Goal: Task Accomplishment & Management: Use online tool/utility

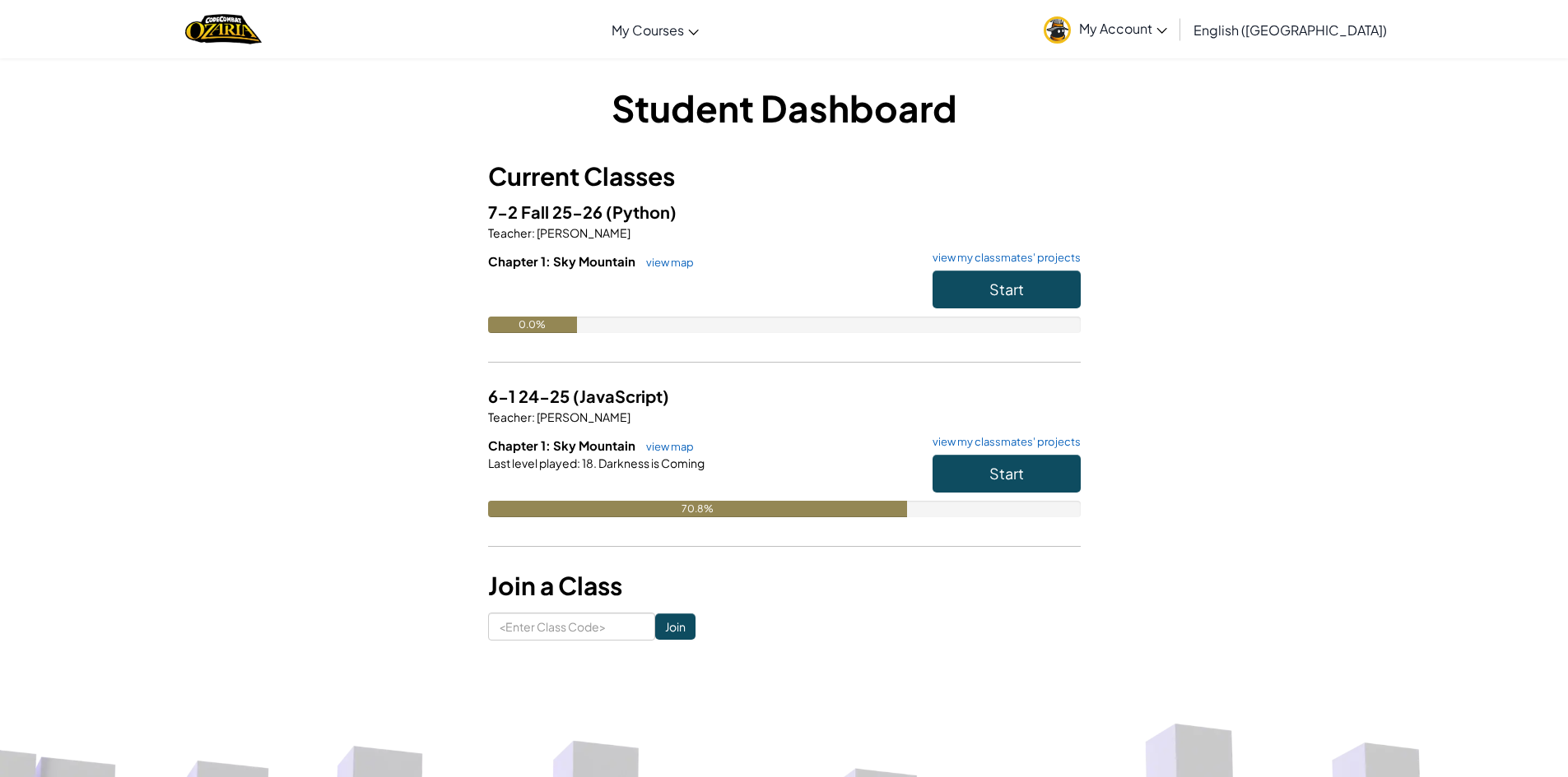
drag, startPoint x: 701, startPoint y: 431, endPoint x: 793, endPoint y: 465, distance: 98.1
click at [793, 465] on div "Last level played : 18. Darkness is Coming" at bounding box center [784, 462] width 593 height 16
click at [1033, 290] on button "Start" at bounding box center [1007, 290] width 148 height 38
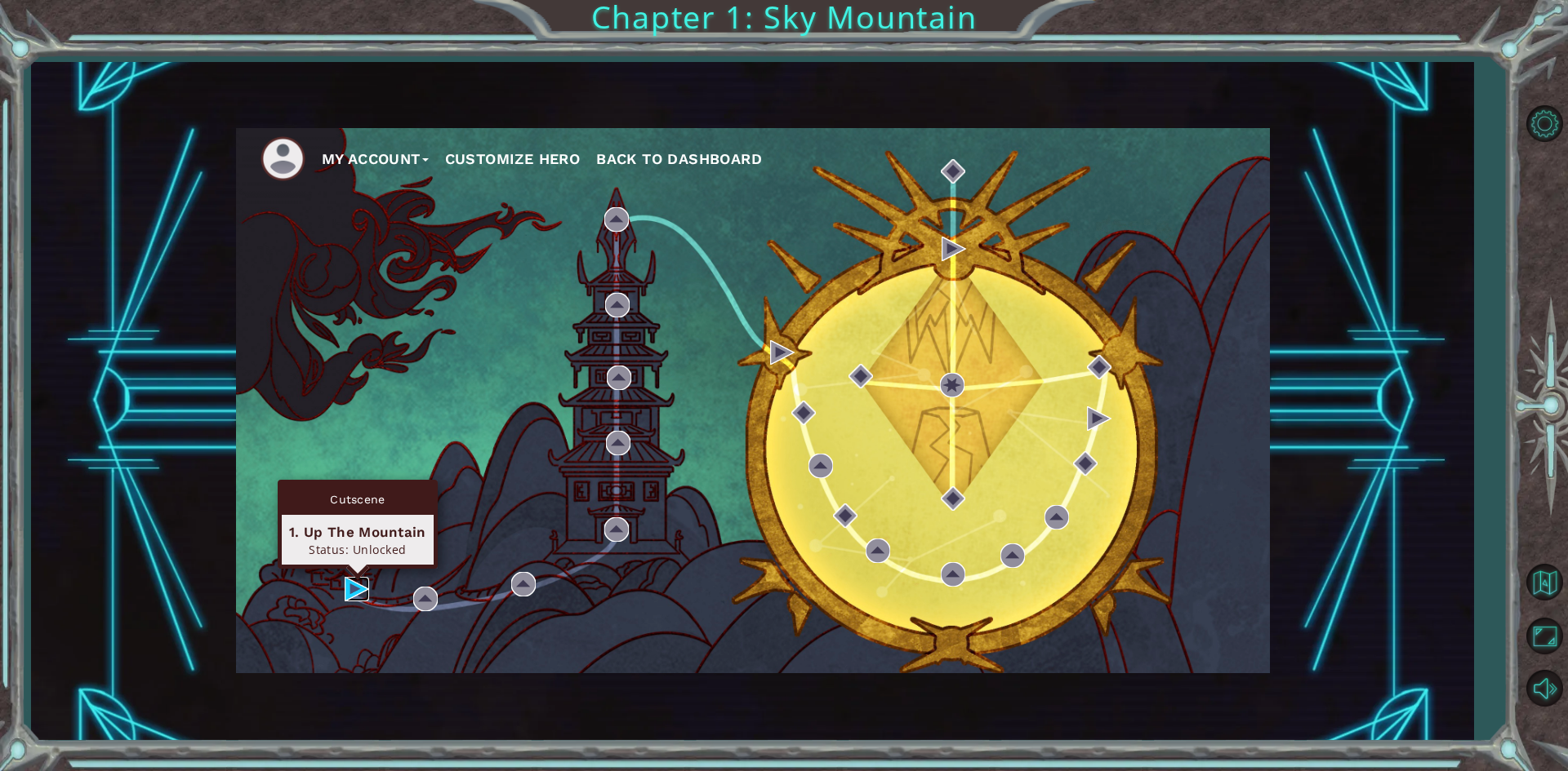
click at [362, 580] on img at bounding box center [356, 590] width 24 height 24
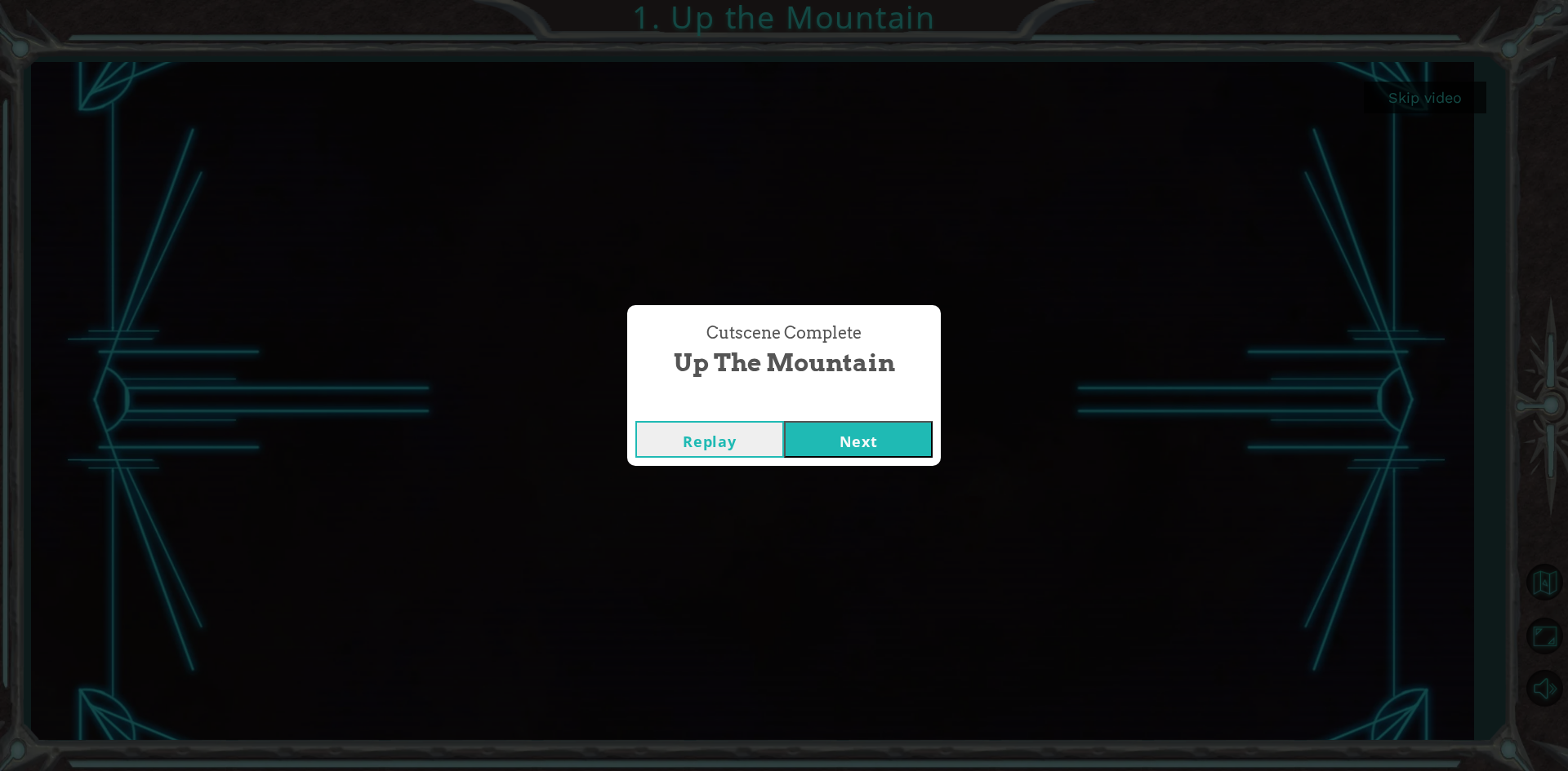
click at [919, 431] on button "Next" at bounding box center [858, 439] width 149 height 37
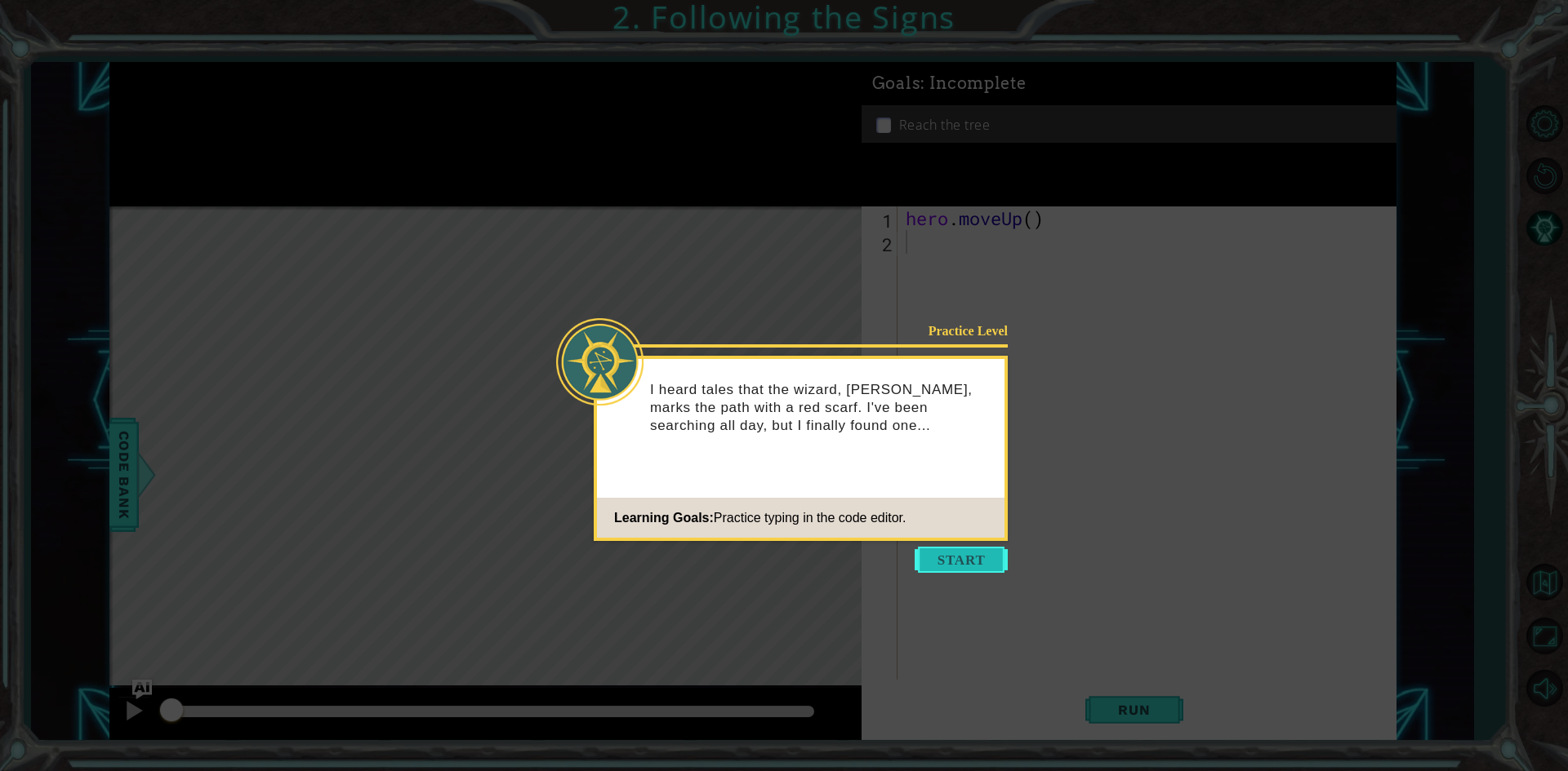
click at [930, 567] on button "Start" at bounding box center [960, 560] width 93 height 26
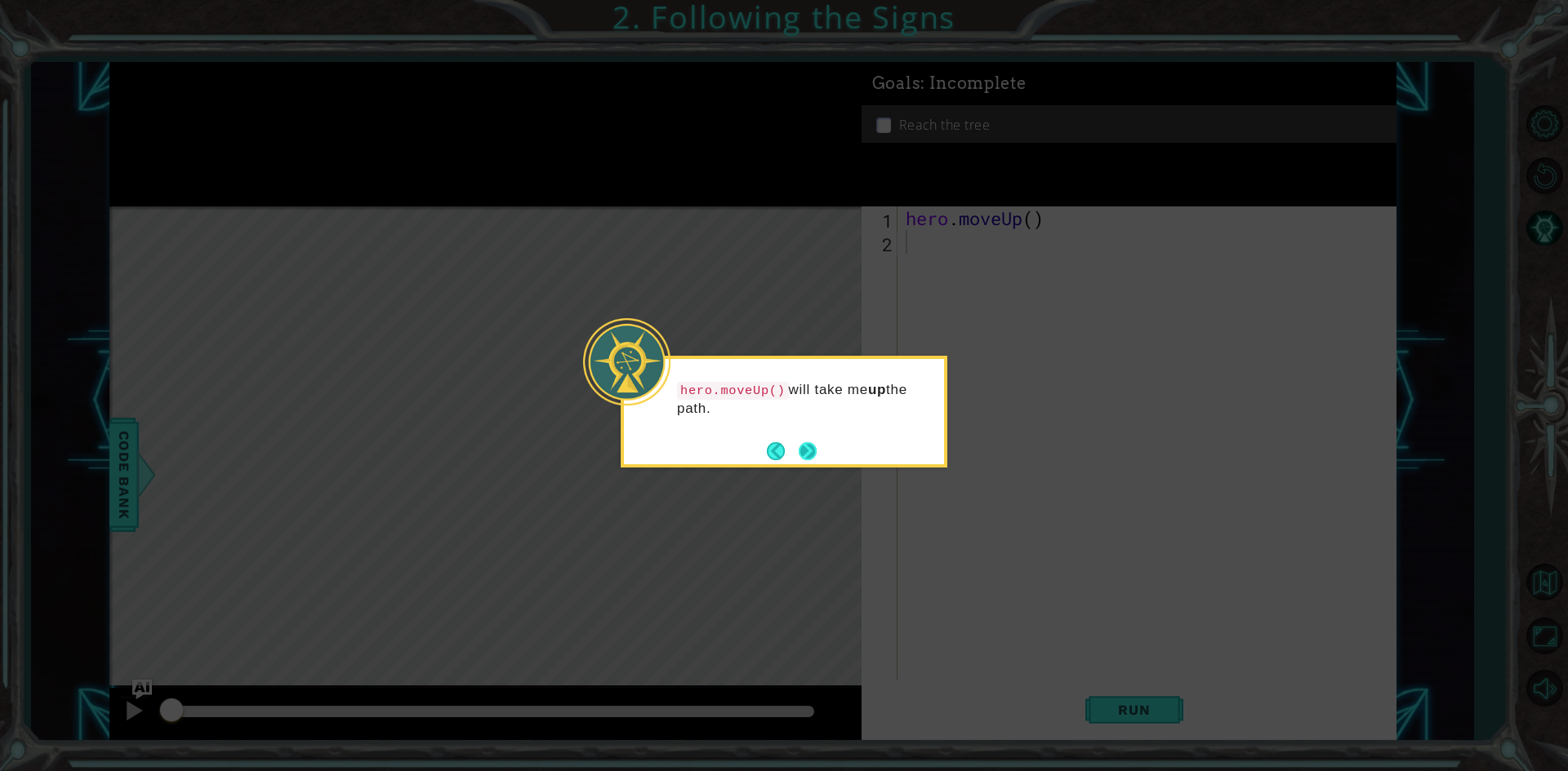
click at [814, 450] on button "Next" at bounding box center [807, 451] width 18 height 18
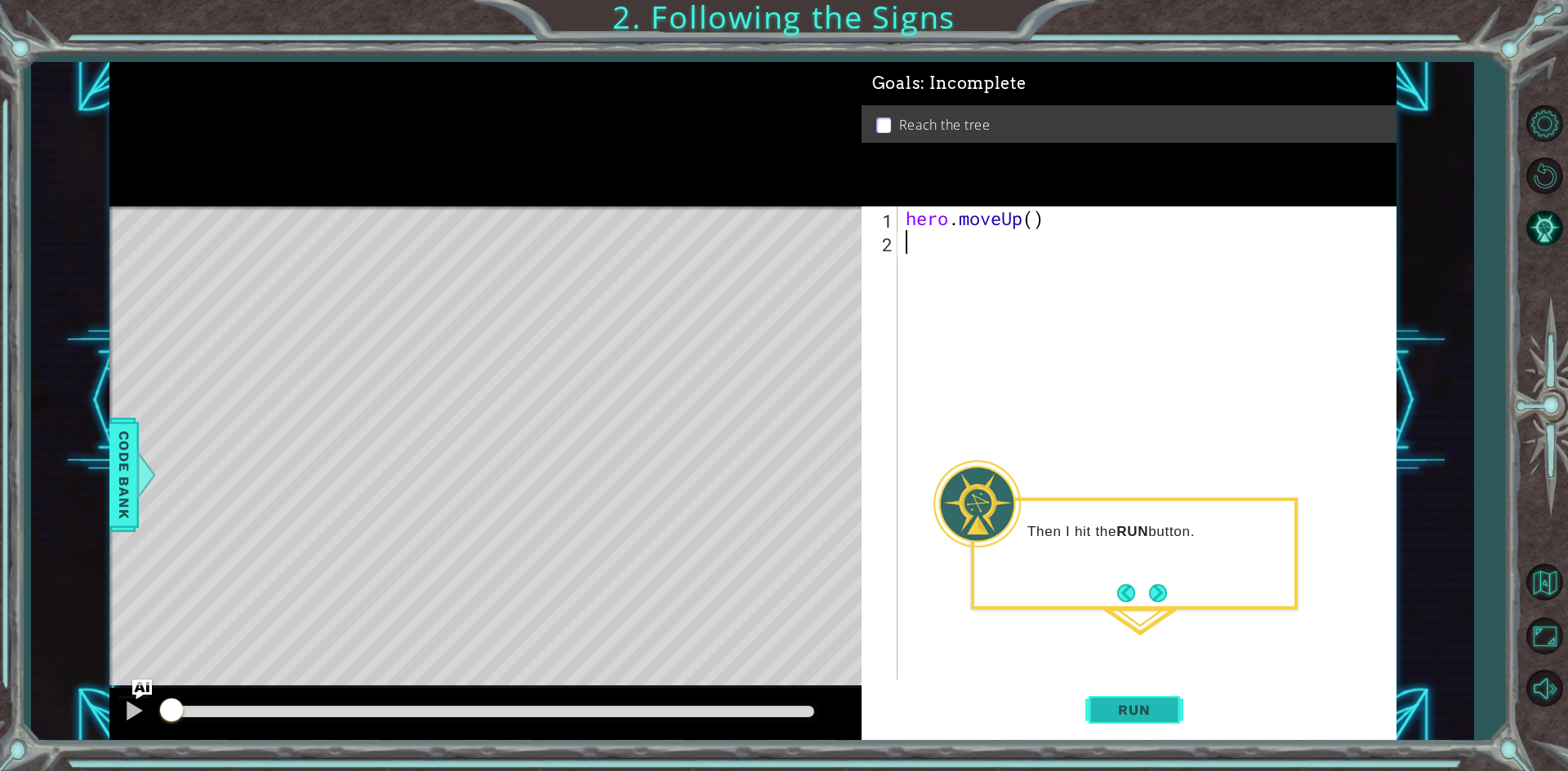
click at [1164, 696] on button "Run" at bounding box center [1134, 711] width 98 height 53
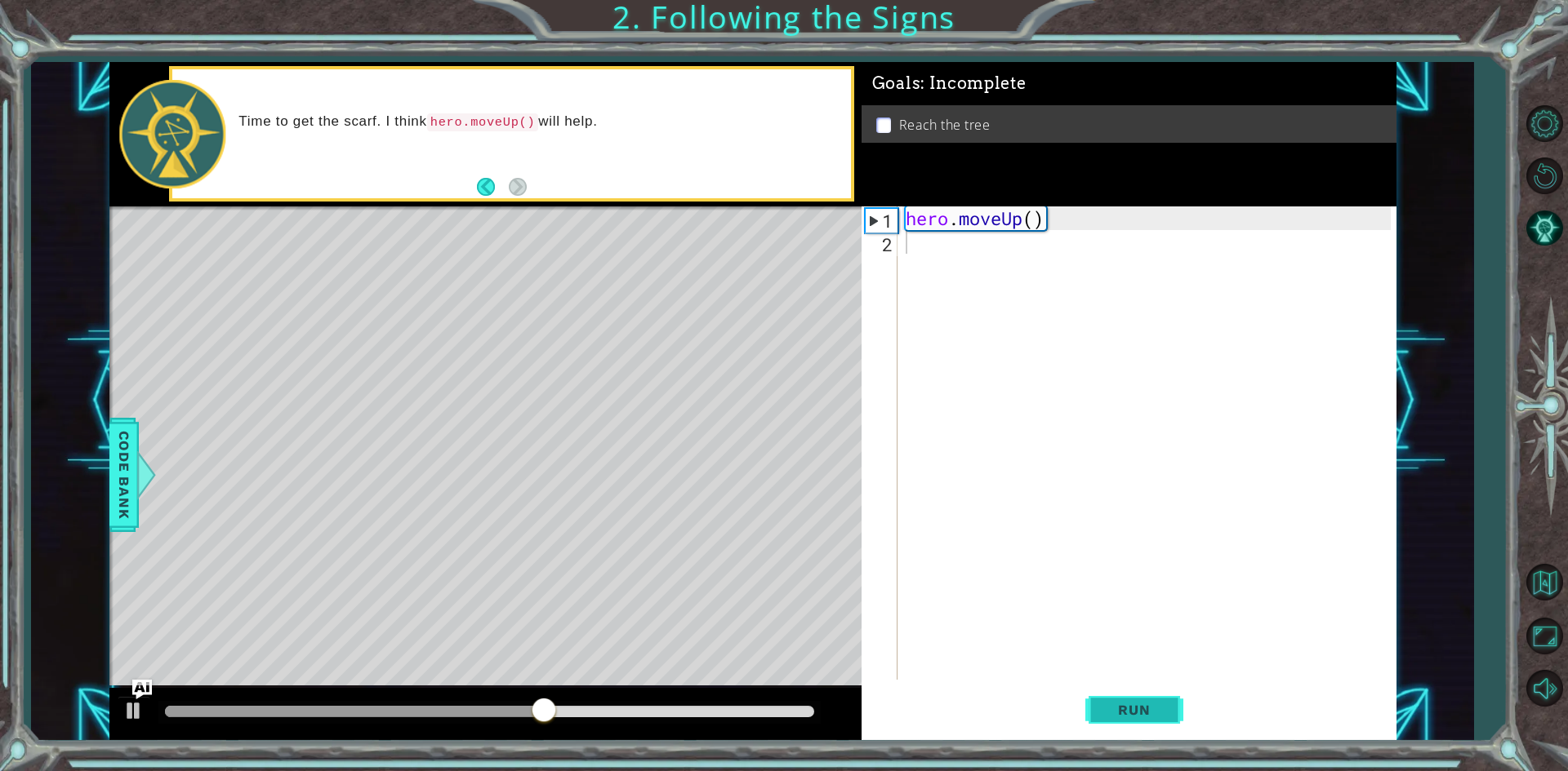
click at [1145, 709] on span "Run" at bounding box center [1133, 710] width 65 height 16
click at [1159, 721] on button "Run" at bounding box center [1134, 711] width 98 height 53
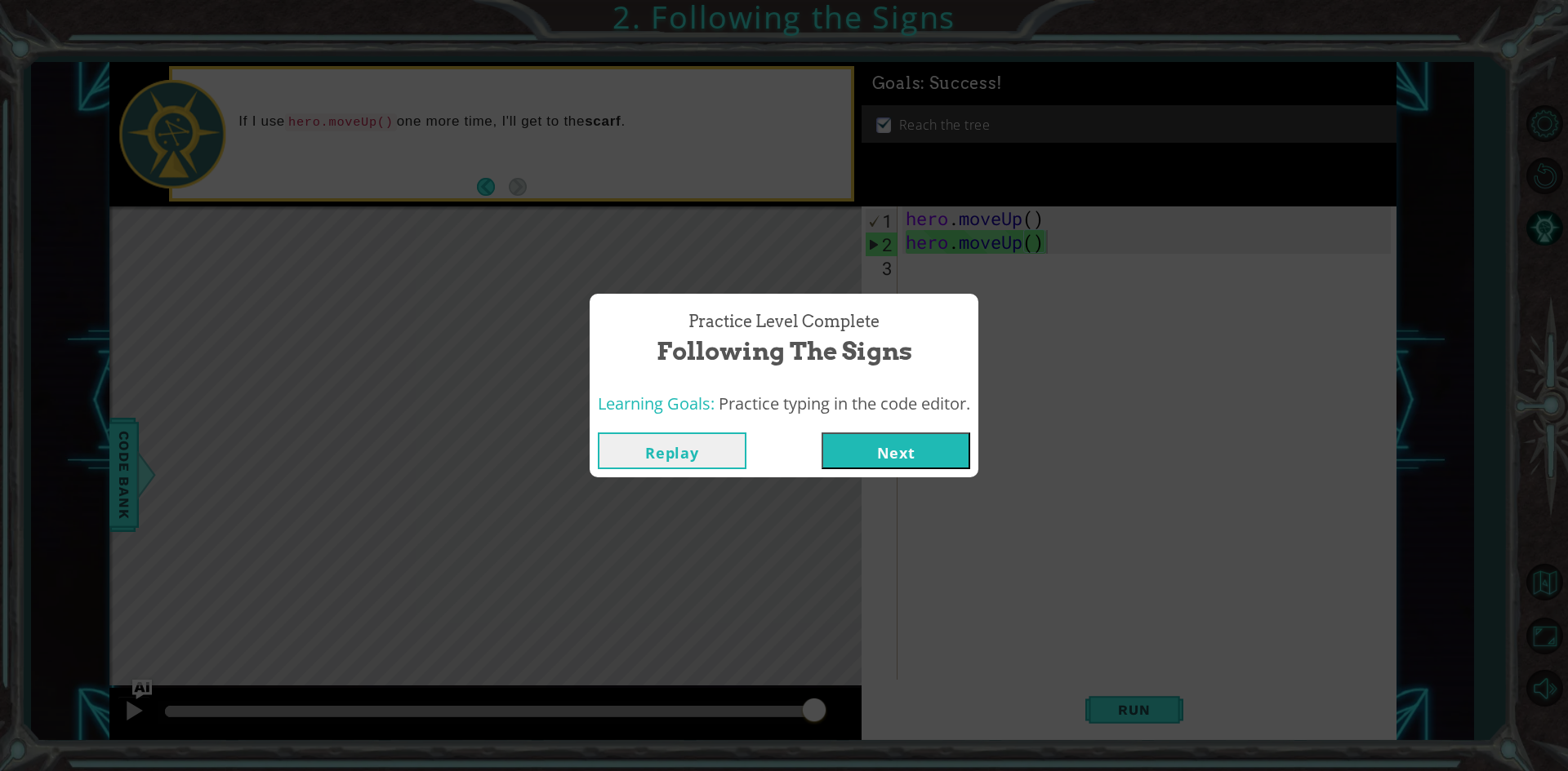
click at [708, 438] on button "Replay" at bounding box center [673, 450] width 149 height 37
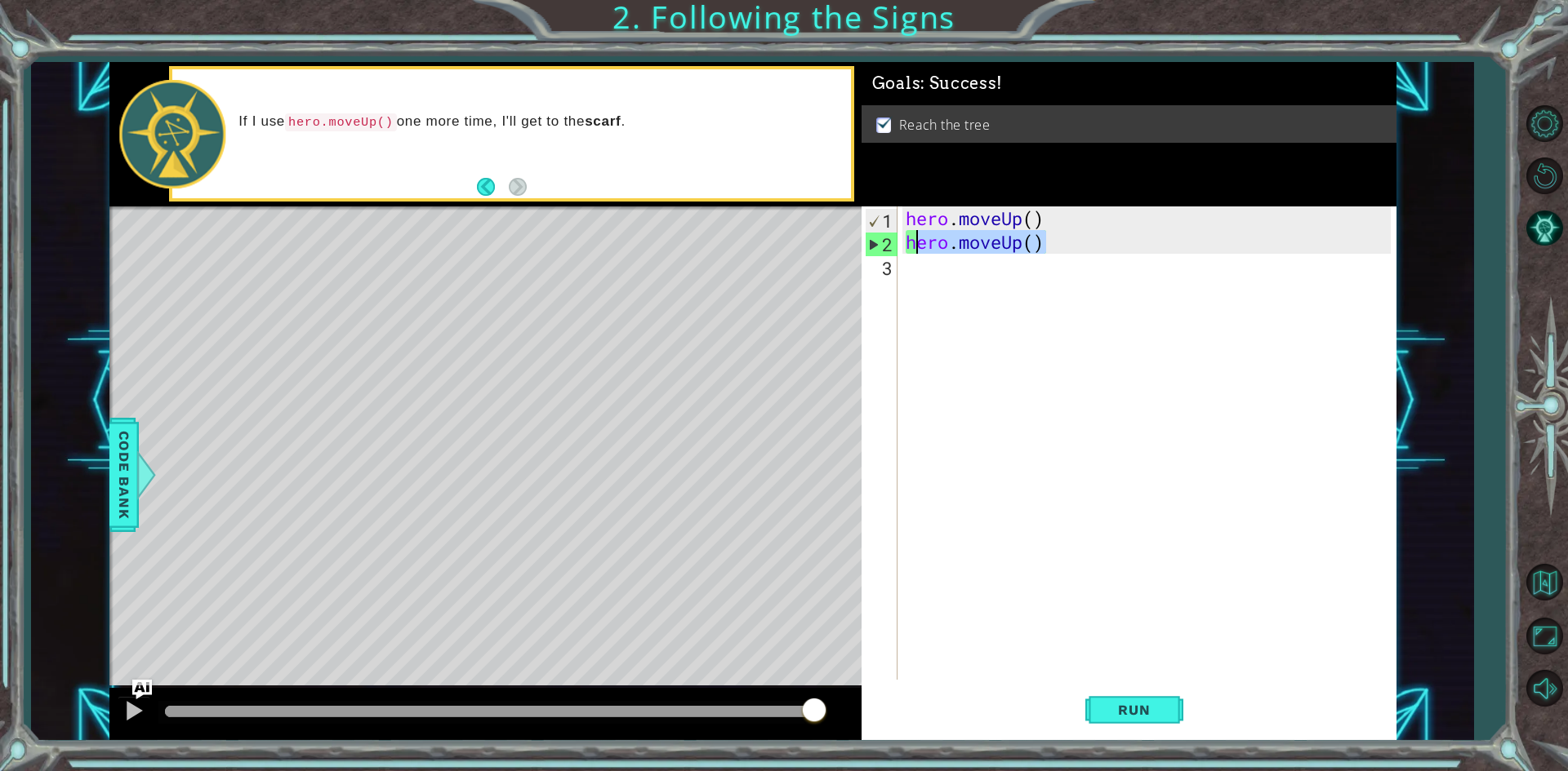
drag, startPoint x: 1053, startPoint y: 244, endPoint x: 915, endPoint y: 244, distance: 138.0
click at [915, 244] on div "hero . moveUp ( ) hero . moveUp ( )" at bounding box center [1150, 467] width 497 height 521
type textarea "h"
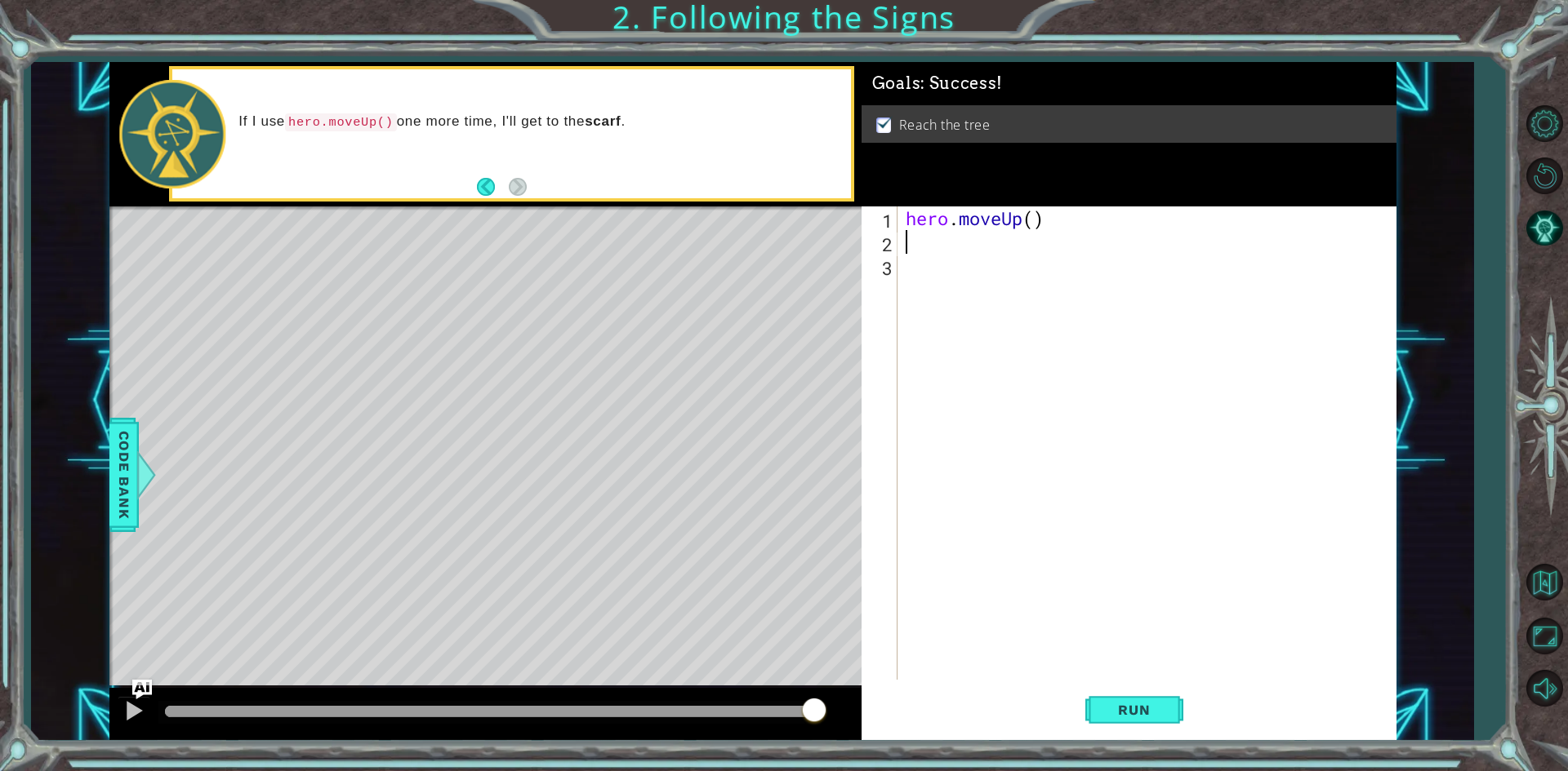
click at [1035, 220] on div "hero . moveUp ( )" at bounding box center [1150, 467] width 497 height 521
type textarea "hero.moveUp(2)"
click at [1118, 705] on span "Run" at bounding box center [1133, 710] width 65 height 16
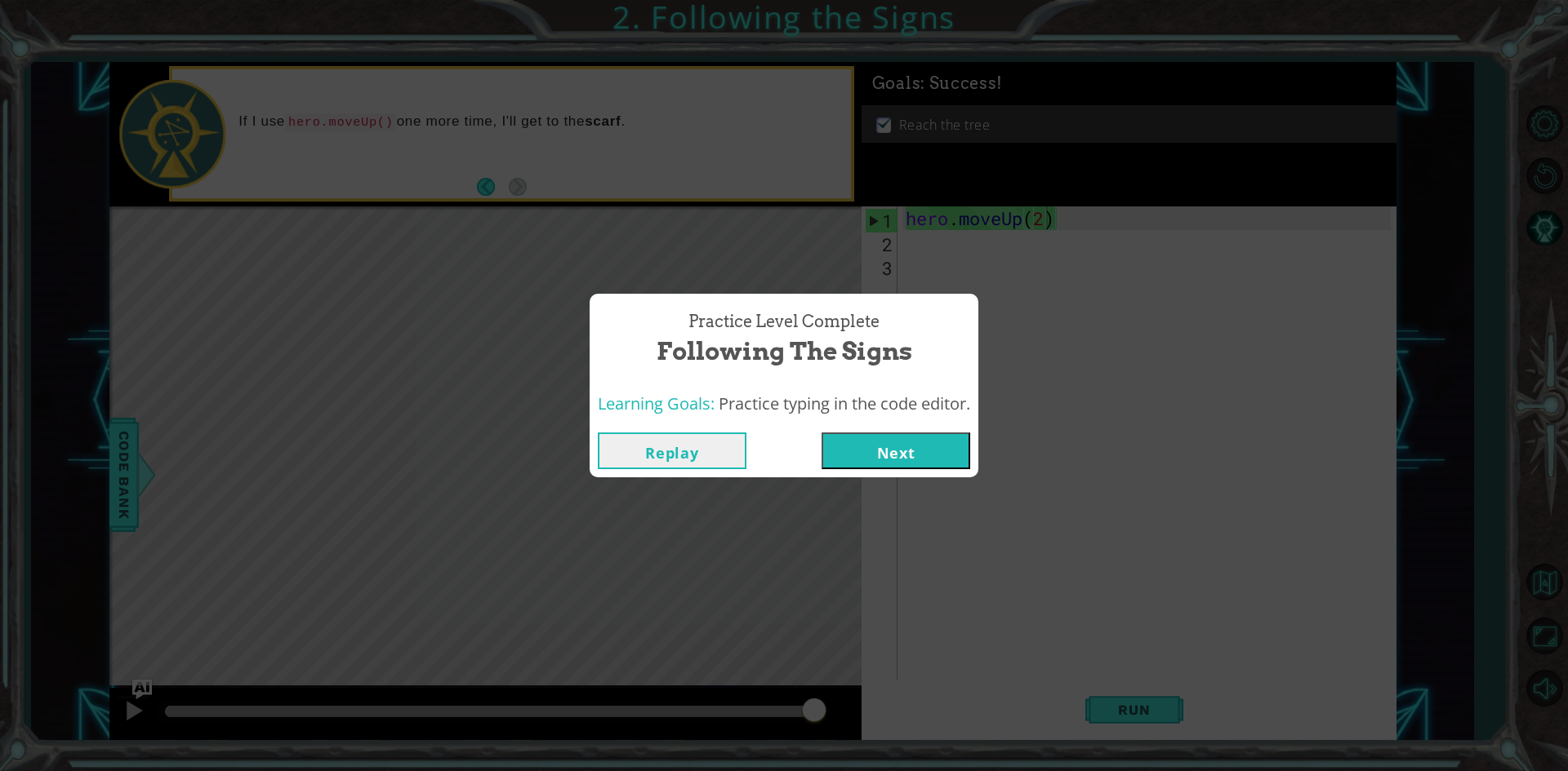
click at [933, 457] on button "Next" at bounding box center [895, 450] width 149 height 37
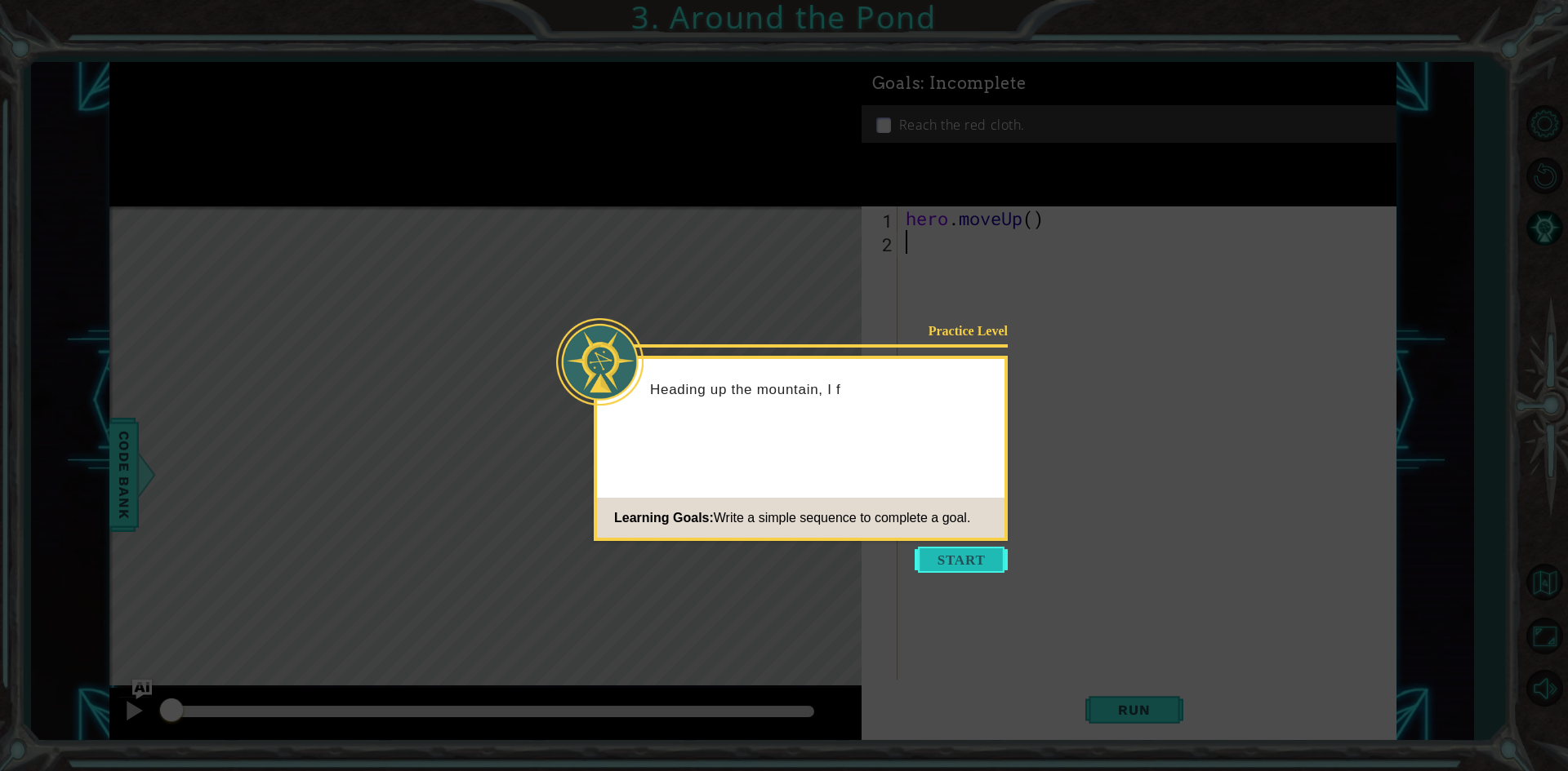
click at [932, 565] on button "Start" at bounding box center [960, 560] width 93 height 26
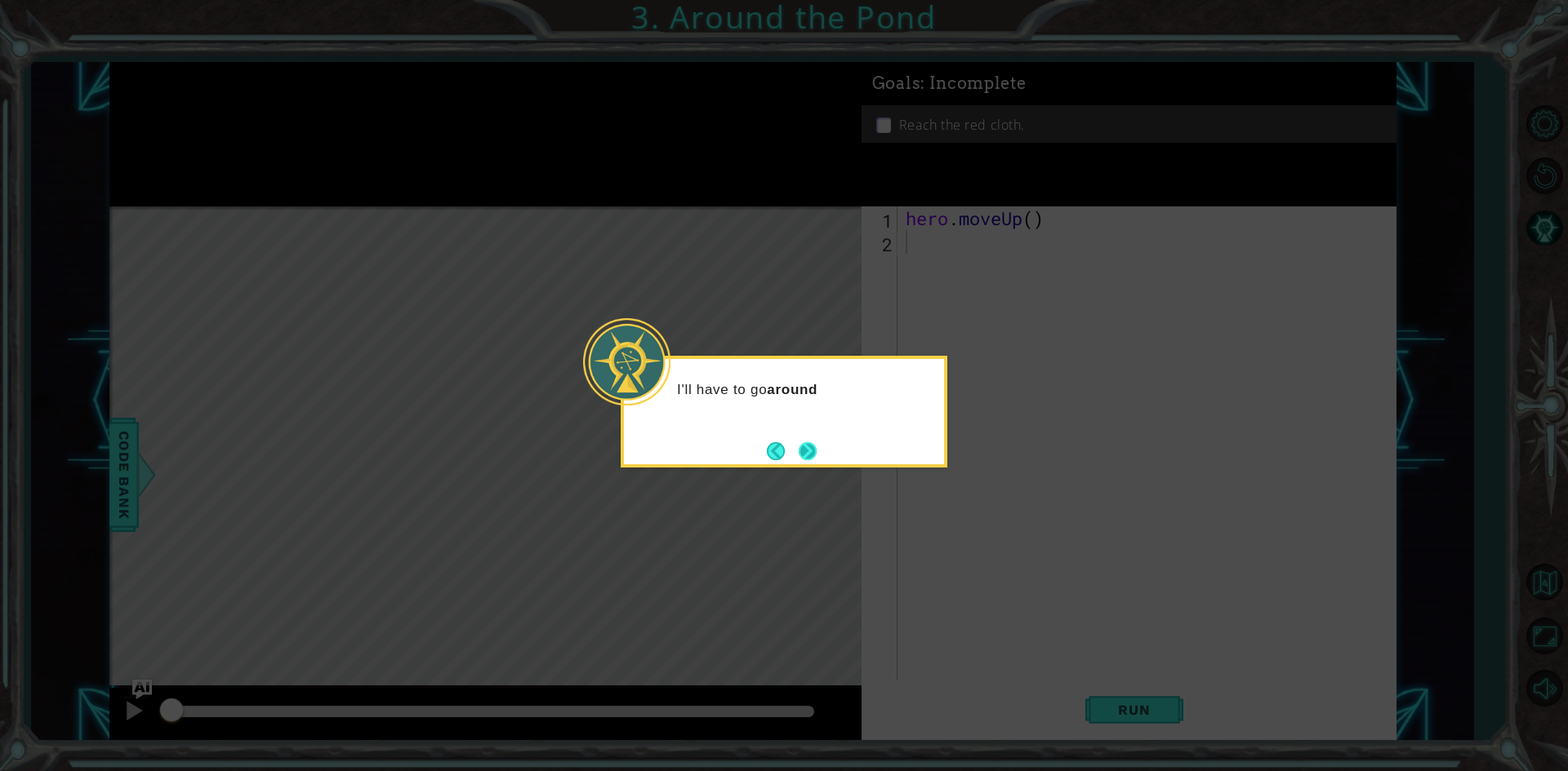
click at [815, 455] on button "Next" at bounding box center [807, 451] width 18 height 18
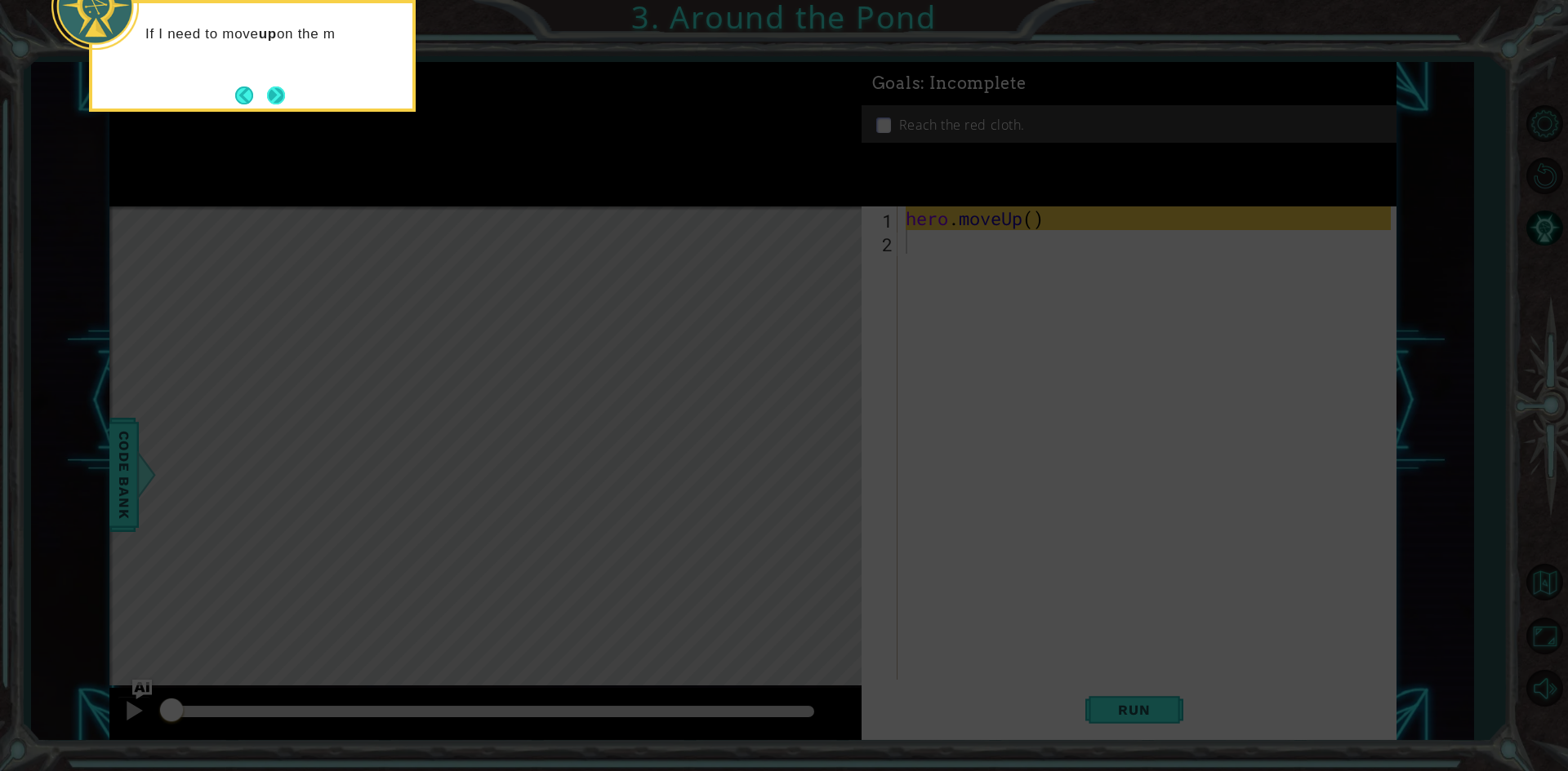
click at [283, 96] on button "Next" at bounding box center [276, 95] width 18 height 18
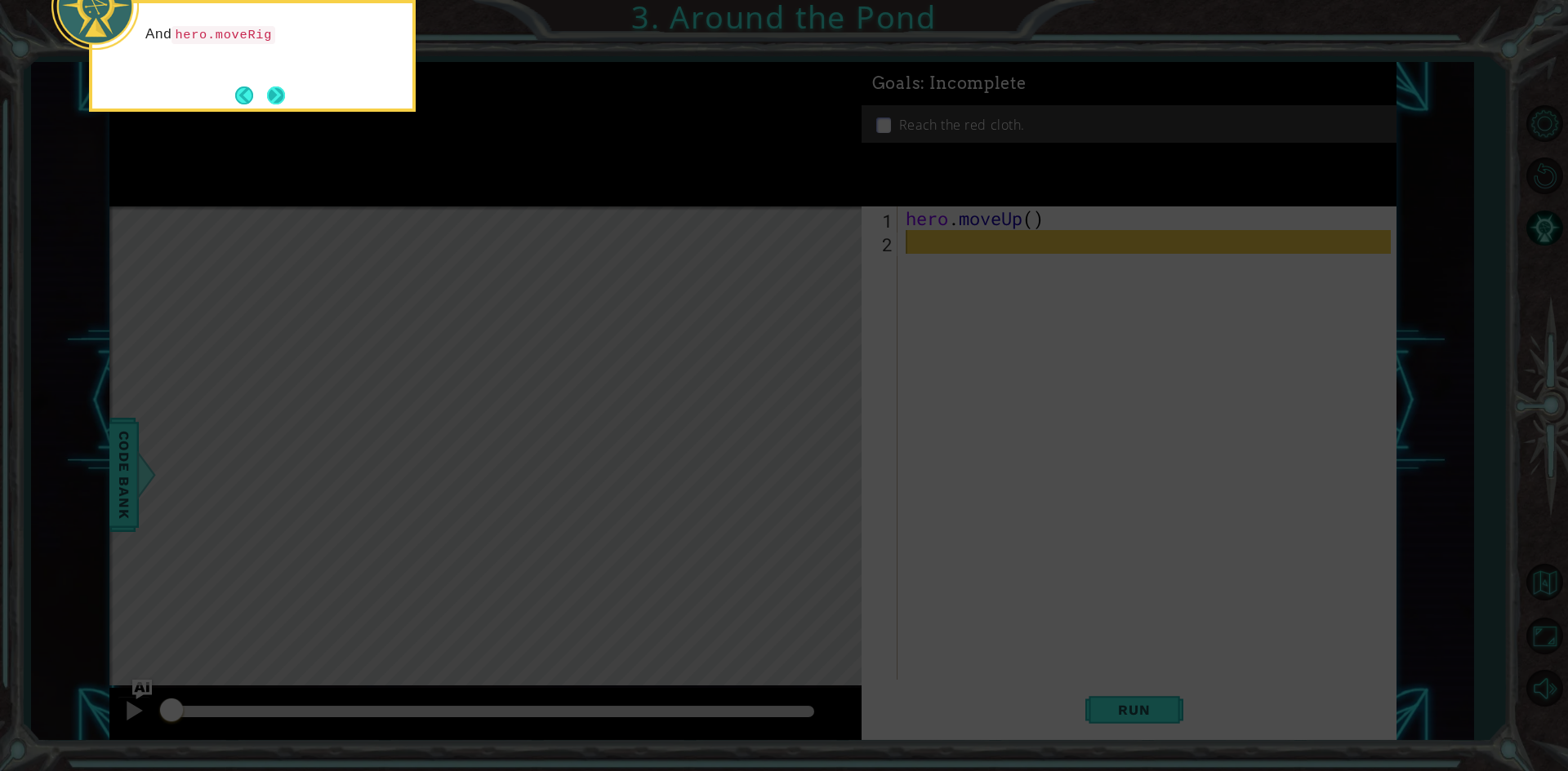
click at [285, 88] on button "Next" at bounding box center [276, 95] width 18 height 18
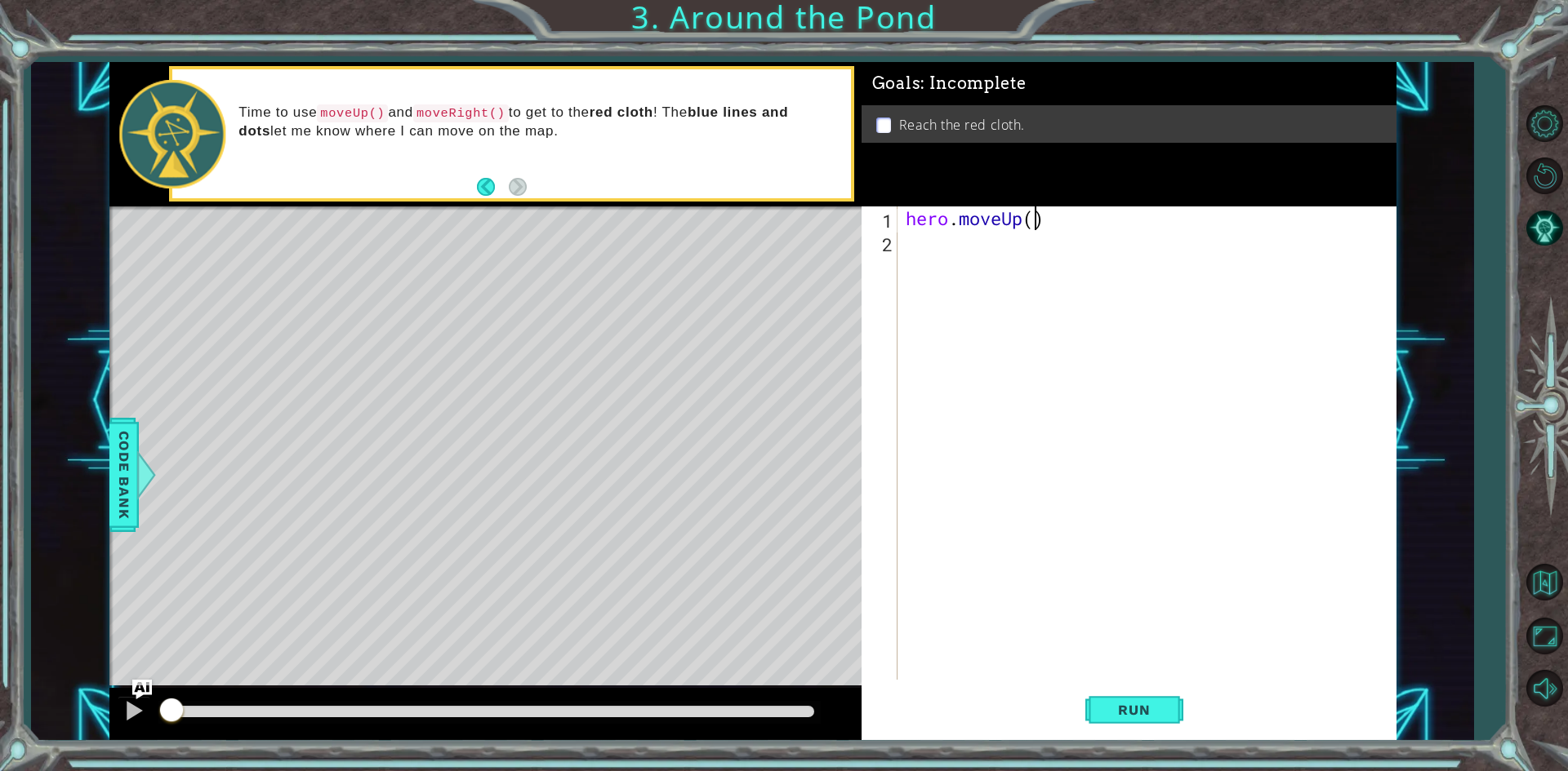
click at [1033, 214] on div "hero . moveUp ( )" at bounding box center [1150, 467] width 497 height 521
type textarea "hero.moveUp(2)"
click at [987, 251] on div "hero . moveUp ( 2 )" at bounding box center [1150, 467] width 497 height 521
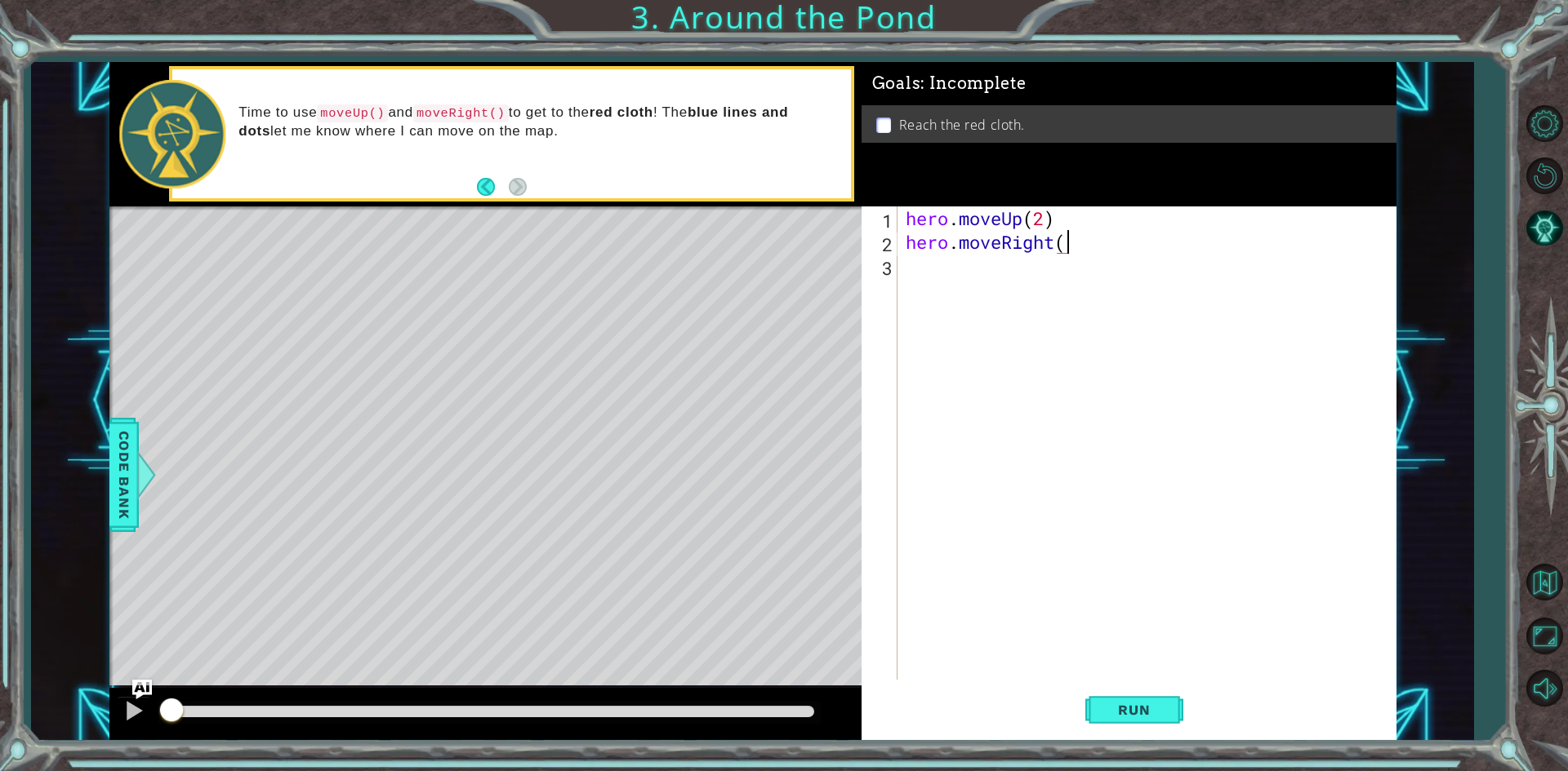
type textarea "hero.moveRight()"
type textarea "hero.moveUp()"
click at [1161, 706] on span "Run" at bounding box center [1133, 710] width 65 height 16
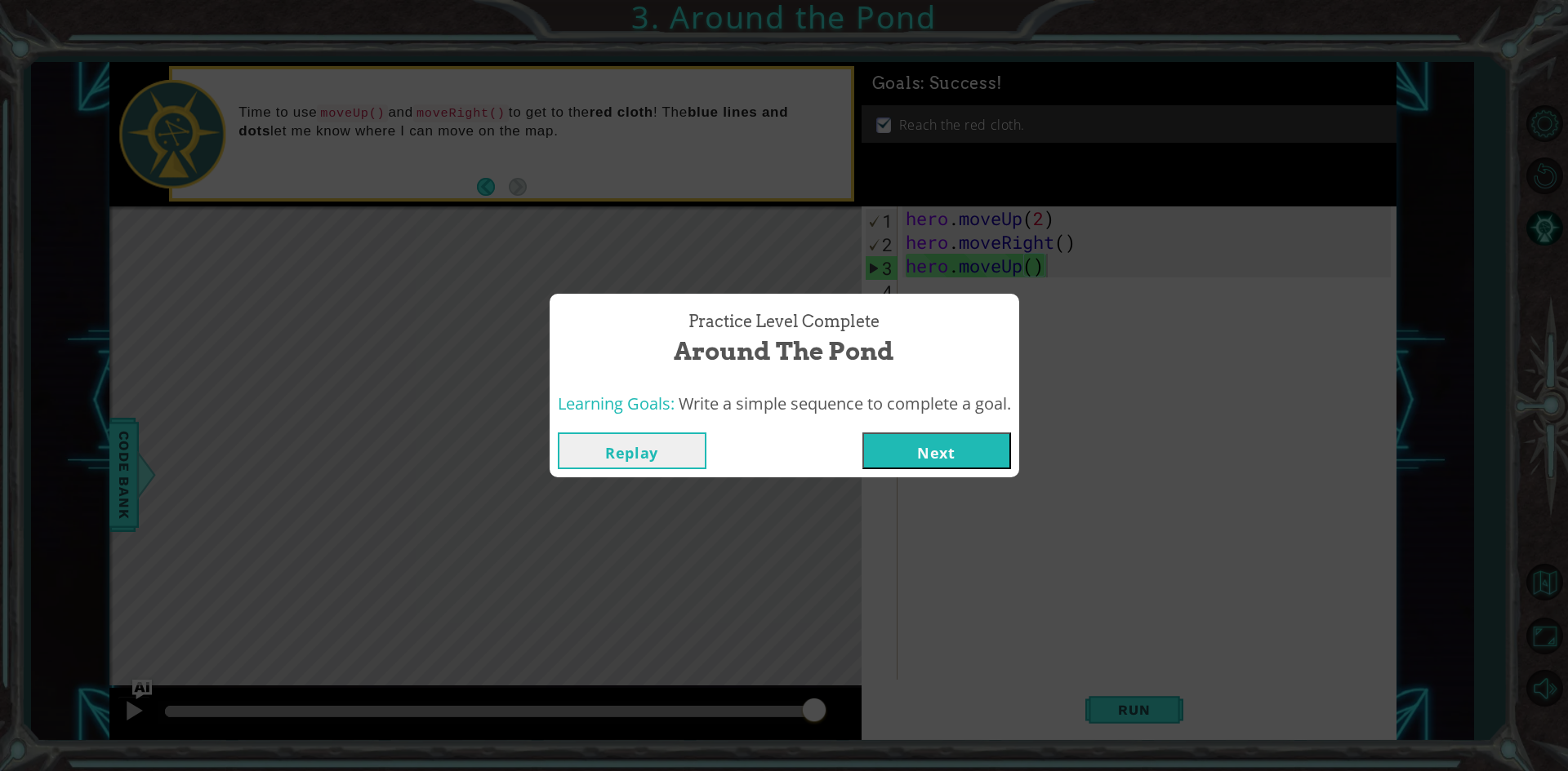
click at [957, 444] on button "Next" at bounding box center [937, 450] width 149 height 37
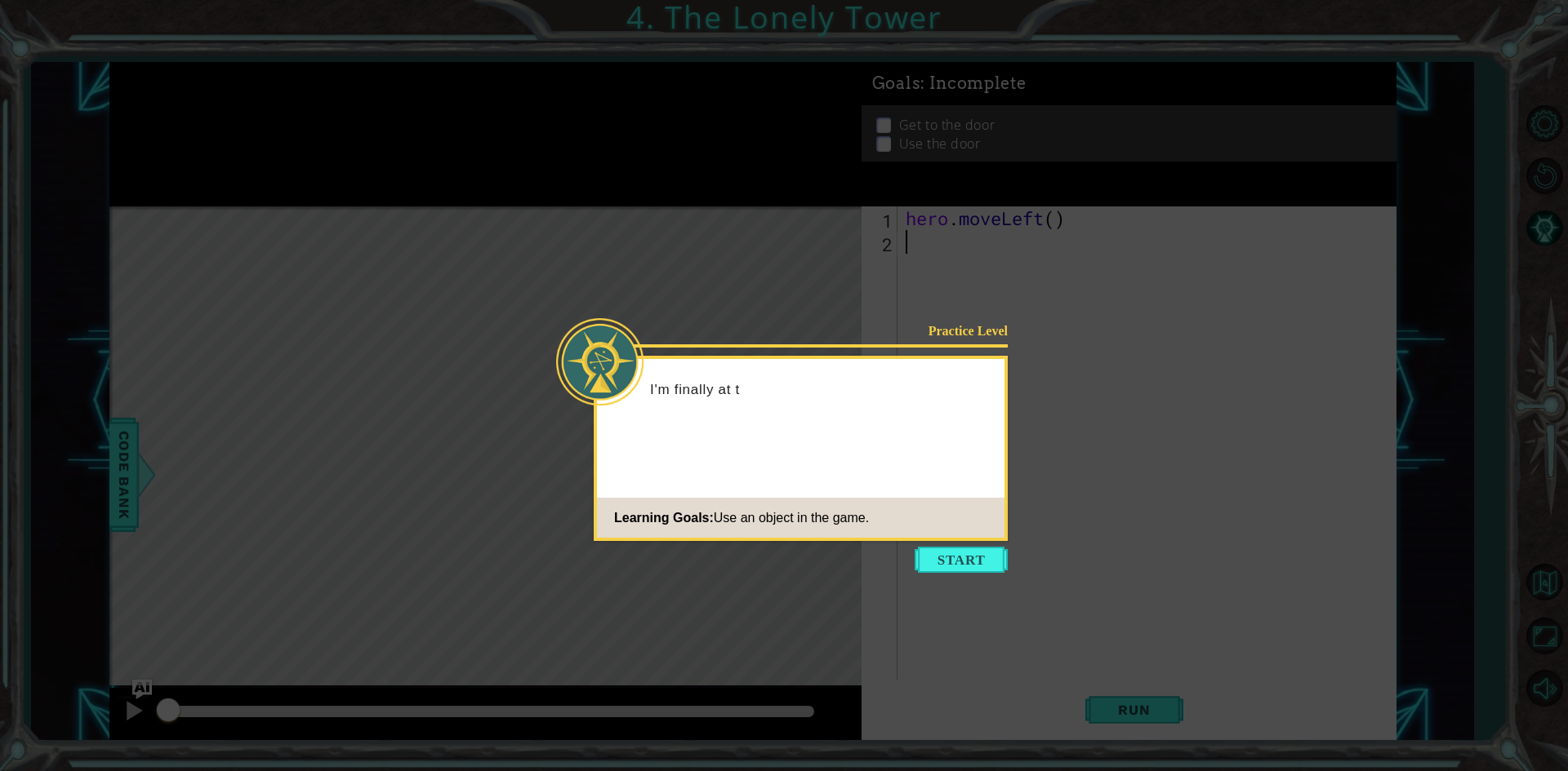
click at [963, 543] on icon at bounding box center [784, 386] width 1568 height 771
click at [958, 565] on button "Start" at bounding box center [960, 560] width 93 height 26
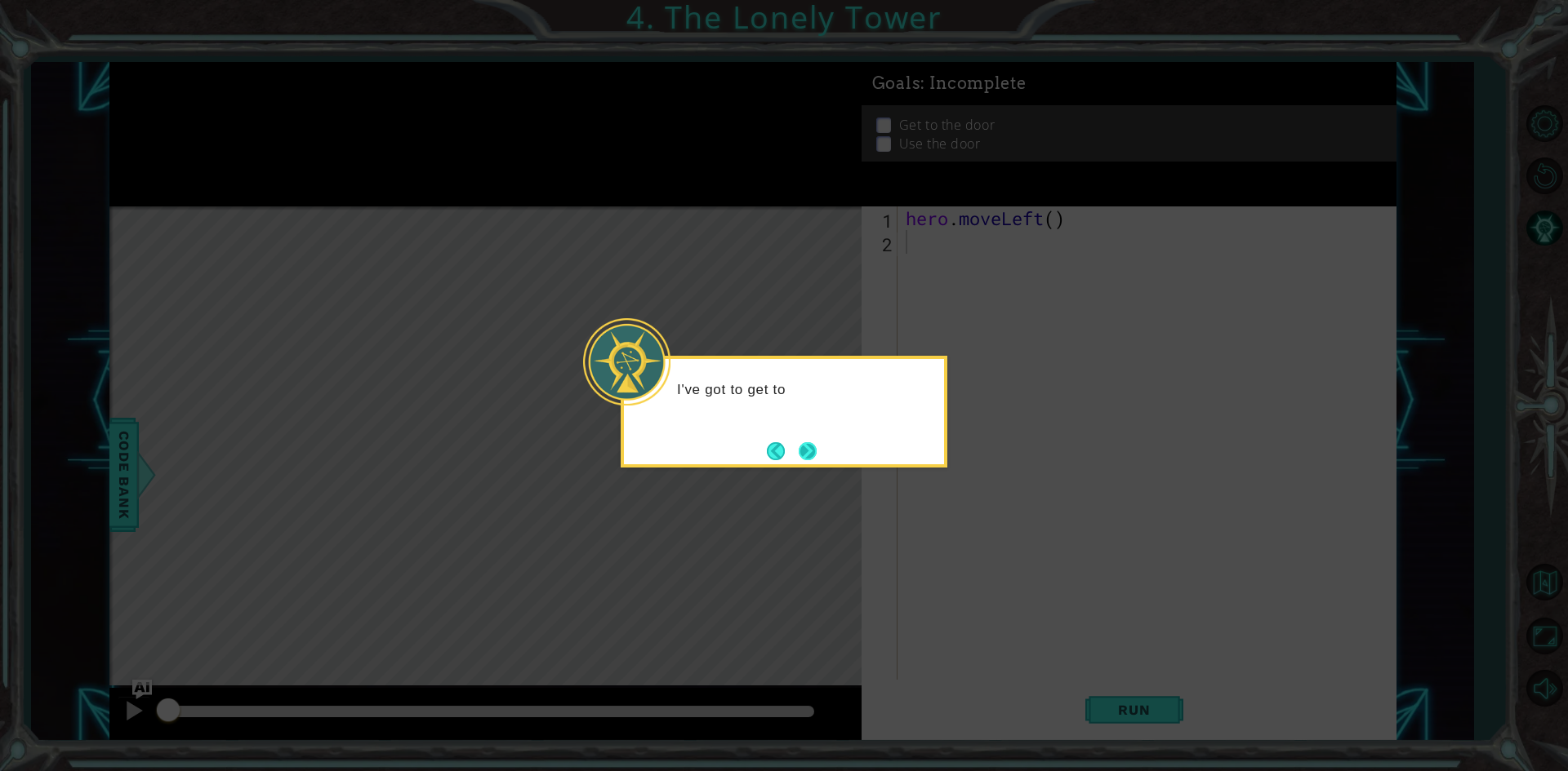
click at [813, 450] on button "Next" at bounding box center [807, 451] width 18 height 18
click at [804, 448] on button "Next" at bounding box center [807, 451] width 18 height 18
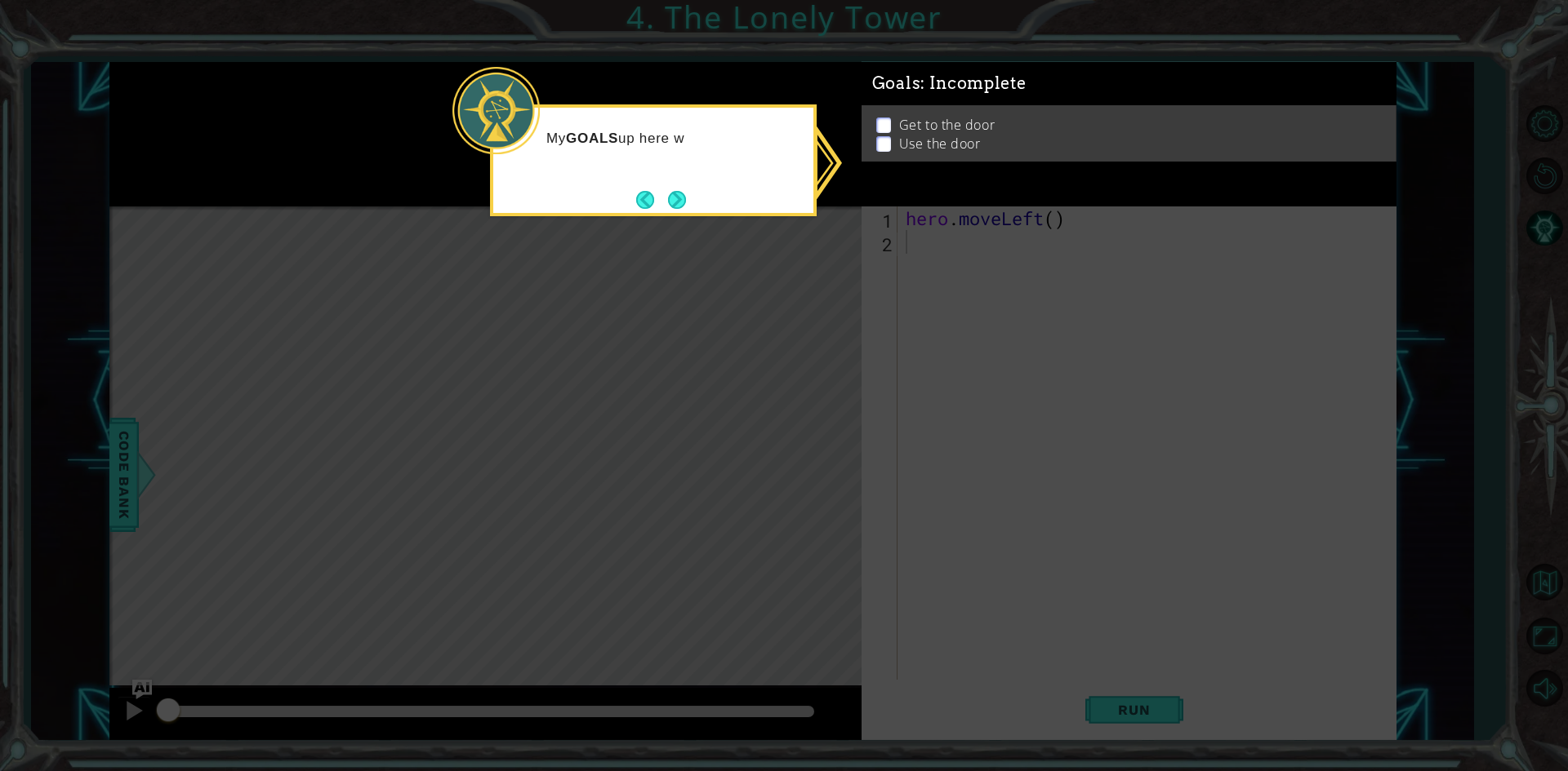
click at [680, 181] on div "My GOALS up here w" at bounding box center [653, 160] width 326 height 112
click at [679, 191] on button "Next" at bounding box center [676, 199] width 18 height 18
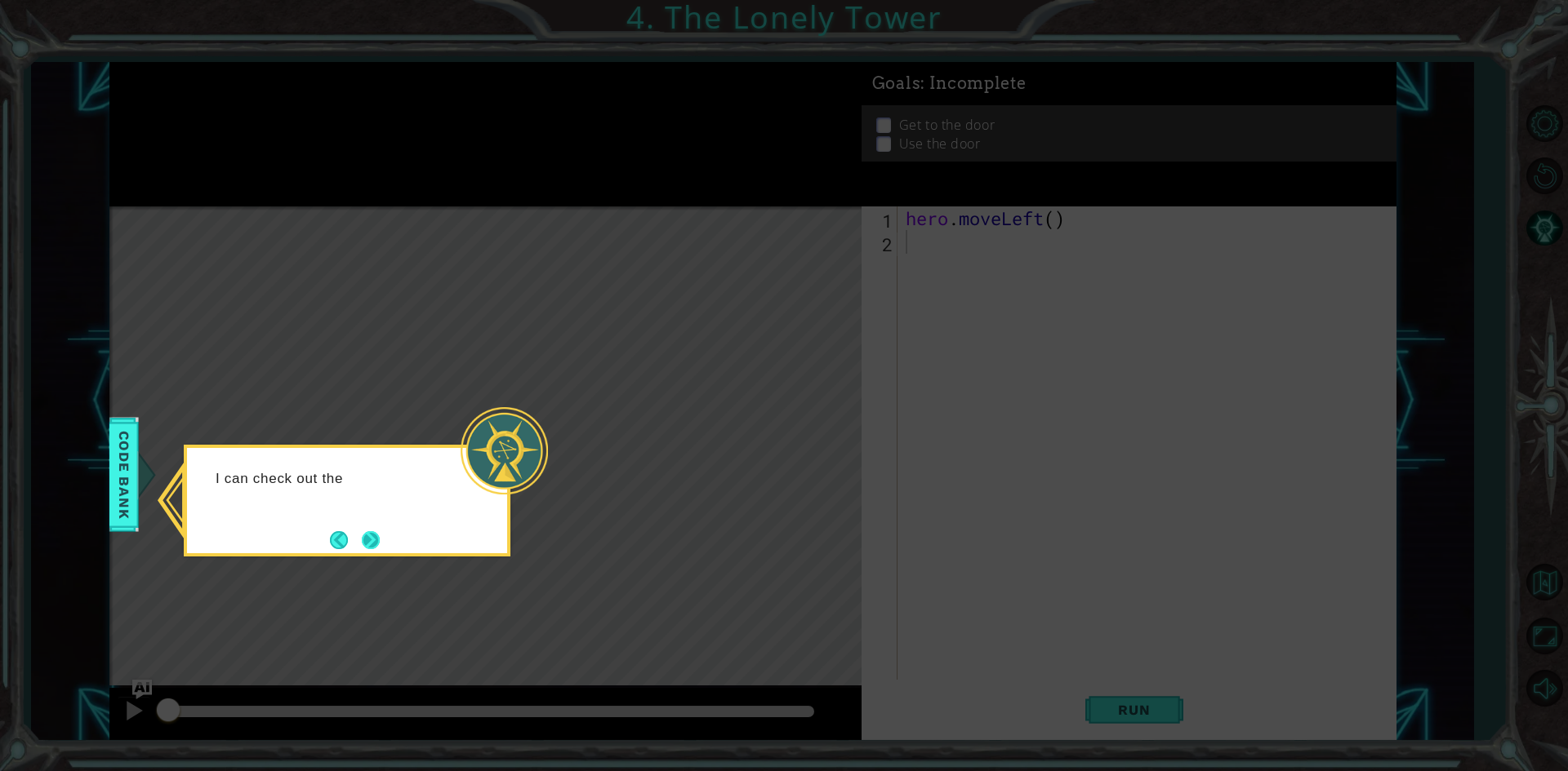
click at [376, 531] on button "Next" at bounding box center [371, 540] width 18 height 18
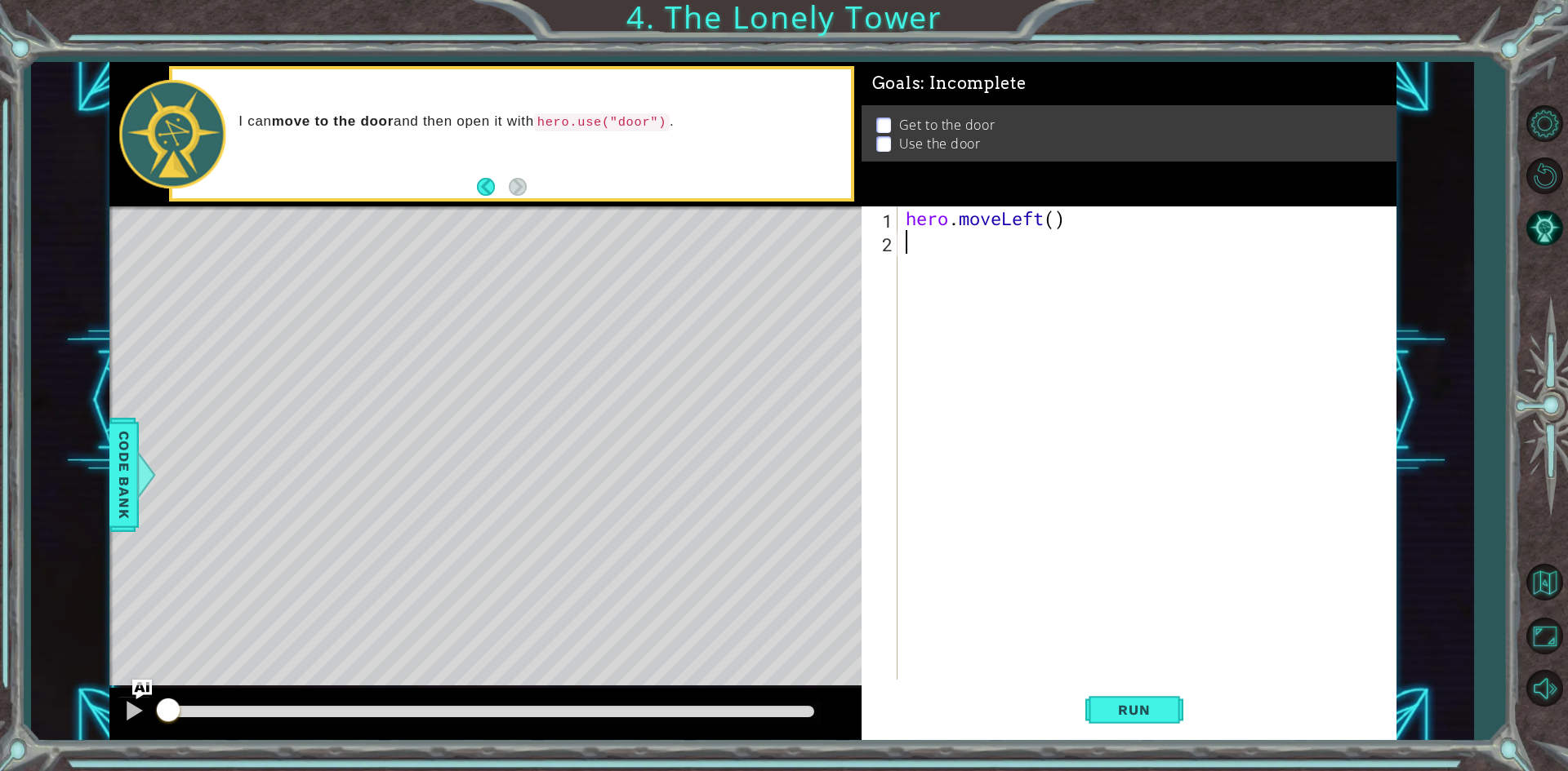
type textarea "h"
click at [1054, 219] on div "hero . moveLeft ( )" at bounding box center [1150, 467] width 497 height 521
type textarea "hero.moveLeft(2)"
click at [1054, 238] on div "hero . moveLeft ( 2 )" at bounding box center [1150, 467] width 497 height 521
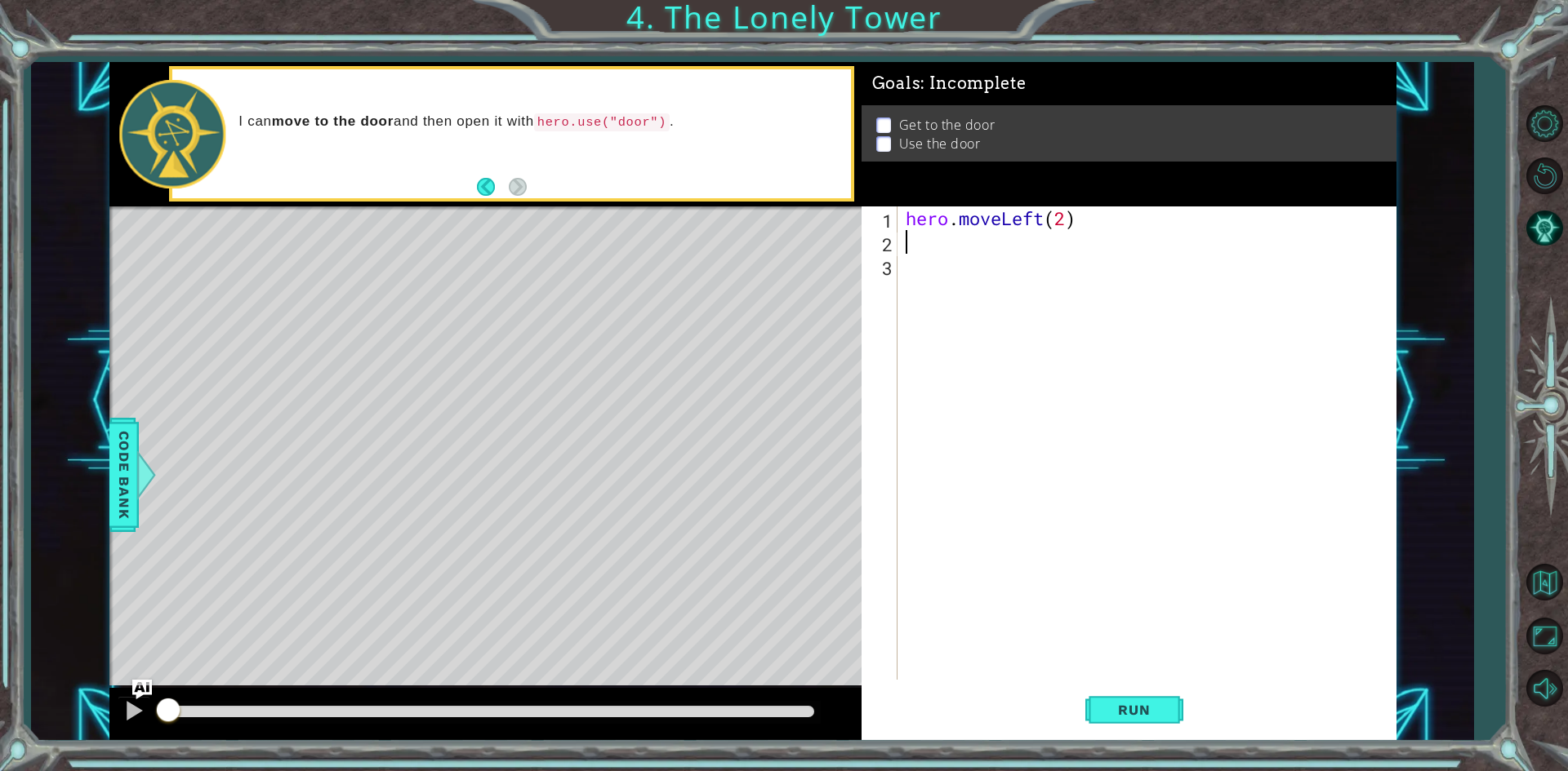
scroll to position [0, 0]
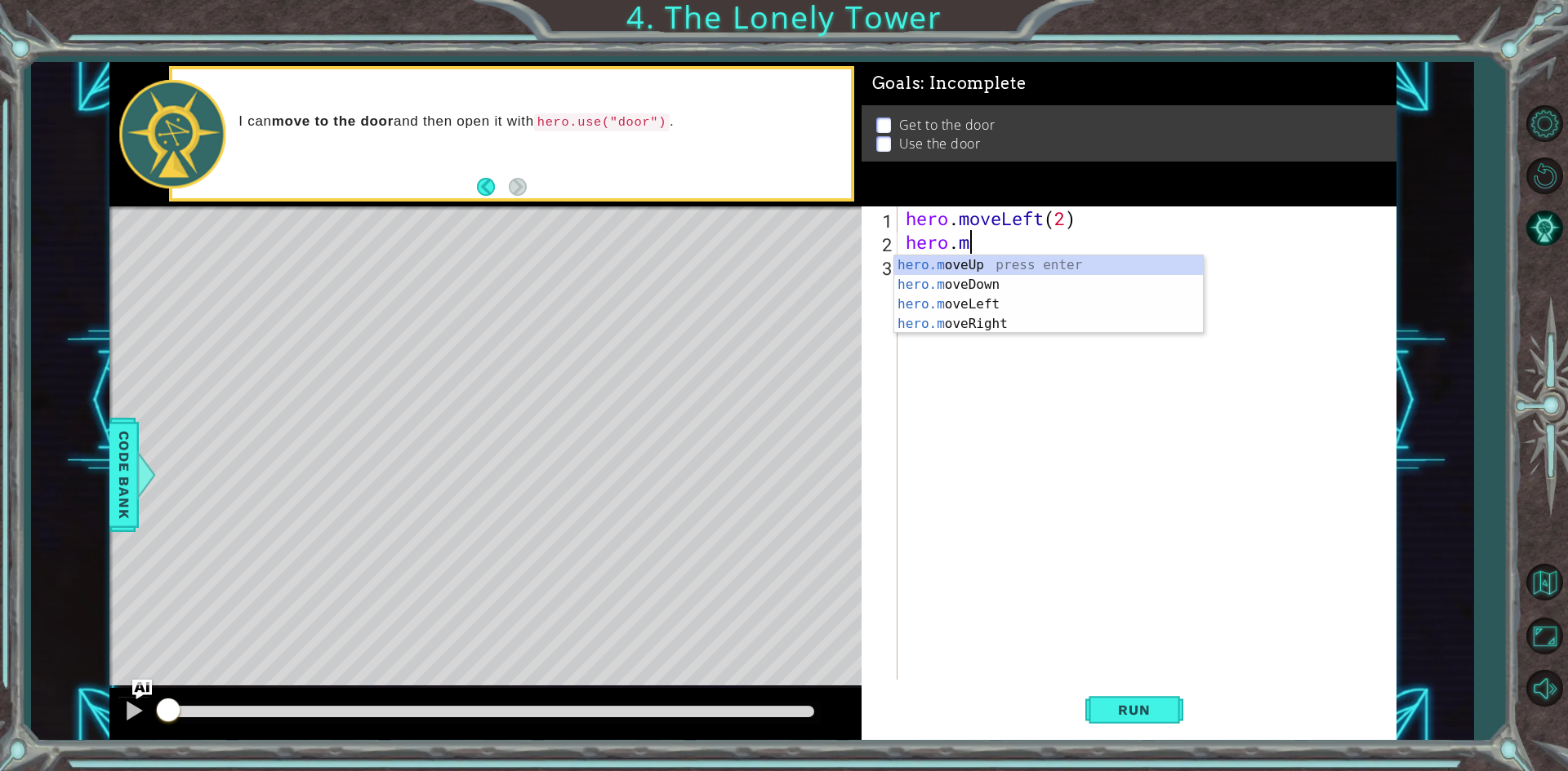
type textarea "hero.move"
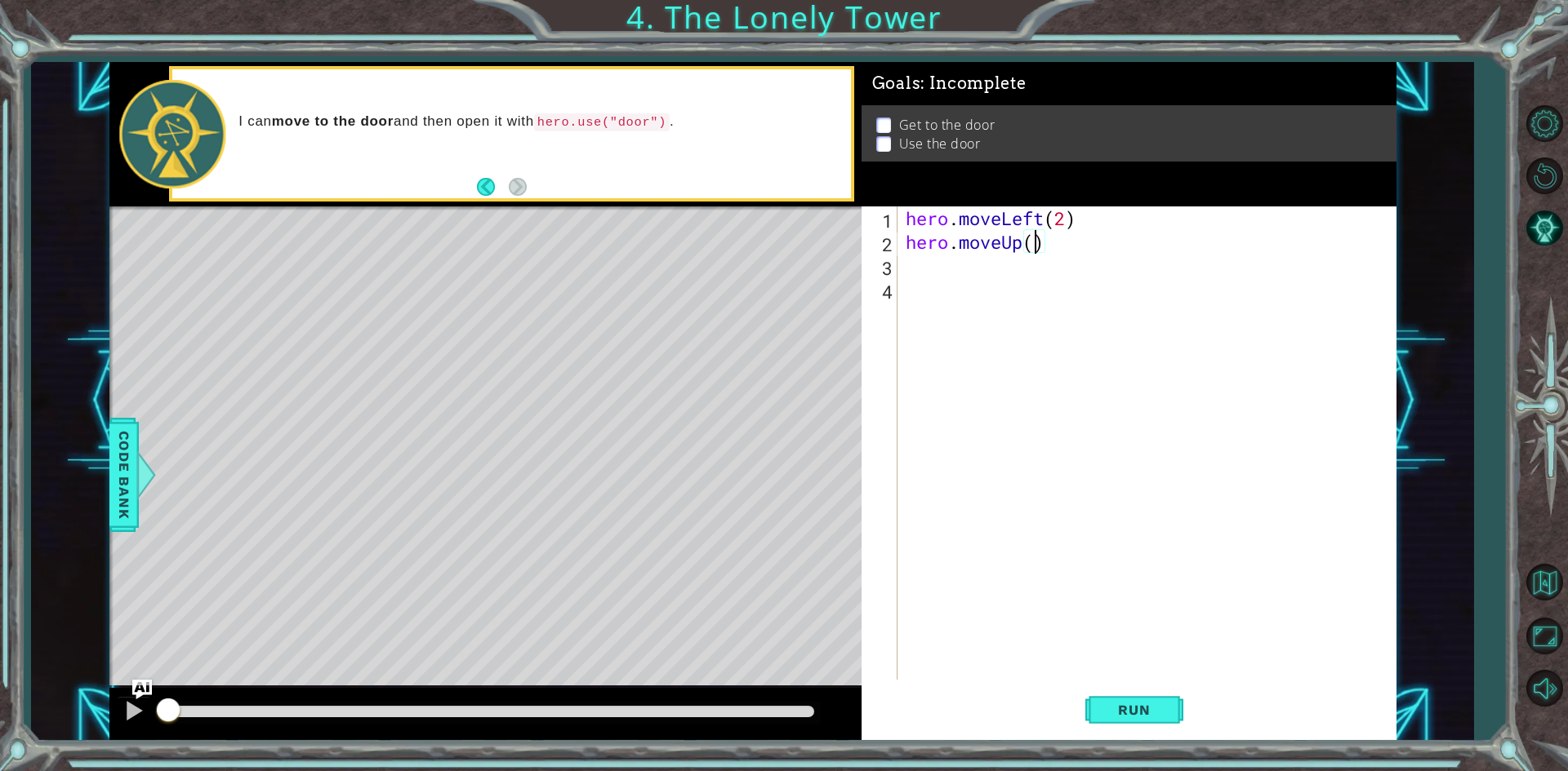
type textarea "hero.moveUp(2)"
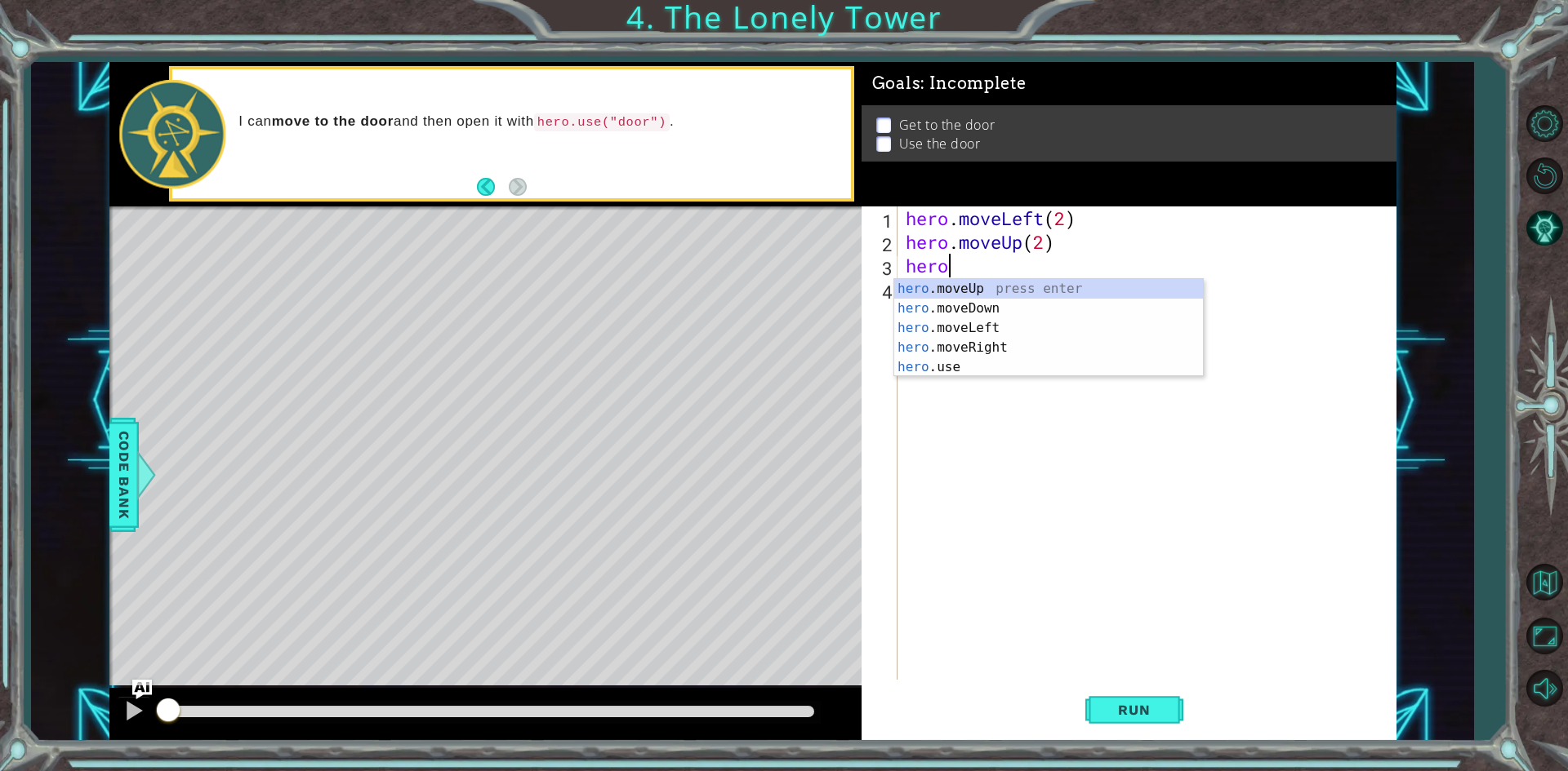
scroll to position [0, 2]
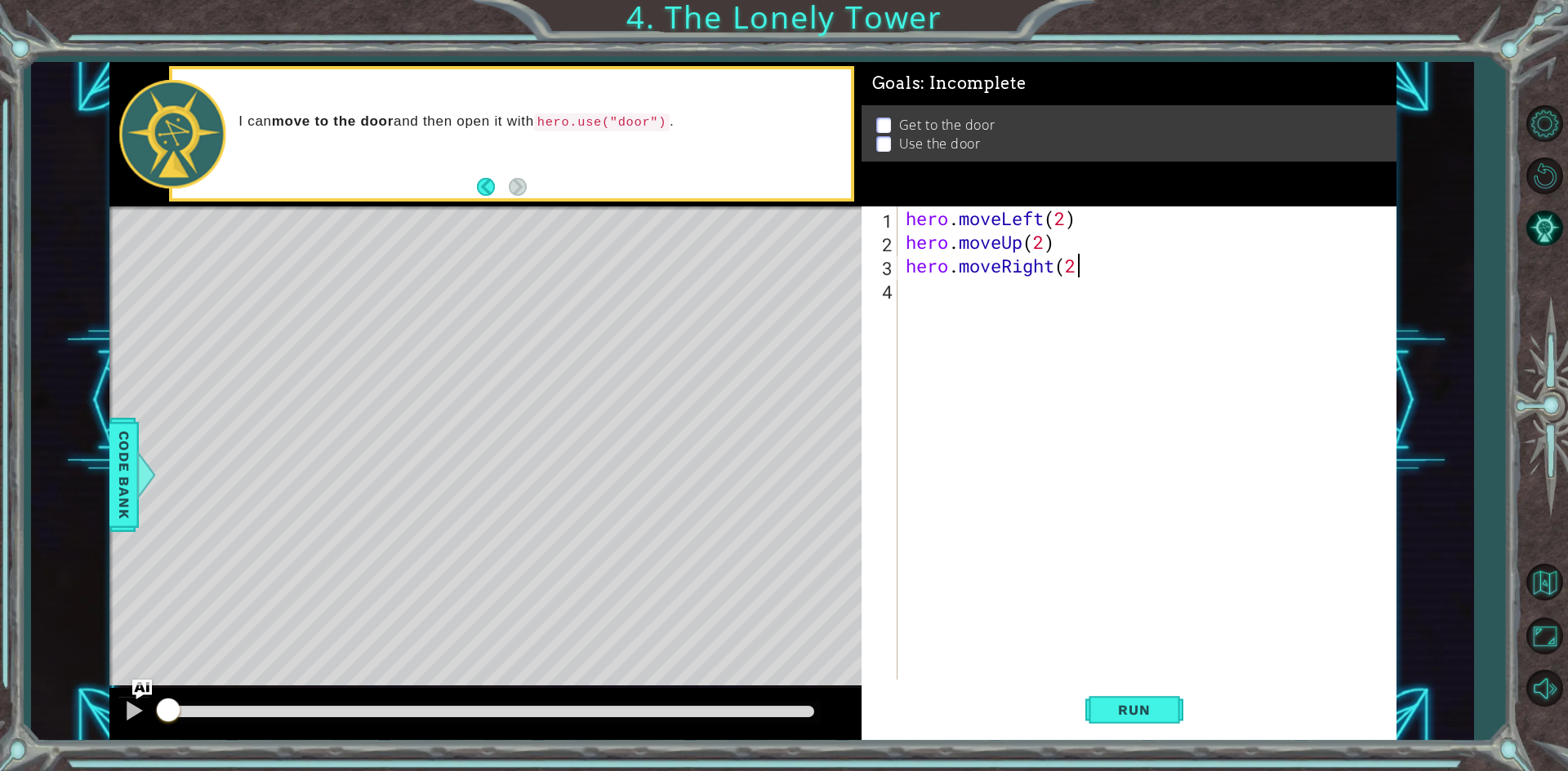
type textarea "hero.moveRight(2)"
click at [1050, 279] on div "hero . moveLeft ( 2 ) hero . moveUp ( 2 ) hero . moveRight ( 2 )" at bounding box center [1150, 467] width 497 height 521
click at [110, 474] on div "Code Bank" at bounding box center [122, 476] width 29 height 115
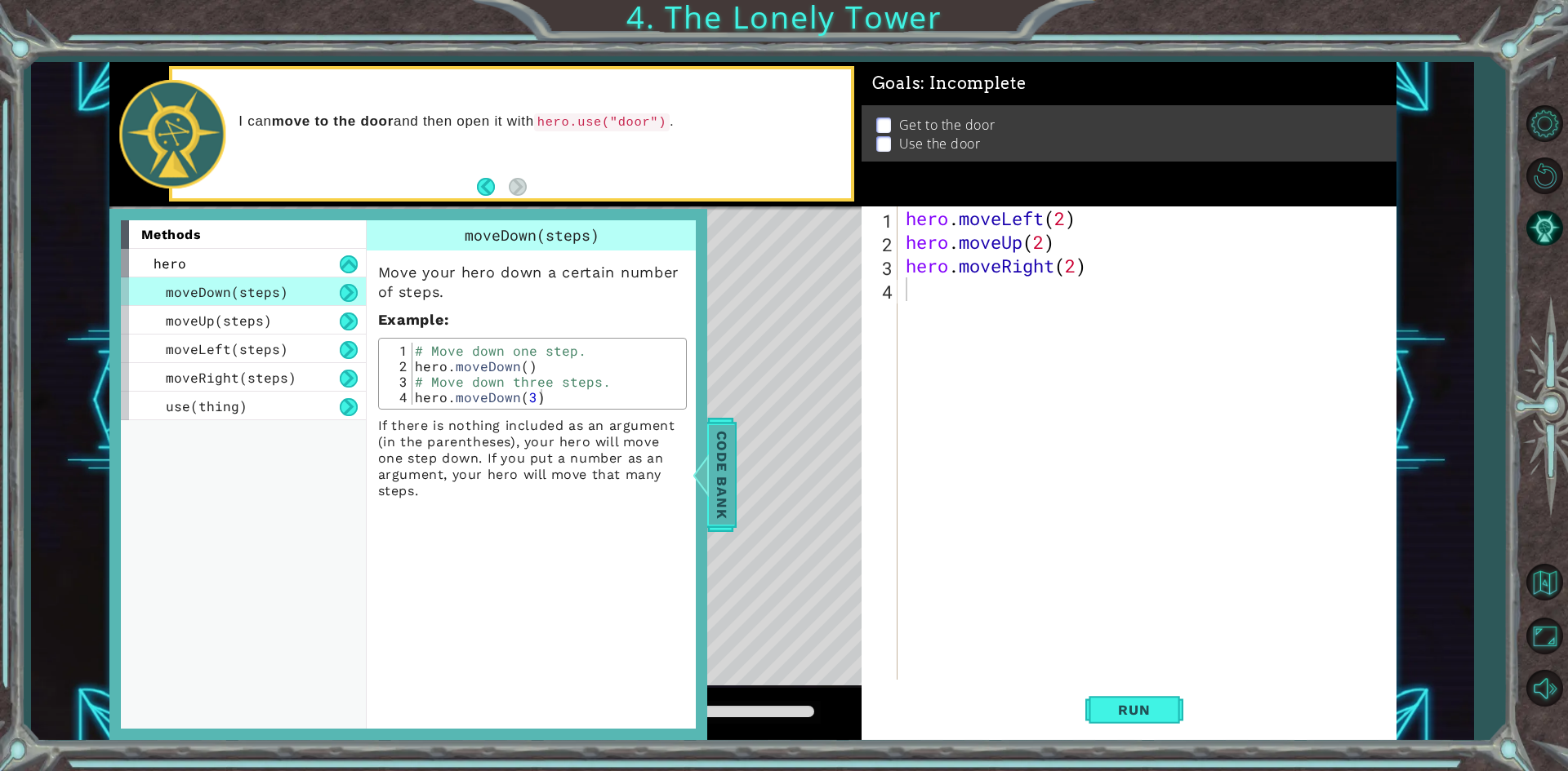
click at [732, 459] on span "Code Bank" at bounding box center [721, 474] width 26 height 100
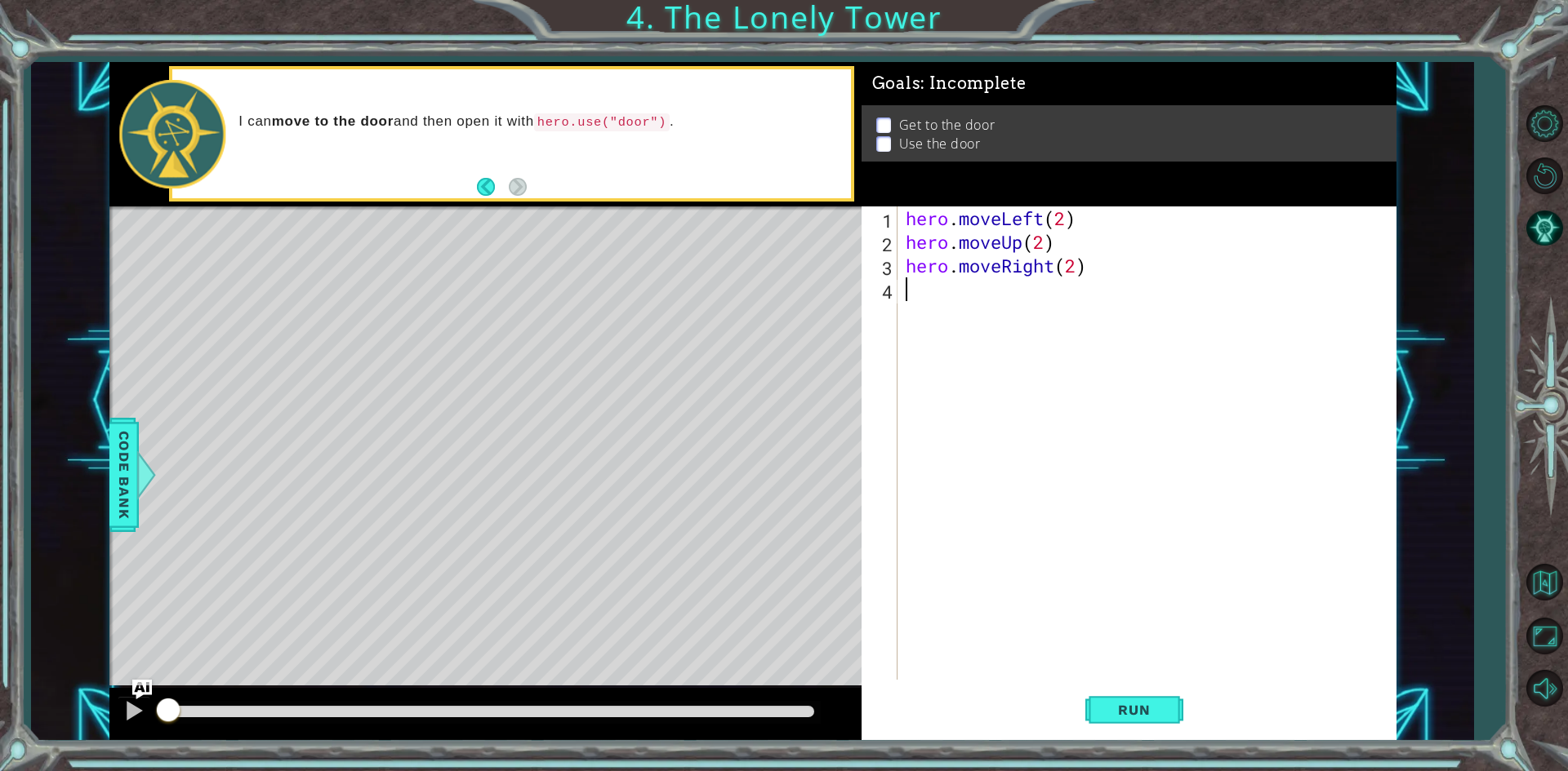
click at [932, 279] on div "hero . moveLeft ( 2 ) hero . moveUp ( 2 ) hero . moveRight ( 2 )" at bounding box center [1150, 467] width 497 height 521
click at [1135, 711] on span "Run" at bounding box center [1133, 710] width 65 height 16
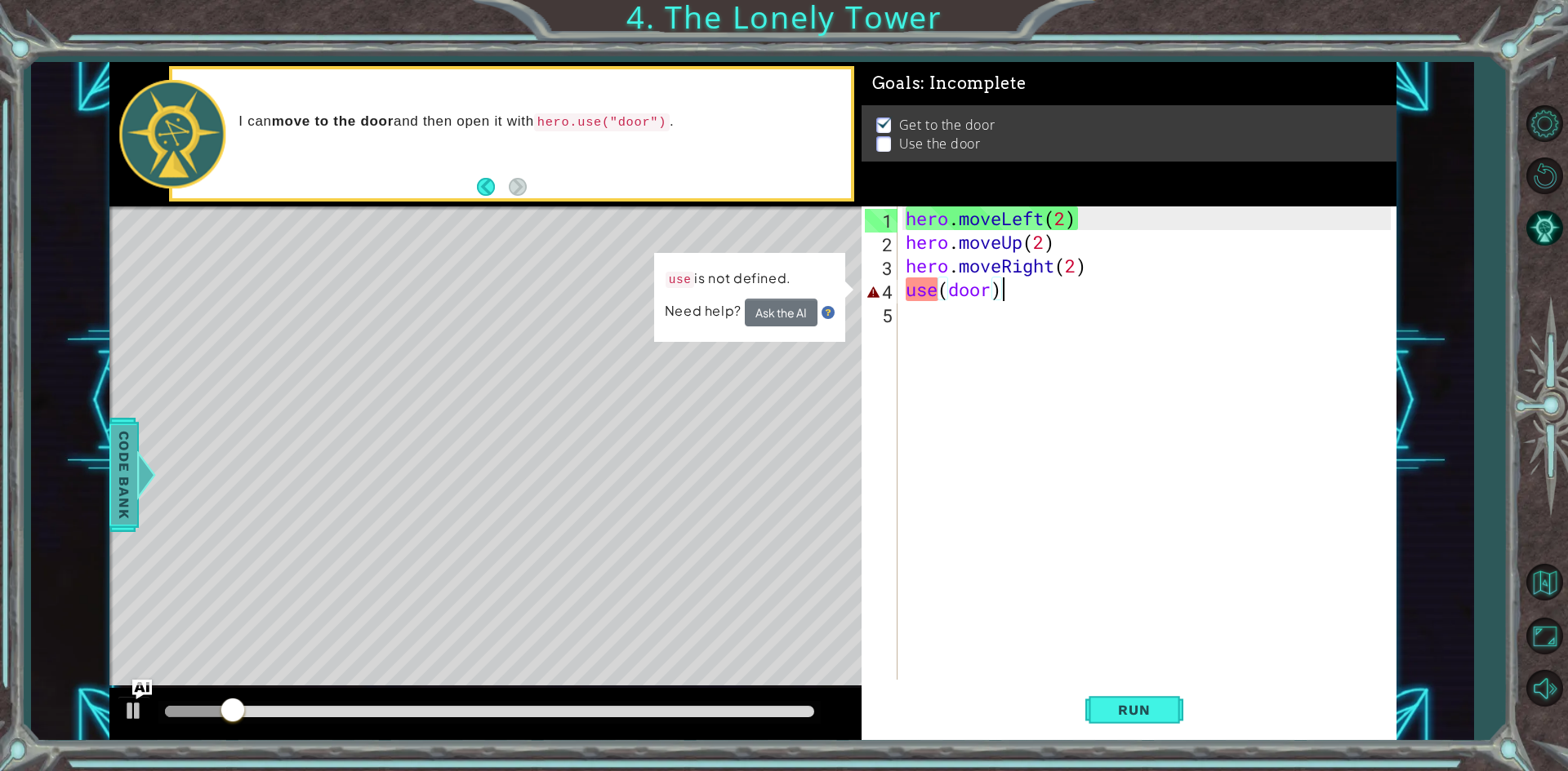
click at [129, 475] on span "Code Bank" at bounding box center [124, 474] width 26 height 100
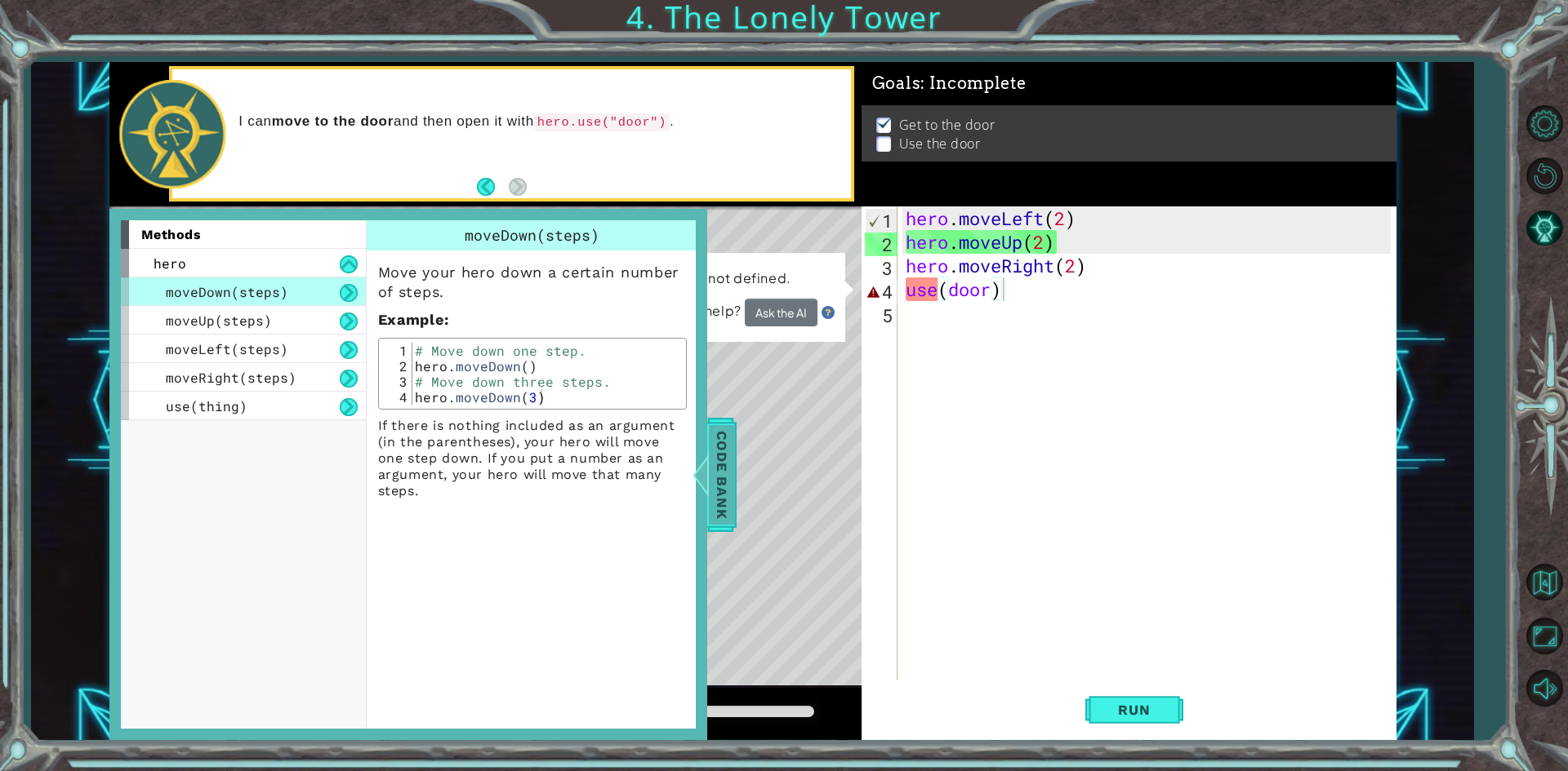
click at [705, 480] on div at bounding box center [700, 475] width 21 height 49
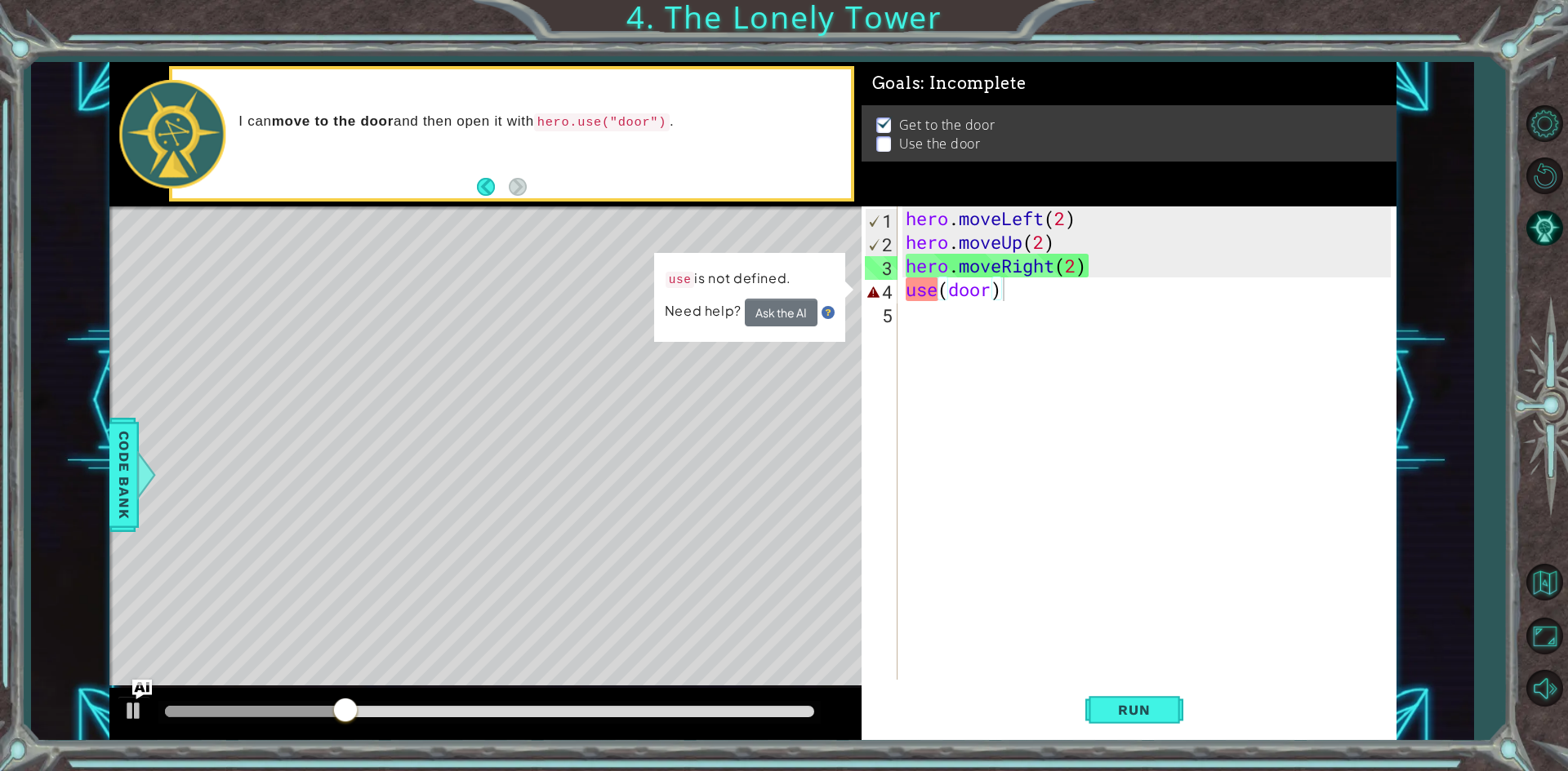
click at [902, 298] on div "hero . moveLeft ( 2 ) hero . moveUp ( 2 ) hero . moveRight ( 2 ) use ( door )" at bounding box center [1150, 467] width 497 height 521
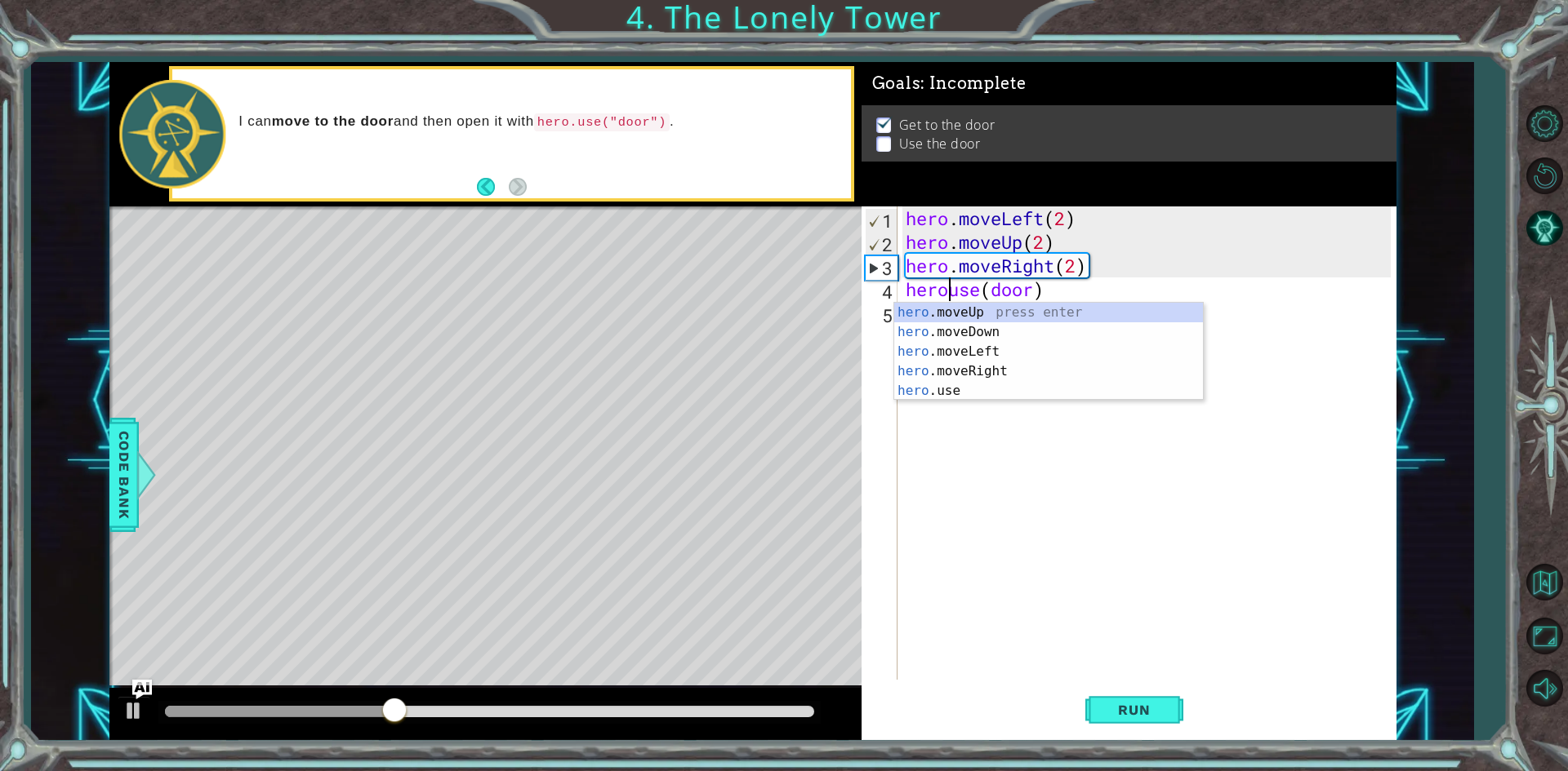
scroll to position [0, 3]
click at [1101, 697] on button "Run" at bounding box center [1134, 711] width 98 height 53
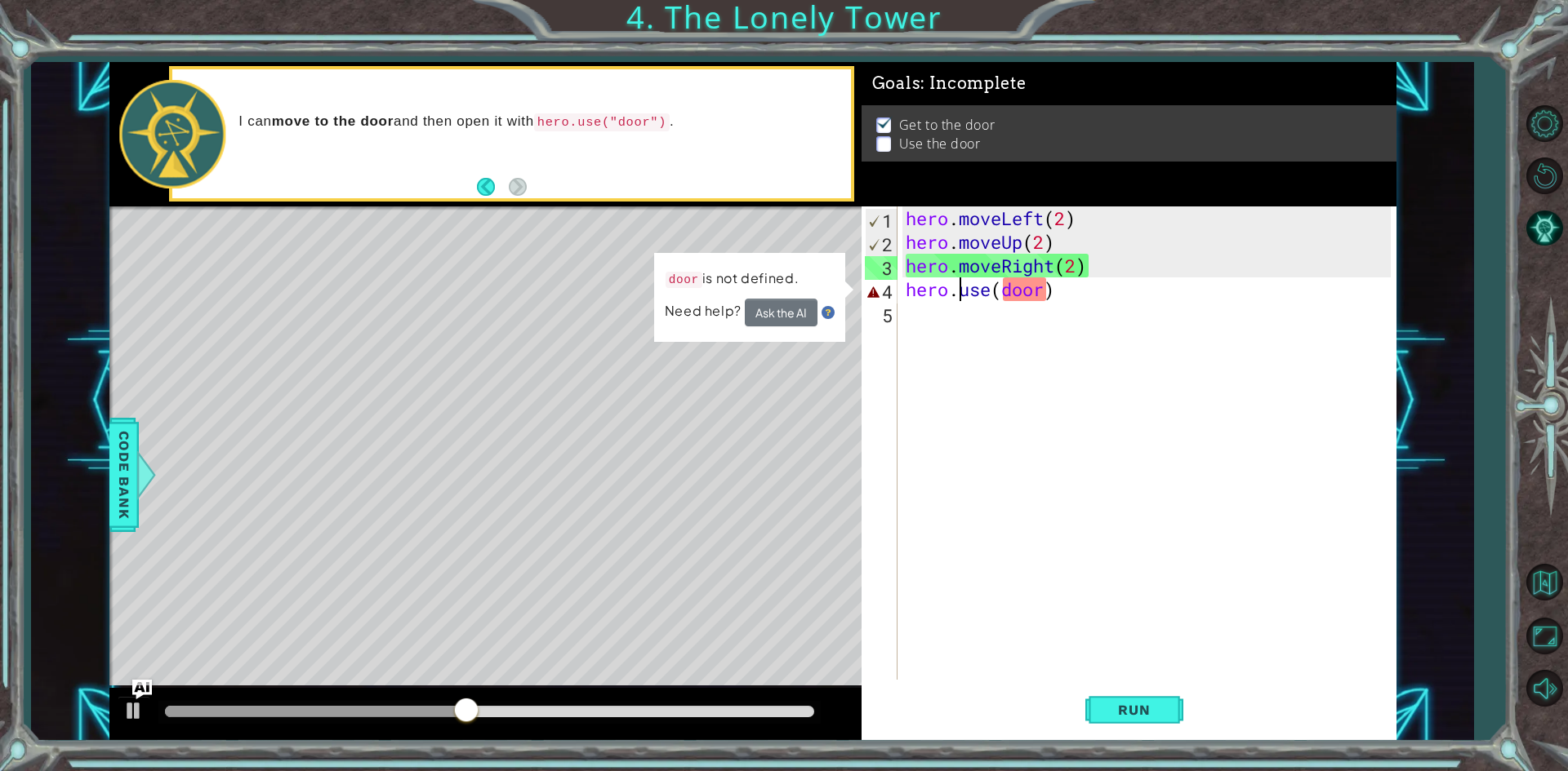
click at [593, 282] on div "Level Map" at bounding box center [486, 447] width 754 height 480
click at [1052, 292] on div "hero . moveLeft ( 2 ) hero . moveUp ( 2 ) hero . moveRight ( 2 ) hero . use ( d…" at bounding box center [1150, 467] width 497 height 521
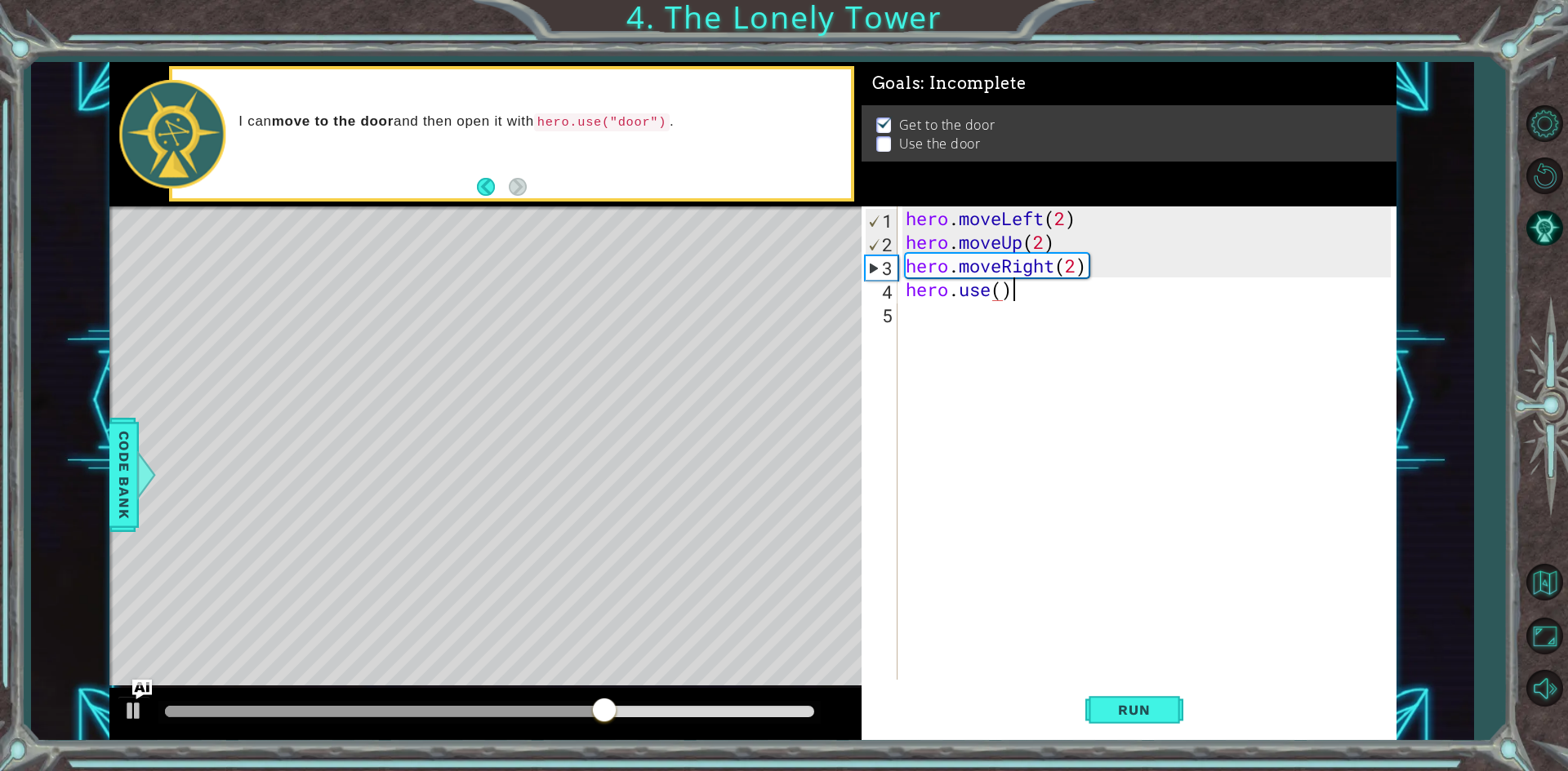
scroll to position [0, 4]
click at [1142, 709] on span "Run" at bounding box center [1133, 710] width 65 height 16
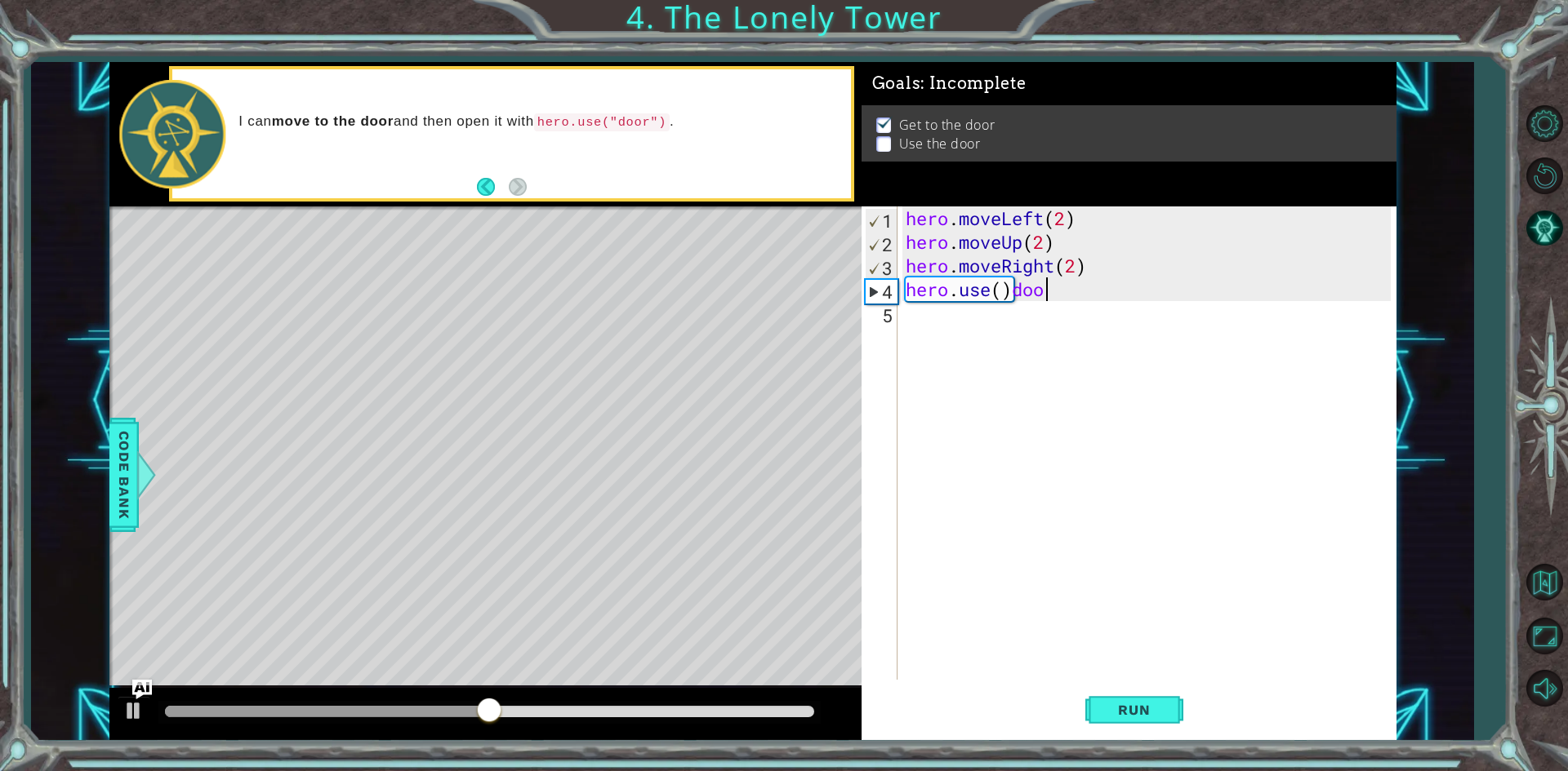
scroll to position [0, 6]
click at [1169, 709] on button "Run" at bounding box center [1134, 711] width 98 height 53
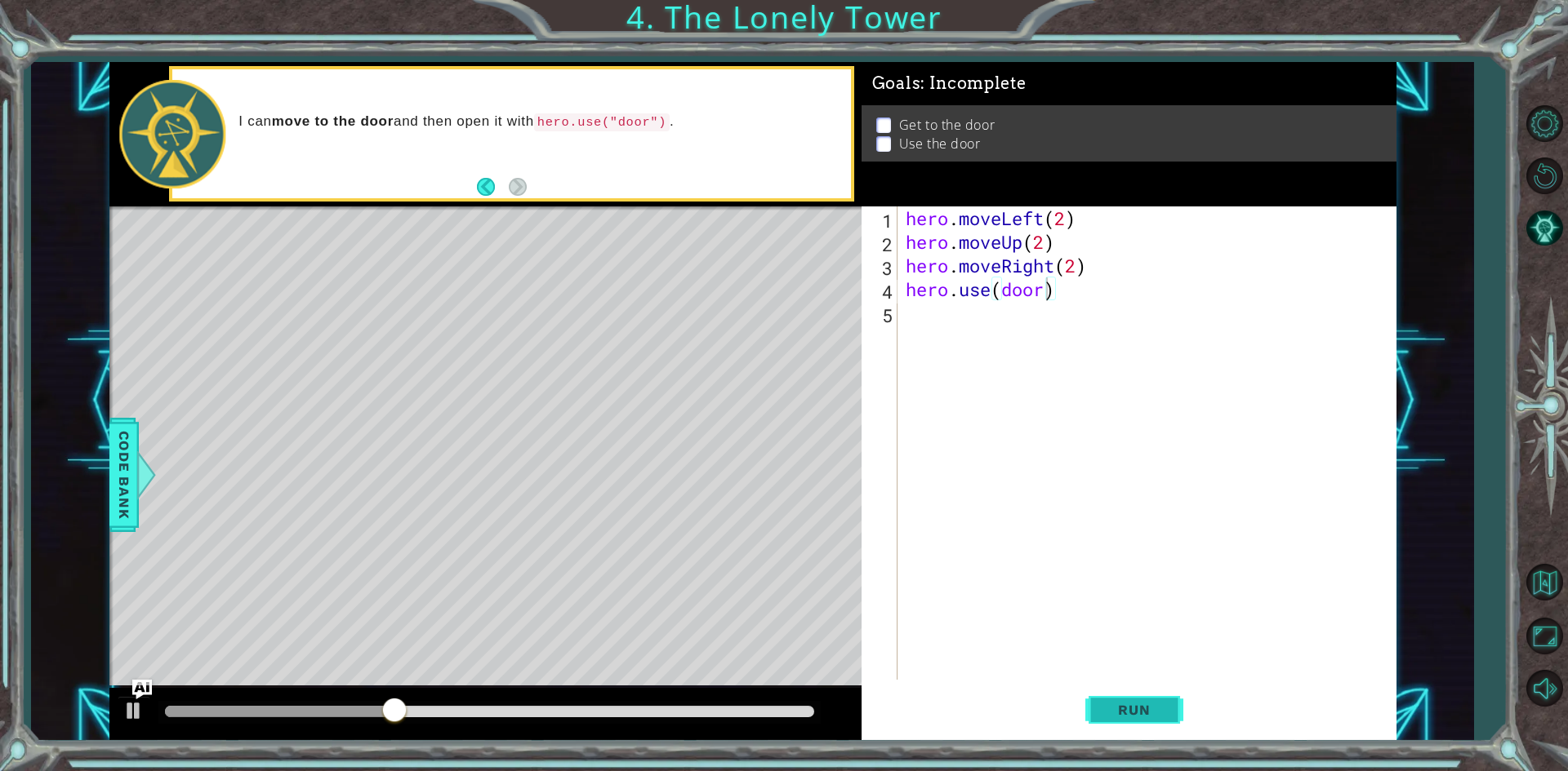
click at [1143, 726] on button "Run" at bounding box center [1134, 711] width 98 height 53
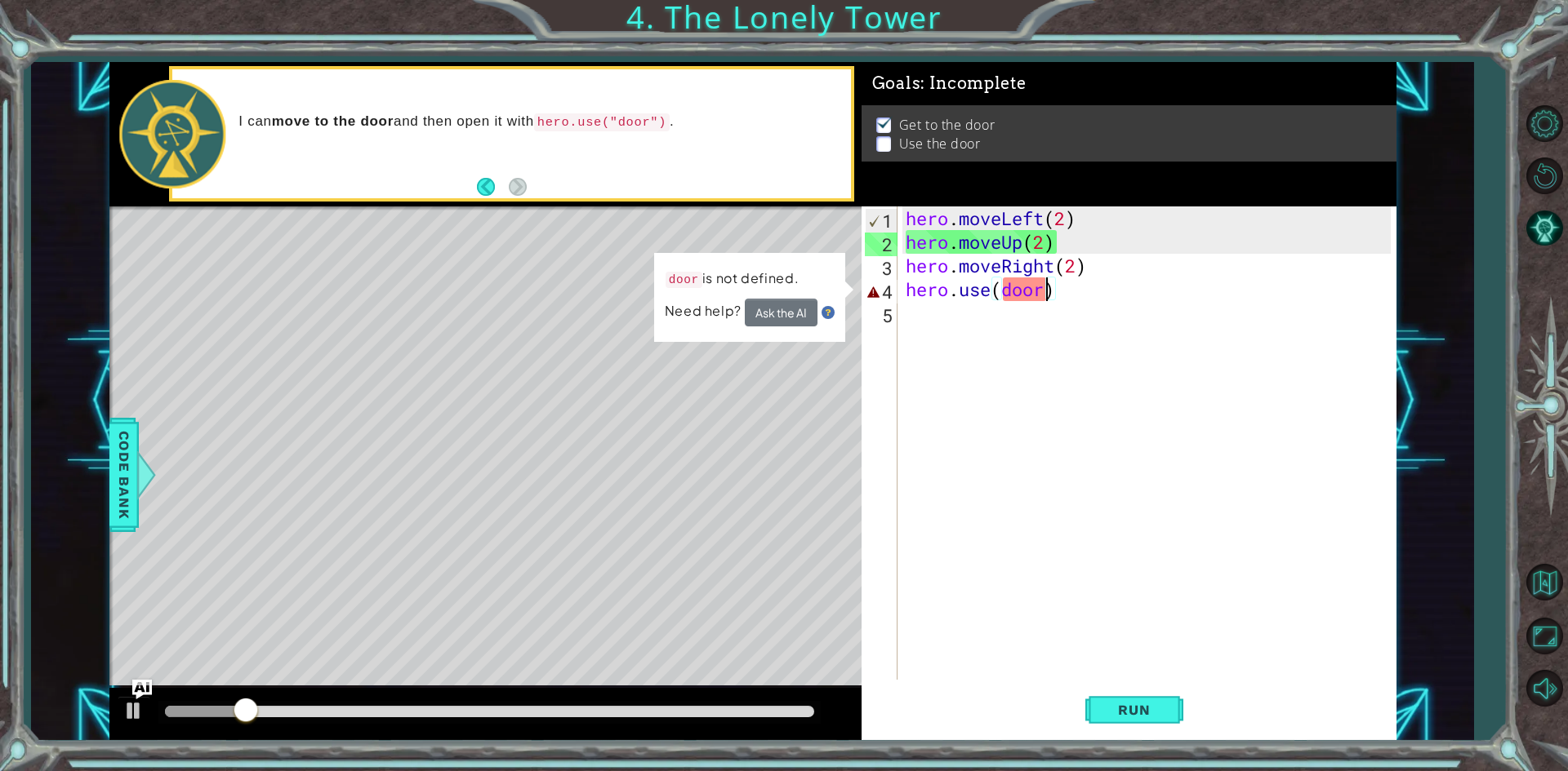
click at [818, 307] on div "Need help? Ask the AI" at bounding box center [749, 313] width 170 height 30
click at [815, 307] on button "Ask the AI" at bounding box center [780, 313] width 72 height 28
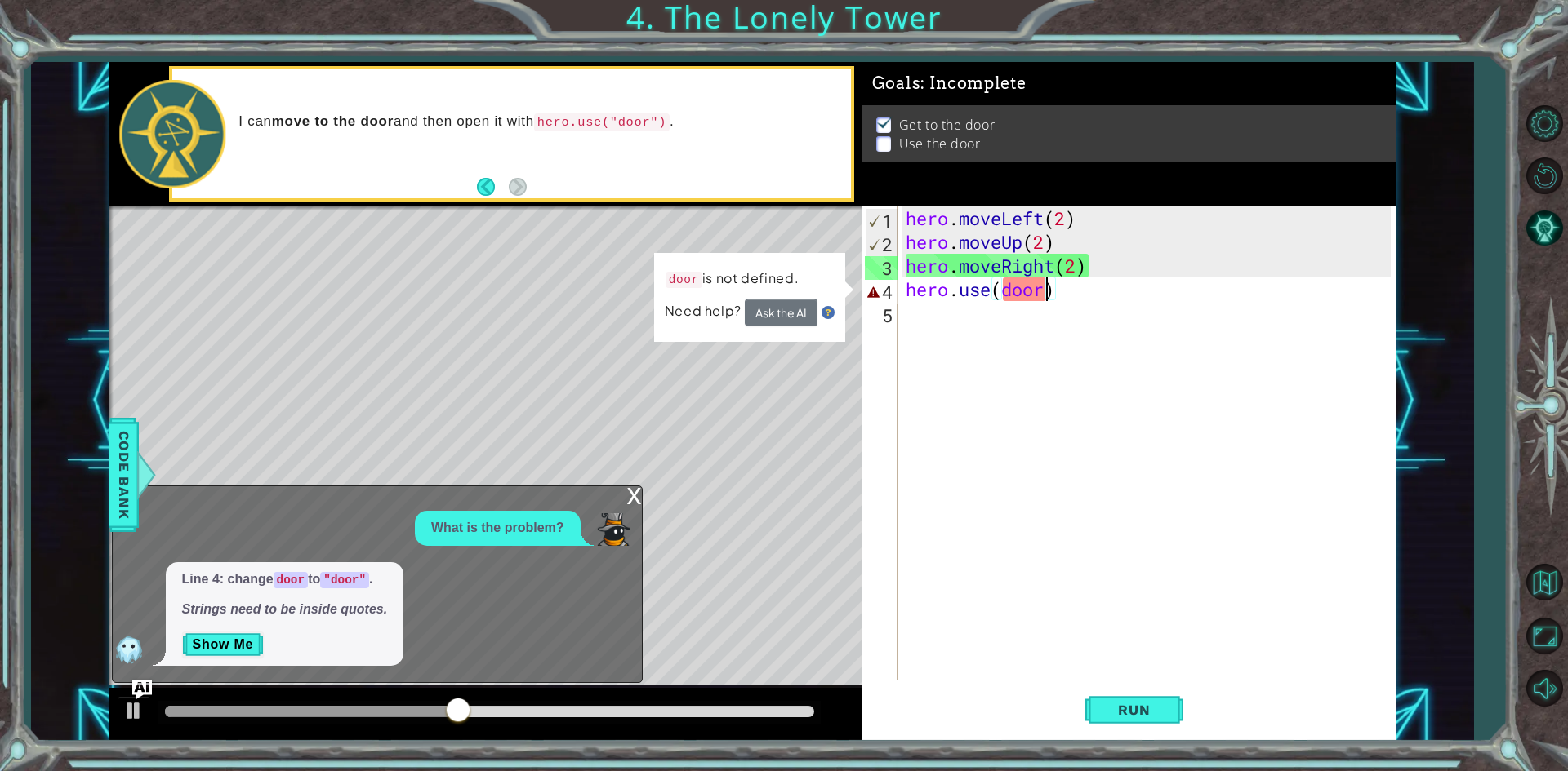
click at [631, 498] on div "x" at bounding box center [635, 494] width 15 height 16
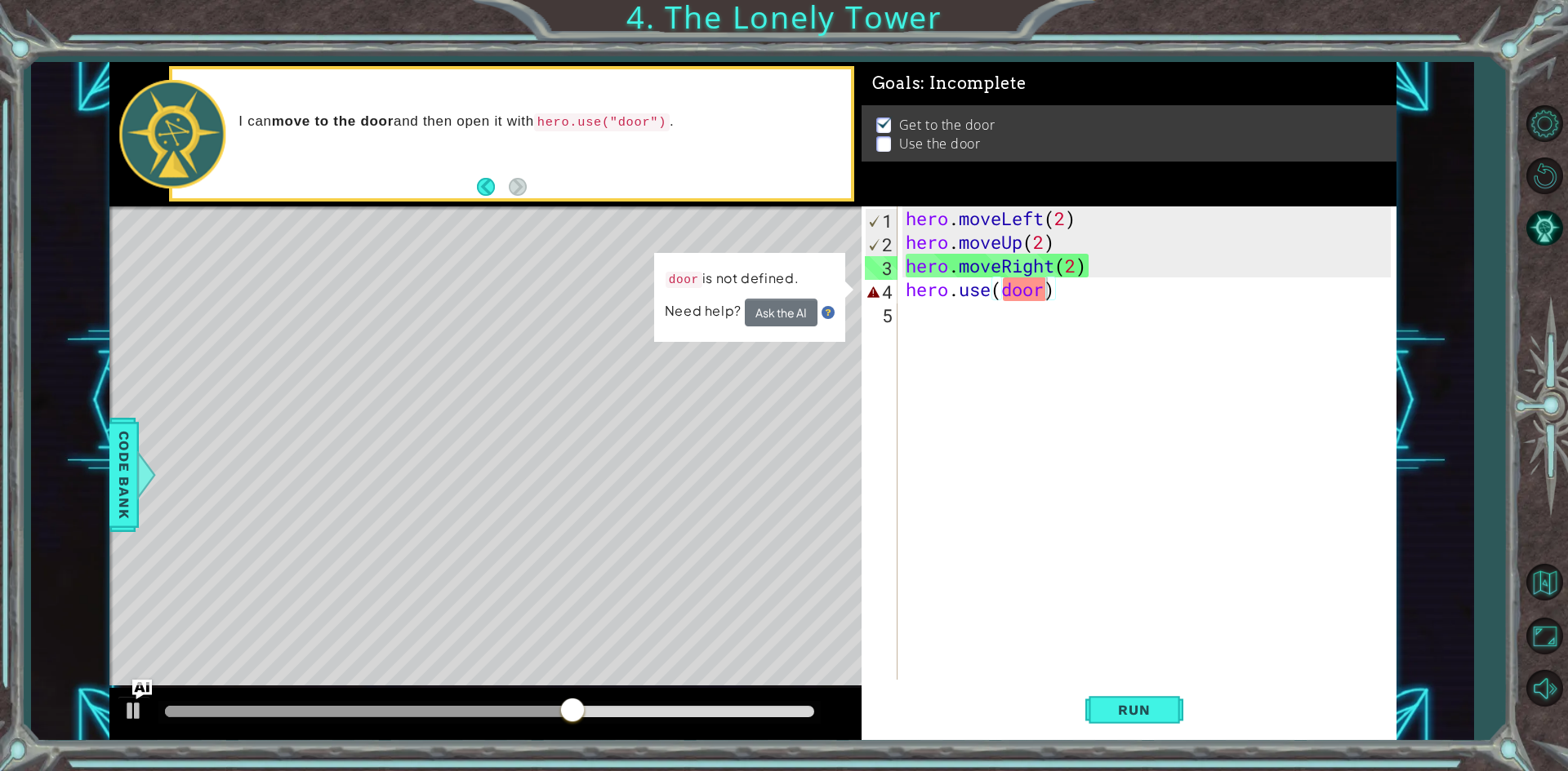
click at [1050, 294] on div "hero . moveLeft ( 2 ) hero . moveUp ( 2 ) hero . moveRight ( 2 ) hero . use ( d…" at bounding box center [1150, 467] width 497 height 521
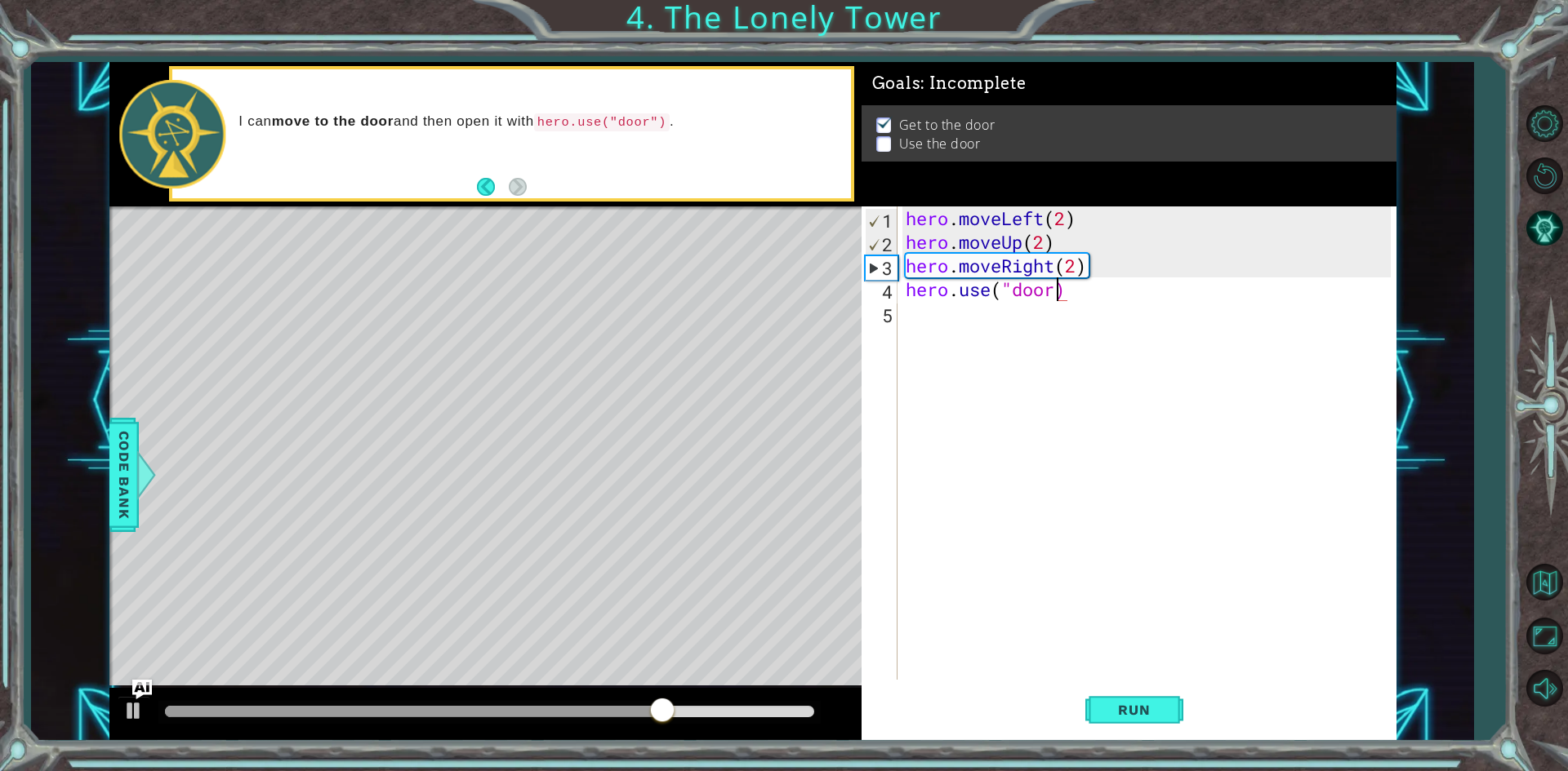
scroll to position [0, 7]
type textarea "hero.use("door")"
click at [1157, 700] on button "Run" at bounding box center [1134, 711] width 98 height 53
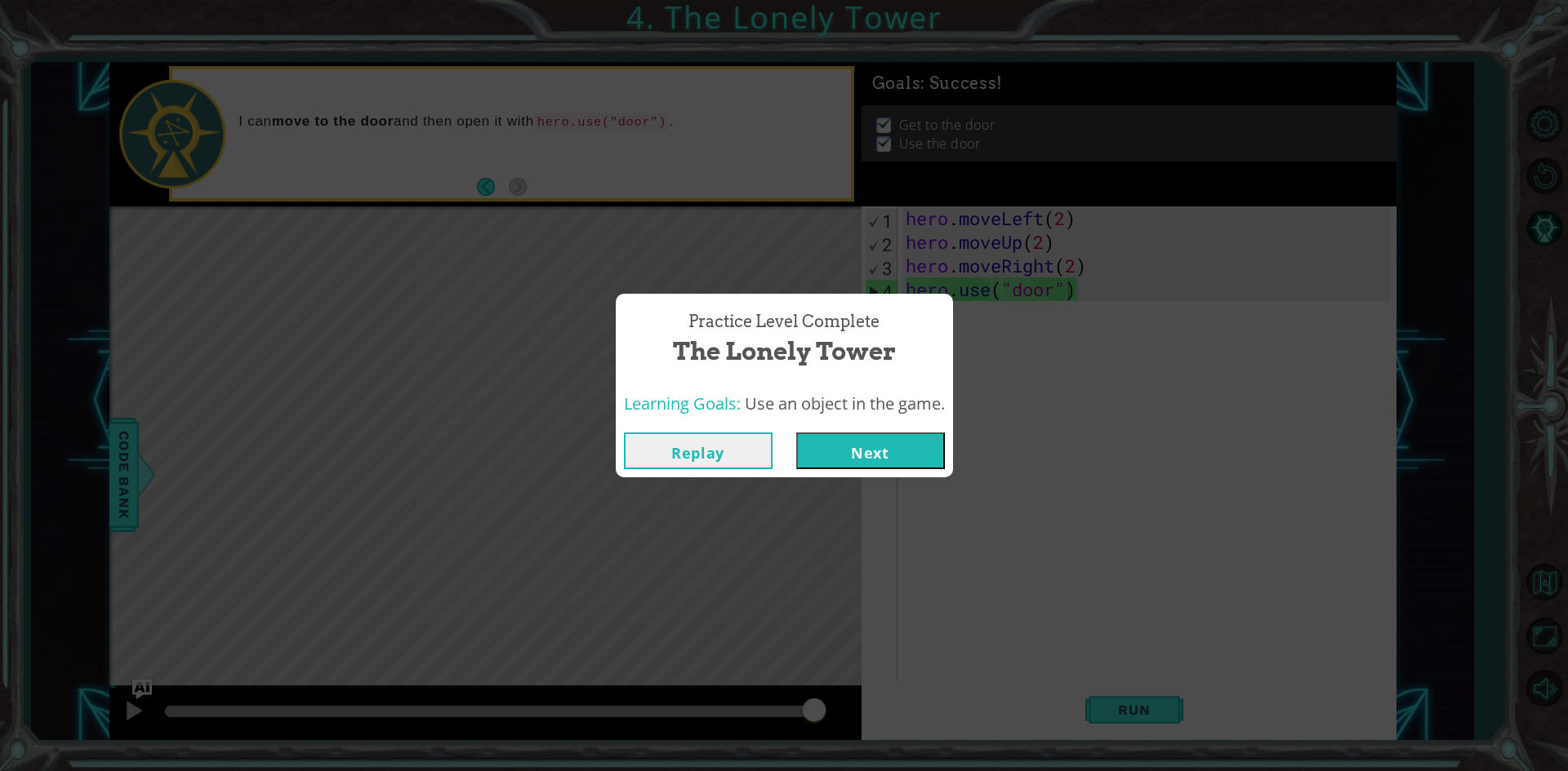
click at [861, 455] on button "Next" at bounding box center [870, 450] width 149 height 37
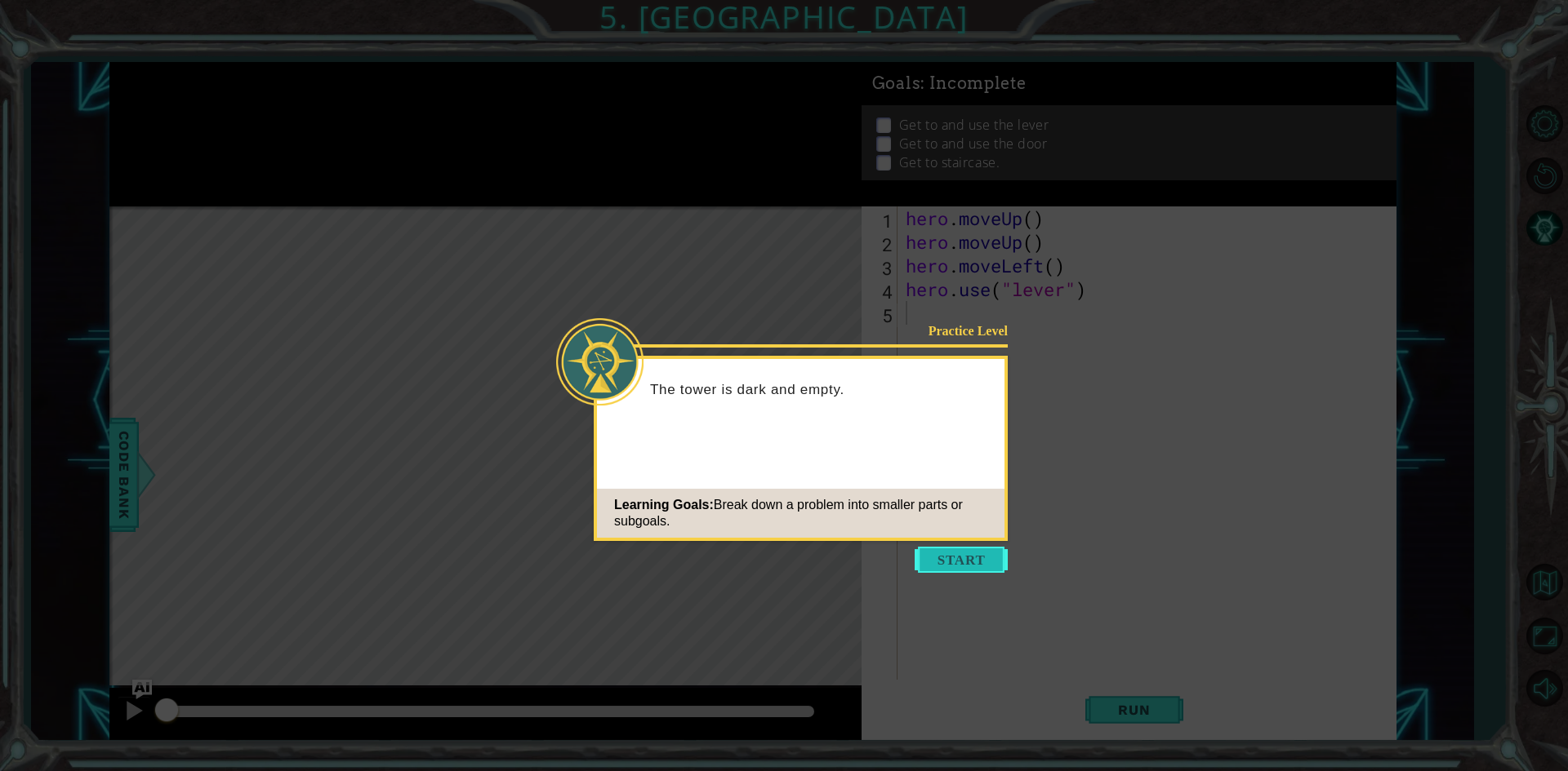
click at [958, 556] on button "Start" at bounding box center [960, 560] width 93 height 26
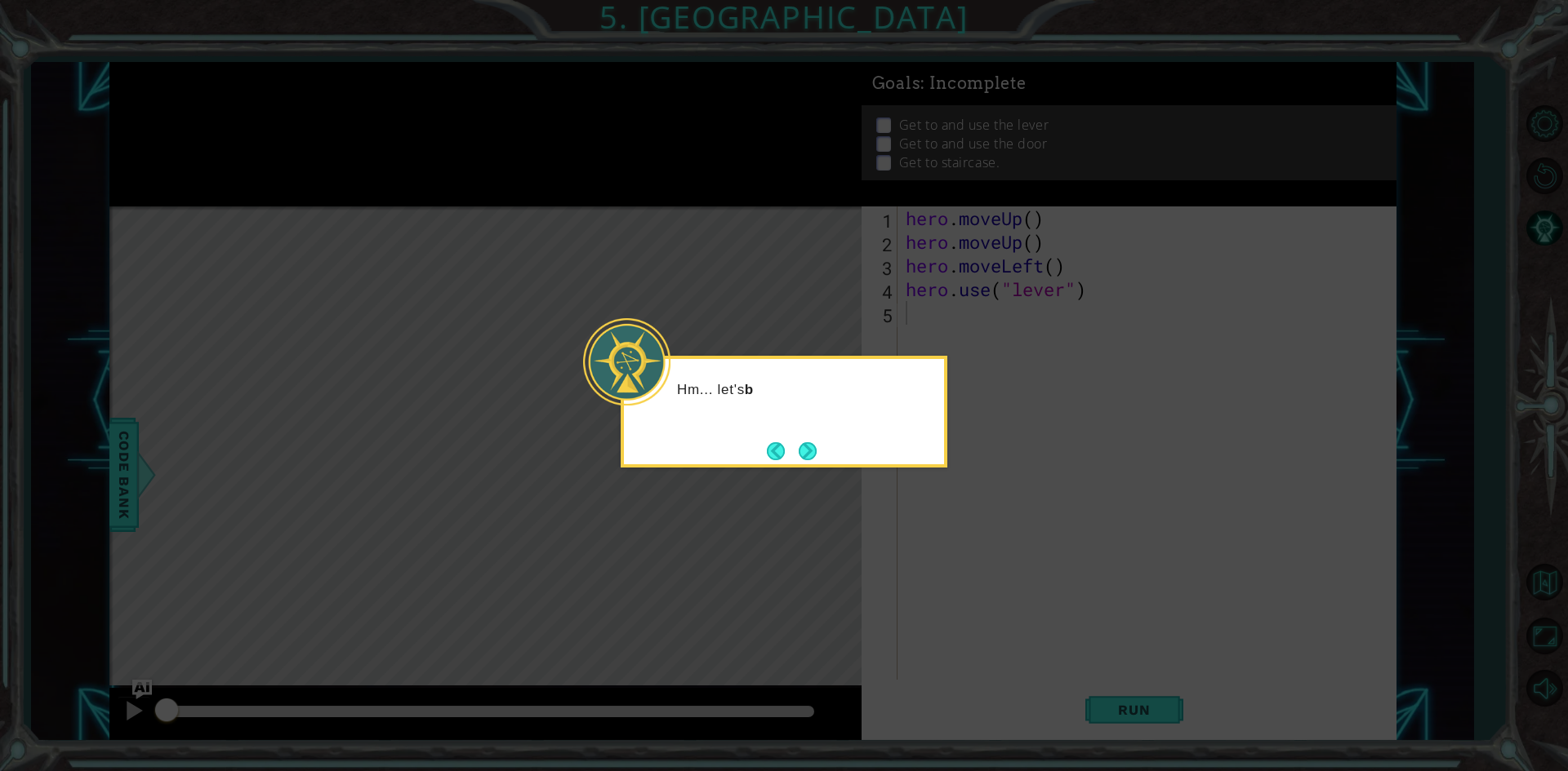
click at [823, 447] on div "Hm... let's b" at bounding box center [784, 412] width 326 height 112
click at [816, 449] on button "Next" at bounding box center [807, 451] width 18 height 18
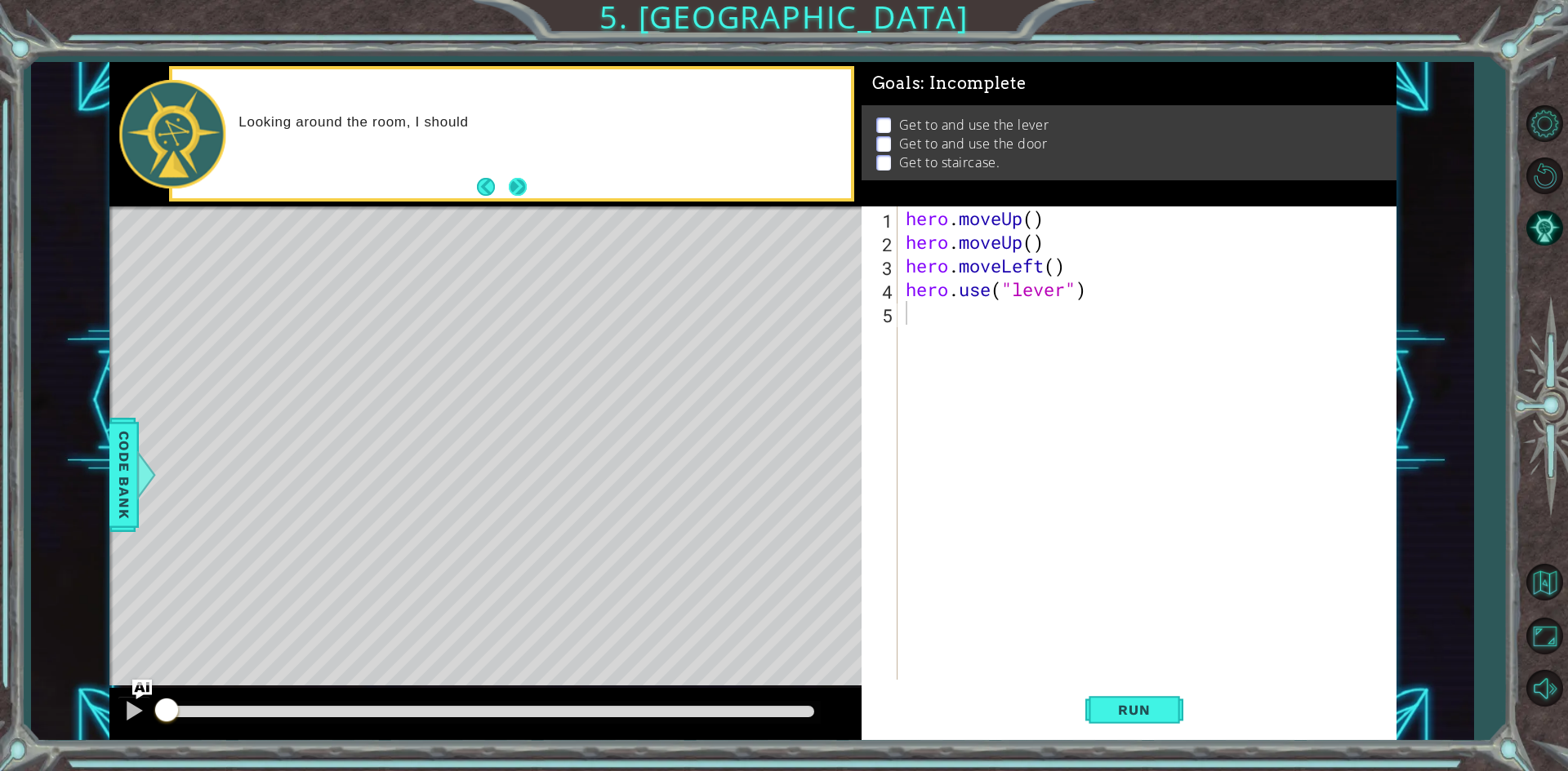
click at [509, 193] on button "Next" at bounding box center [517, 186] width 18 height 18
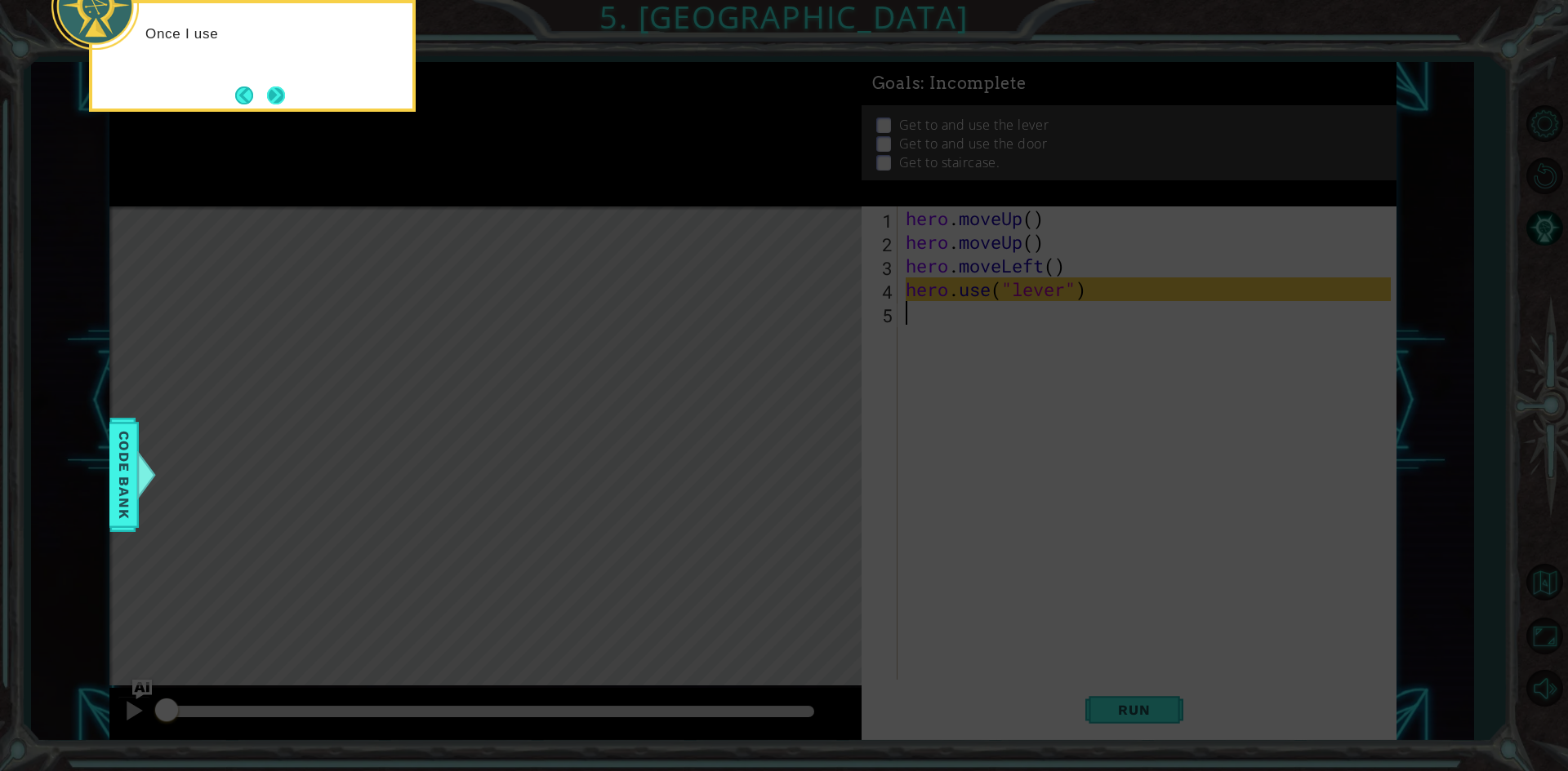
click at [269, 102] on button "Next" at bounding box center [276, 95] width 18 height 18
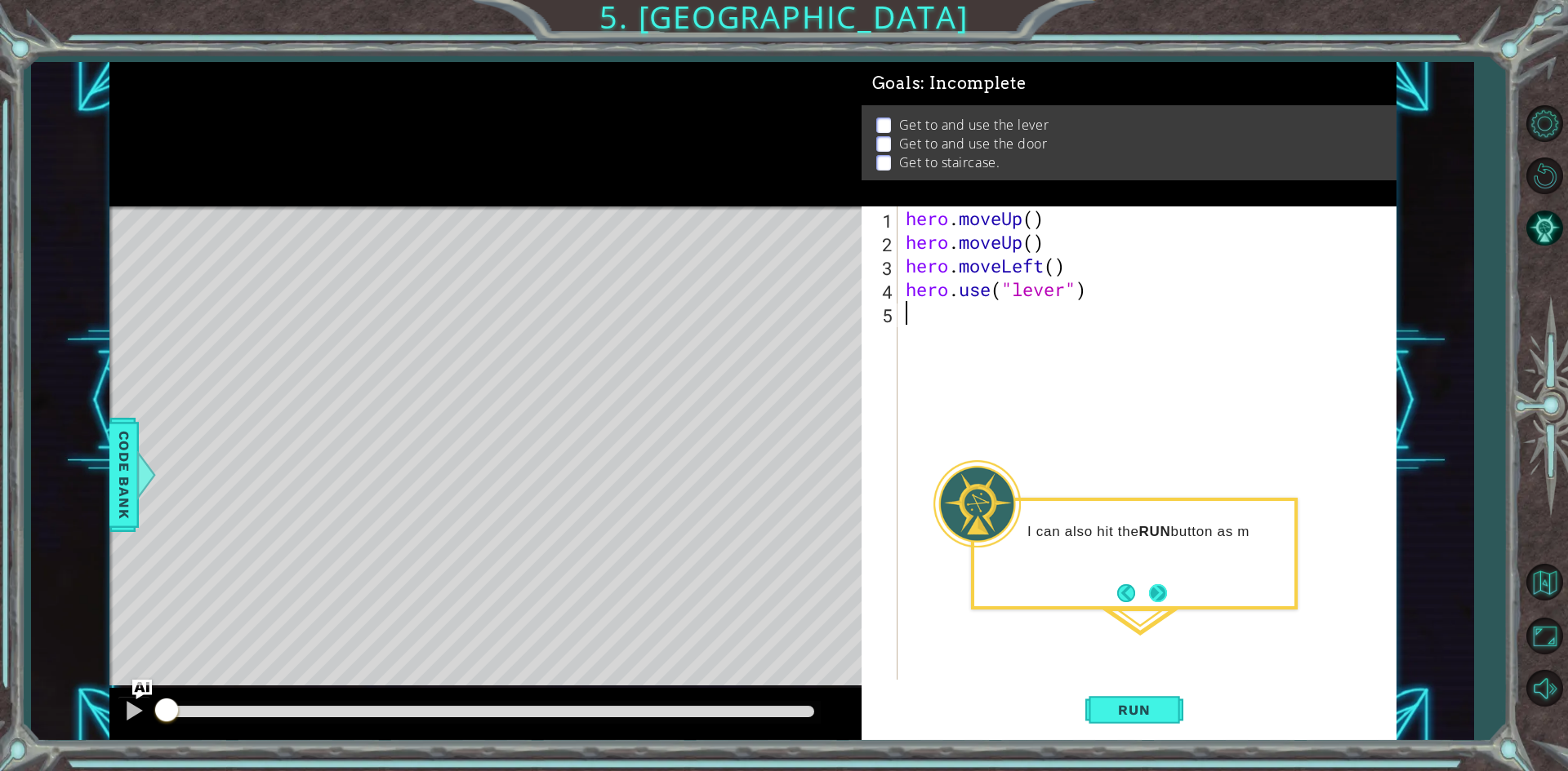
click at [1167, 591] on button "Next" at bounding box center [1158, 593] width 18 height 18
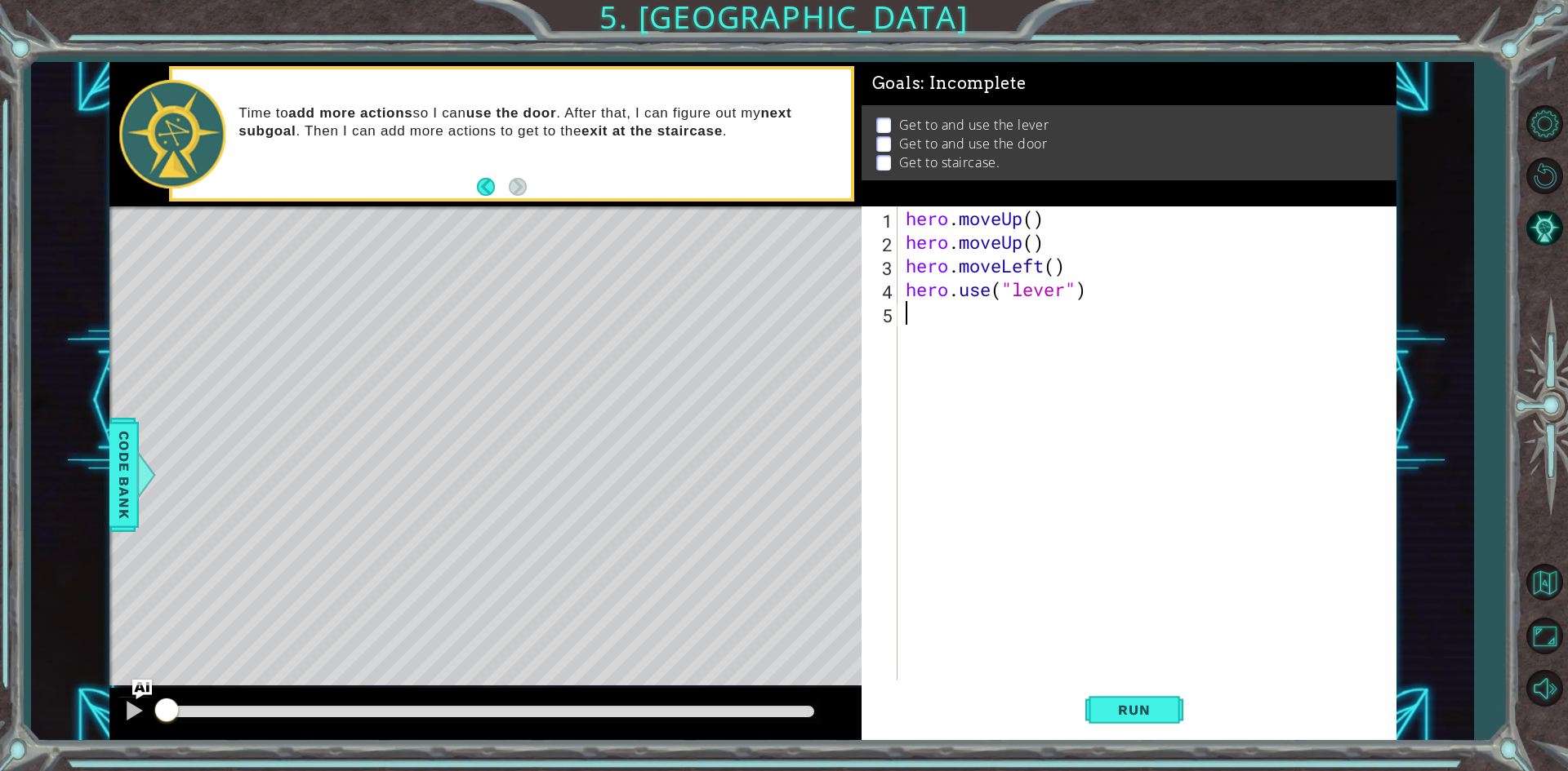
click at [1034, 220] on div "hero . moveUp ( ) hero . moveUp ( ) hero . moveLeft ( ) hero . use ( "lever" )" at bounding box center [1150, 467] width 497 height 521
drag, startPoint x: 1059, startPoint y: 244, endPoint x: 907, endPoint y: 242, distance: 152.0
click at [907, 242] on div "hero . moveUp ( 2 ) hero . moveUp ( ) hero . moveLeft ( ) hero . use ( "lever" )" at bounding box center [1150, 467] width 497 height 521
type textarea "hero.moveUp()"
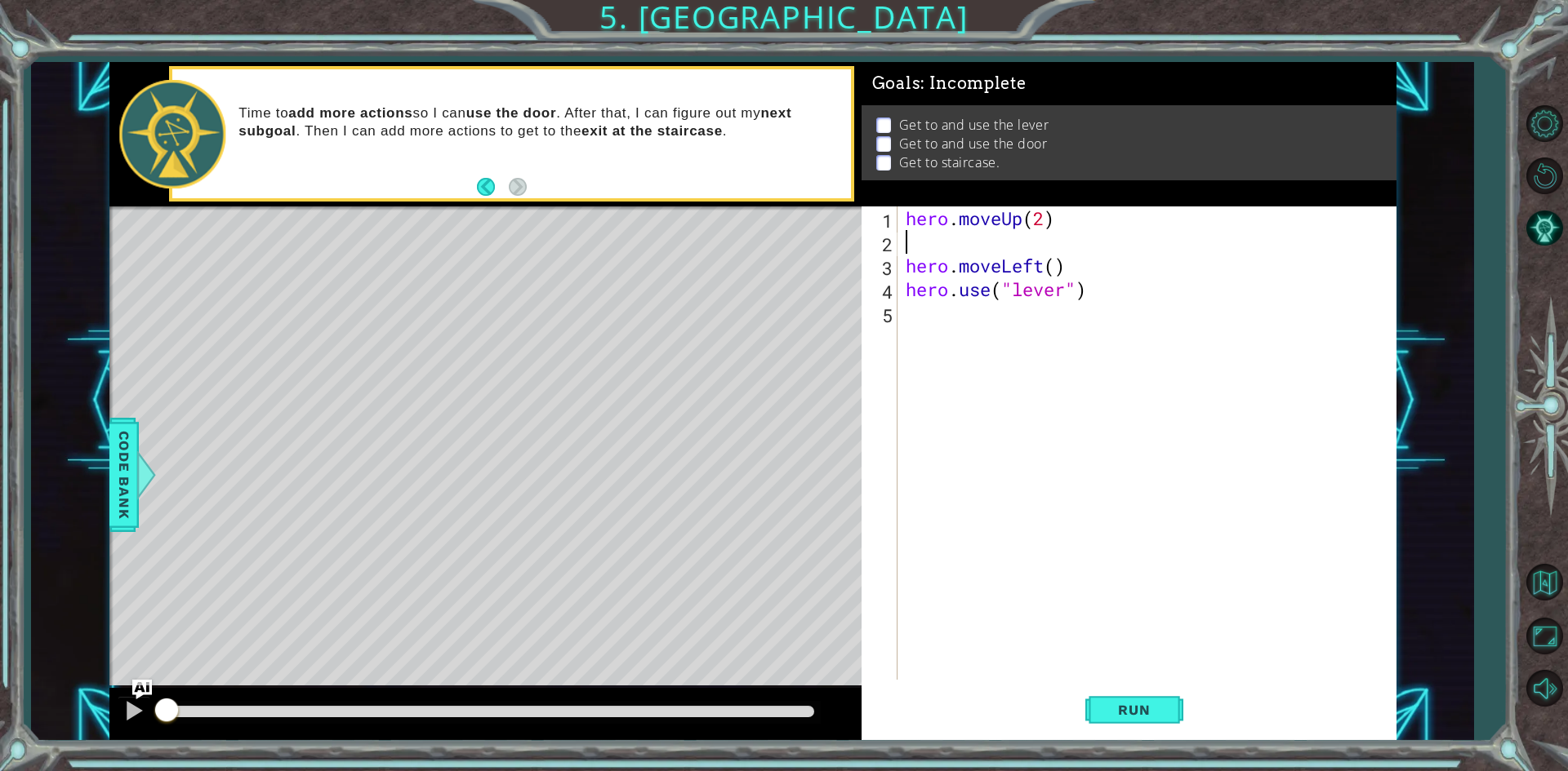
scroll to position [0, 0]
click at [1069, 241] on div "hero . moveUp ( 2 ) hero . moveLeft ( ) hero . use ( "lever" )" at bounding box center [1150, 467] width 497 height 521
type textarea "hero.moveLeft()"
click at [1078, 289] on div "hero . moveUp ( 2 ) hero . moveLeft ( ) hero . use ( "lever" )" at bounding box center [1150, 467] width 497 height 521
type textarea "hero.moveRight(3)"
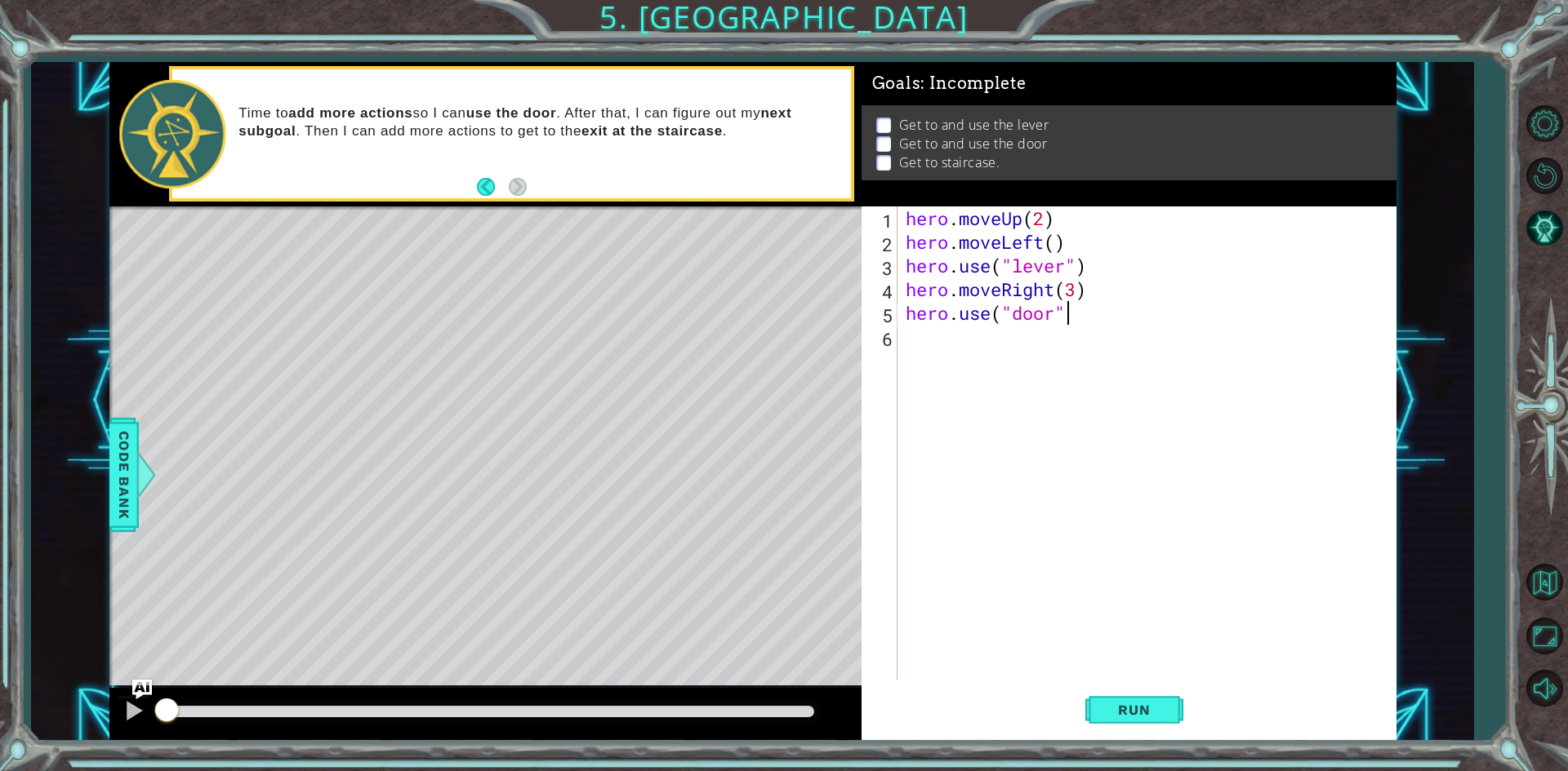
scroll to position [0, 7]
type textarea "hero.use("door")"
type textarea "hero.moveUp()"
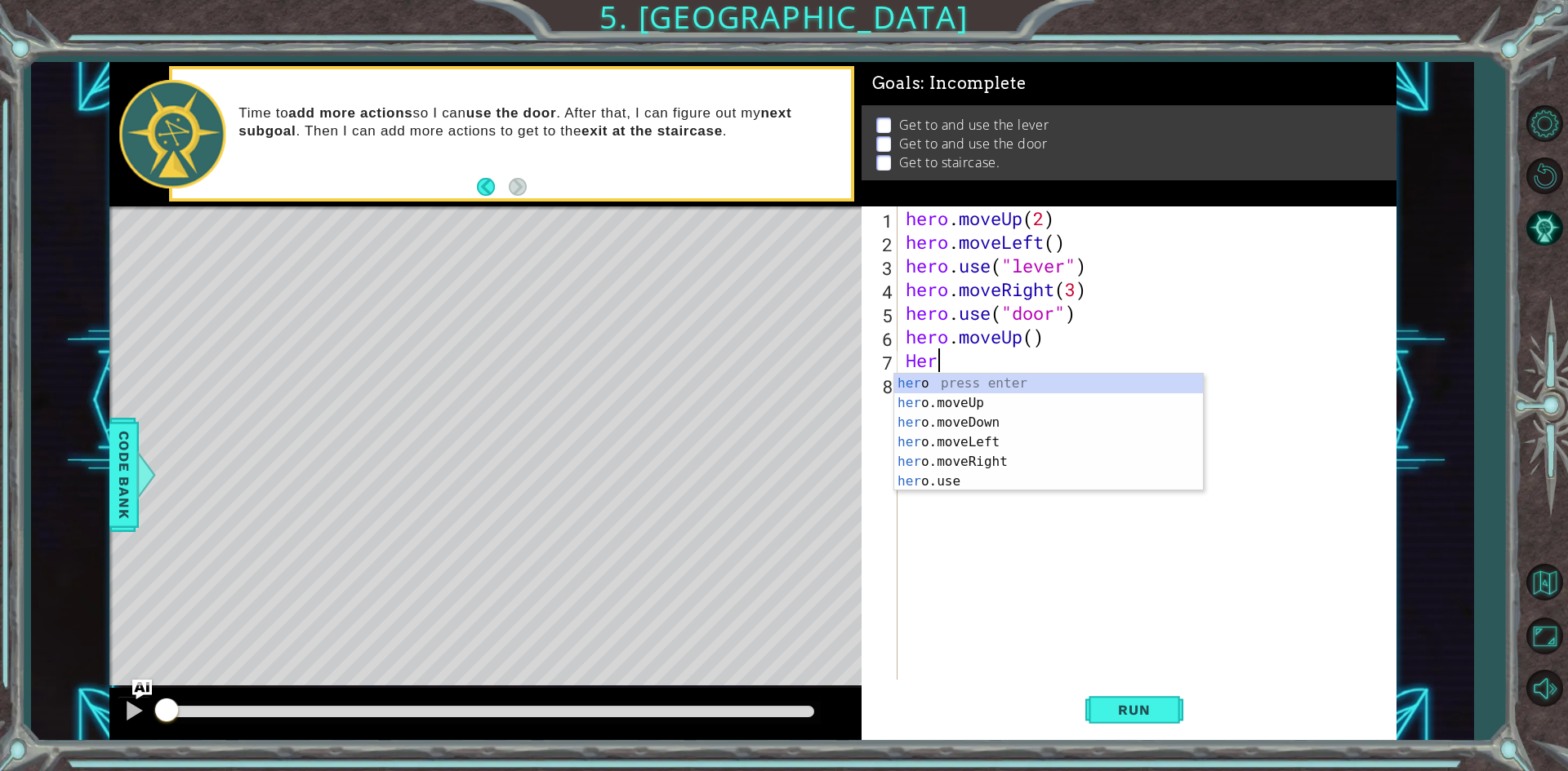
scroll to position [0, 0]
type textarea "H"
type textarea "e"
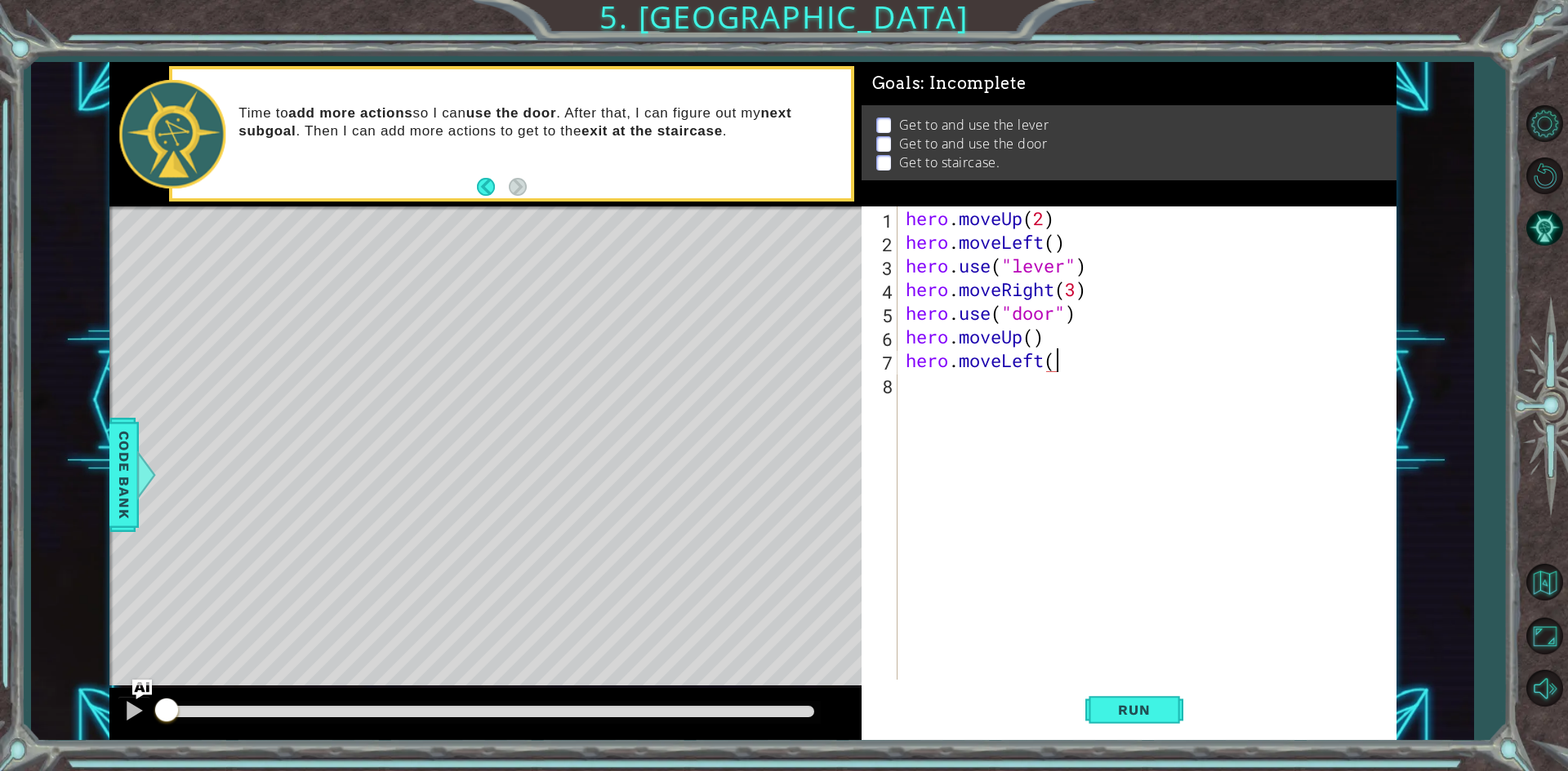
scroll to position [0, 7]
type textarea "hero.moveLeft(3)"
click at [1167, 716] on button "Run" at bounding box center [1134, 711] width 98 height 53
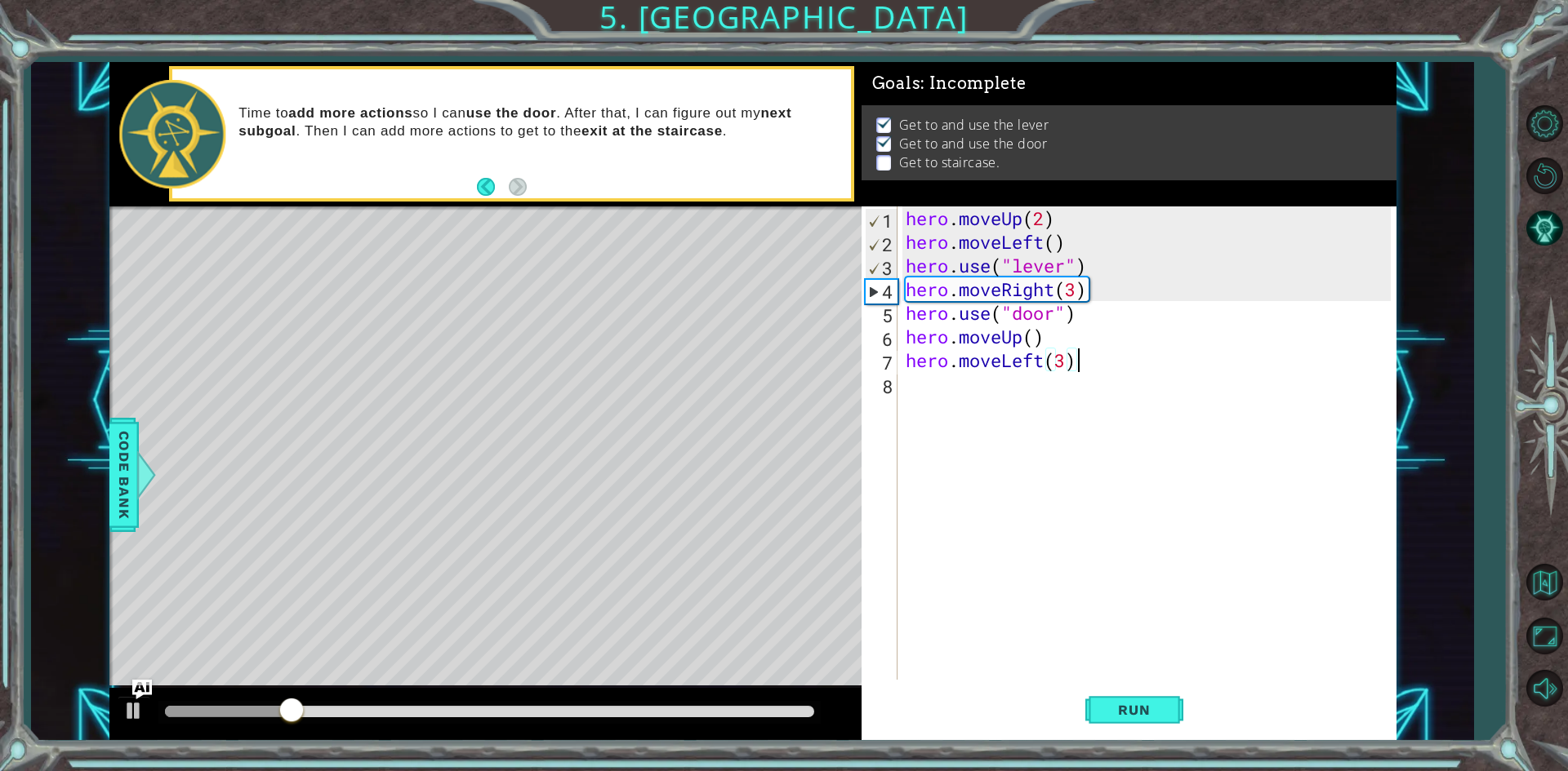
click at [1087, 370] on div "hero . moveUp ( 2 ) hero . moveLeft ( ) hero . use ( "lever" ) hero . moveRight…" at bounding box center [1150, 467] width 497 height 521
click at [1087, 376] on div "hero . moveUp ( 2 ) hero . moveLeft ( ) hero . use ( "lever" ) hero . moveRight…" at bounding box center [1150, 467] width 497 height 521
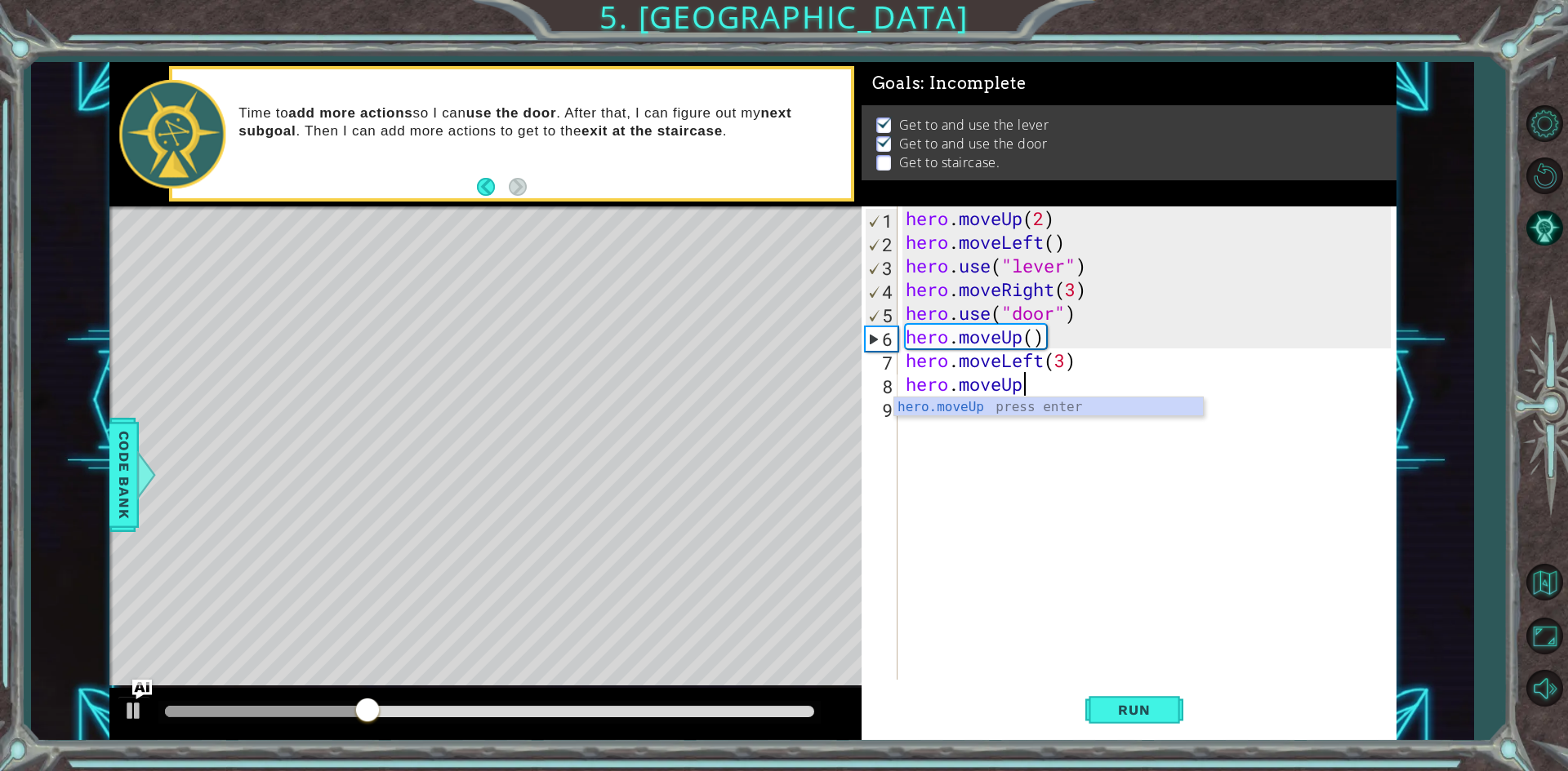
scroll to position [0, 5]
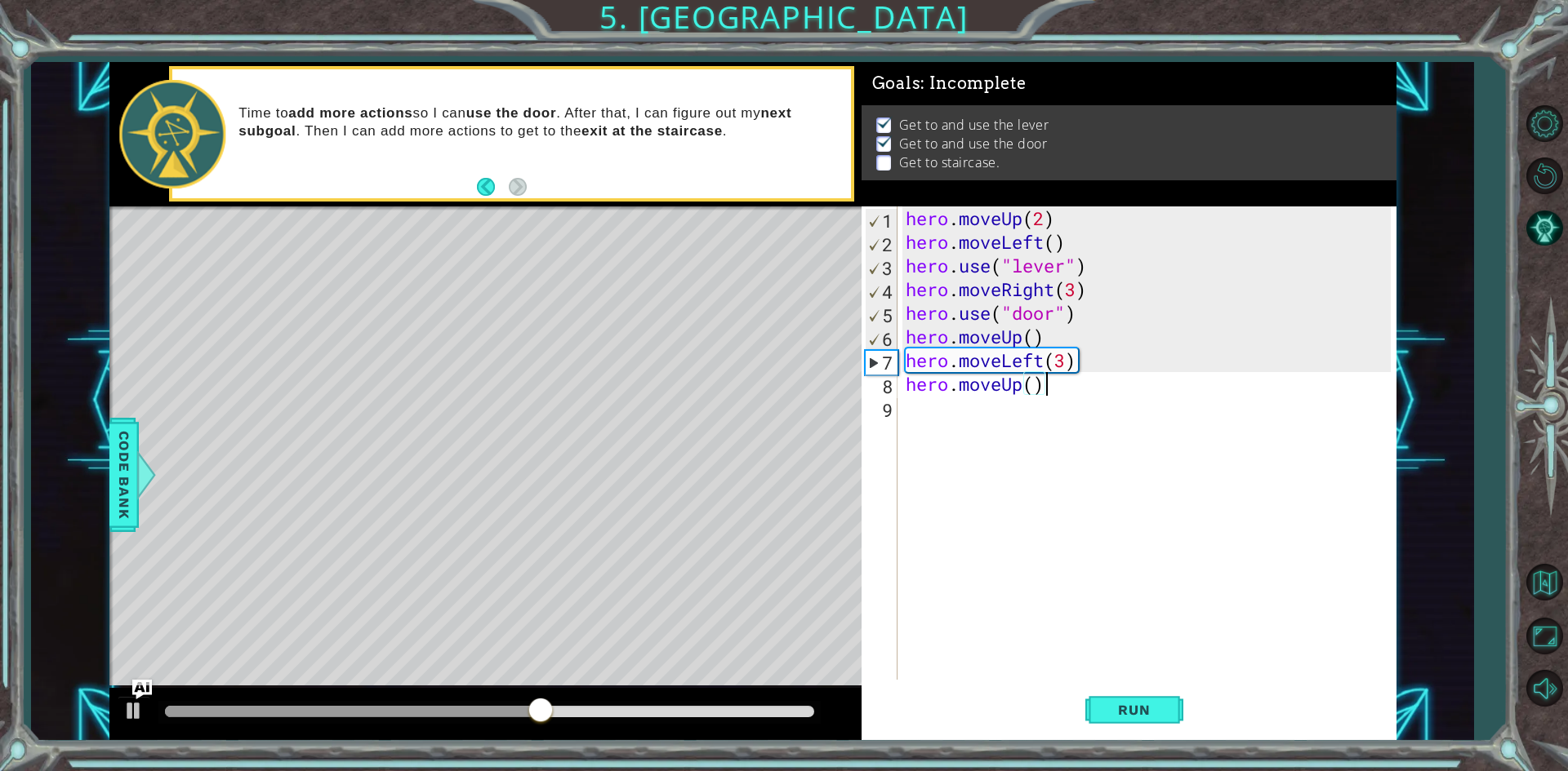
click at [1032, 338] on div "hero . moveUp ( 2 ) hero . moveLeft ( ) hero . use ( "lever" ) hero . moveRight…" at bounding box center [1150, 467] width 497 height 521
type textarea "hero.moveUp(2)"
click at [1100, 702] on button "Run" at bounding box center [1134, 711] width 98 height 53
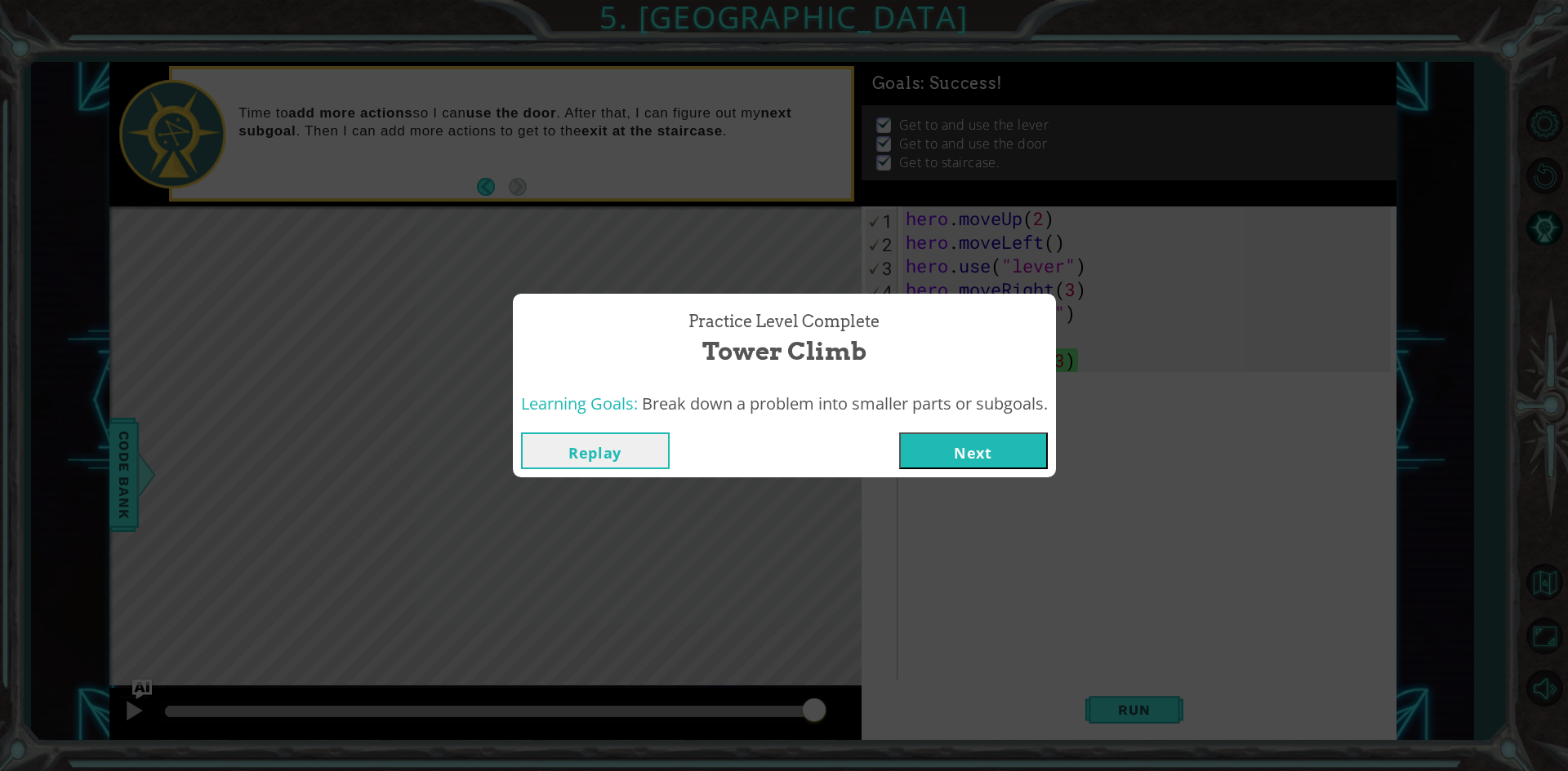
click at [1001, 453] on button "Next" at bounding box center [974, 450] width 149 height 37
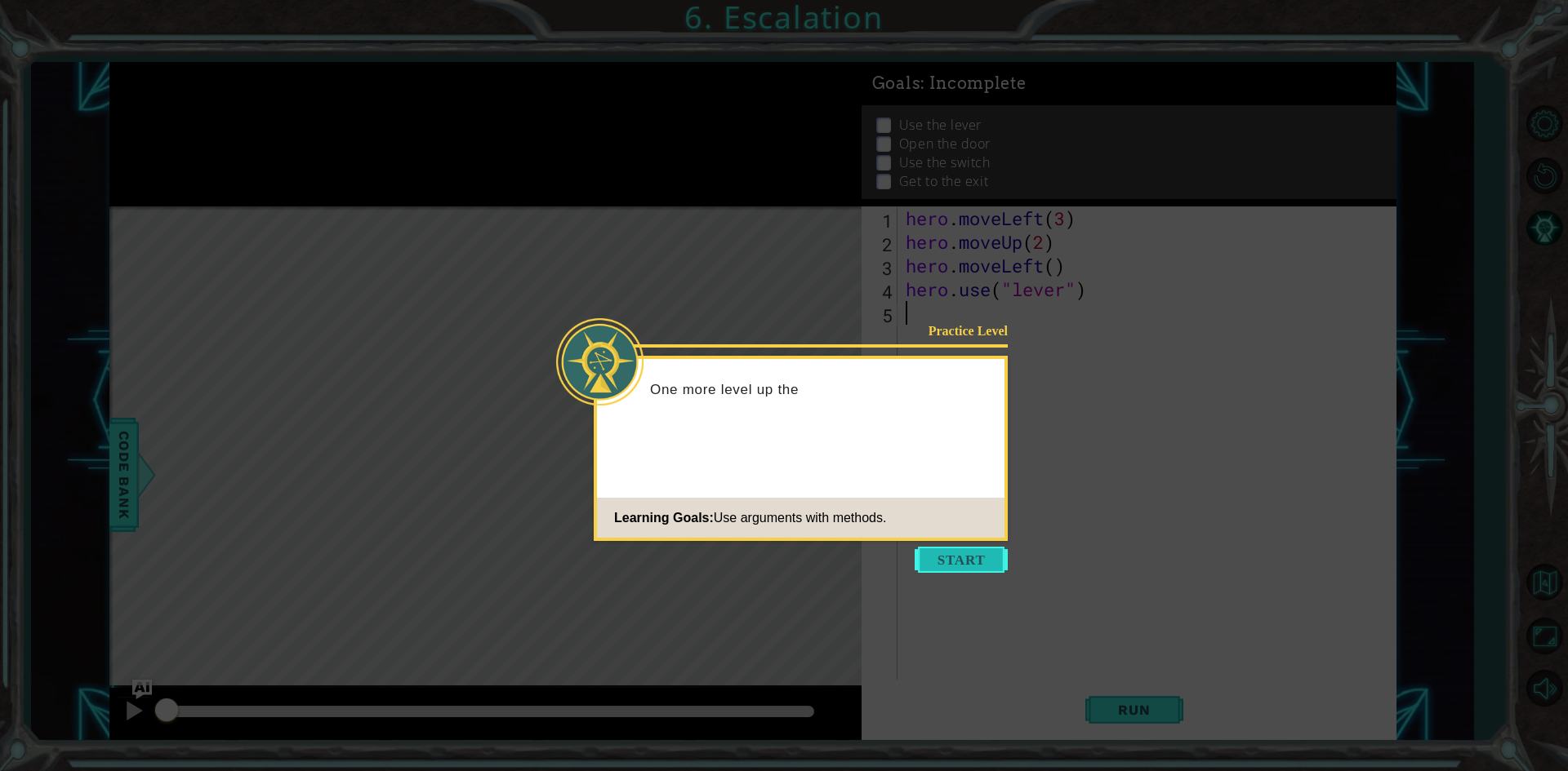
click at [967, 560] on button "Start" at bounding box center [960, 560] width 93 height 26
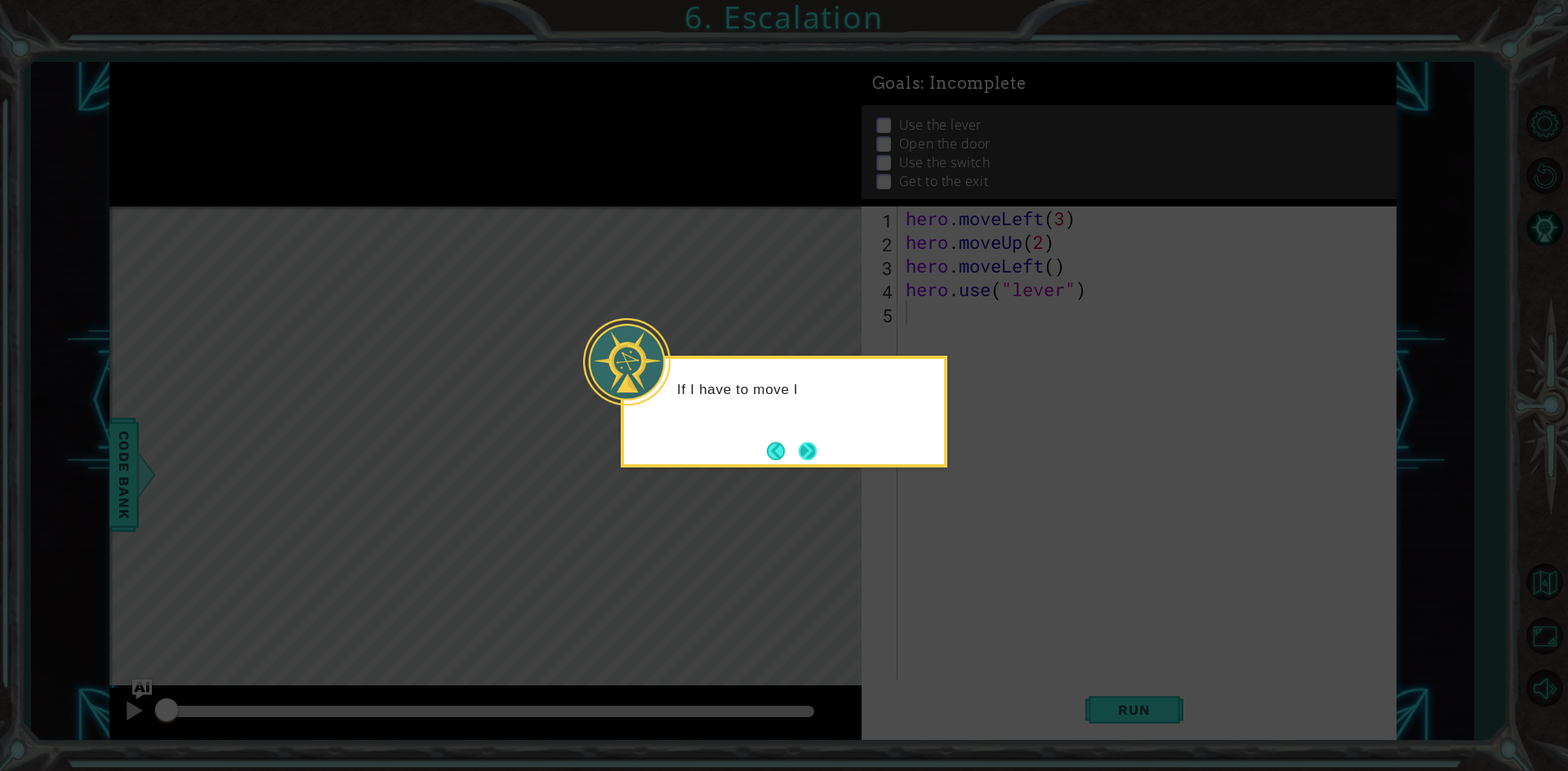
click at [808, 448] on button "Next" at bounding box center [807, 451] width 18 height 18
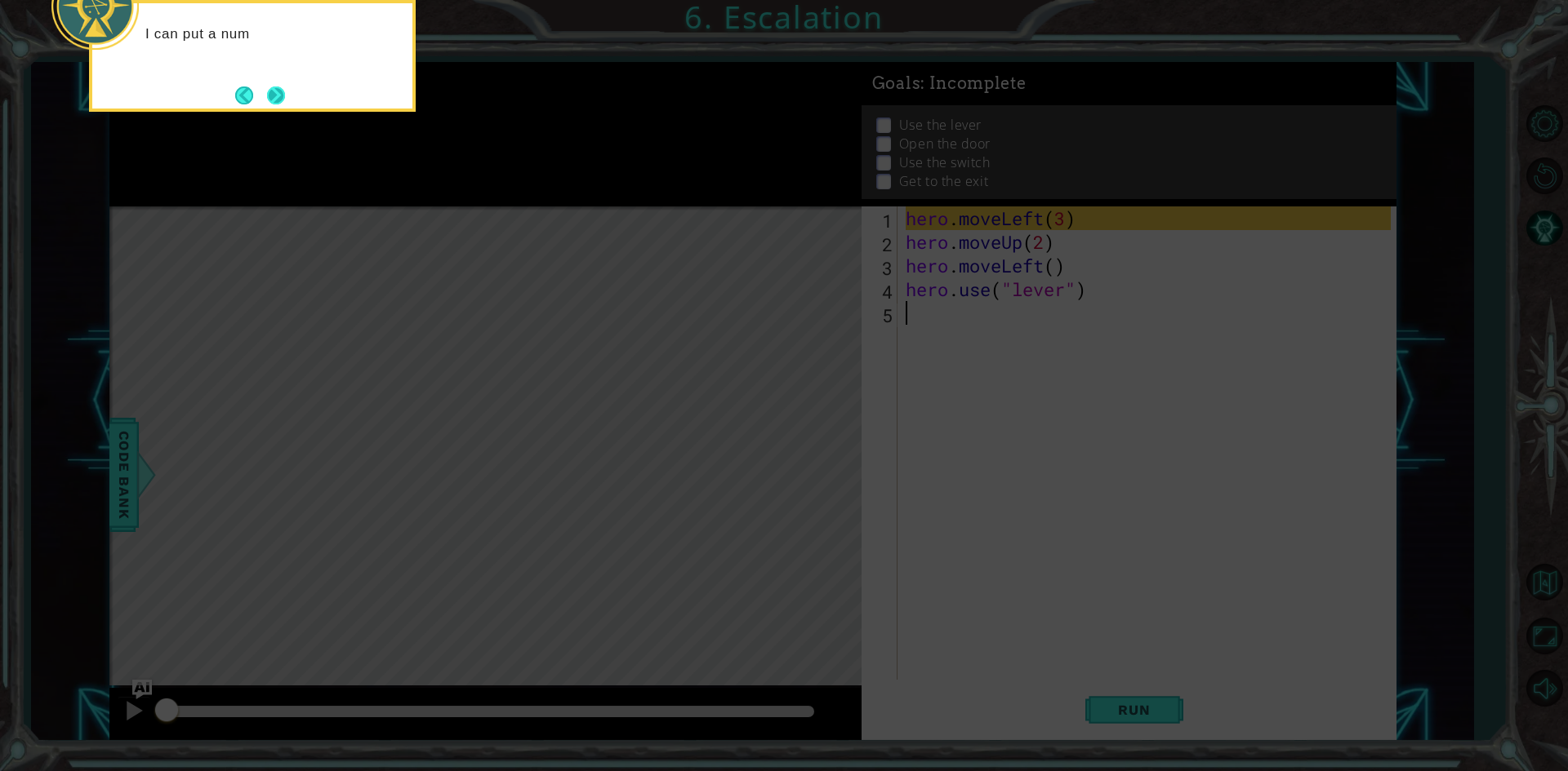
click at [278, 87] on button "Next" at bounding box center [276, 95] width 18 height 18
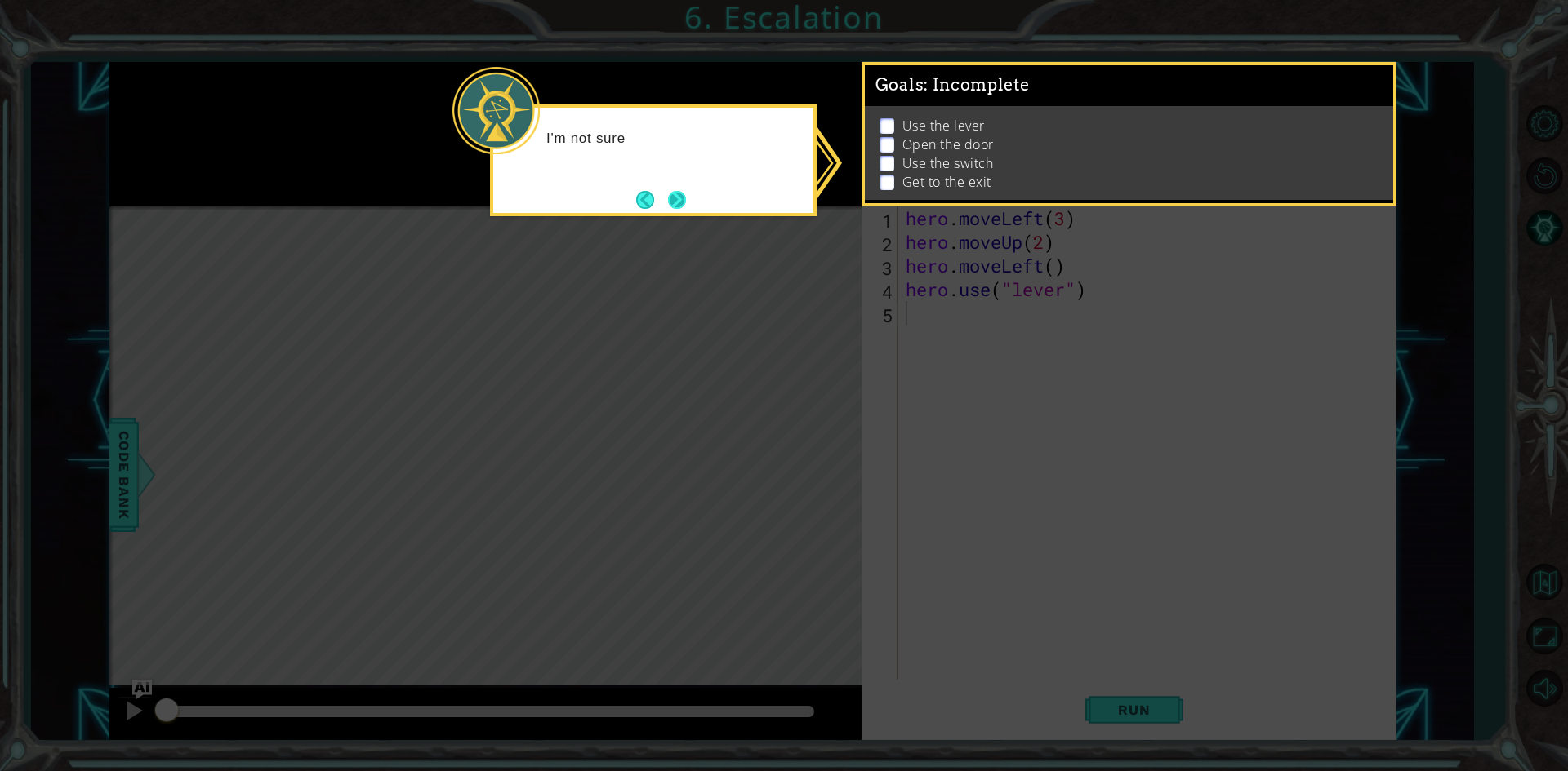
click at [685, 189] on button "Next" at bounding box center [676, 199] width 22 height 22
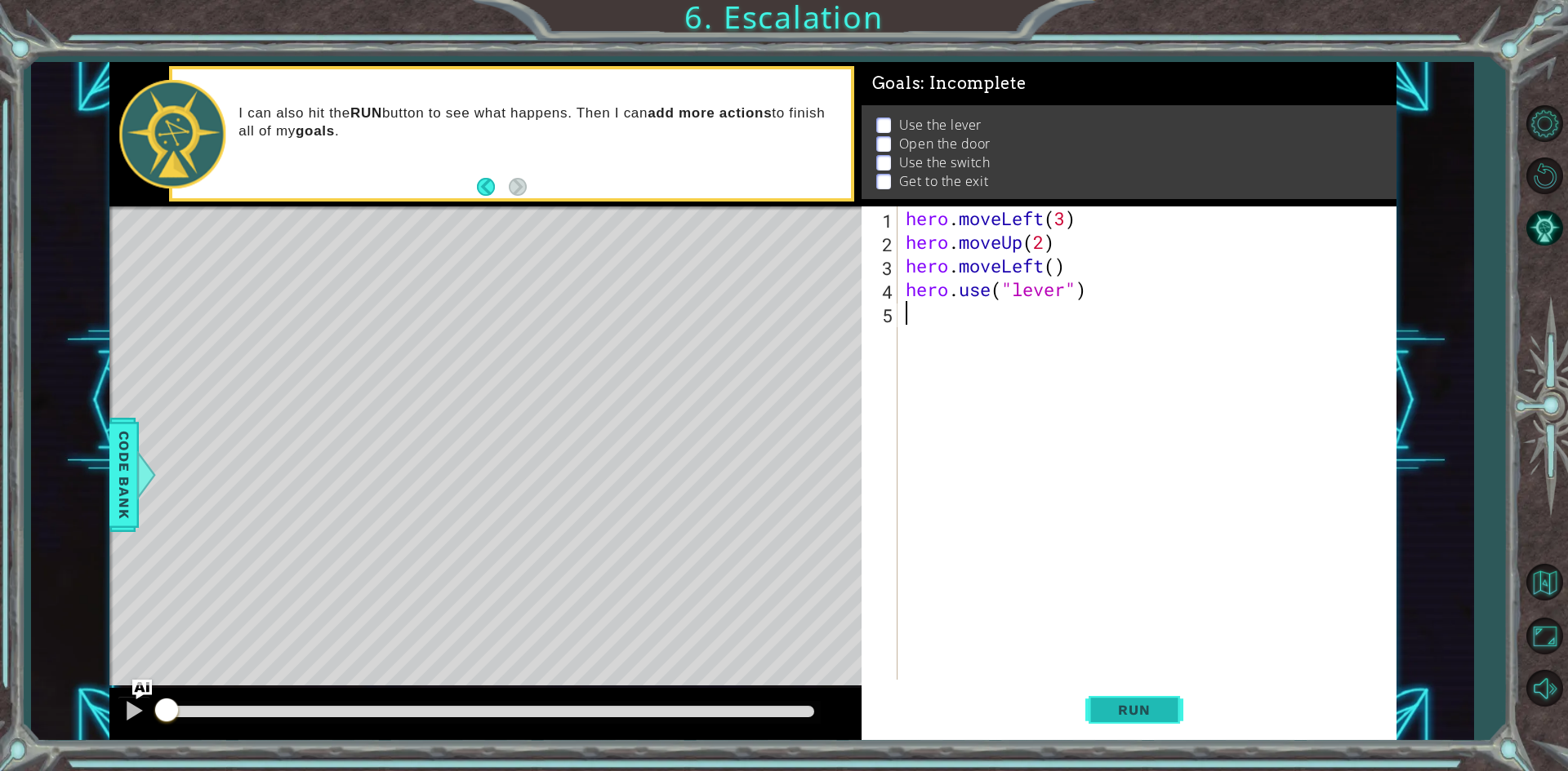
click at [1151, 709] on span "Run" at bounding box center [1133, 710] width 65 height 16
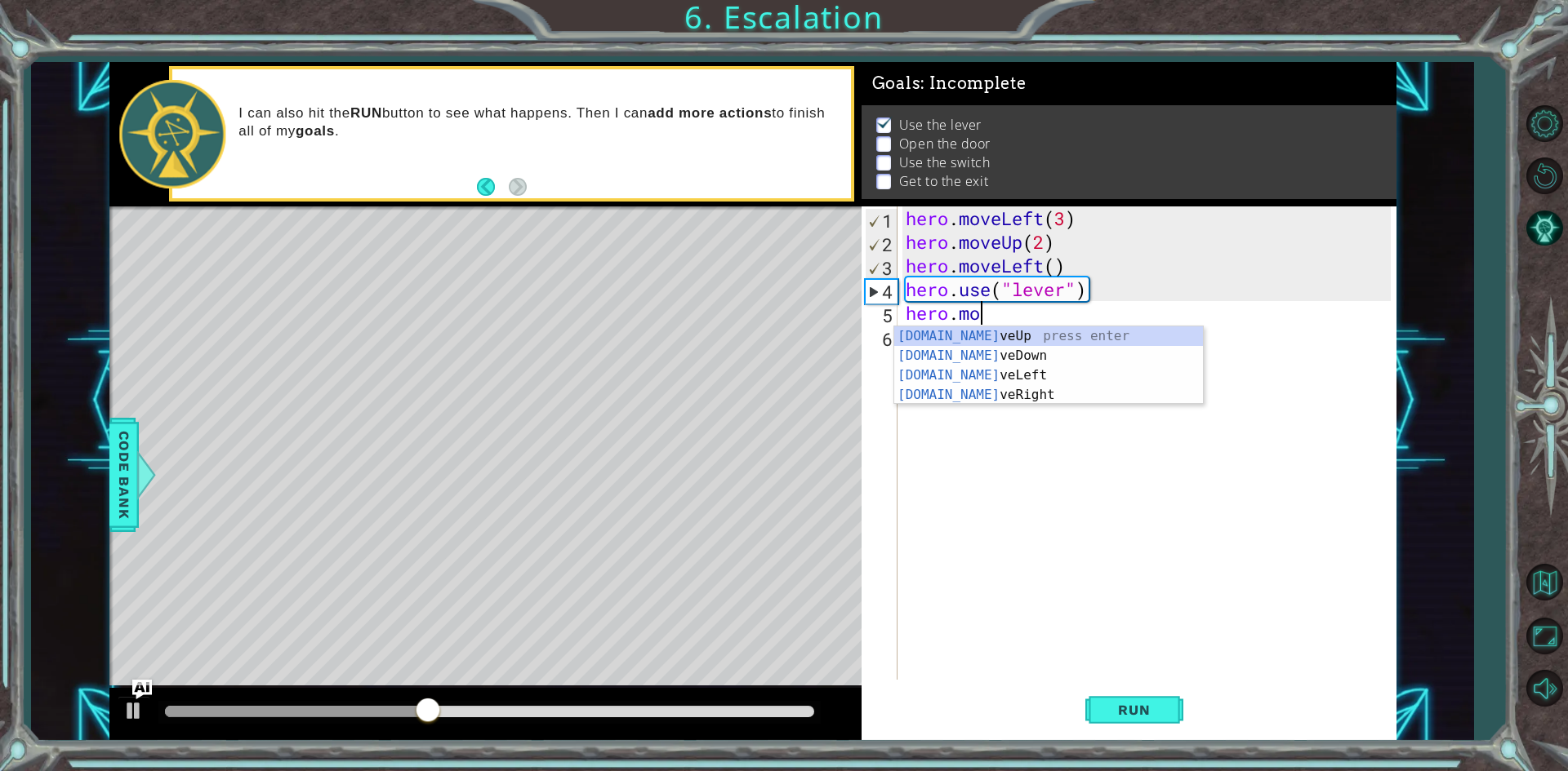
scroll to position [0, 3]
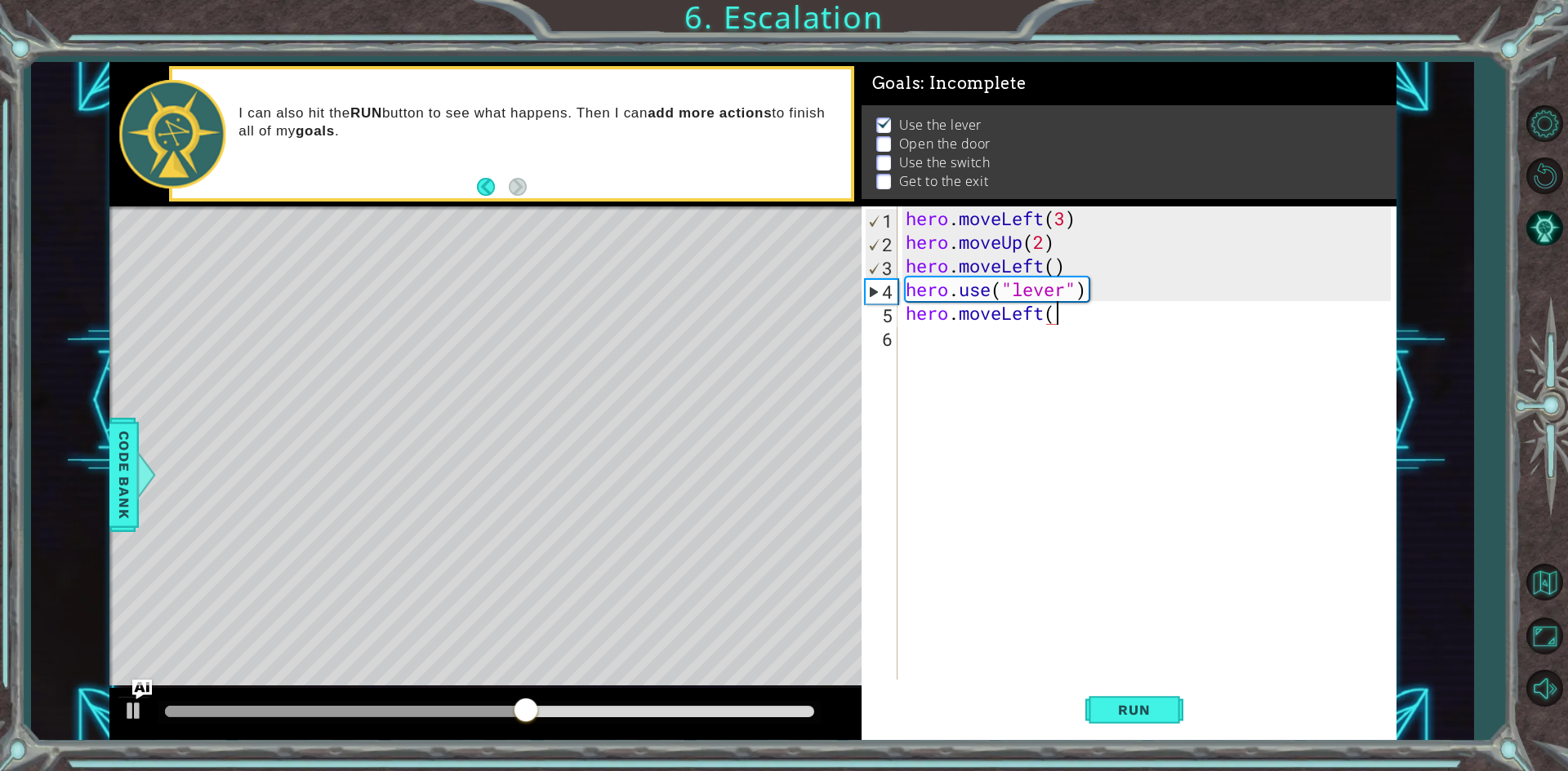
type textarea "hero.moveLeft()"
type textarea "hero.use("door")"
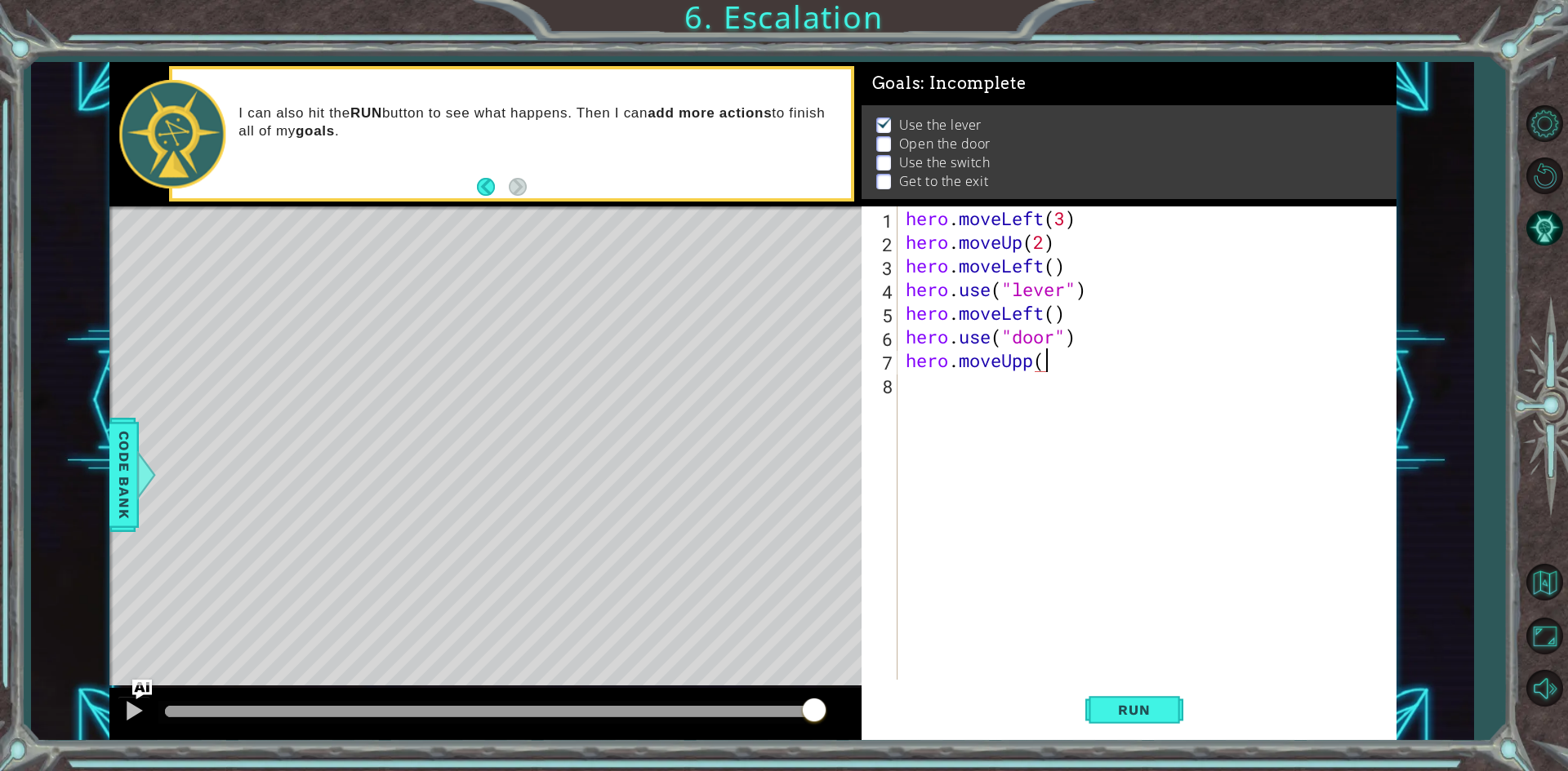
scroll to position [0, 5]
type textarea "hero.moveUp()"
type textarea "hero.moveRight(2)"
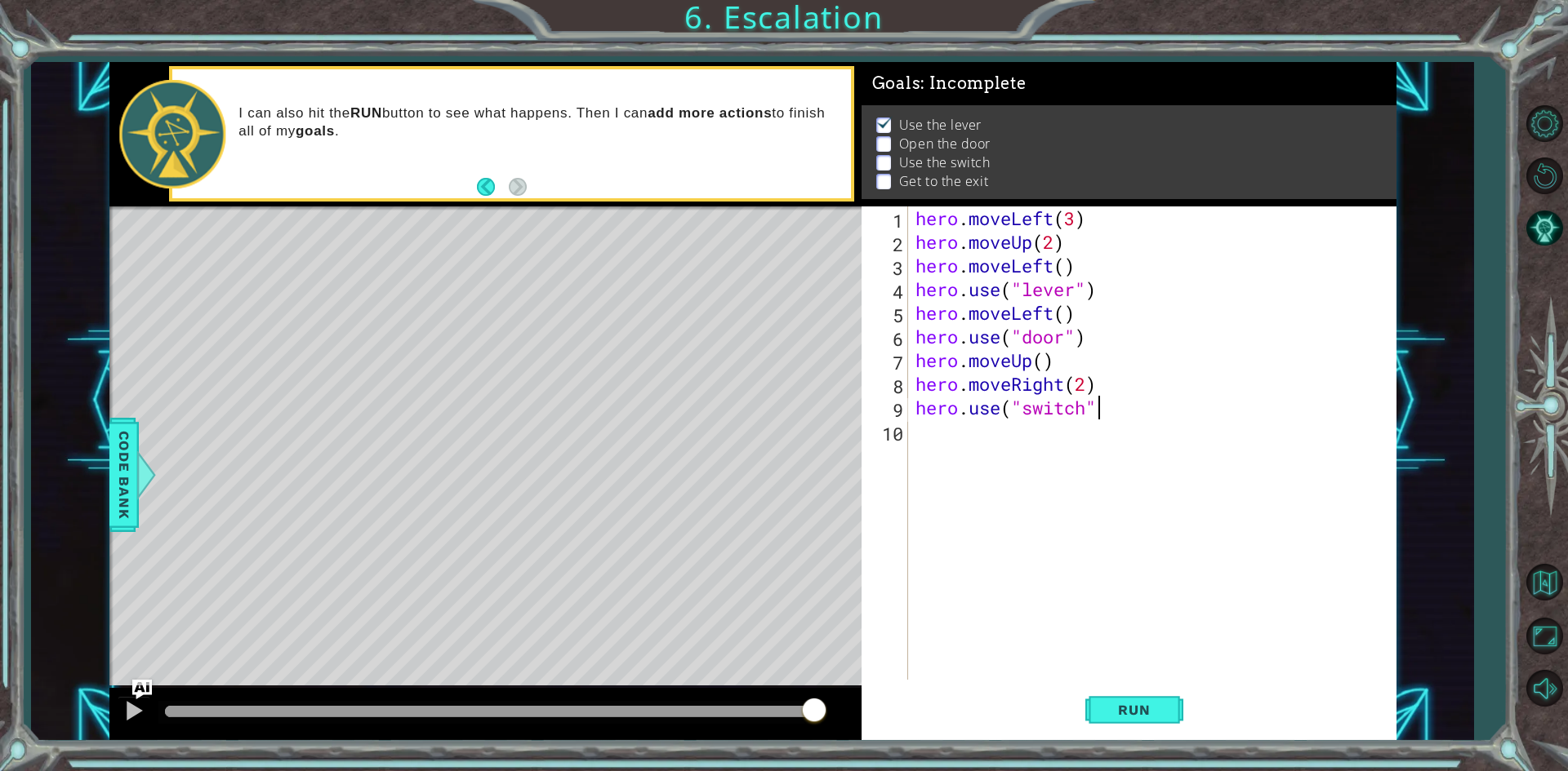
scroll to position [0, 8]
click at [1132, 696] on button "Run" at bounding box center [1134, 711] width 98 height 53
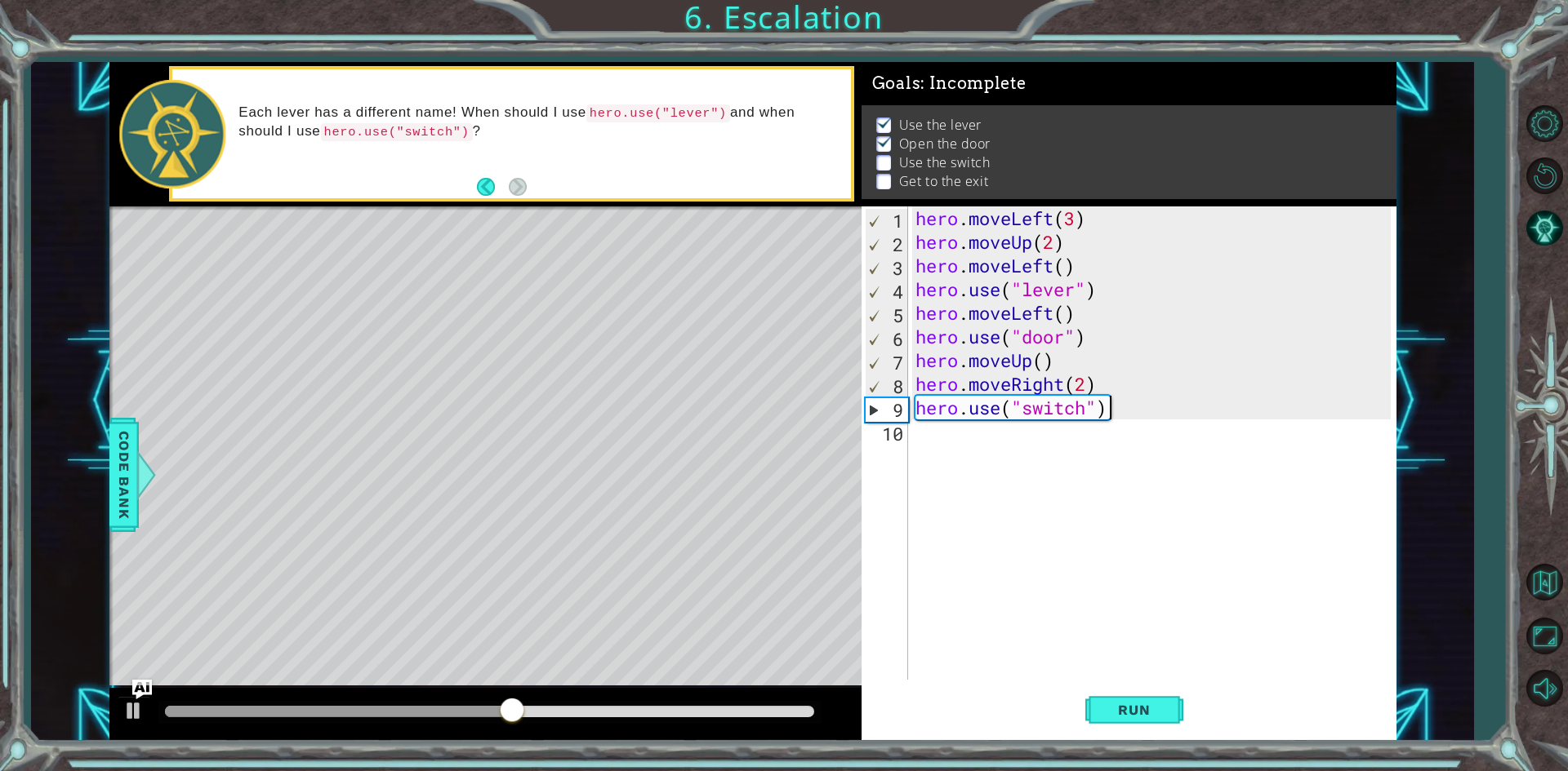
click at [1041, 360] on div "hero . moveLeft ( 3 ) hero . moveUp ( 2 ) hero . moveLeft ( ) hero . use ( "lev…" at bounding box center [1155, 467] width 486 height 521
type textarea "hero.moveUp(2)"
click at [1148, 711] on span "Run" at bounding box center [1133, 710] width 65 height 16
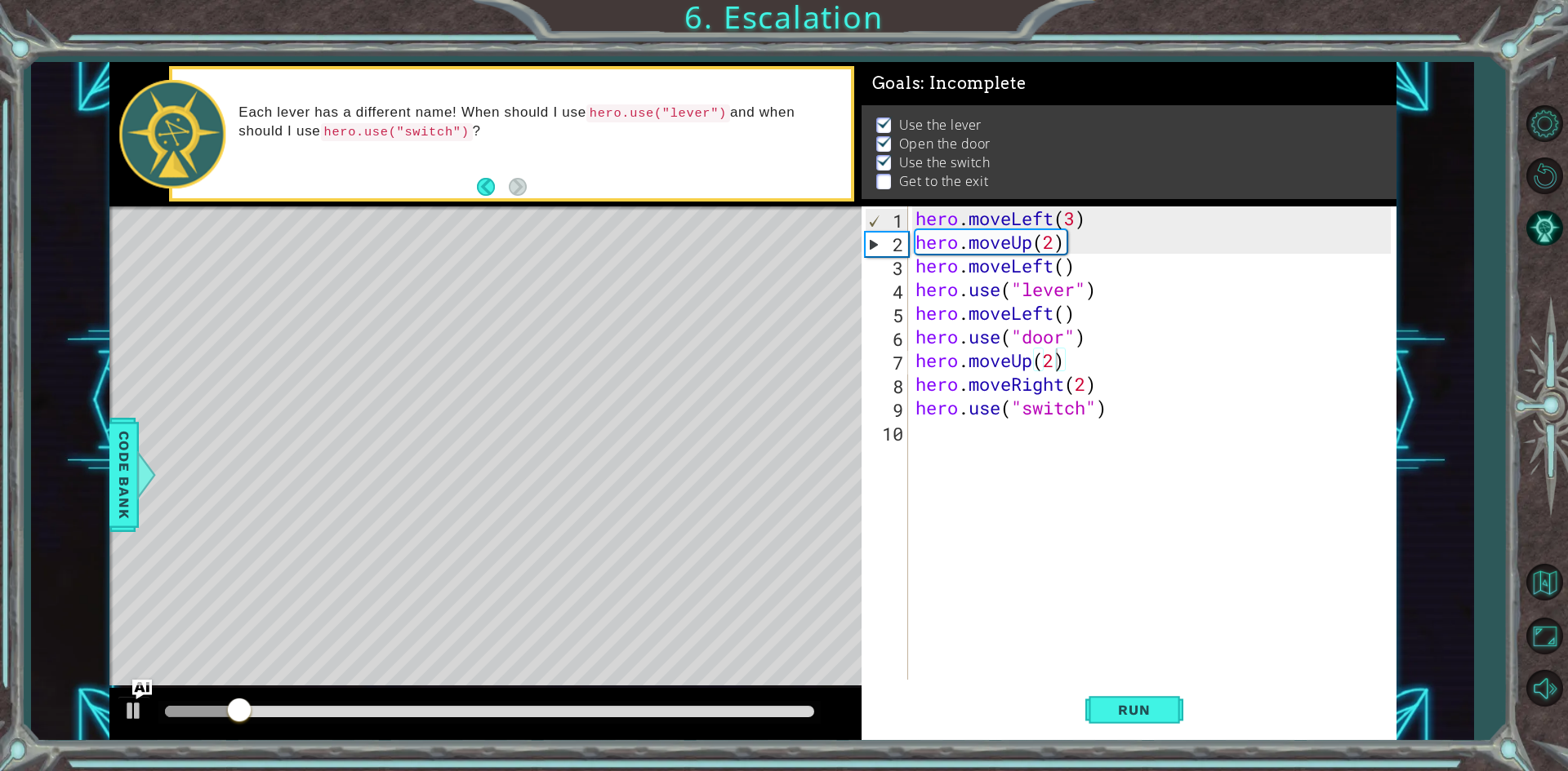
click at [371, 716] on div at bounding box center [489, 713] width 662 height 23
click at [372, 716] on div at bounding box center [489, 712] width 649 height 11
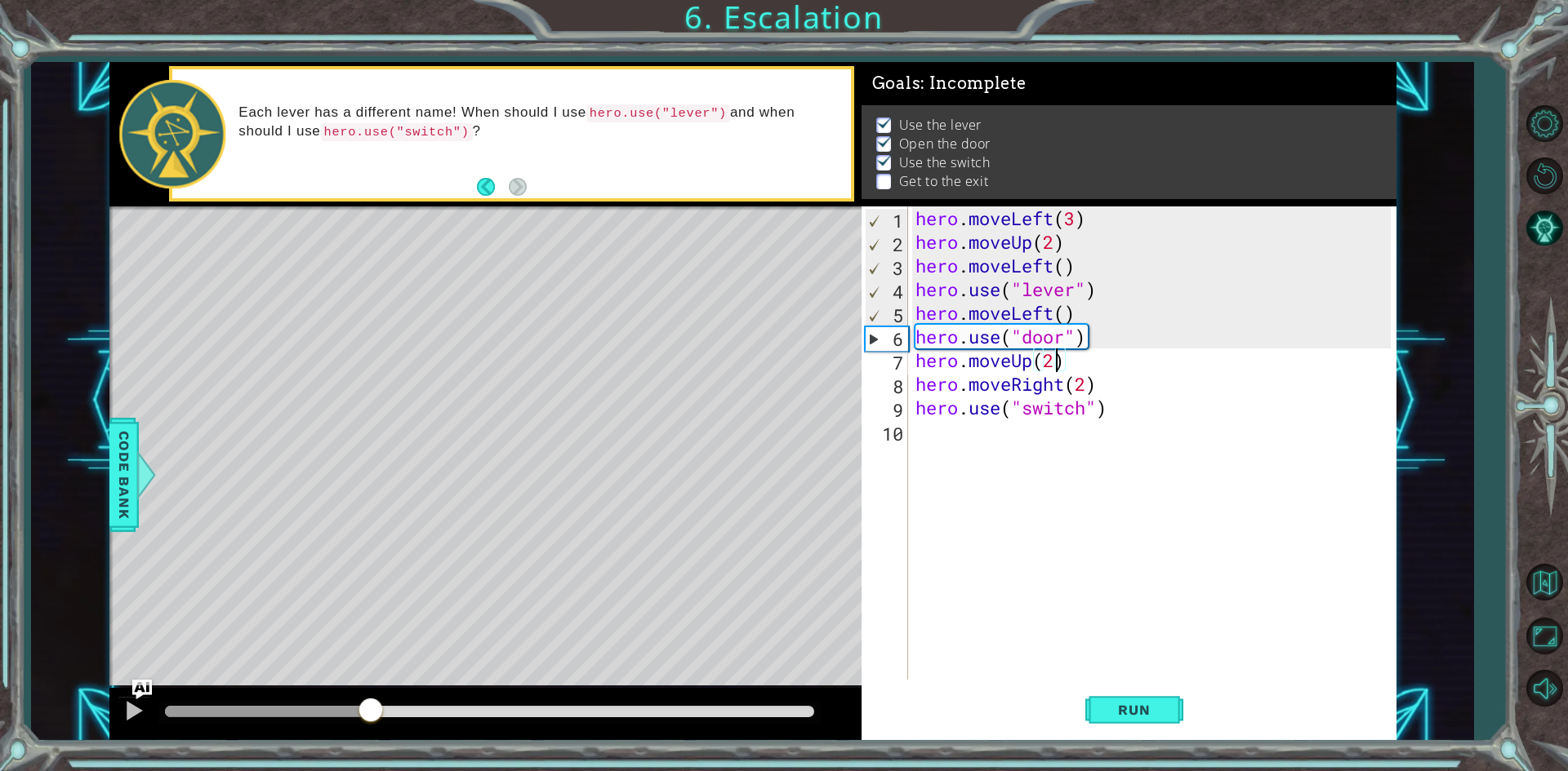
click at [1094, 517] on div "hero . moveLeft ( 3 ) hero . moveUp ( 2 ) hero . moveLeft ( ) hero . use ( "lev…" at bounding box center [1155, 467] width 486 height 521
click at [1142, 694] on button "Run" at bounding box center [1134, 711] width 98 height 53
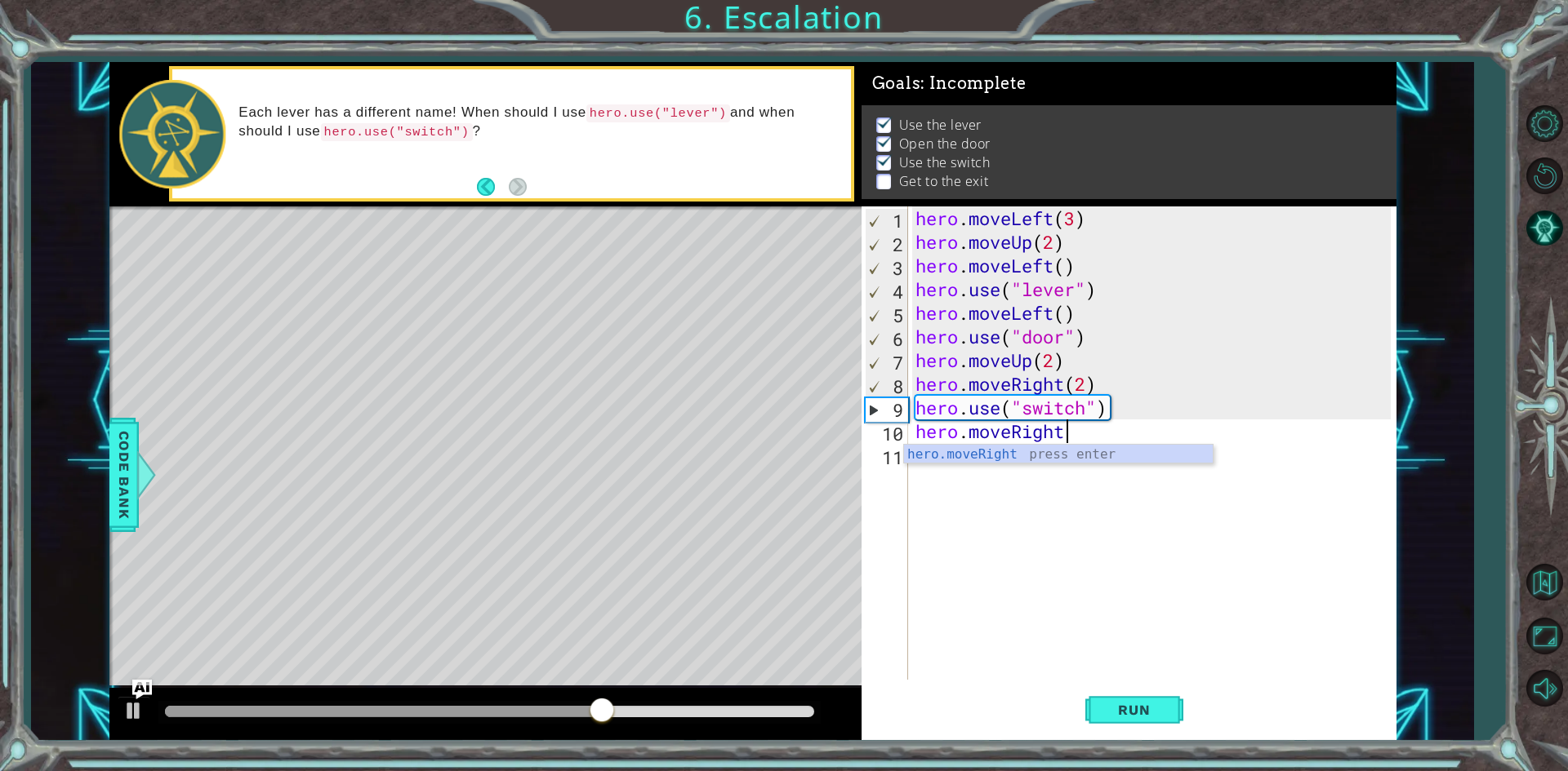
scroll to position [0, 7]
type textarea "hero.moveRight()"
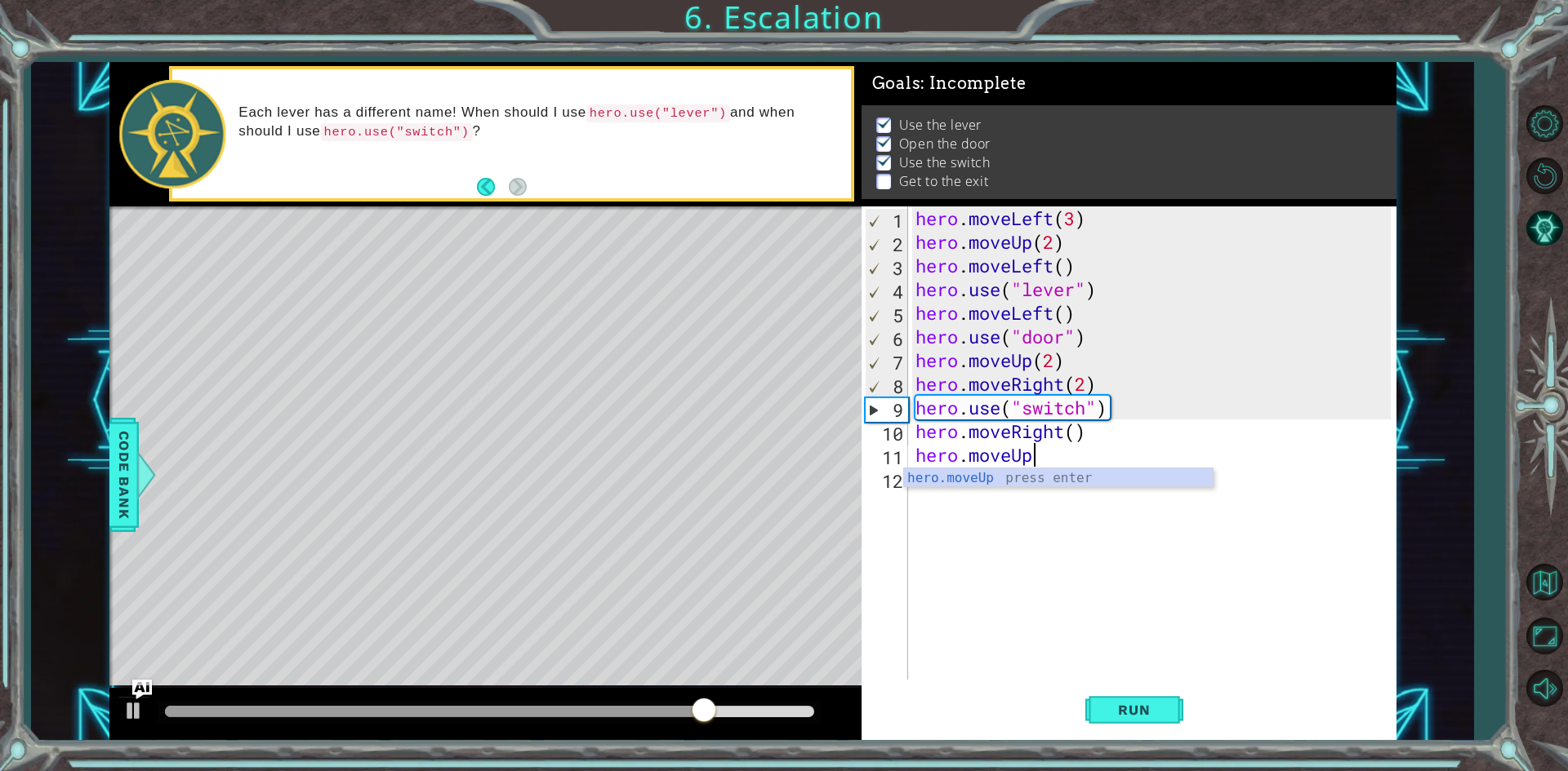
scroll to position [0, 5]
type textarea "hero.moveUp()"
click at [989, 480] on div "hero . moveLeft ( 3 ) hero . moveUp ( 2 ) hero . moveLeft ( ) hero . use ( "lev…" at bounding box center [1155, 467] width 486 height 521
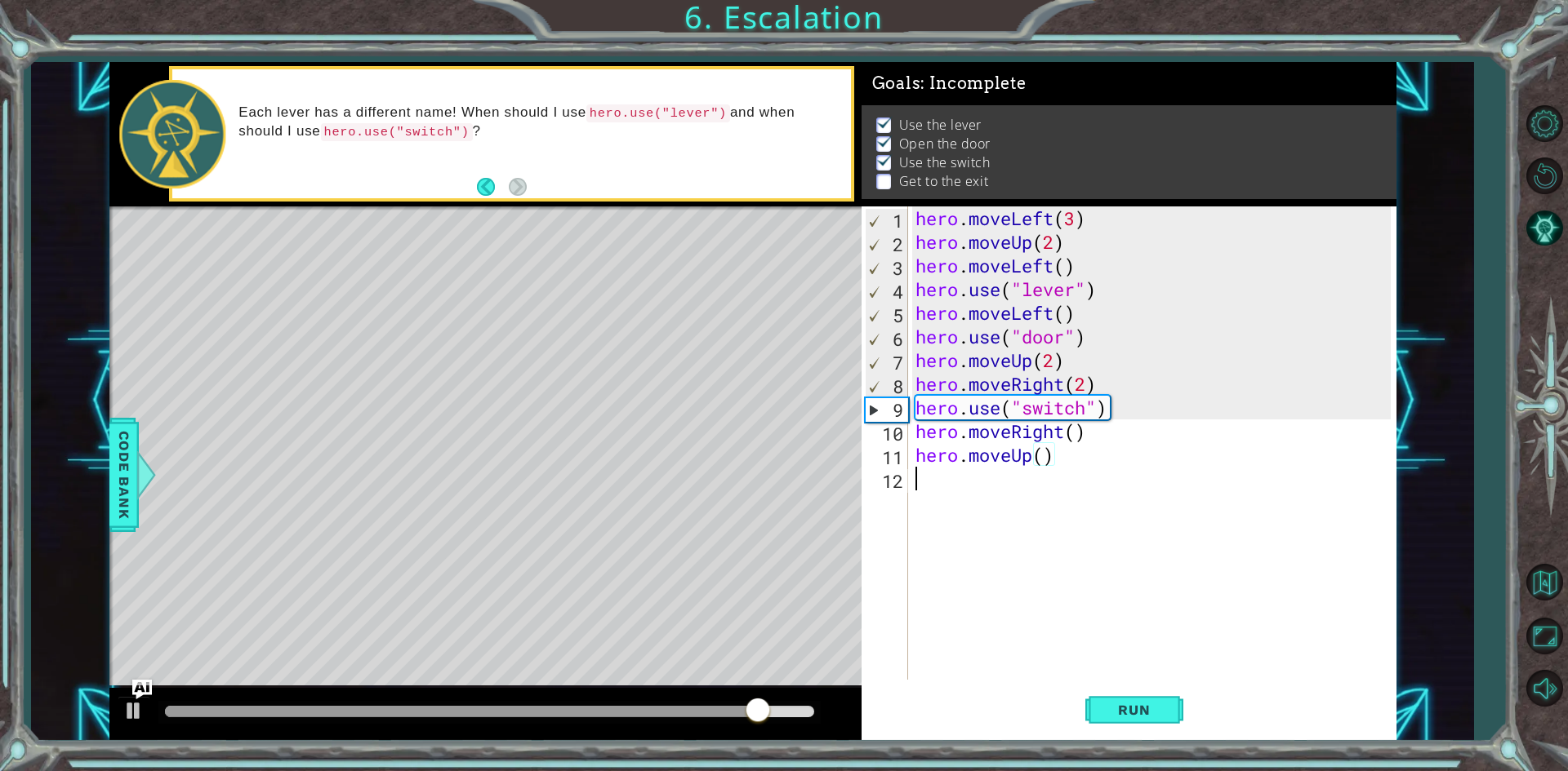
type textarea "hero.moveUp()"
click at [974, 496] on div "hero . moveLeft ( 3 ) hero . moveUp ( 2 ) hero . moveLeft ( ) hero . use ( "lev…" at bounding box center [1155, 467] width 486 height 521
type textarea "hero.moveUp()"
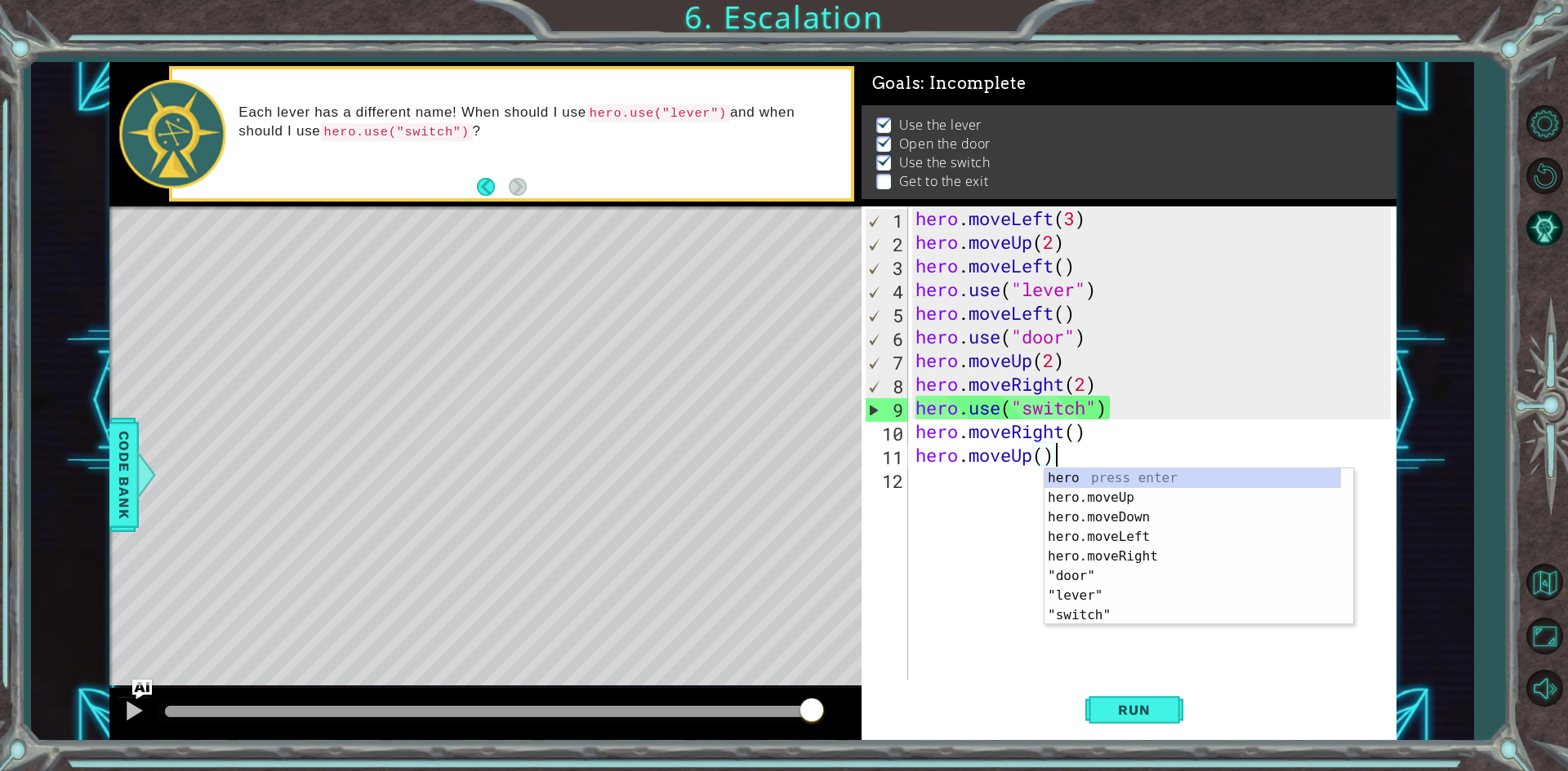
click at [985, 474] on div "hero . moveLeft ( 3 ) hero . moveUp ( 2 ) hero . moveLeft ( ) hero . use ( "lev…" at bounding box center [1155, 467] width 486 height 521
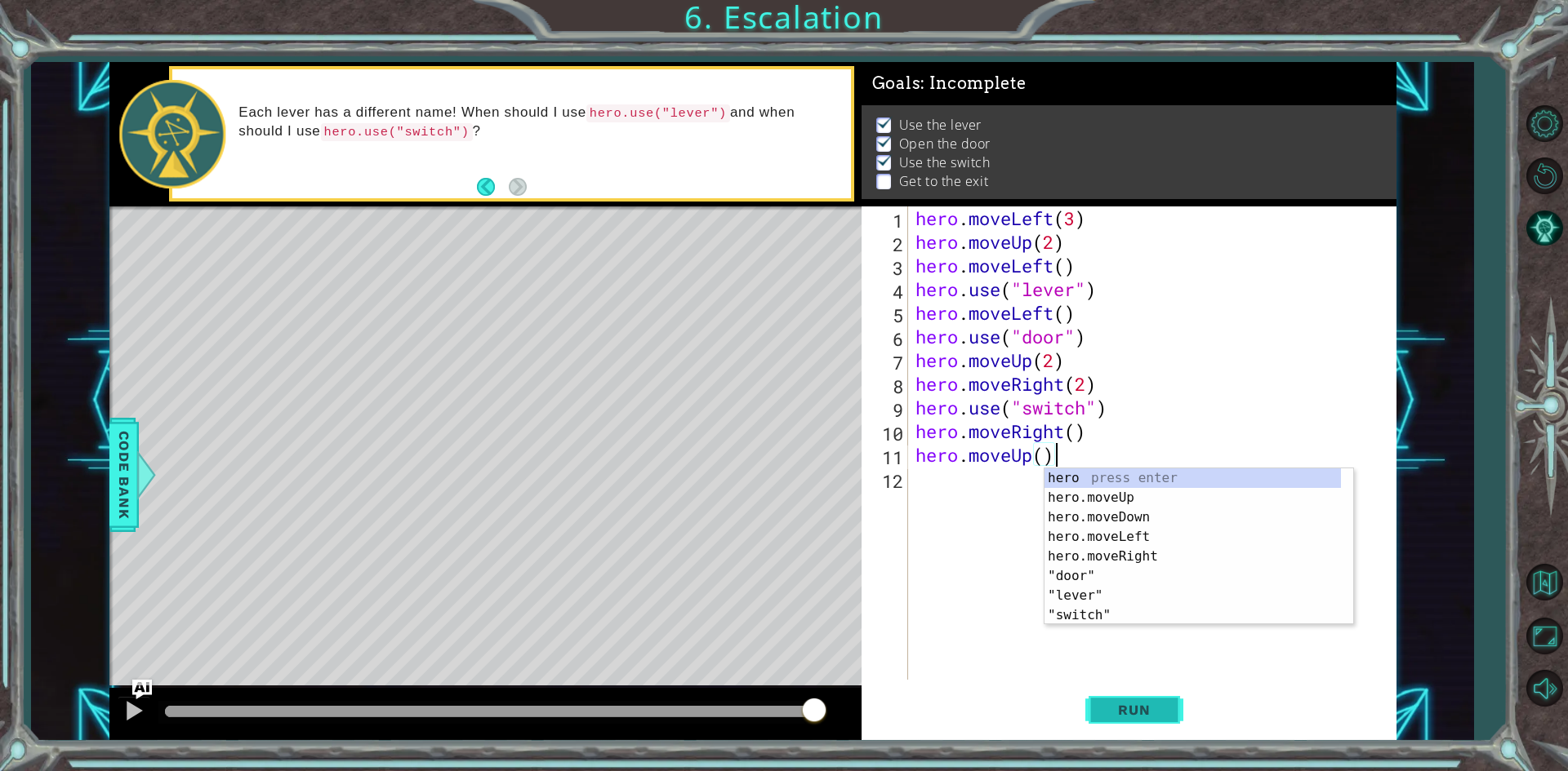
type textarea "hero.moveUp()"
click at [1124, 703] on span "Run" at bounding box center [1133, 710] width 65 height 16
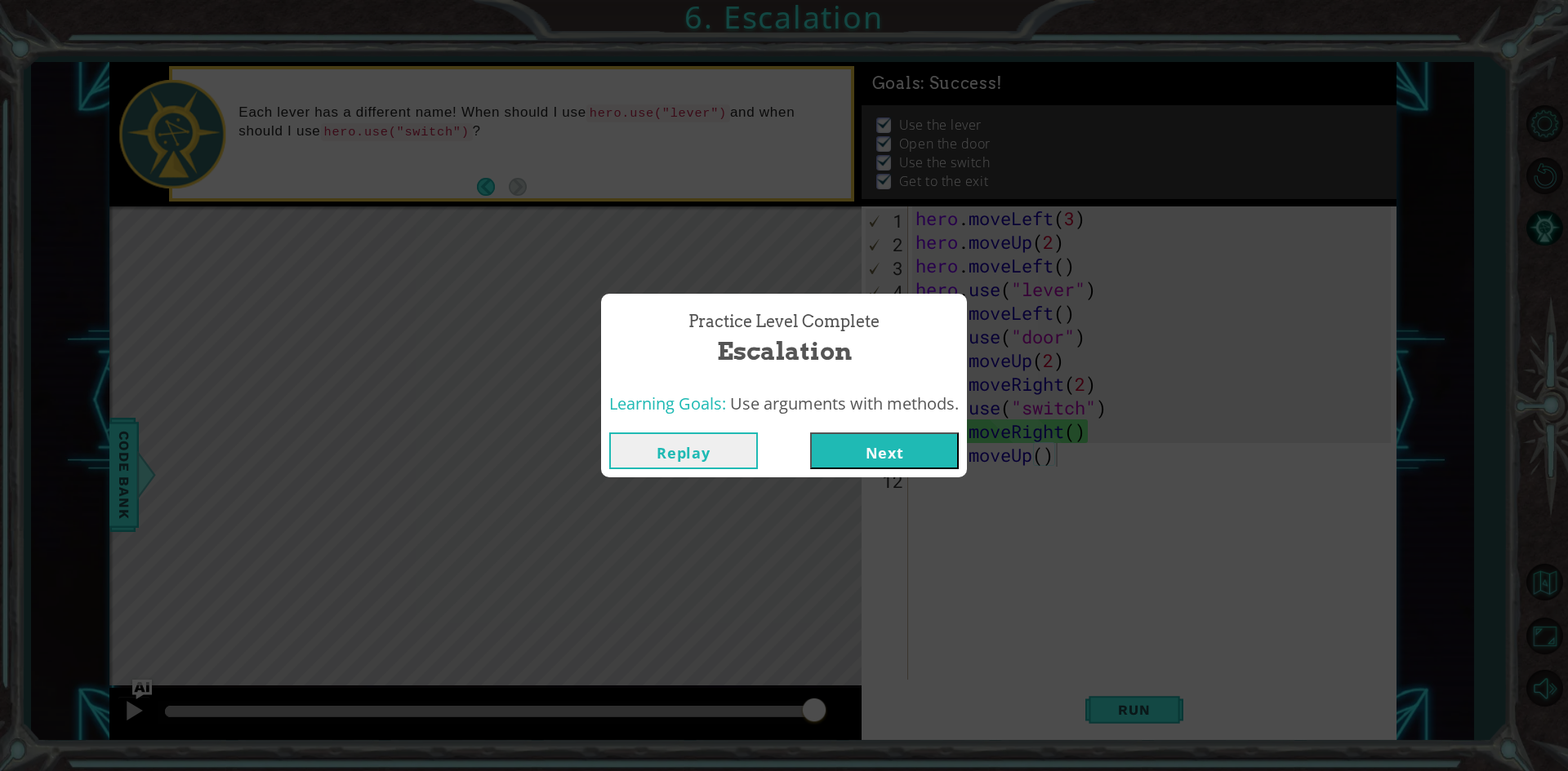
click at [901, 458] on button "Next" at bounding box center [884, 450] width 149 height 37
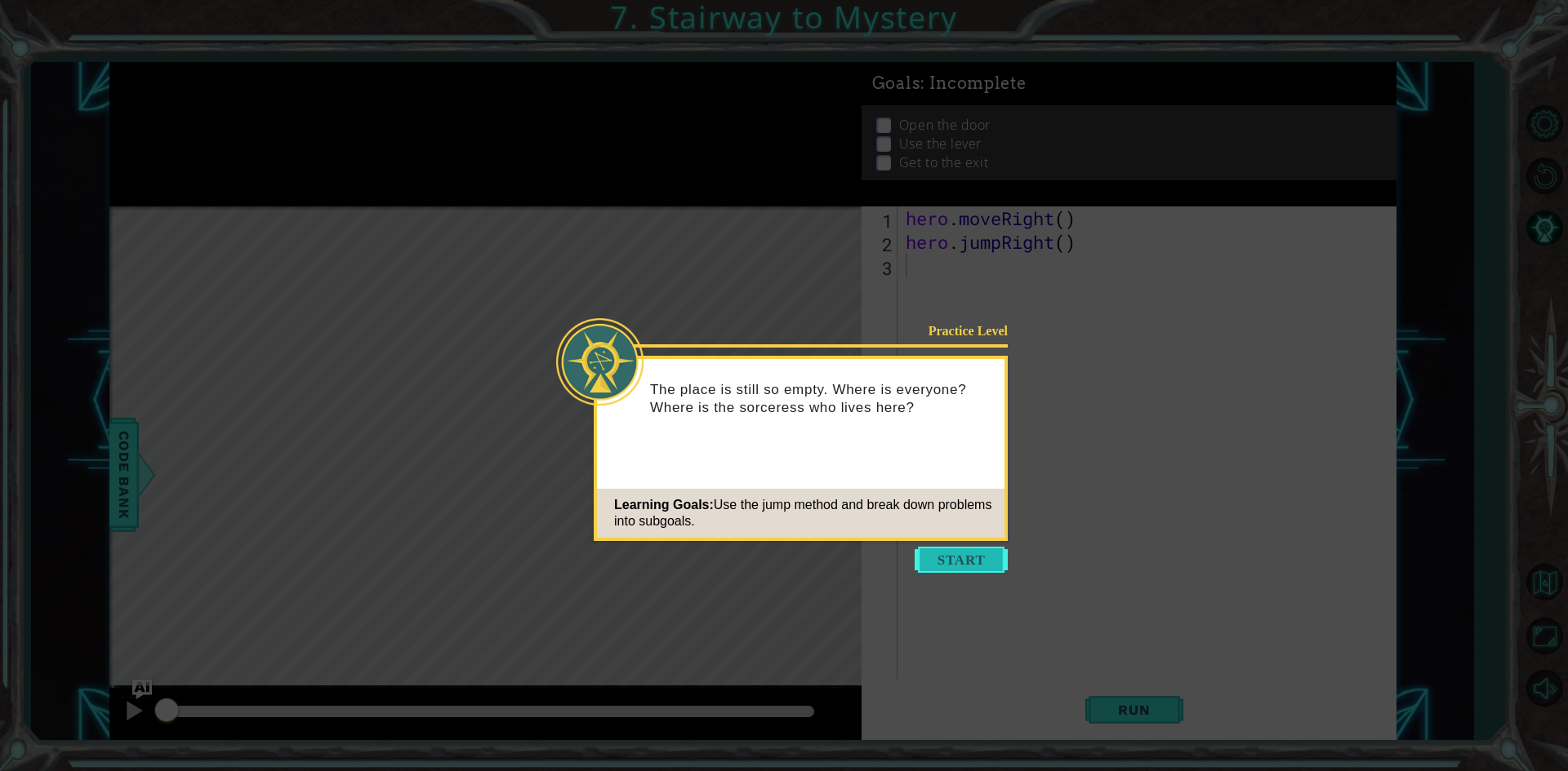
click at [943, 552] on button "Start" at bounding box center [960, 560] width 93 height 26
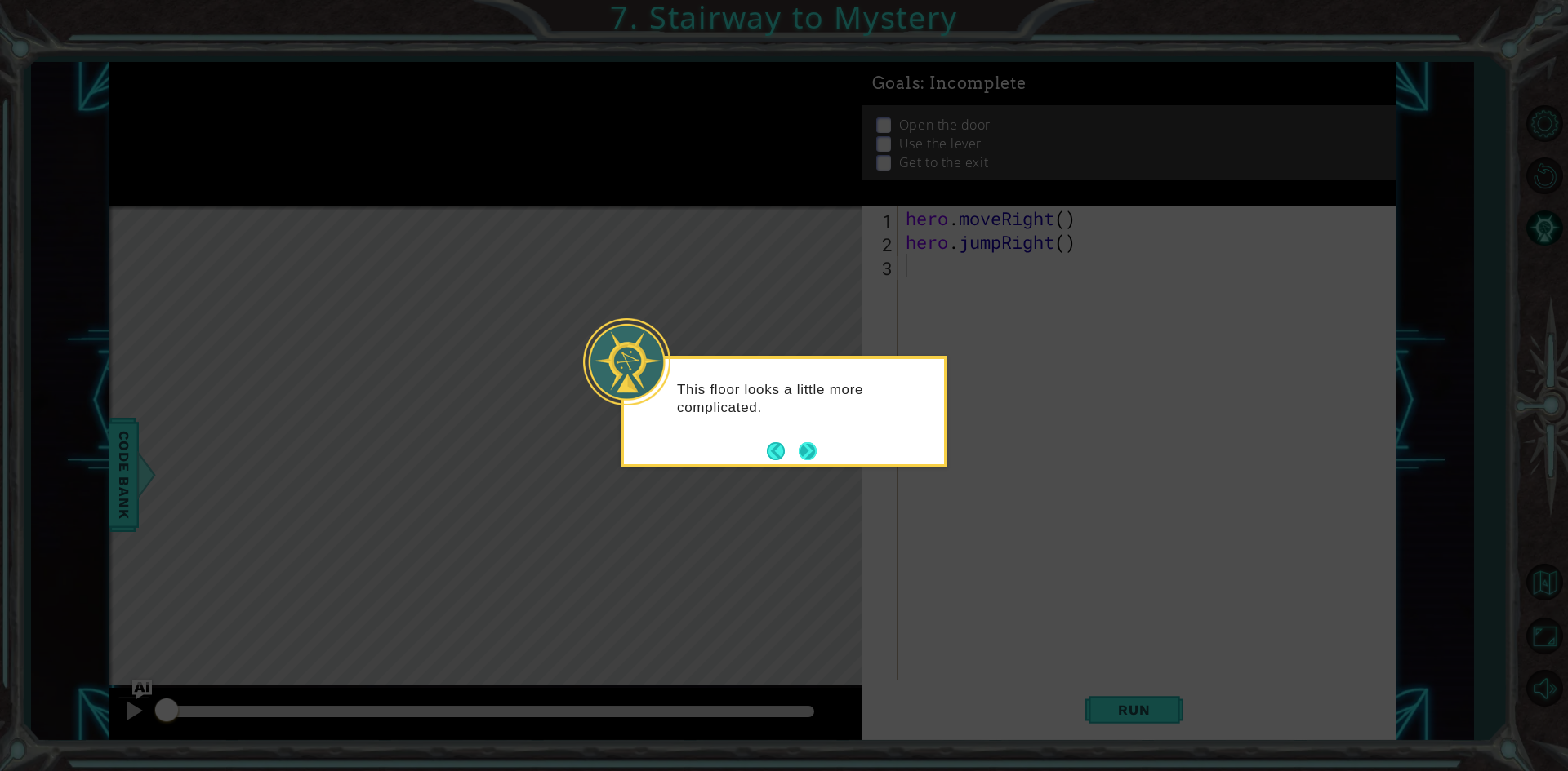
click at [819, 448] on div "This floor looks a little more complicated." at bounding box center [784, 412] width 326 height 112
click at [805, 450] on button "Next" at bounding box center [807, 451] width 18 height 18
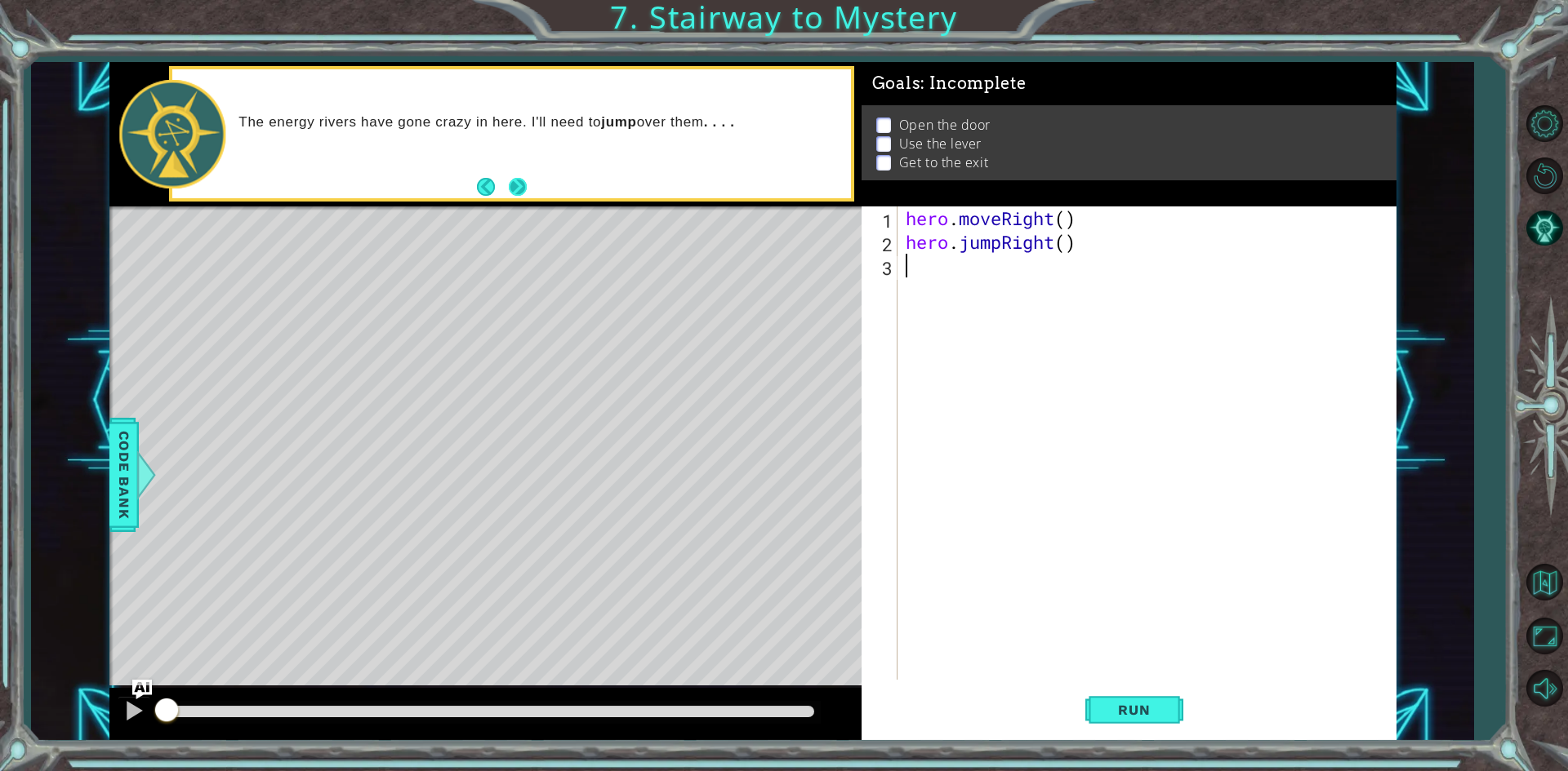
click at [520, 181] on button "Next" at bounding box center [517, 186] width 18 height 18
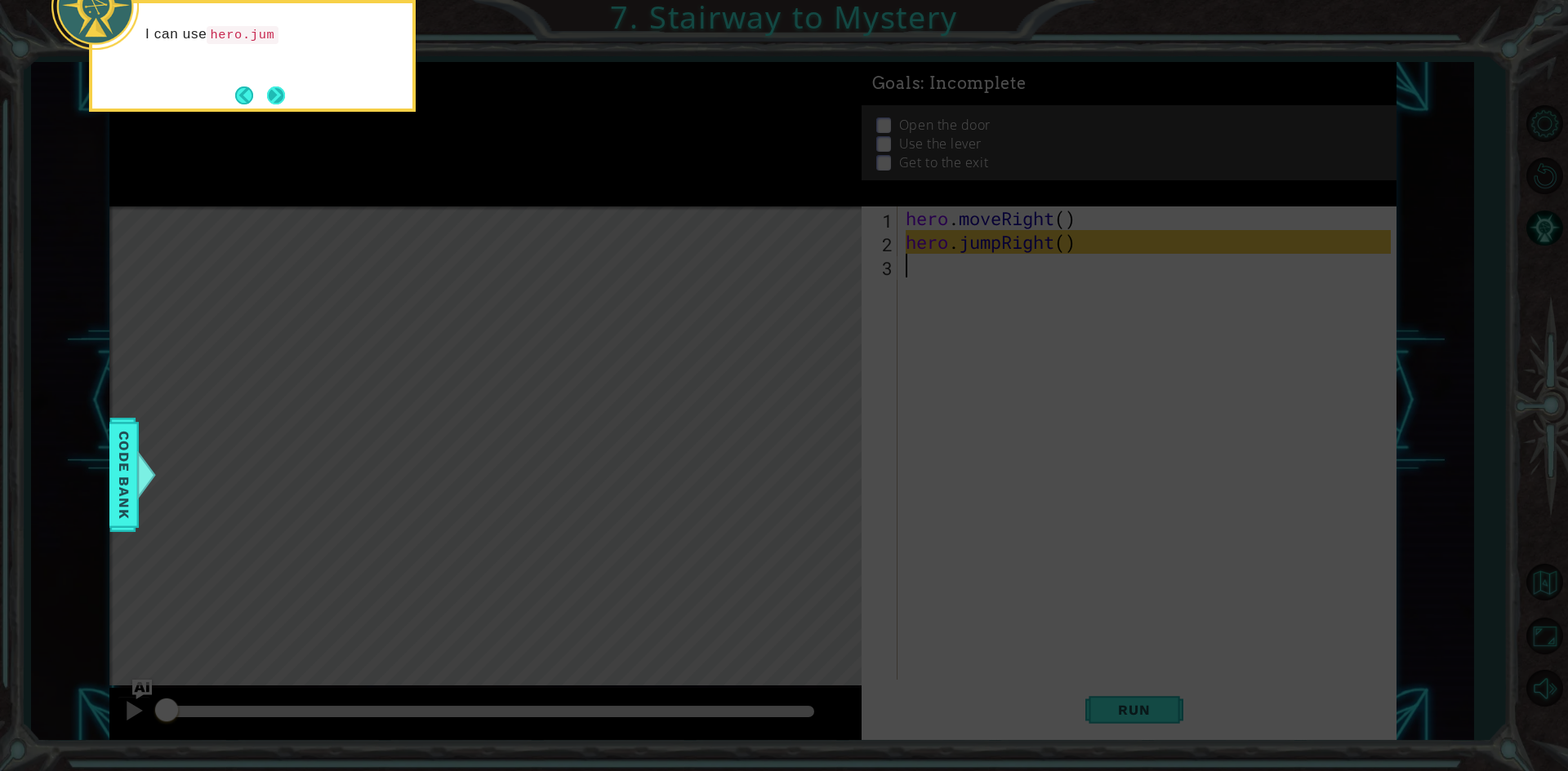
click at [272, 88] on button "Next" at bounding box center [276, 95] width 18 height 18
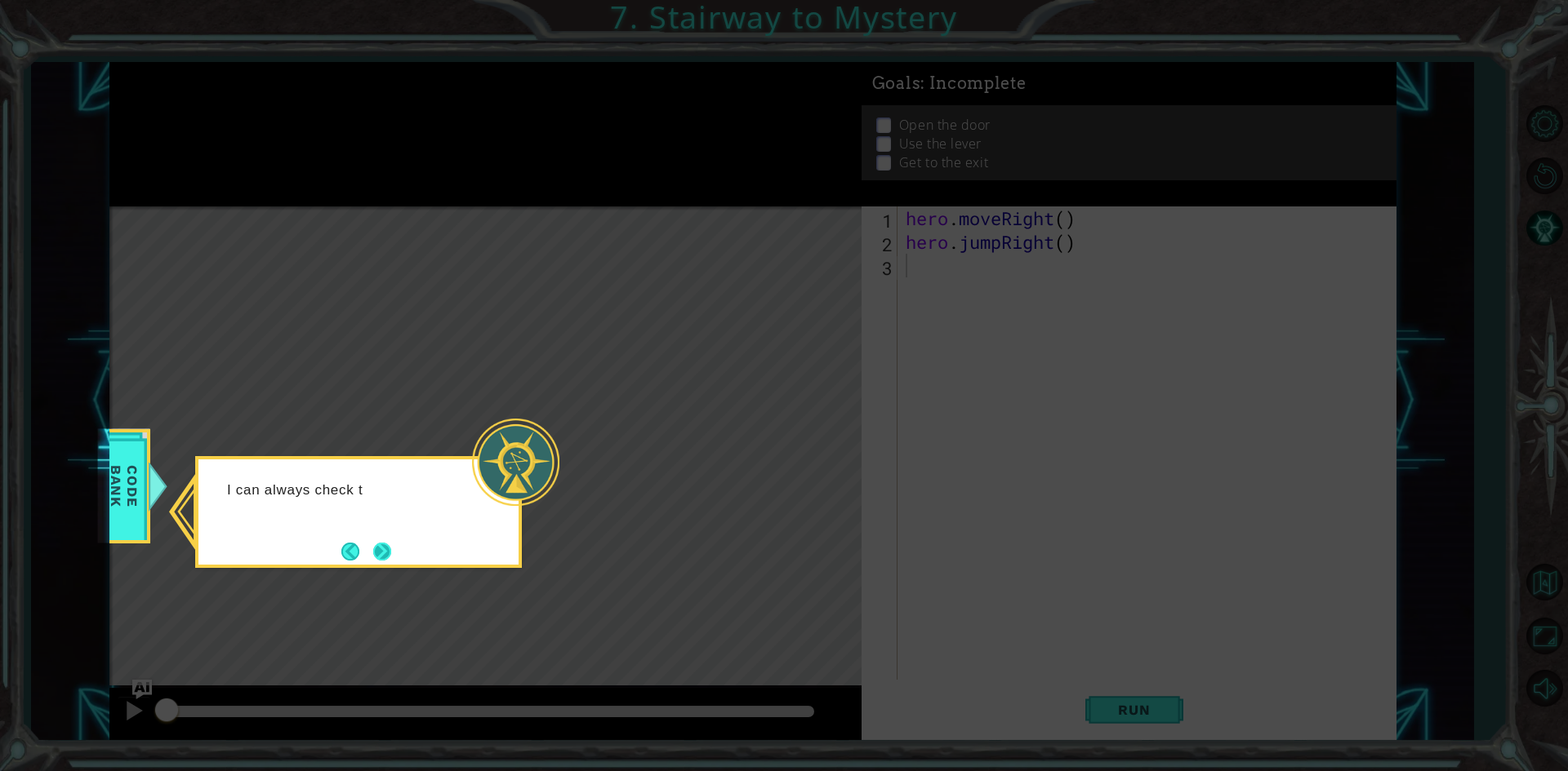
click at [387, 555] on button "Next" at bounding box center [382, 551] width 18 height 18
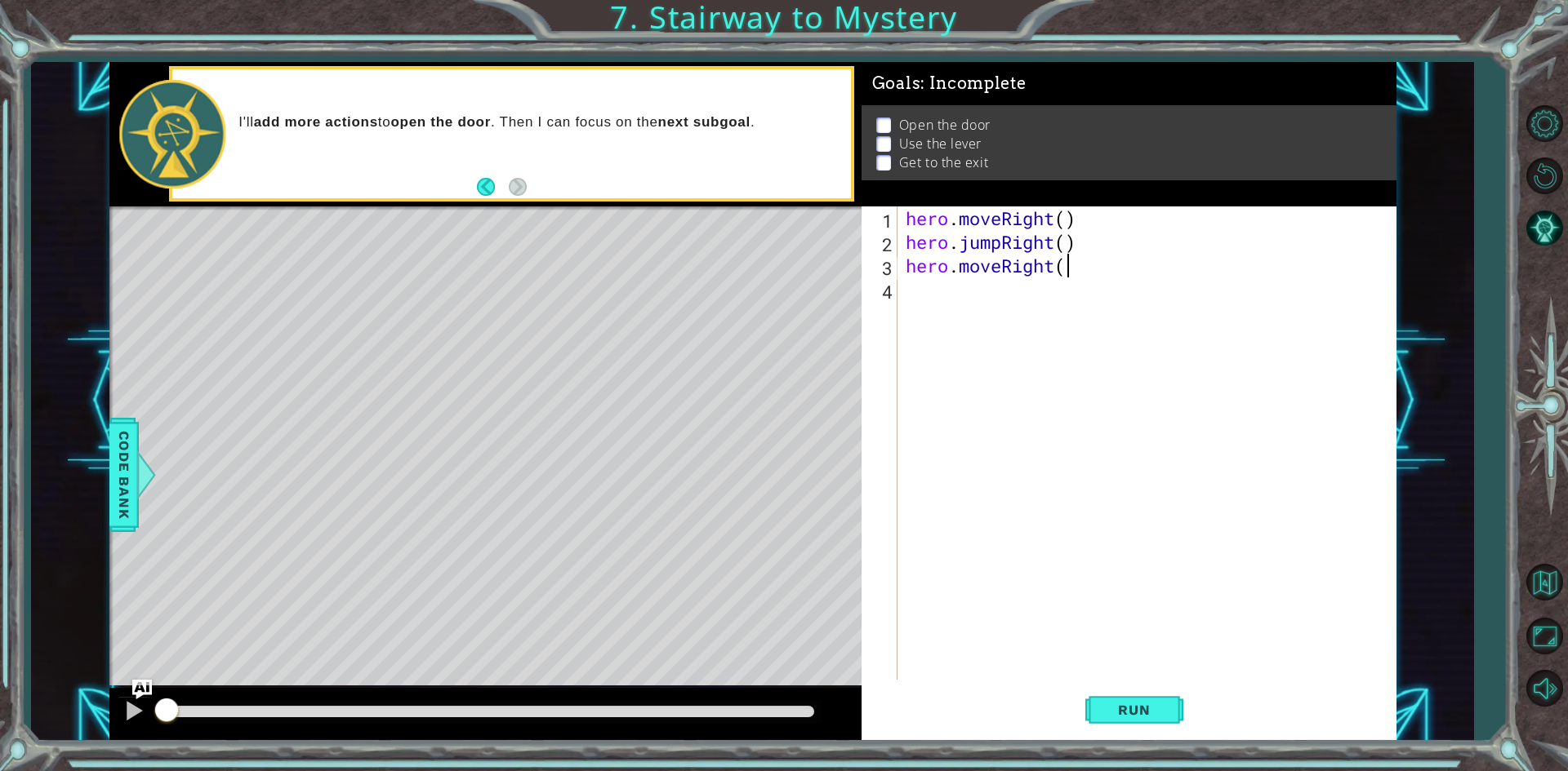
scroll to position [0, 7]
type textarea "hero.moveRight()"
type textarea "hero.moveUp()"
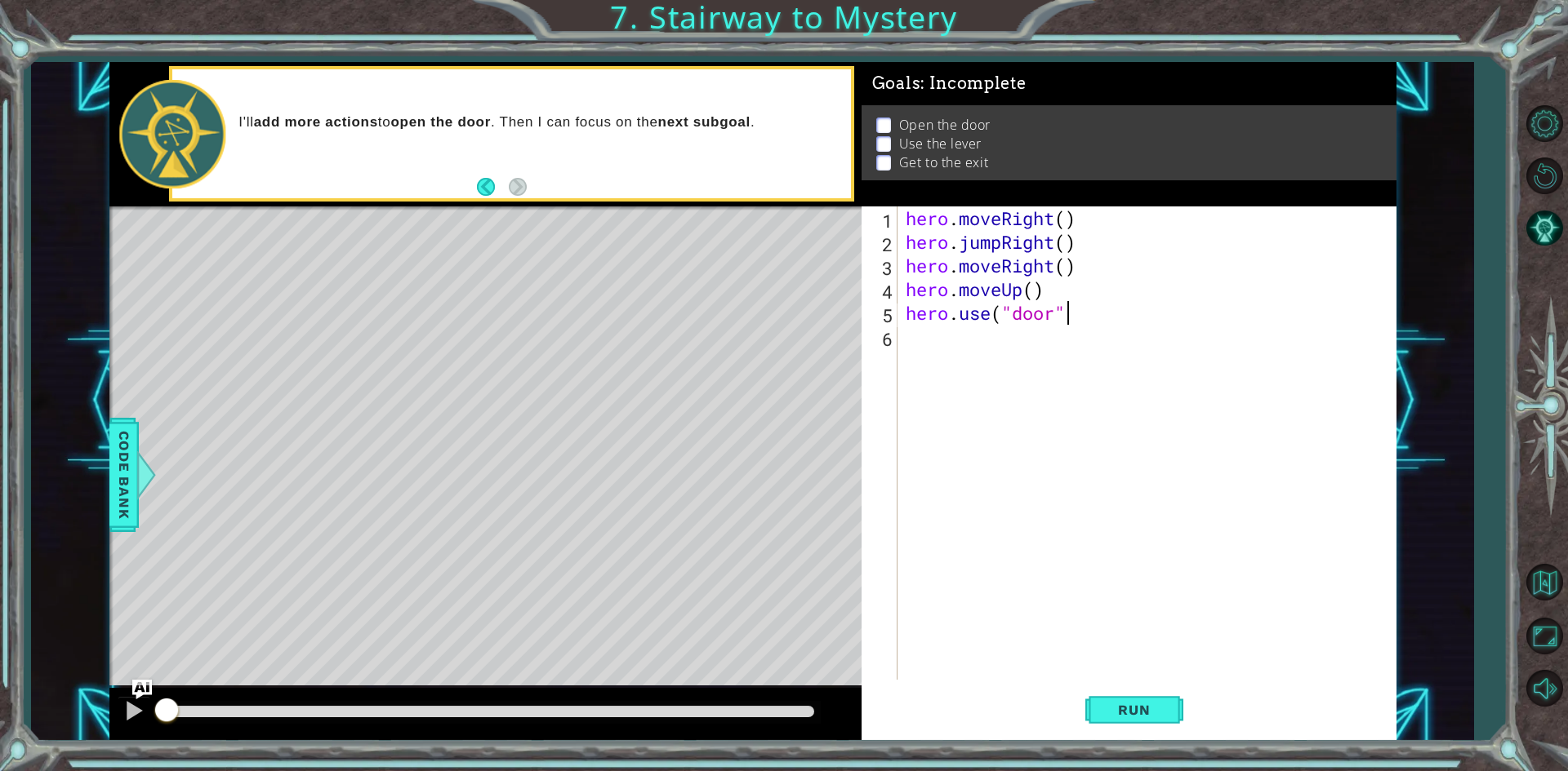
type textarea "hero.use("door")"
type textarea "hero.moveUp()"
type textarea "hero.moveLeft()"
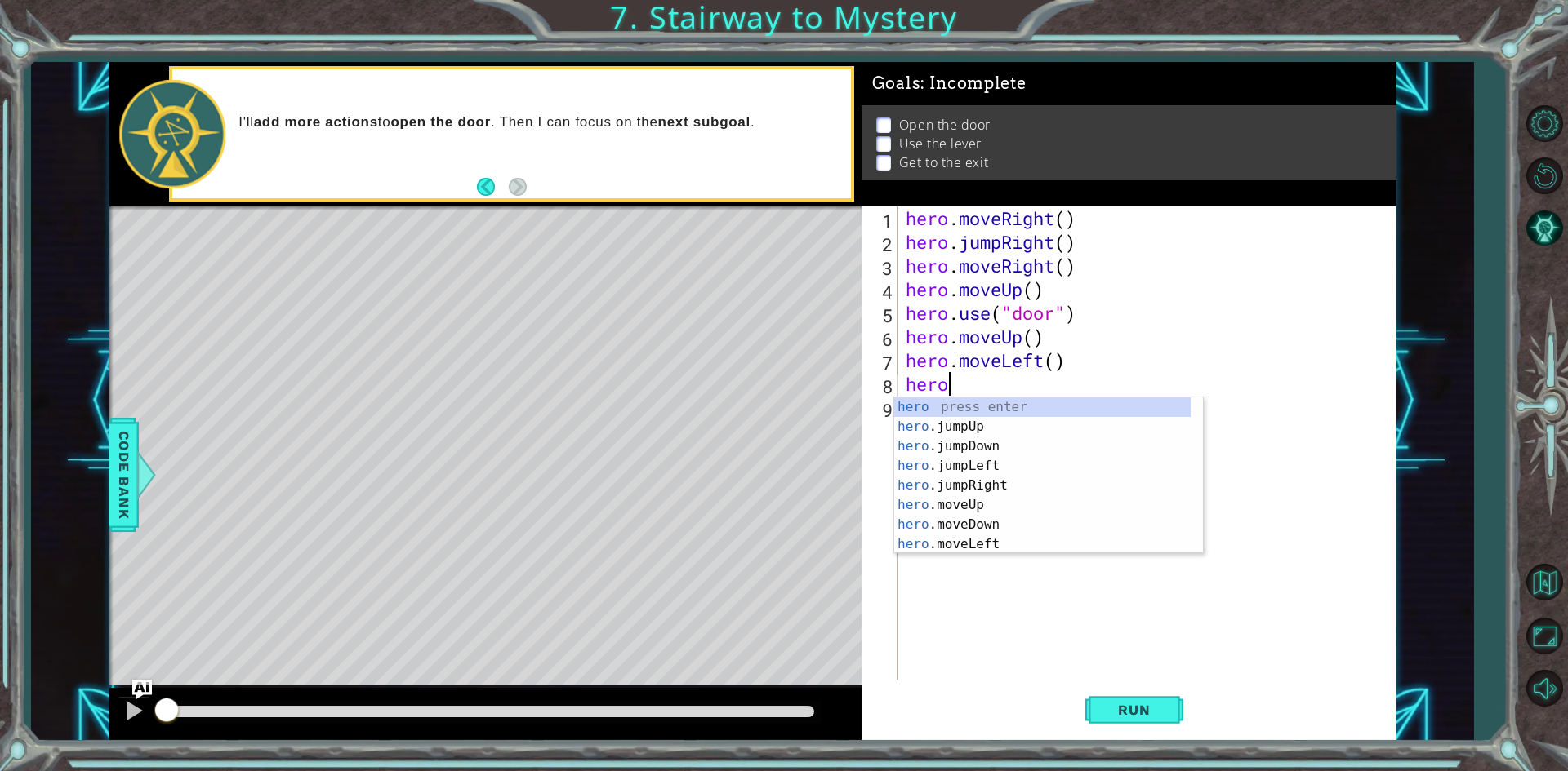
scroll to position [0, 2]
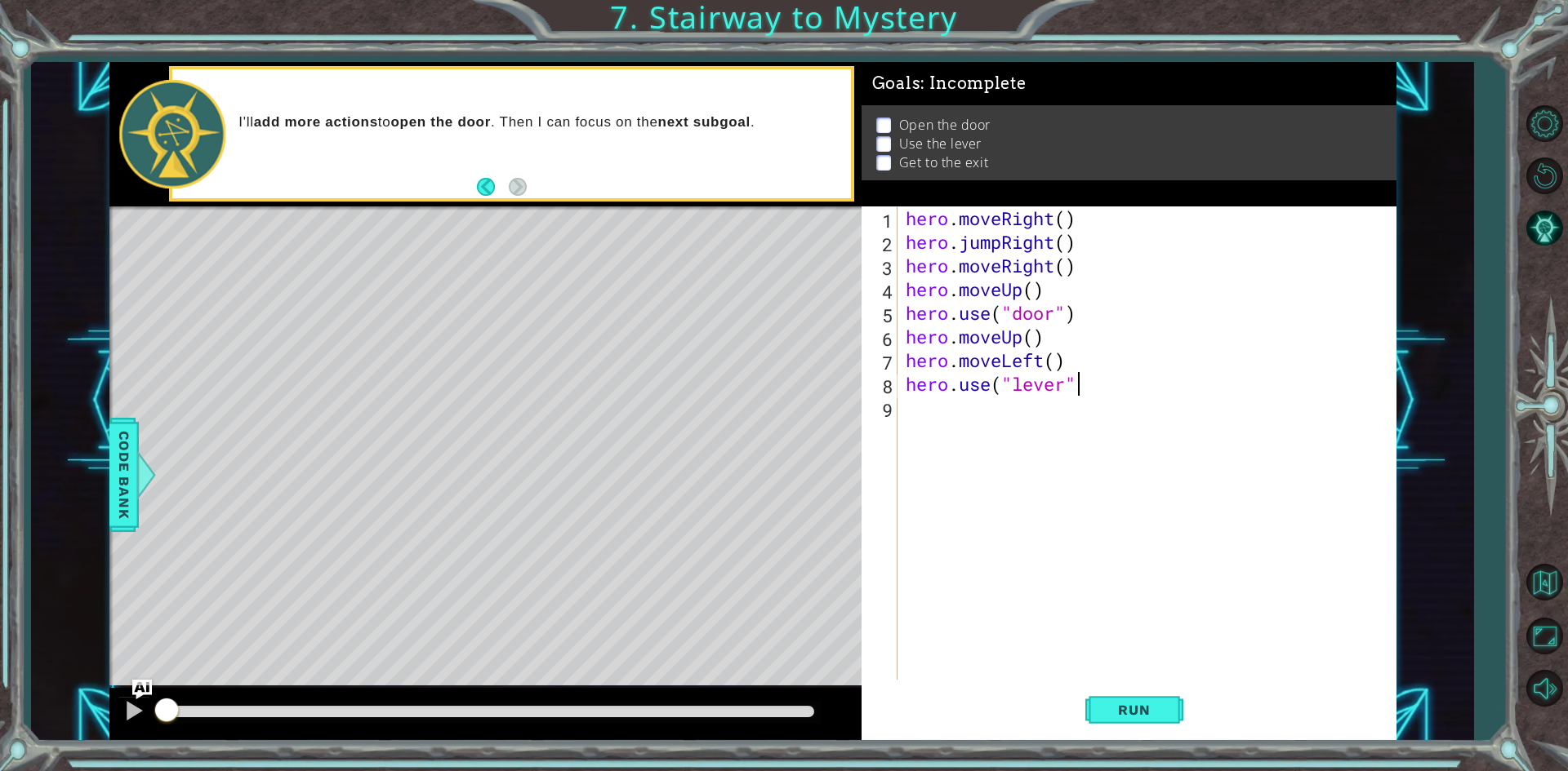
type textarea "hero.use("lever")"
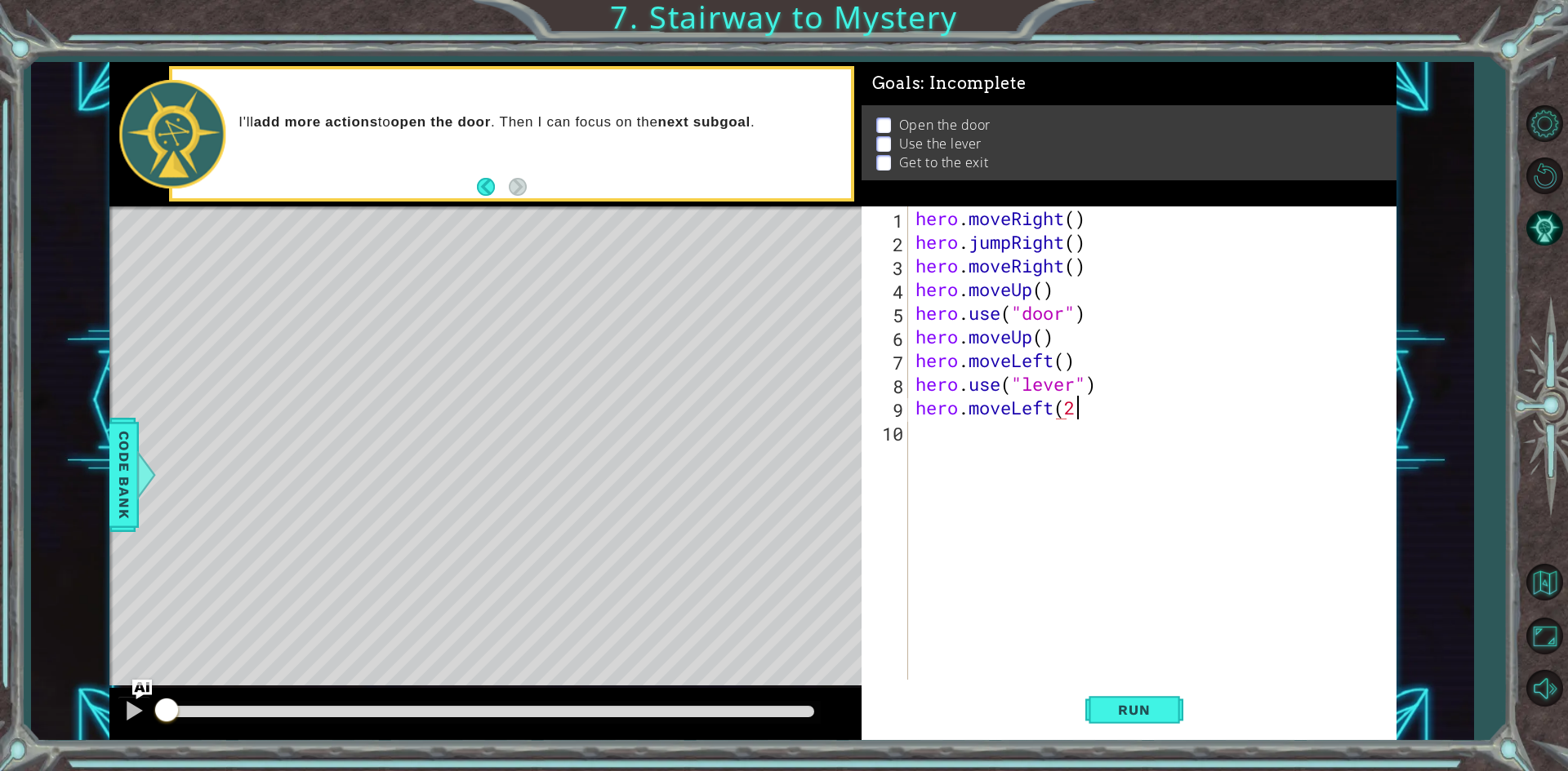
scroll to position [0, 7]
type textarea "hero.moveLeft(2)"
type textarea "hero.JumpUp()"
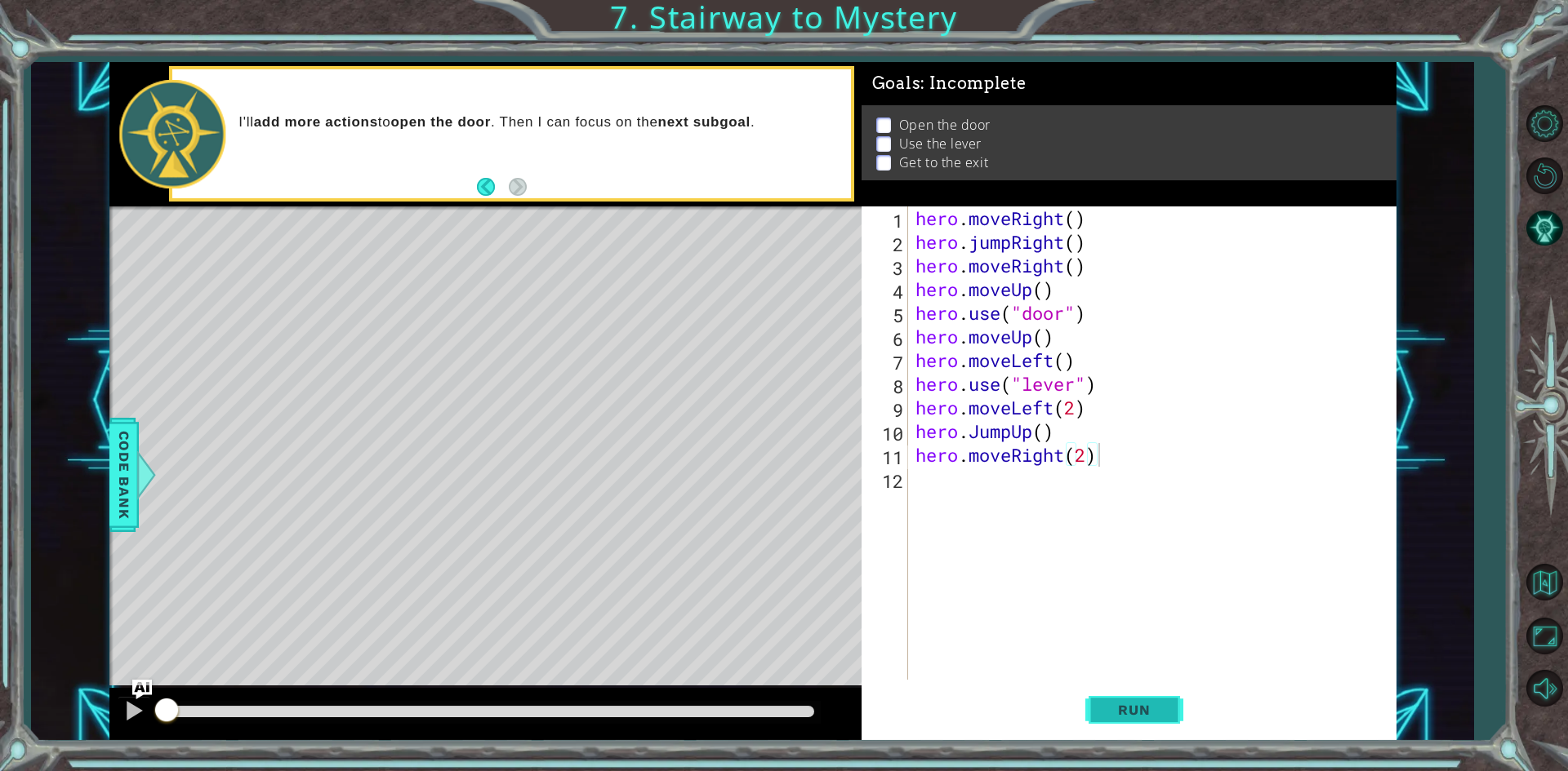
click at [1121, 718] on span "Run" at bounding box center [1133, 710] width 65 height 16
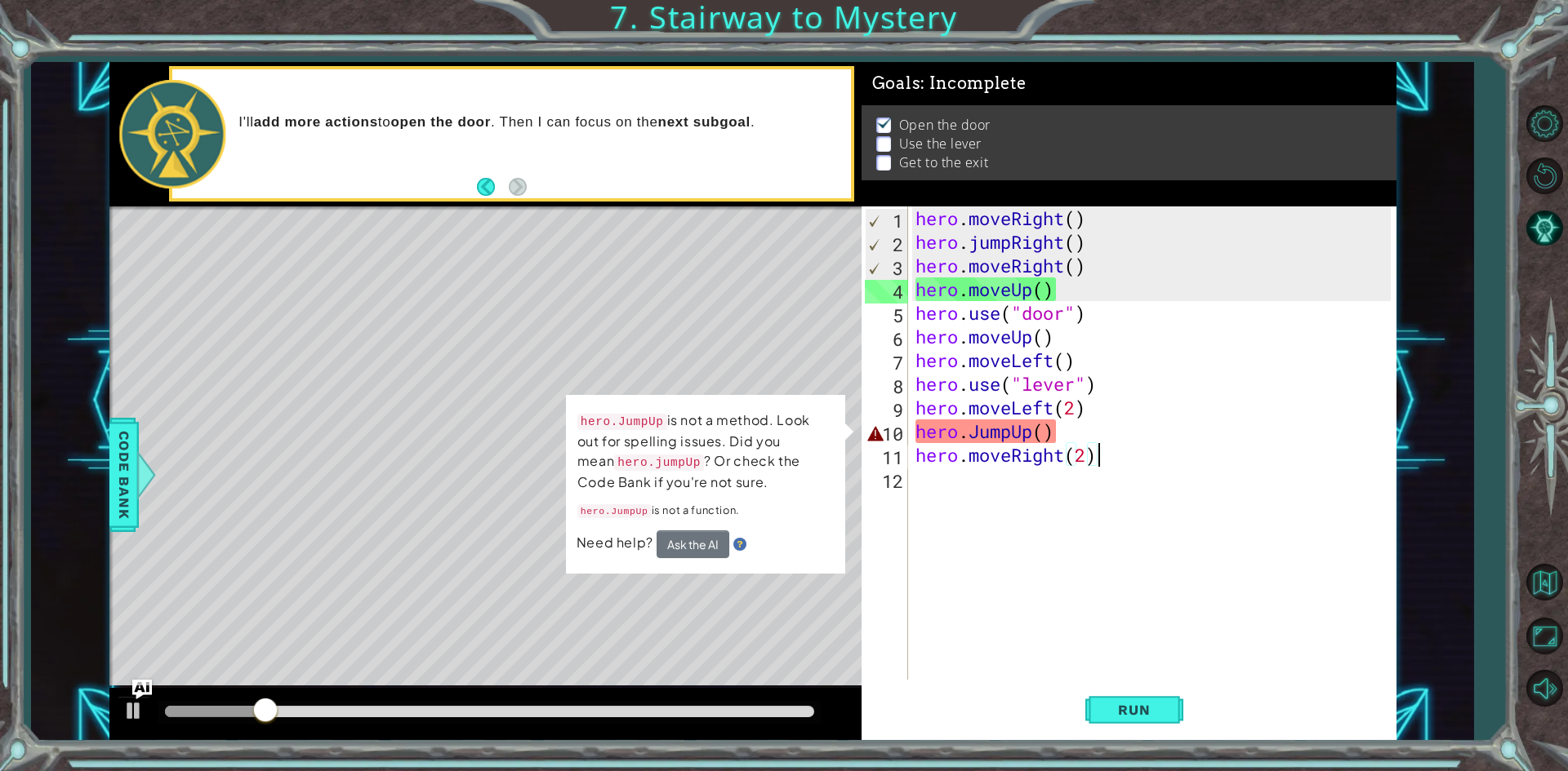
click at [982, 436] on div "hero . moveRight ( ) hero . jumpRight ( ) hero . moveRight ( ) hero . moveUp ( …" at bounding box center [1155, 467] width 486 height 521
type textarea "hero.jumpUp()"
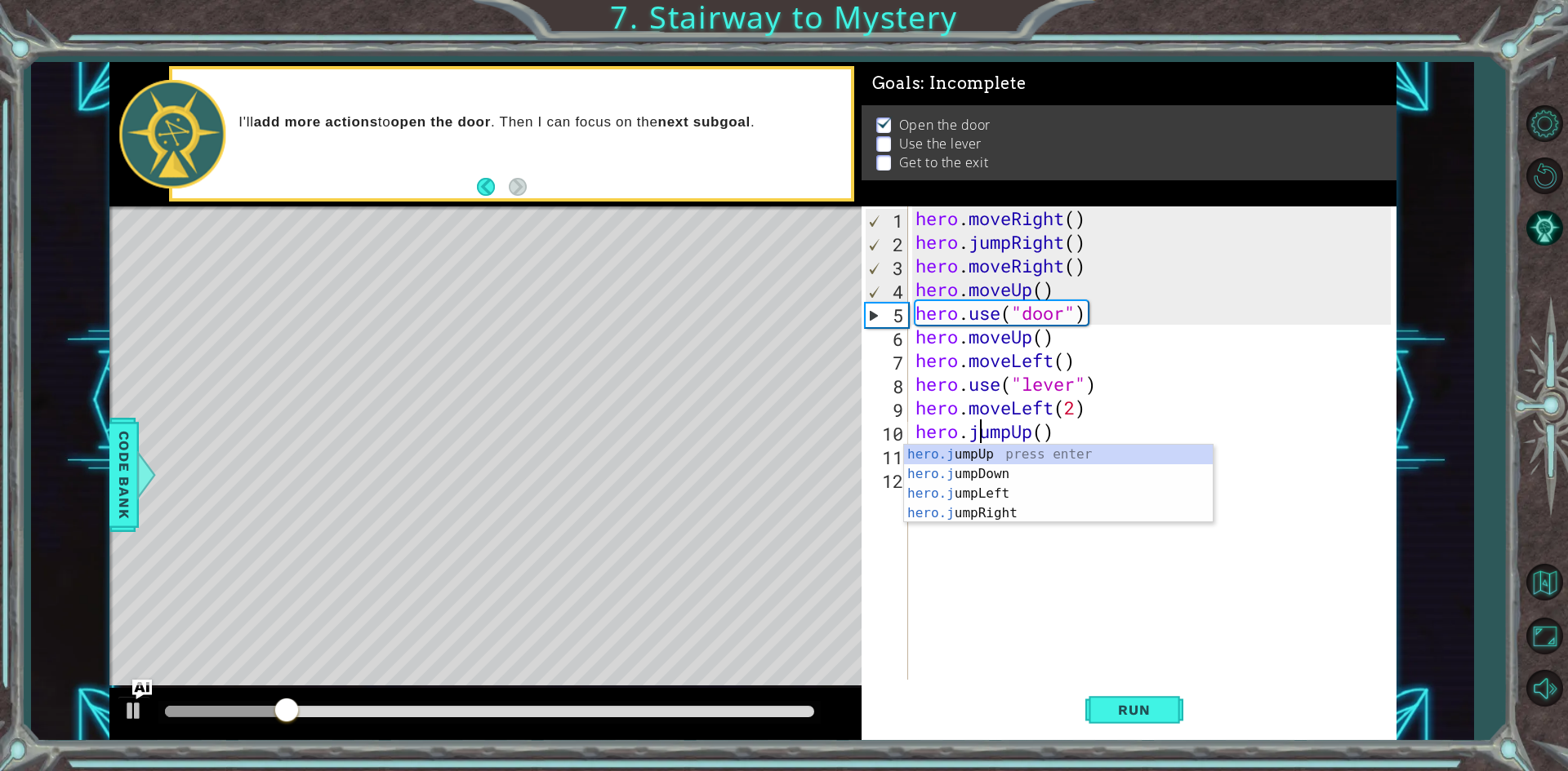
scroll to position [0, 3]
click at [1207, 607] on div "hero . moveRight ( ) hero . jumpRight ( ) hero . moveRight ( ) hero . moveUp ( …" at bounding box center [1155, 467] width 486 height 521
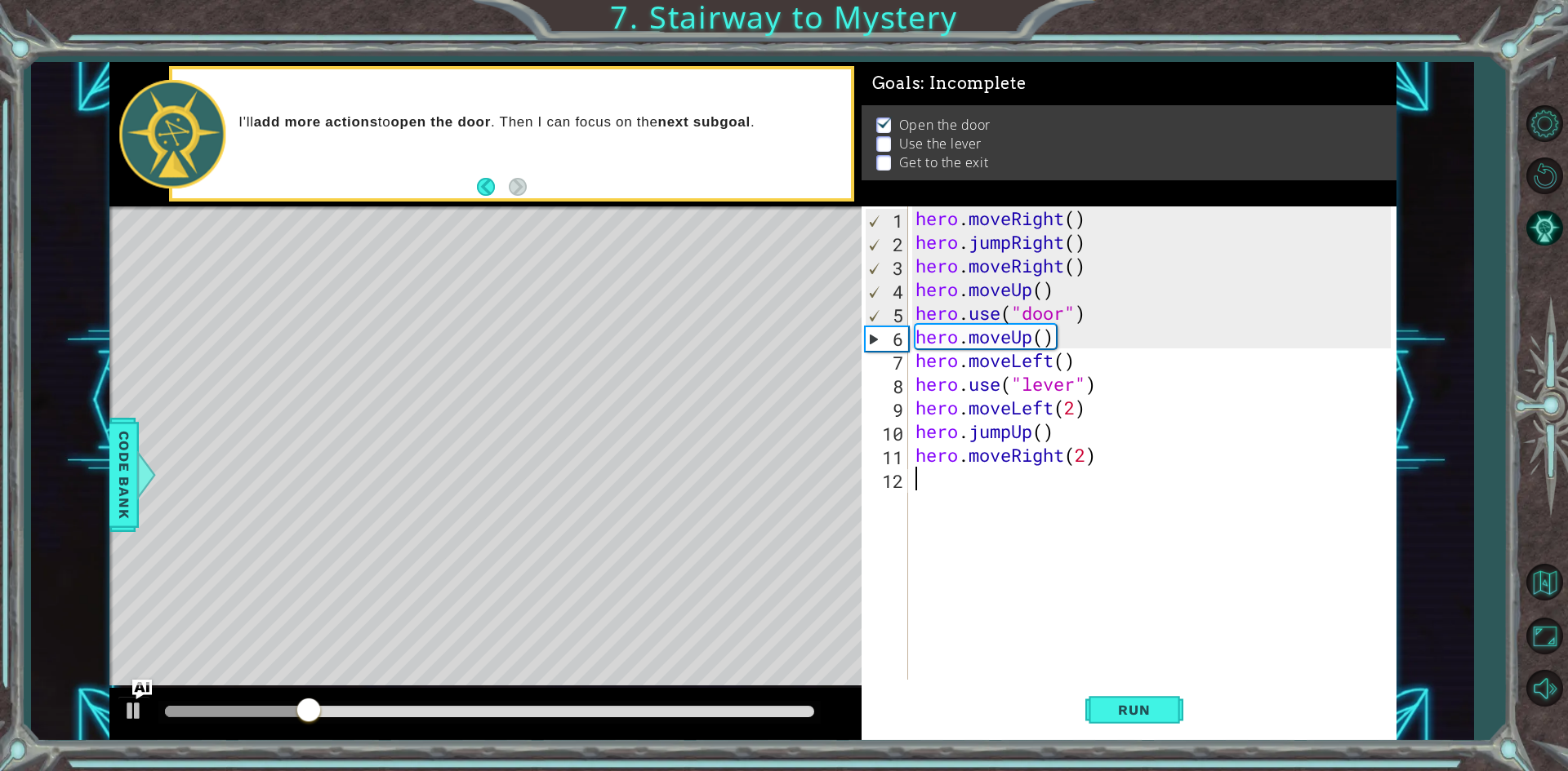
scroll to position [0, 0]
click at [1091, 714] on button "Run" at bounding box center [1134, 711] width 98 height 53
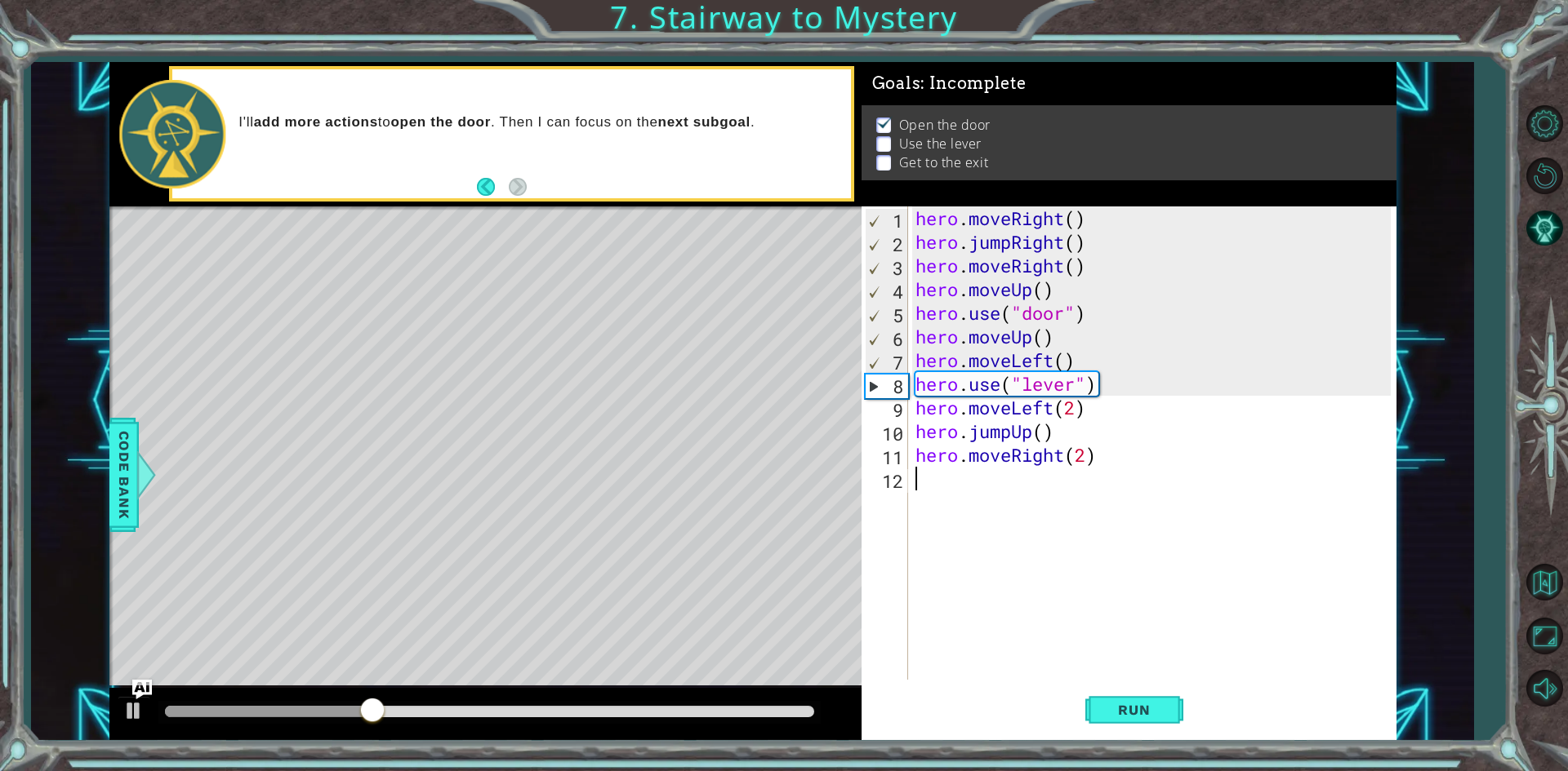
click at [1043, 337] on div "hero . moveRight ( ) hero . jumpRight ( ) hero . moveRight ( ) hero . moveUp ( …" at bounding box center [1155, 467] width 486 height 521
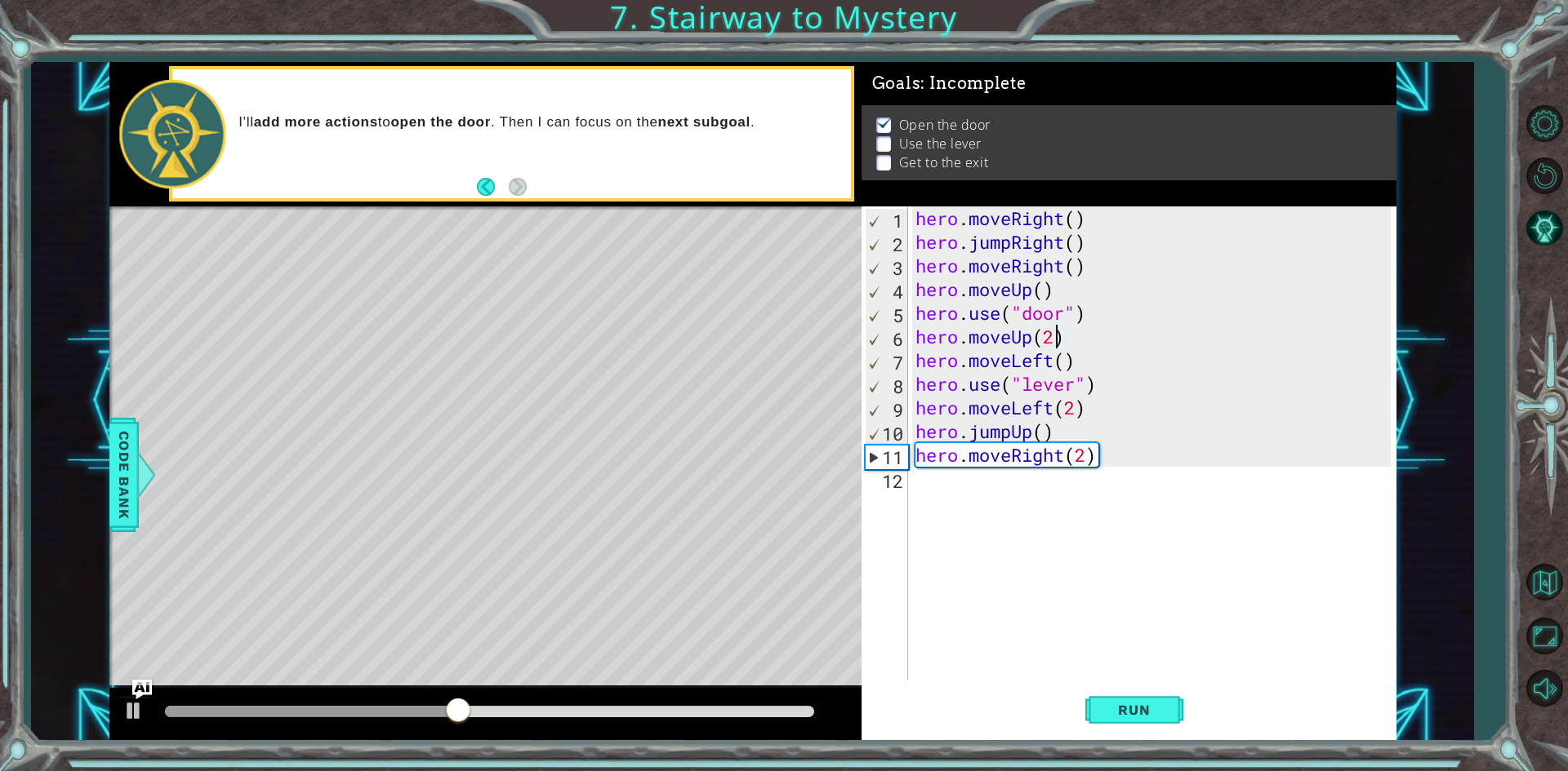
scroll to position [0, 6]
type textarea "hero.moveUp(2)"
click at [1120, 696] on button "Run" at bounding box center [1134, 711] width 98 height 53
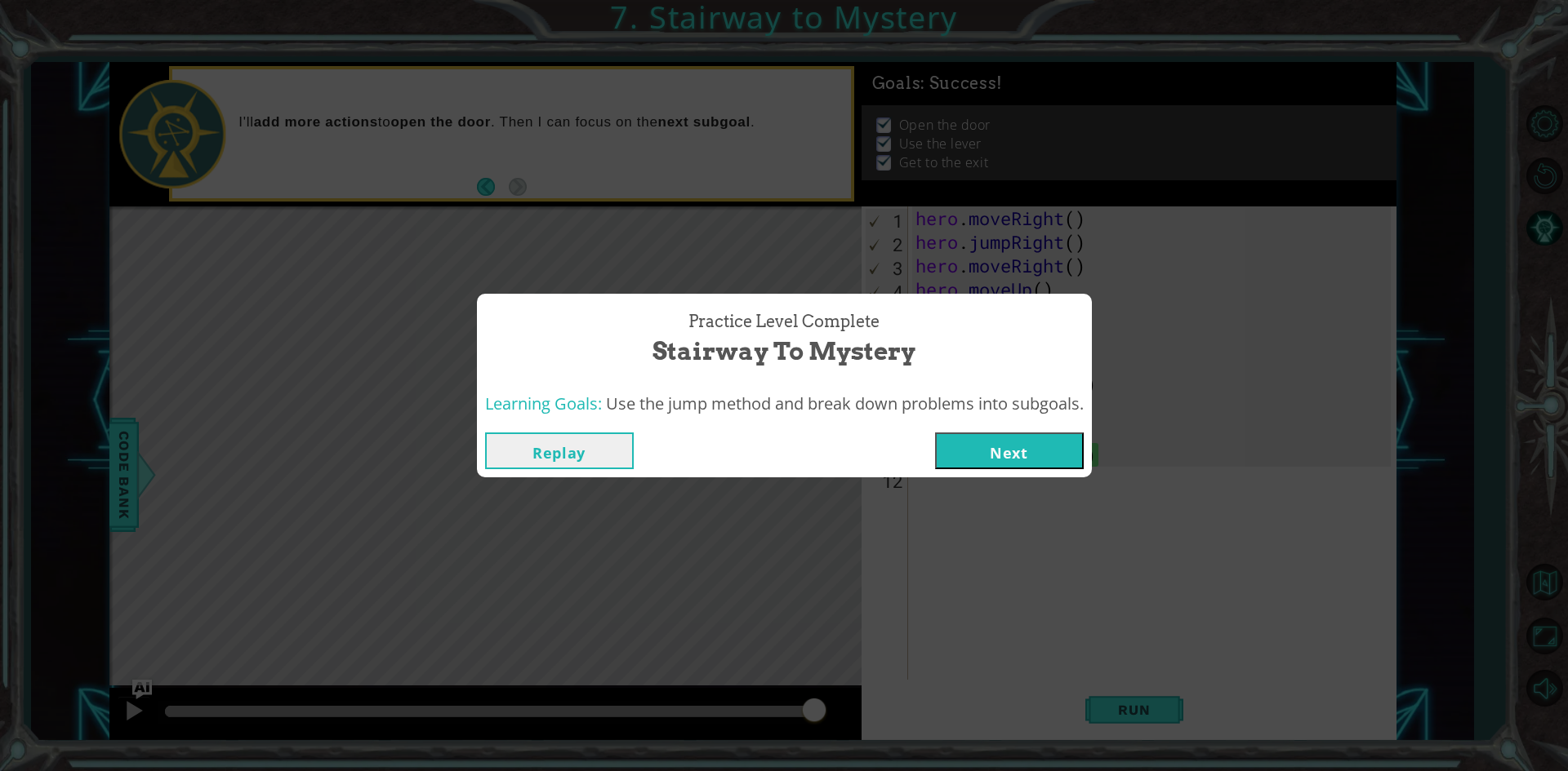
click at [1017, 438] on button "Next" at bounding box center [1009, 450] width 149 height 37
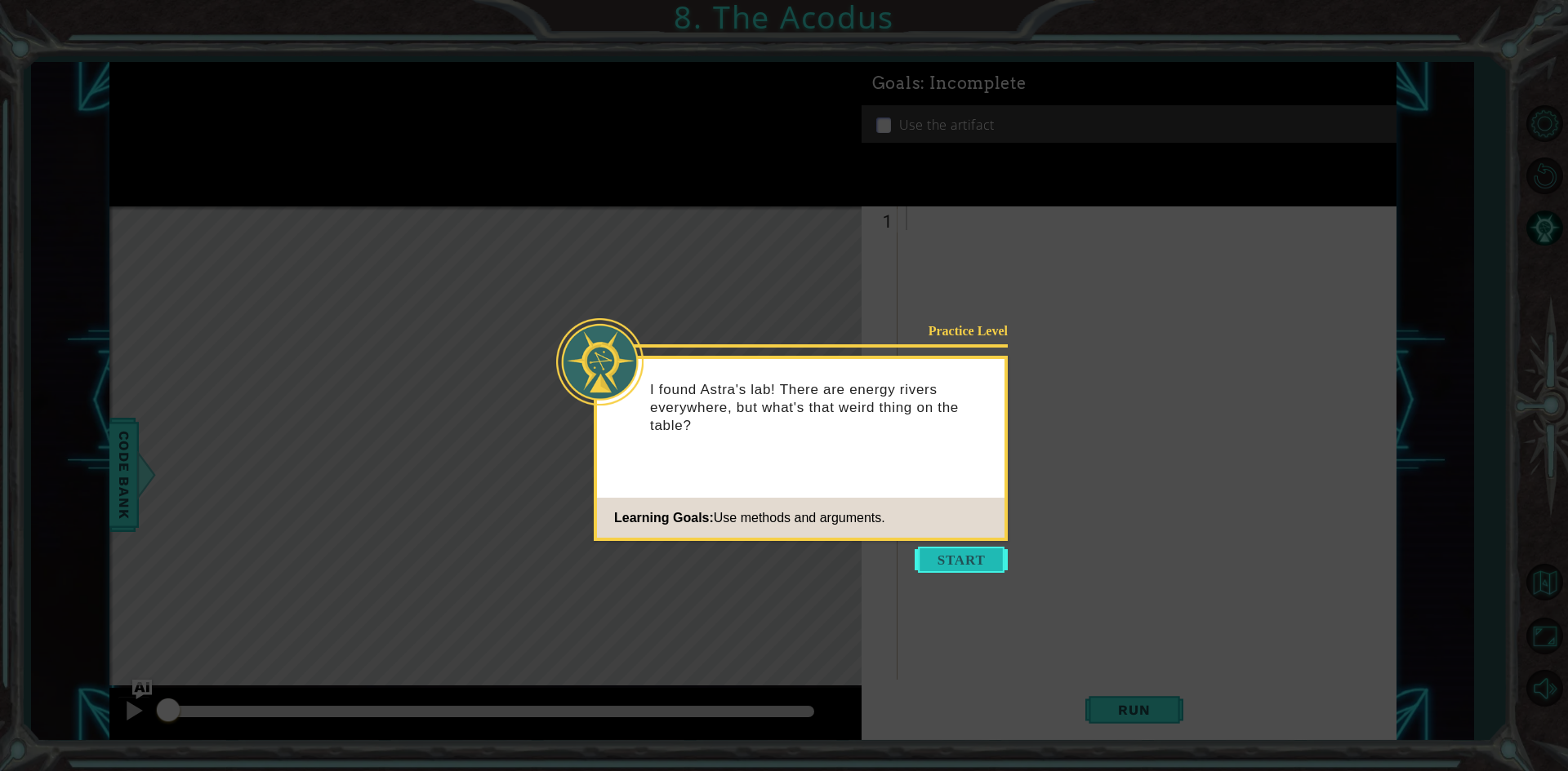
click at [970, 560] on button "Start" at bounding box center [960, 560] width 93 height 26
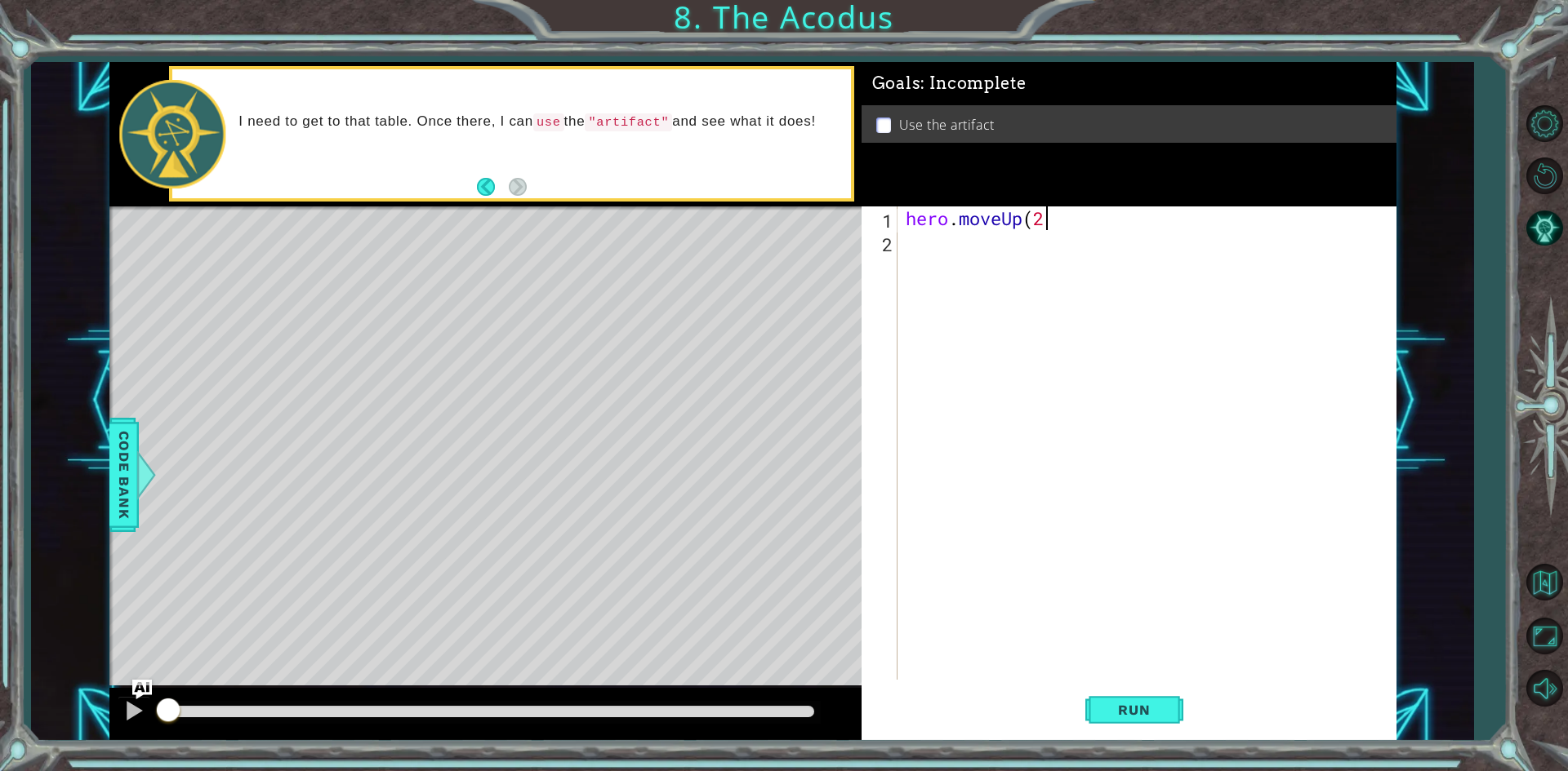
type textarea "hero.moveUp(2)"
type textarea "hero.moveLeft()"
type textarea "hero.moveDown(2)"
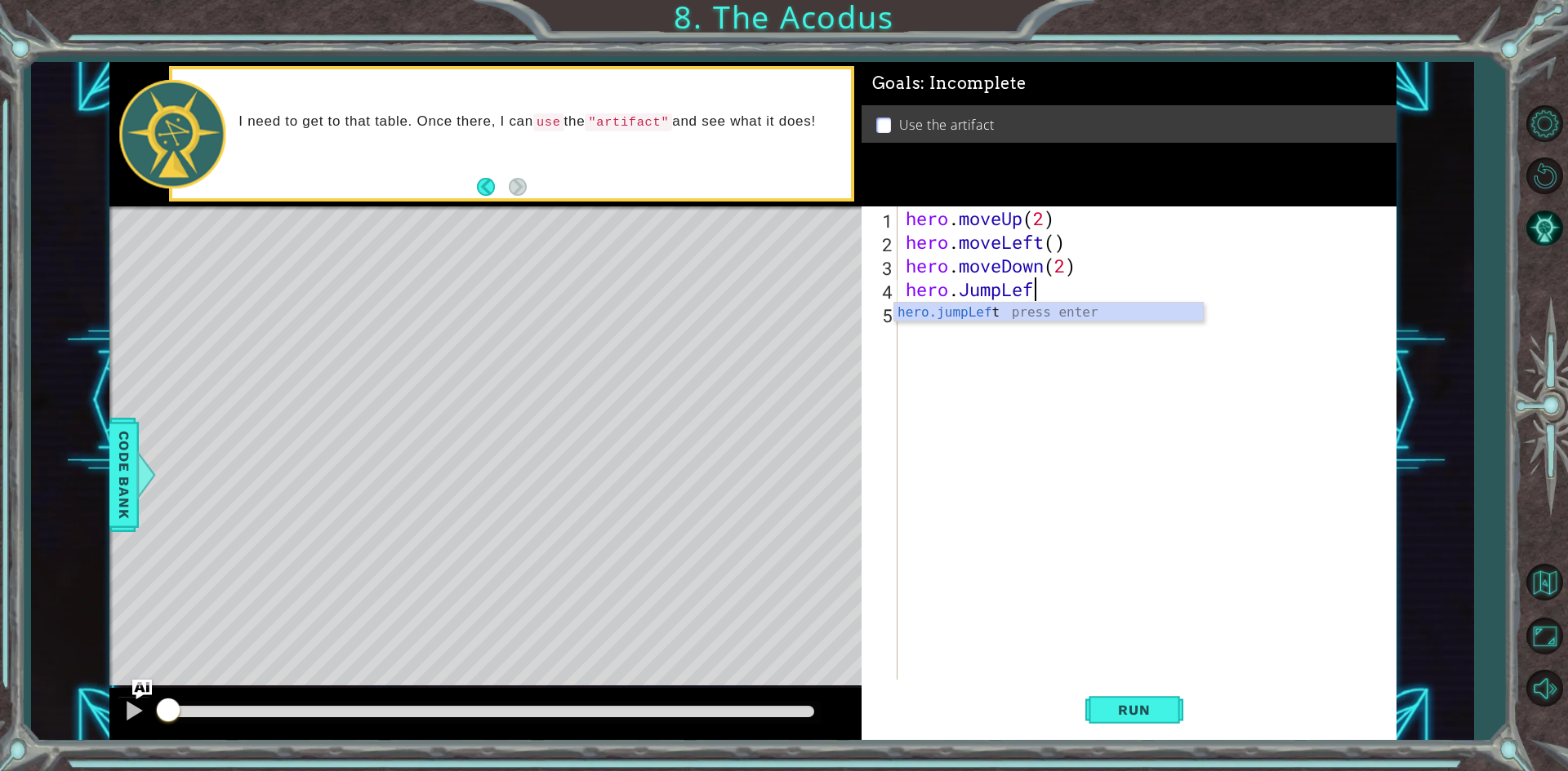
scroll to position [0, 5]
type textarea "hero.JumpLeft()"
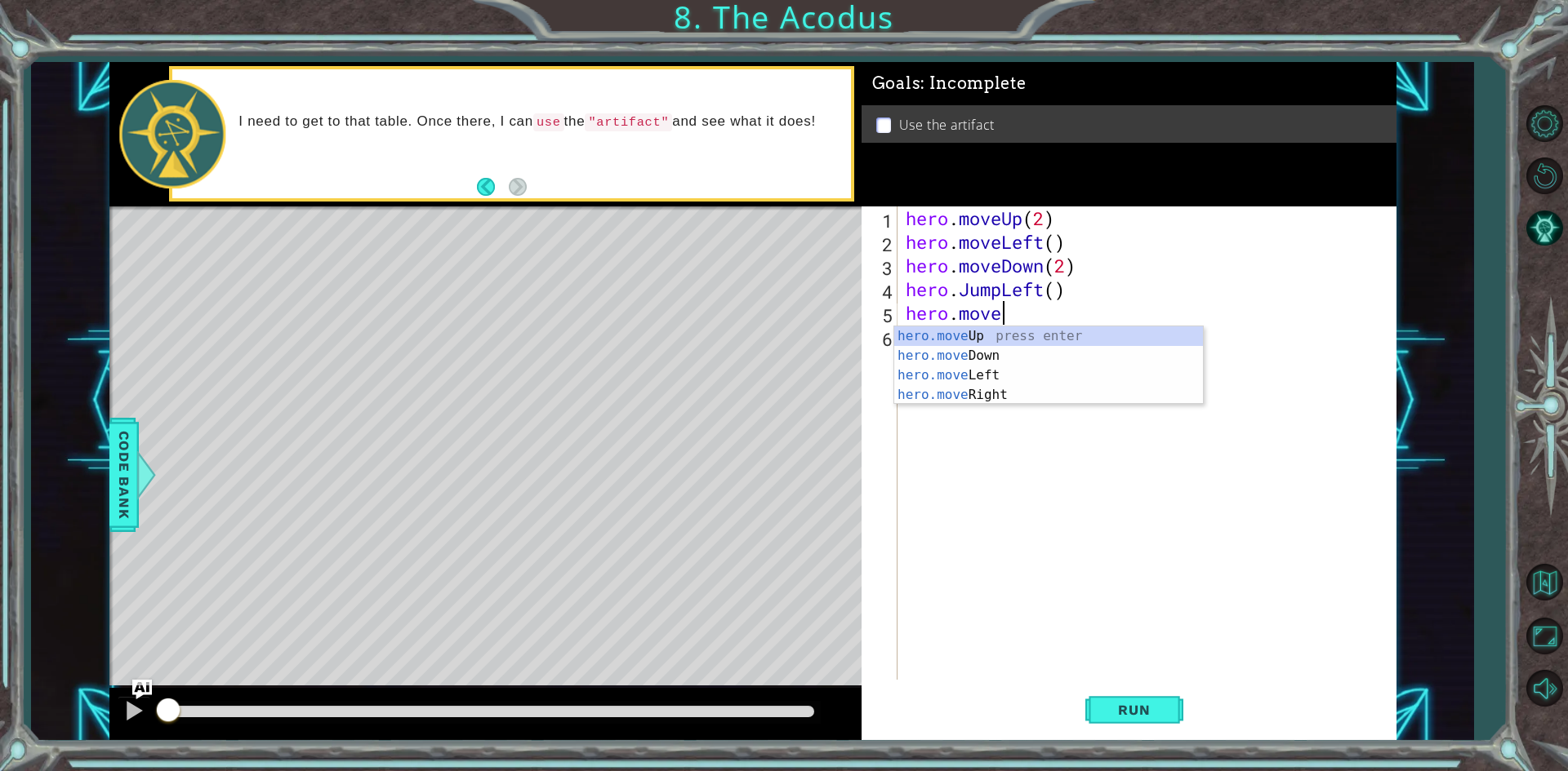
scroll to position [0, 4]
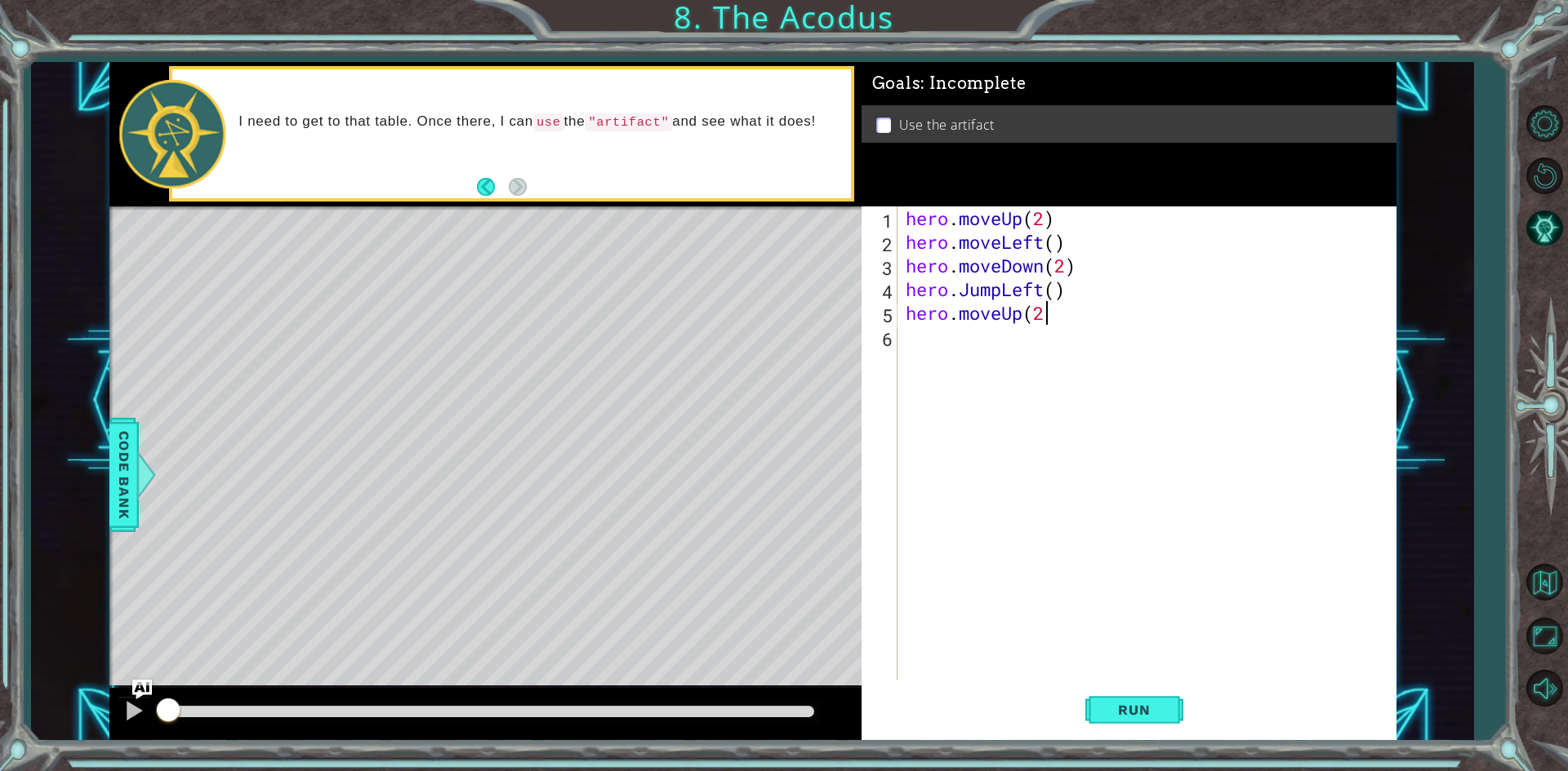
type textarea "hero.moveUp(2)"
type textarea "hero.moveRight()"
click at [1167, 716] on button "Run" at bounding box center [1134, 711] width 98 height 53
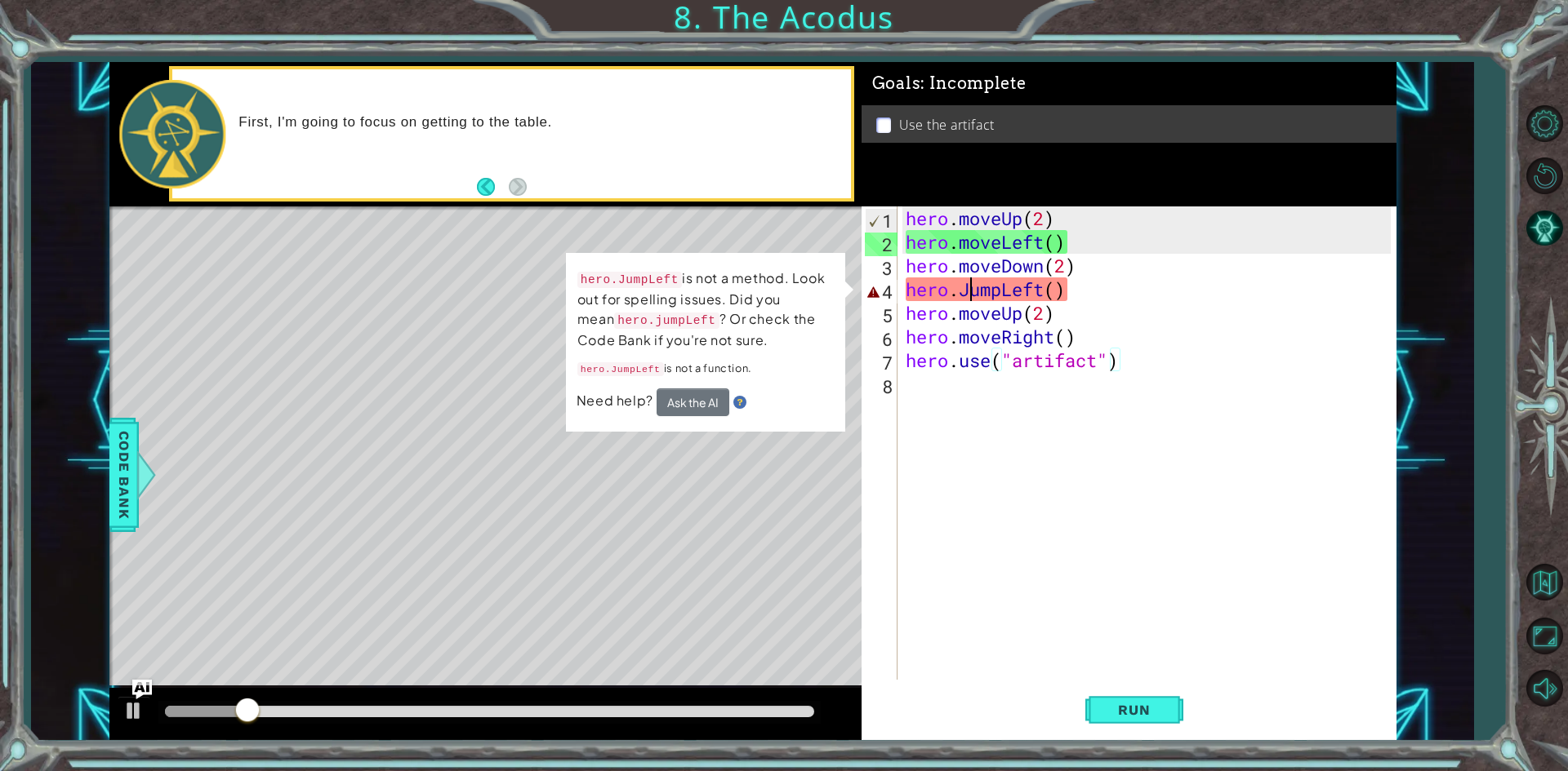
click at [974, 289] on div "hero . moveUp ( 2 ) hero . moveLeft ( ) hero . moveDown ( 2 ) hero . JumpLeft (…" at bounding box center [1150, 467] width 497 height 521
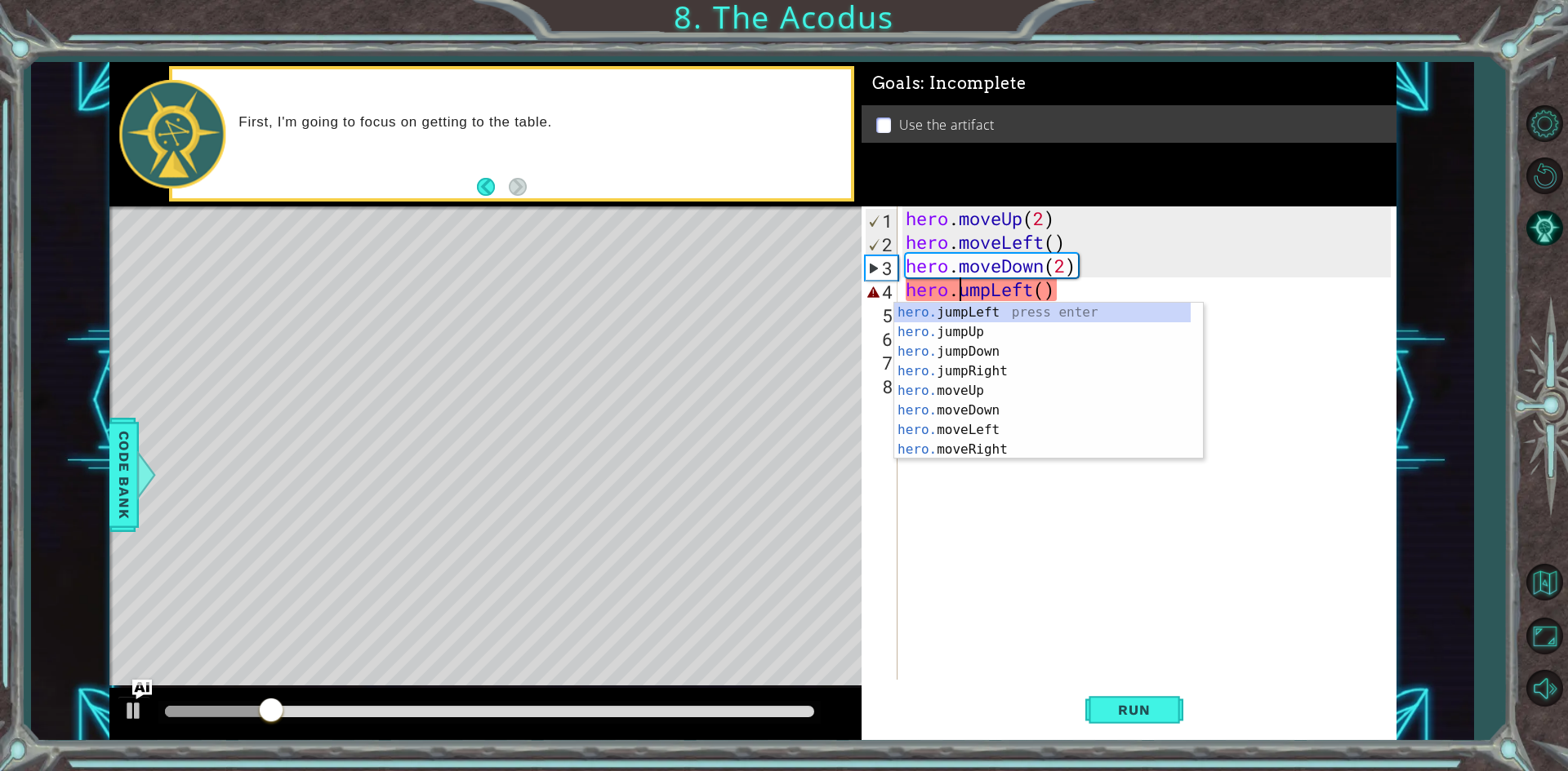
scroll to position [0, 3]
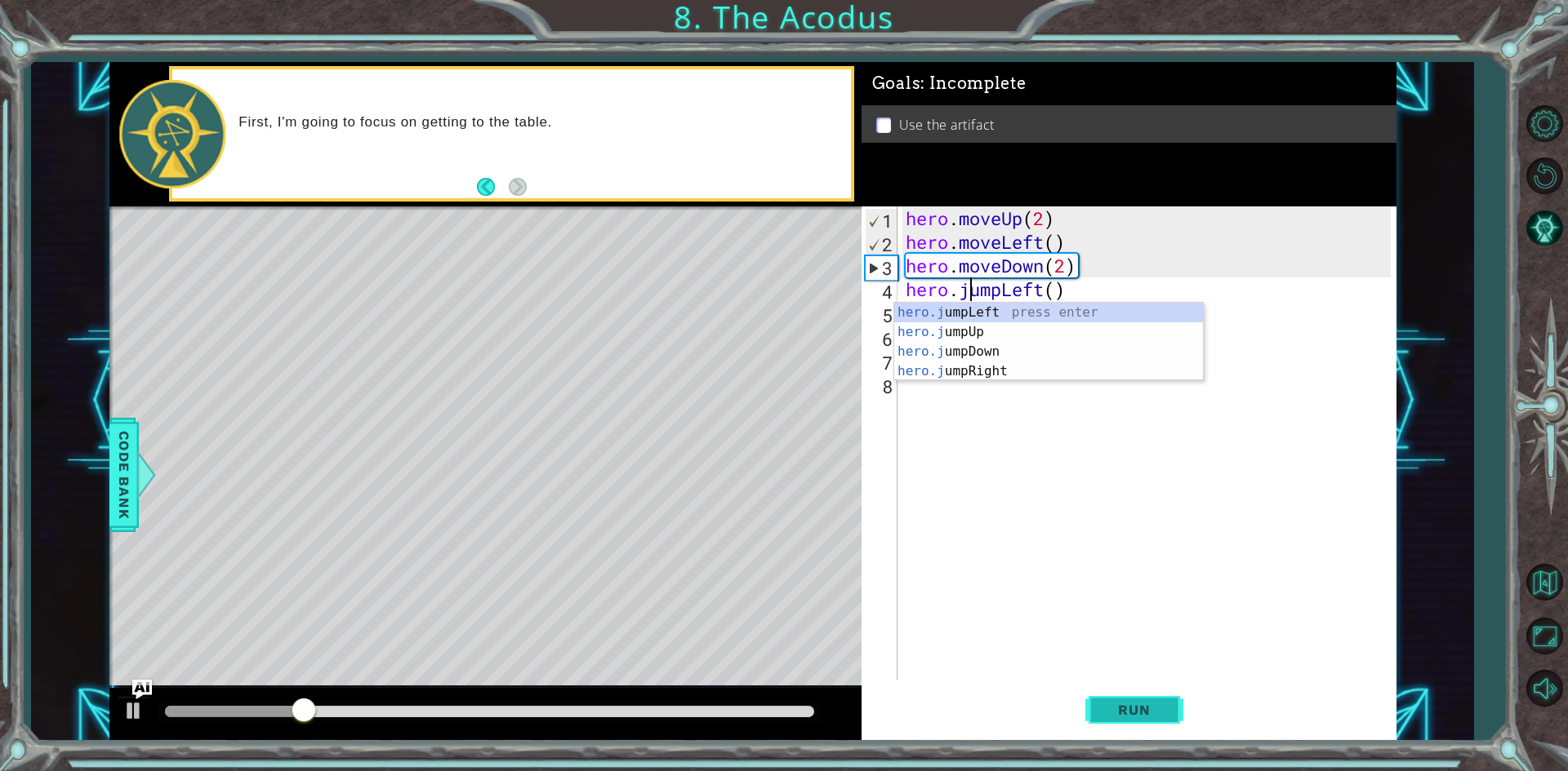
type textarea "hero.jumpLeft()"
click at [1153, 705] on span "Run" at bounding box center [1133, 710] width 65 height 16
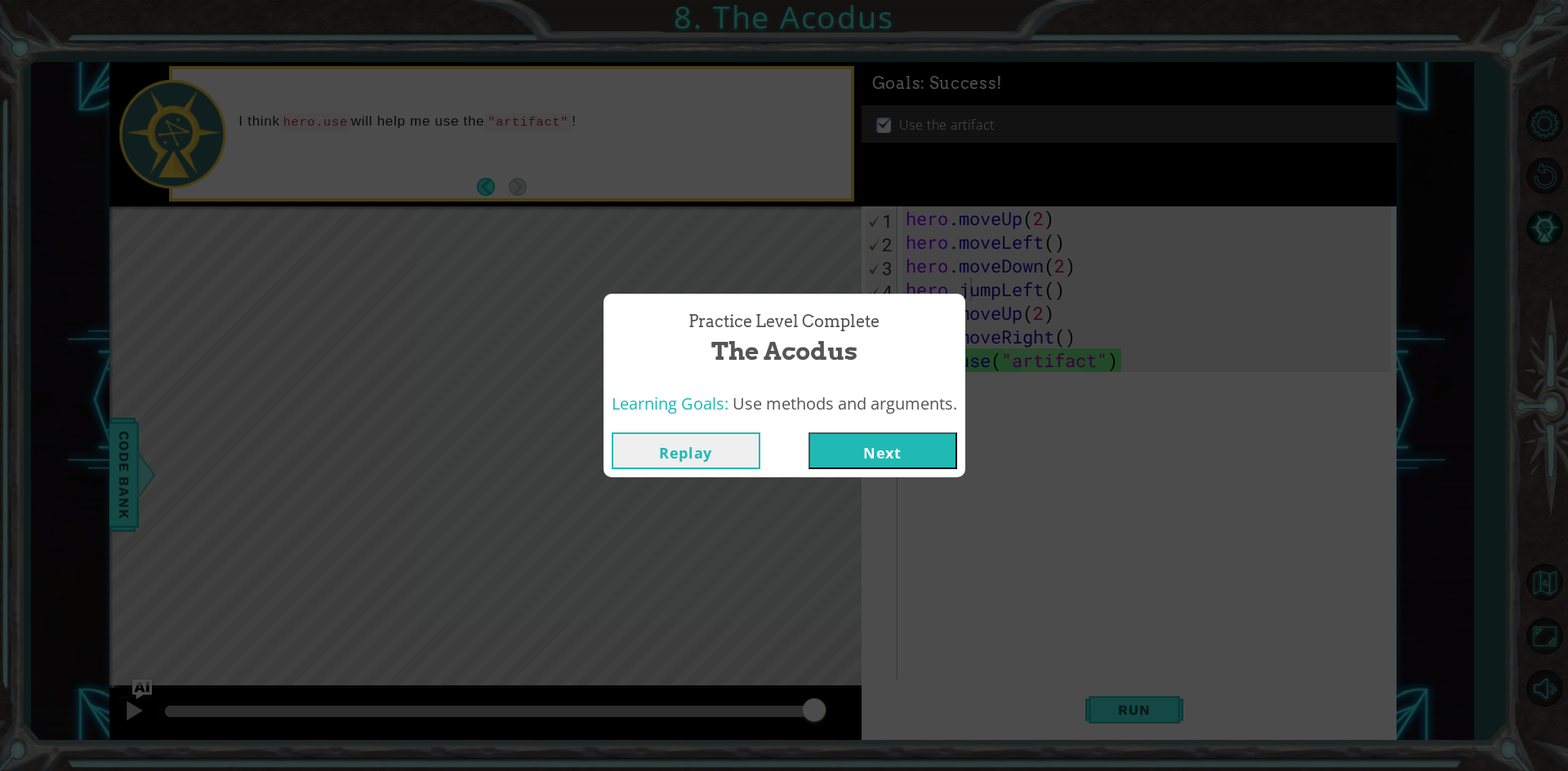
click at [905, 451] on button "Next" at bounding box center [882, 450] width 149 height 37
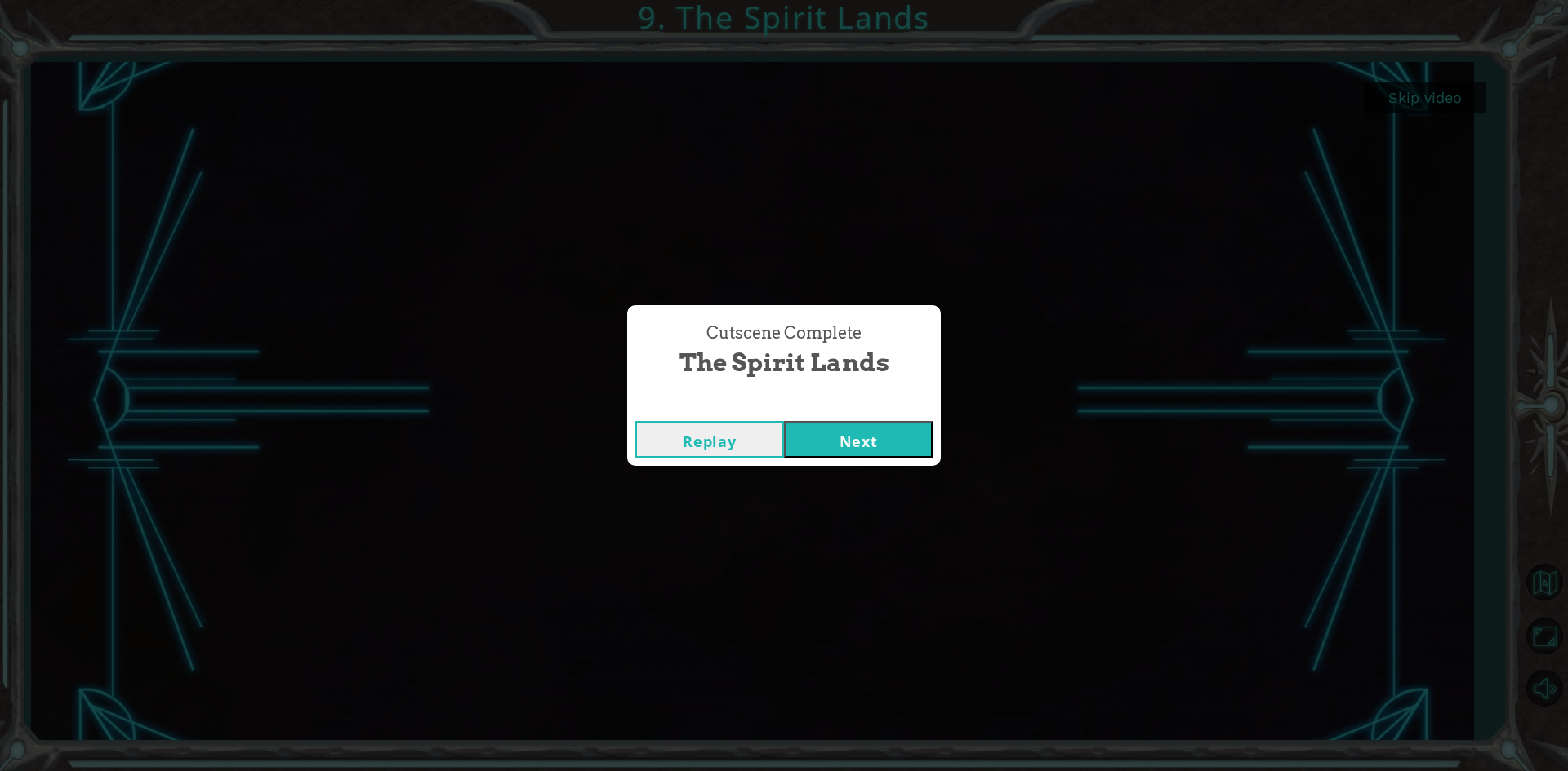
click at [836, 427] on button "Next" at bounding box center [858, 439] width 149 height 37
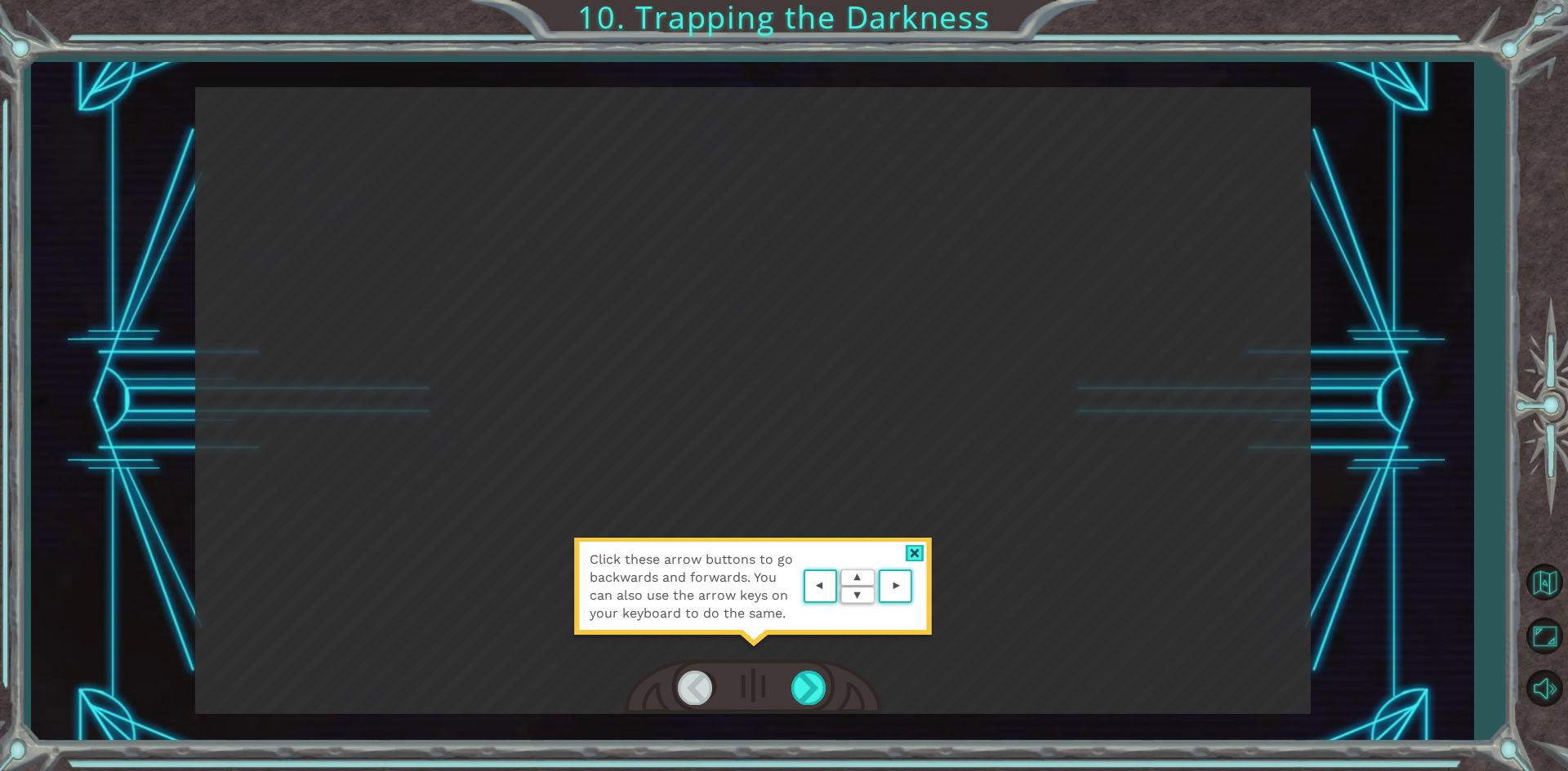
click at [918, 554] on div at bounding box center [915, 554] width 19 height 17
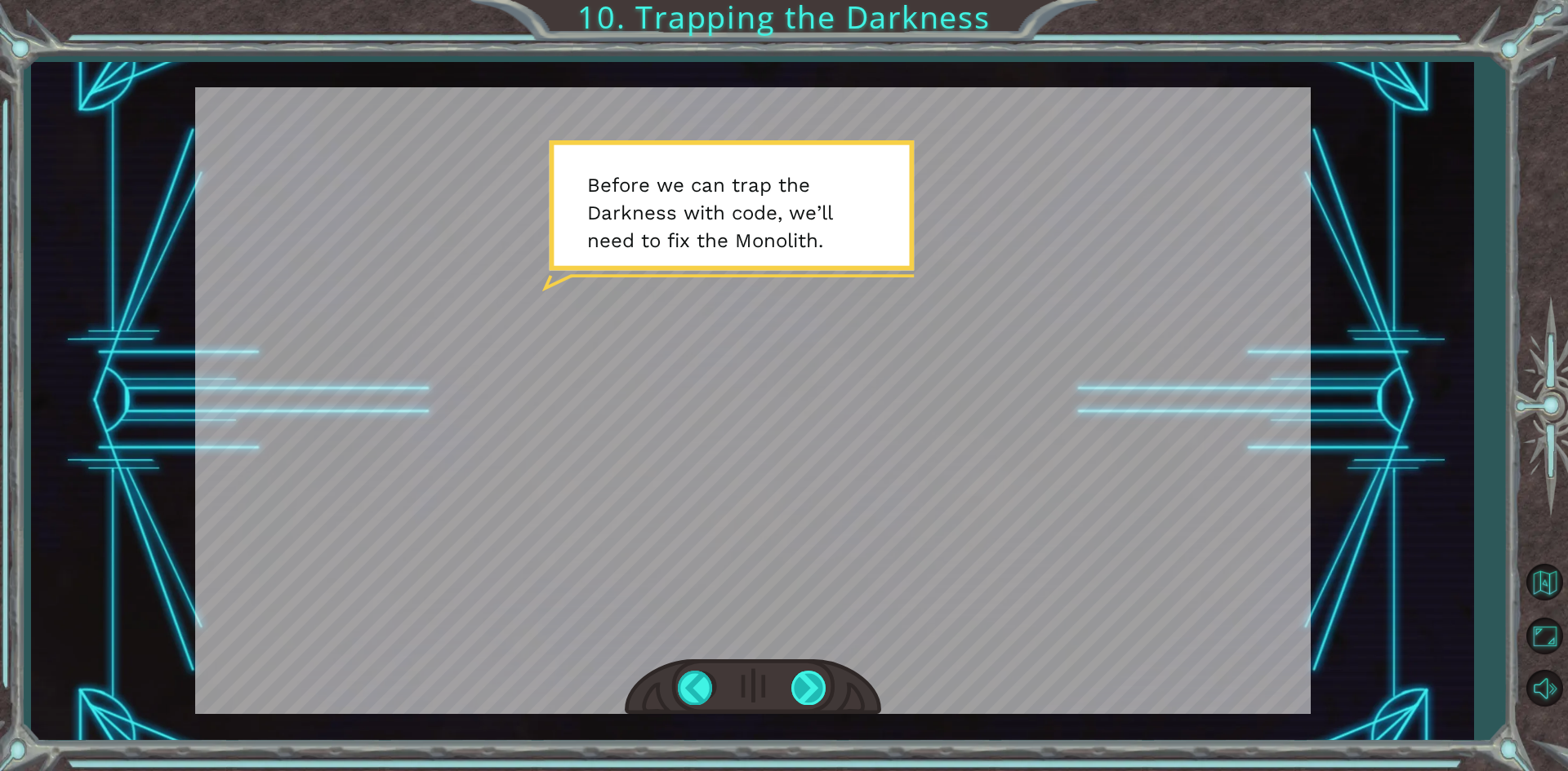
click at [804, 692] on div at bounding box center [809, 688] width 37 height 34
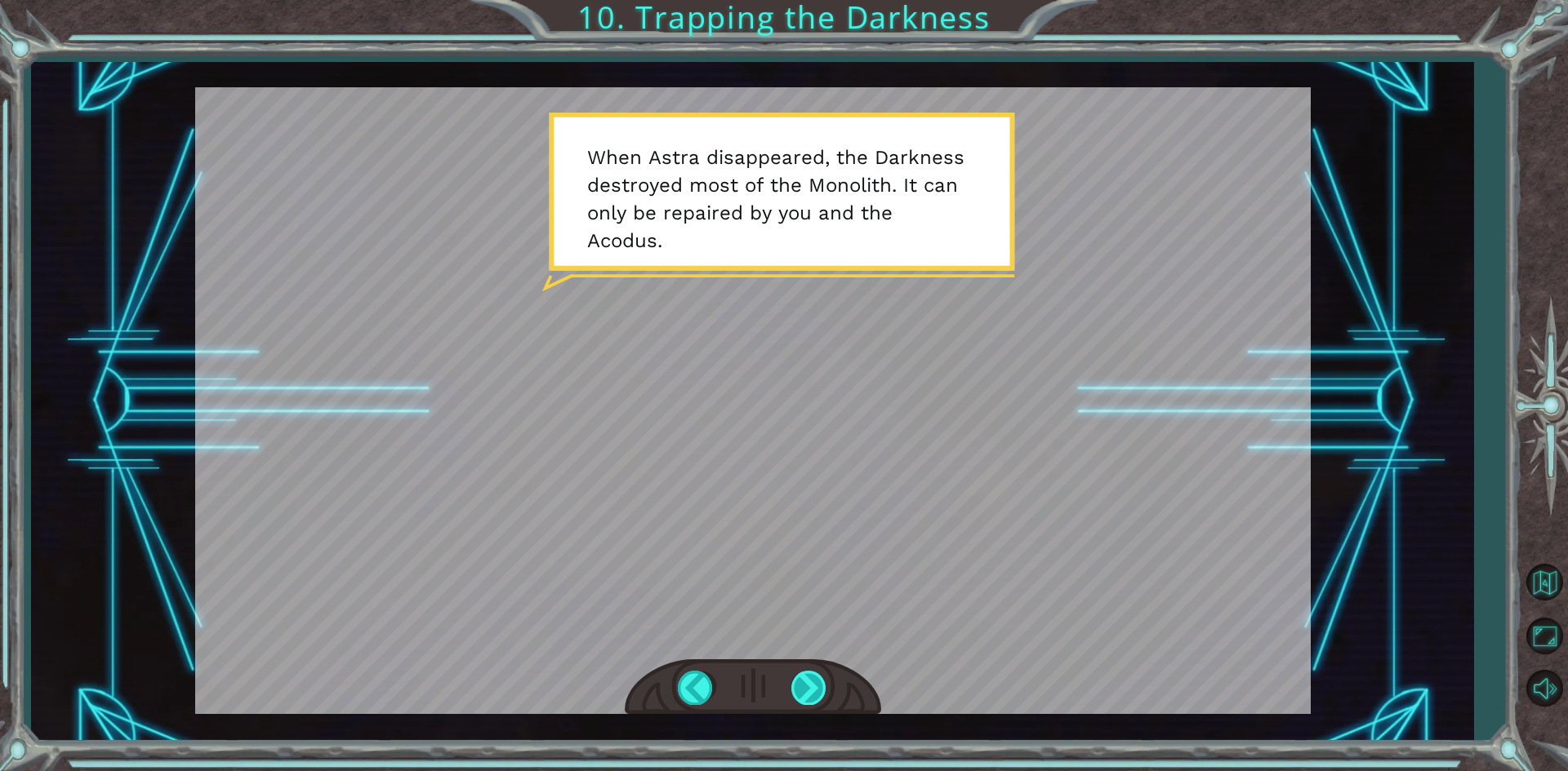
click at [802, 686] on div at bounding box center [809, 688] width 37 height 34
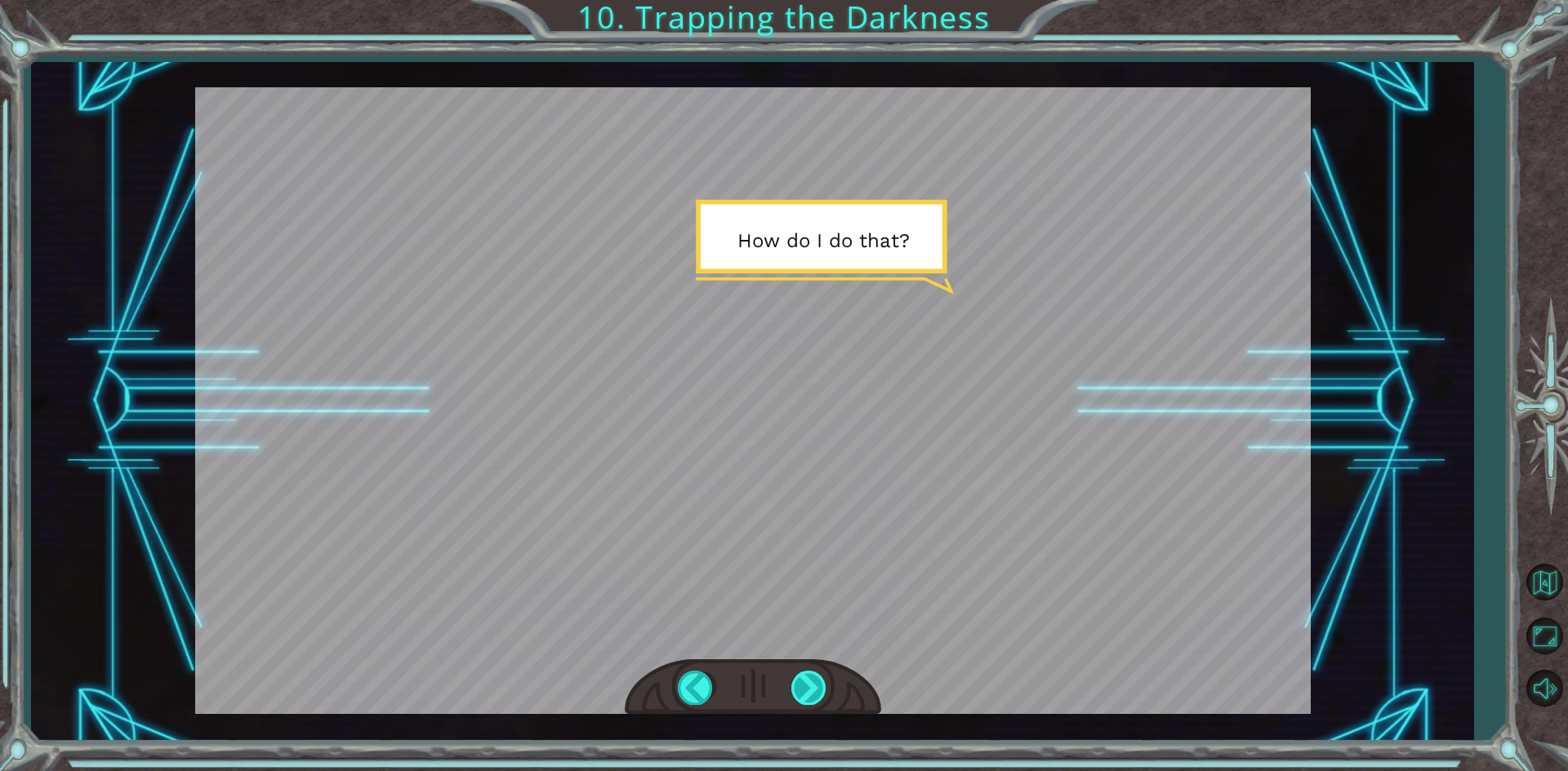
click at [802, 686] on div at bounding box center [809, 688] width 37 height 34
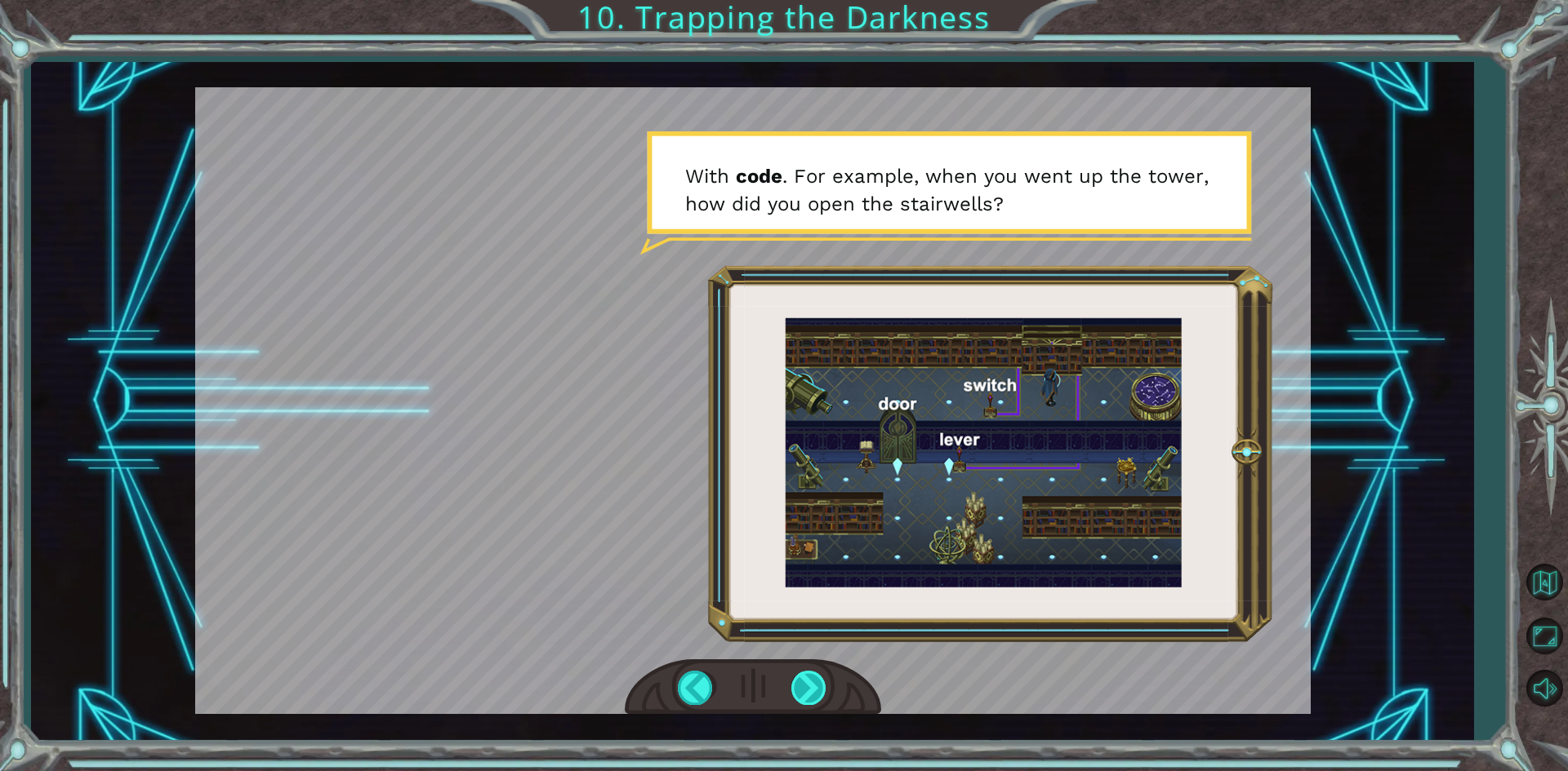
click at [797, 693] on div at bounding box center [809, 688] width 37 height 34
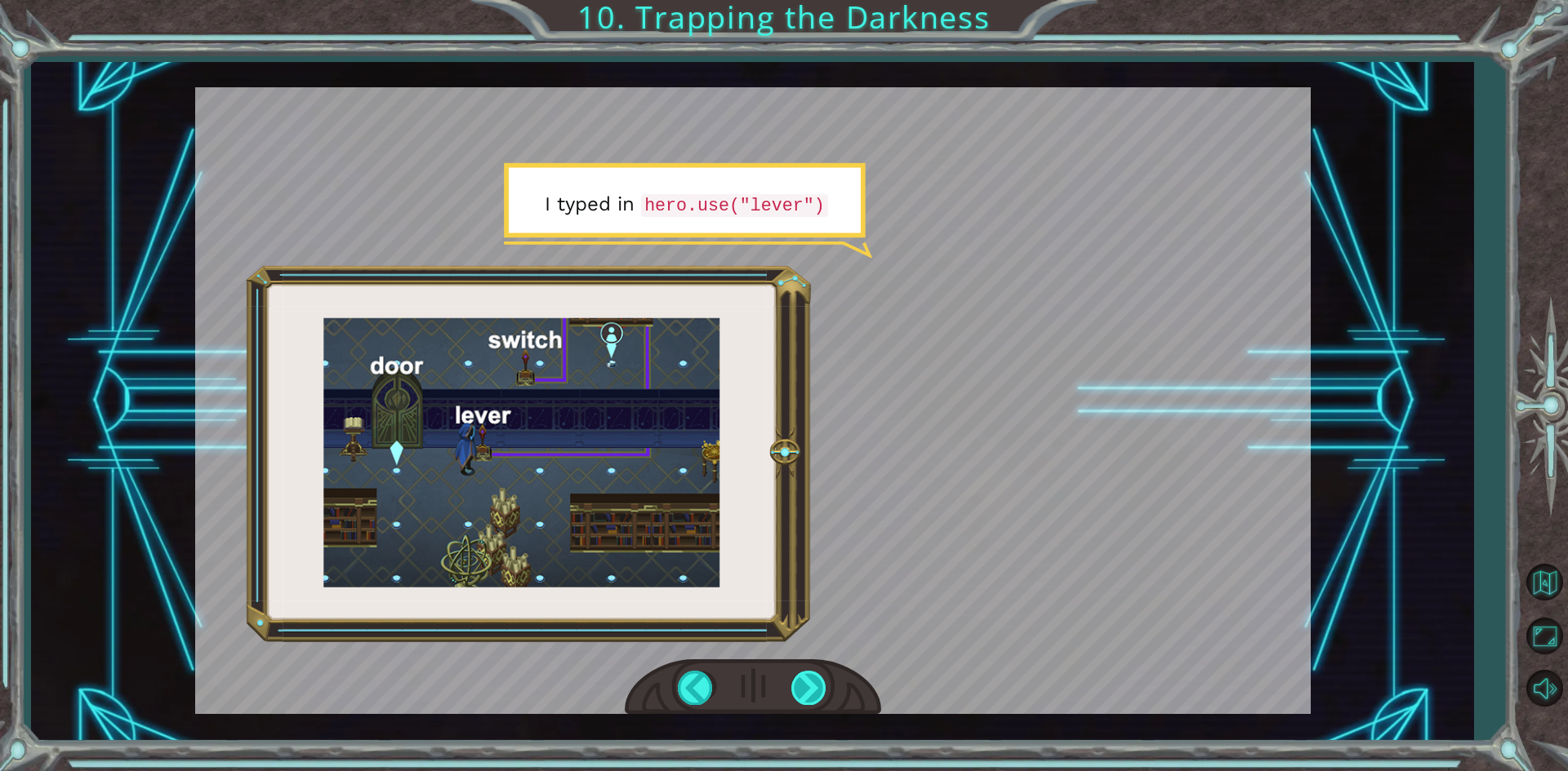
click at [797, 693] on div at bounding box center [809, 688] width 37 height 34
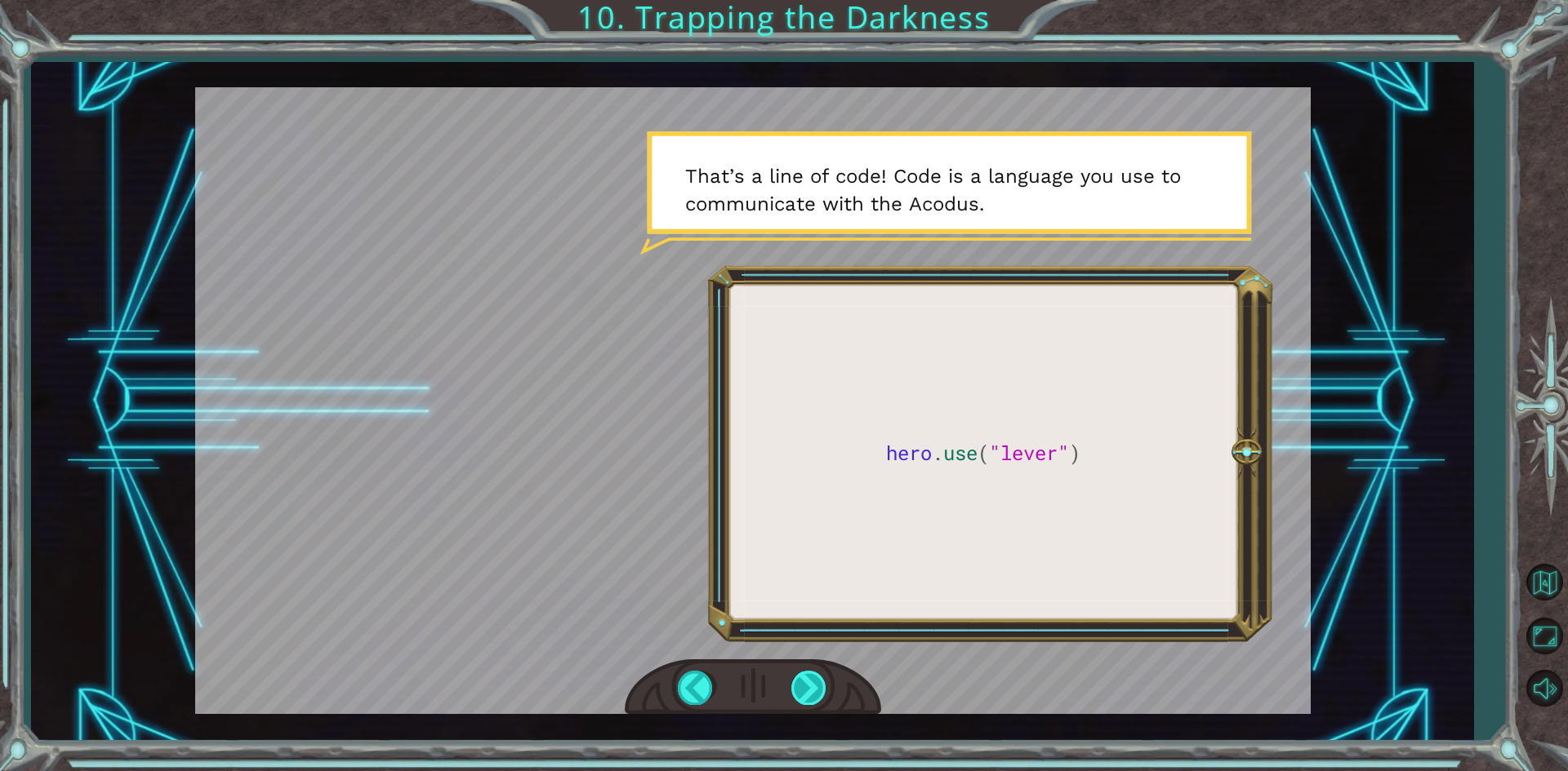
click at [797, 693] on div at bounding box center [809, 688] width 37 height 34
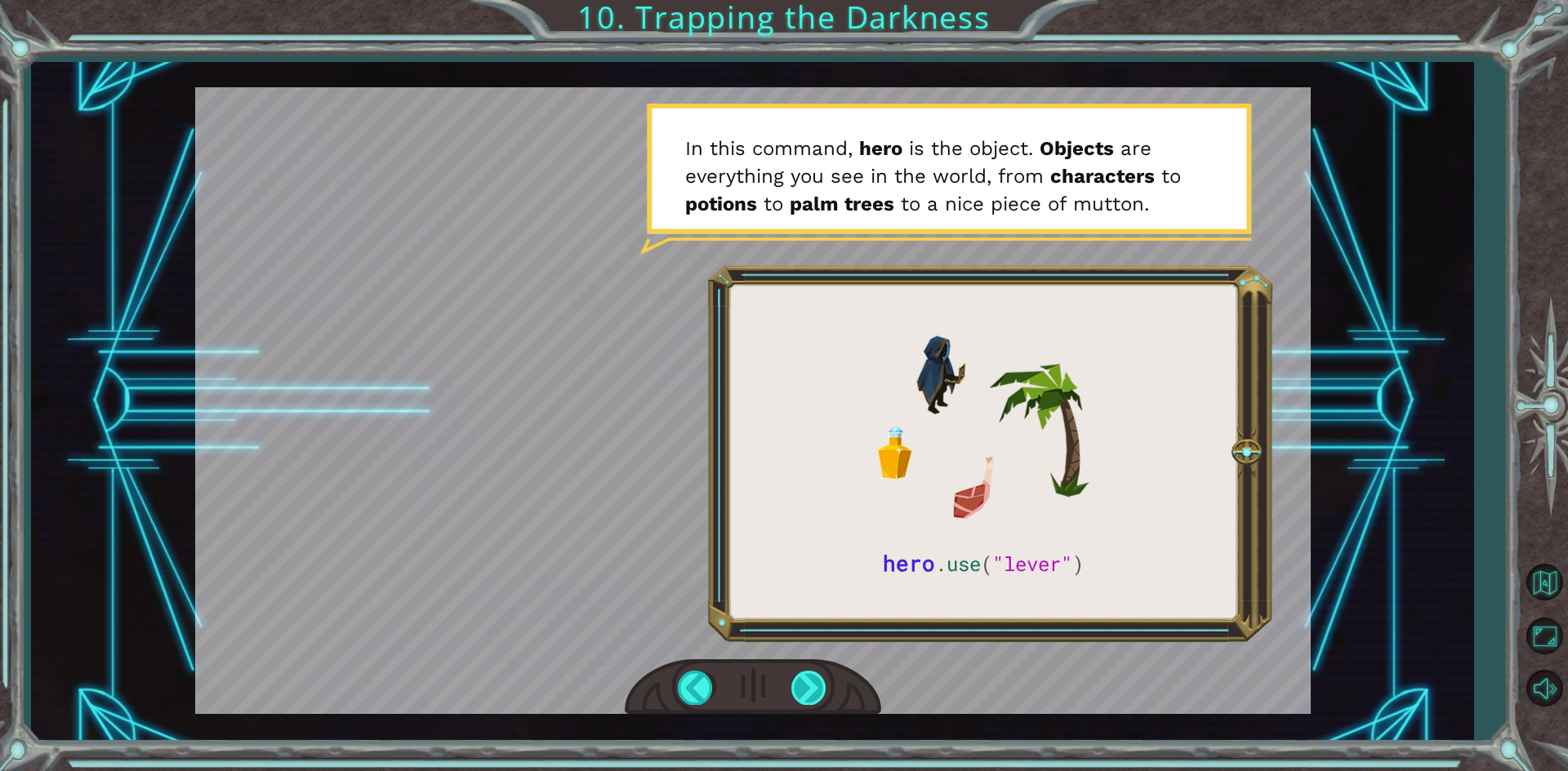
click at [797, 693] on div at bounding box center [809, 688] width 37 height 34
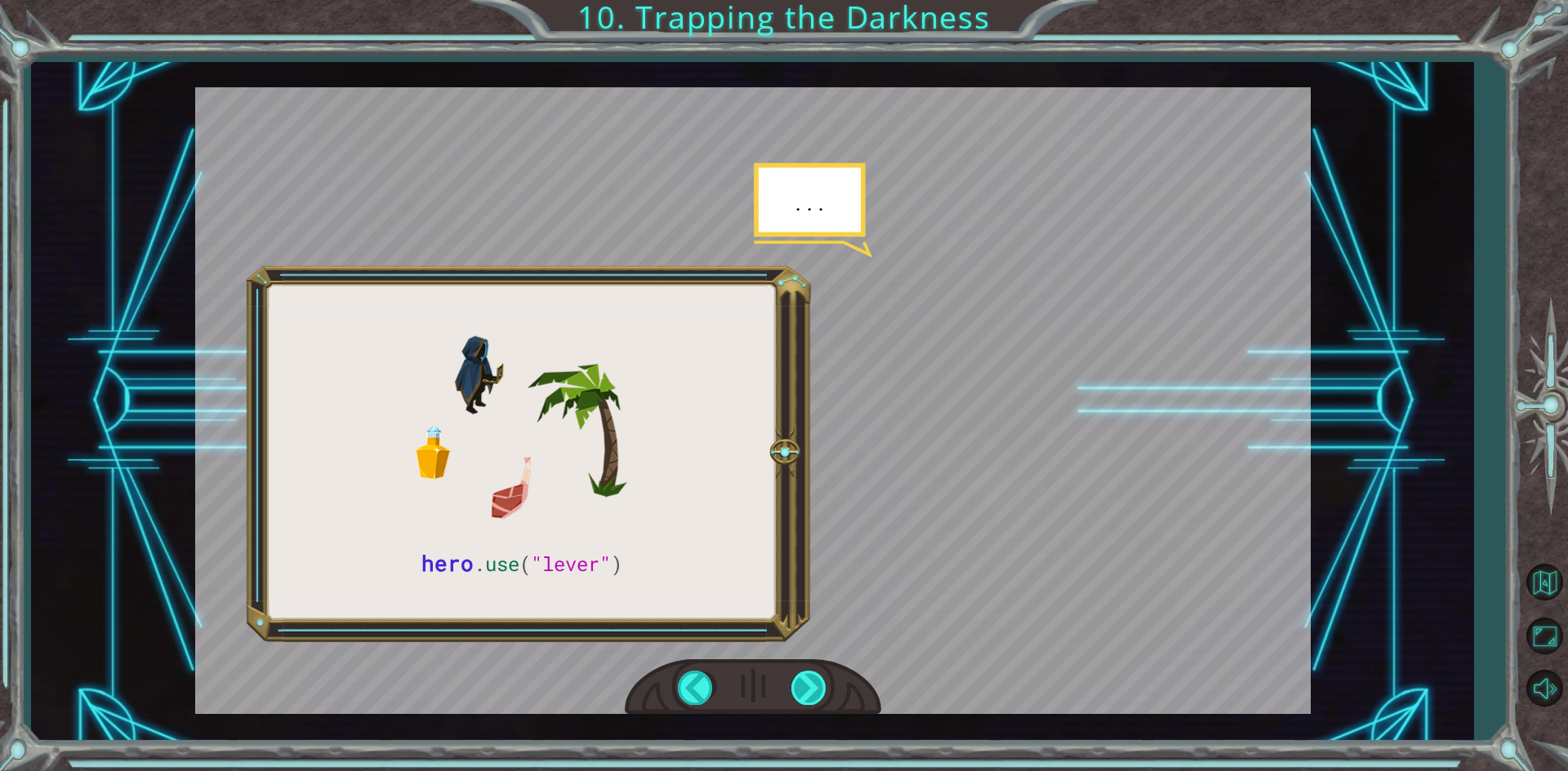
click at [797, 693] on div at bounding box center [809, 688] width 37 height 34
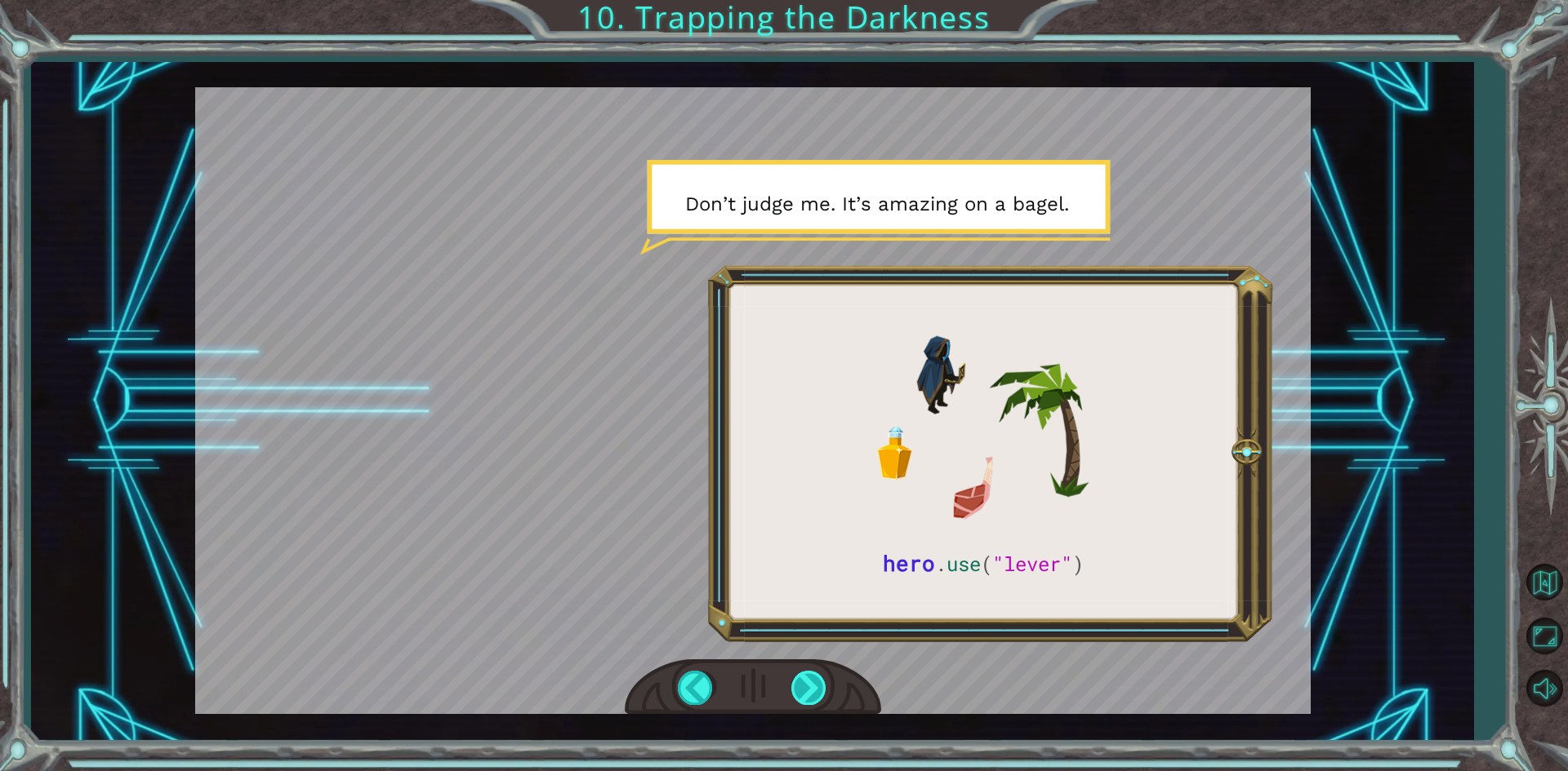
click at [797, 693] on div at bounding box center [809, 688] width 37 height 34
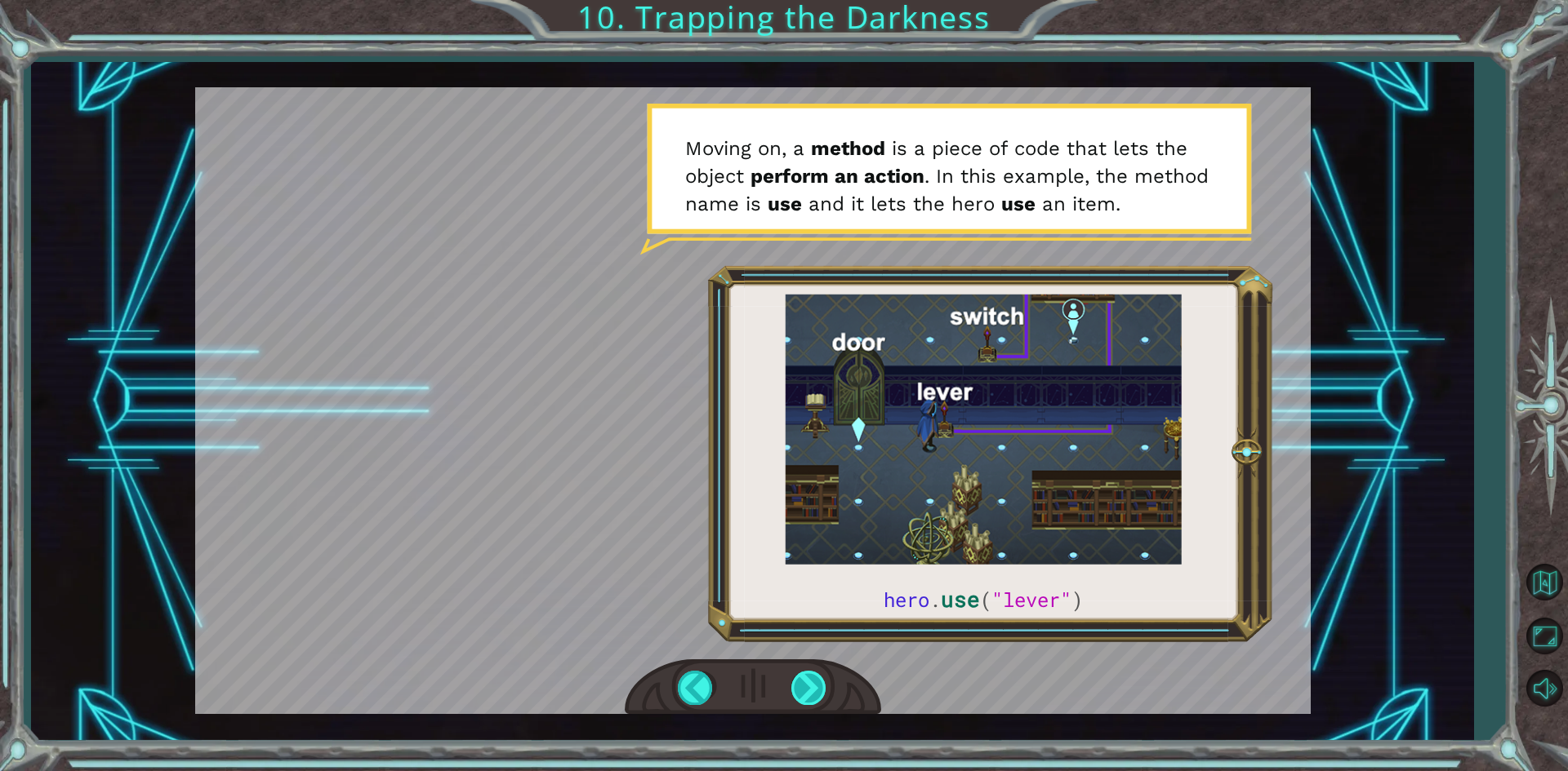
click at [797, 693] on div at bounding box center [809, 688] width 37 height 34
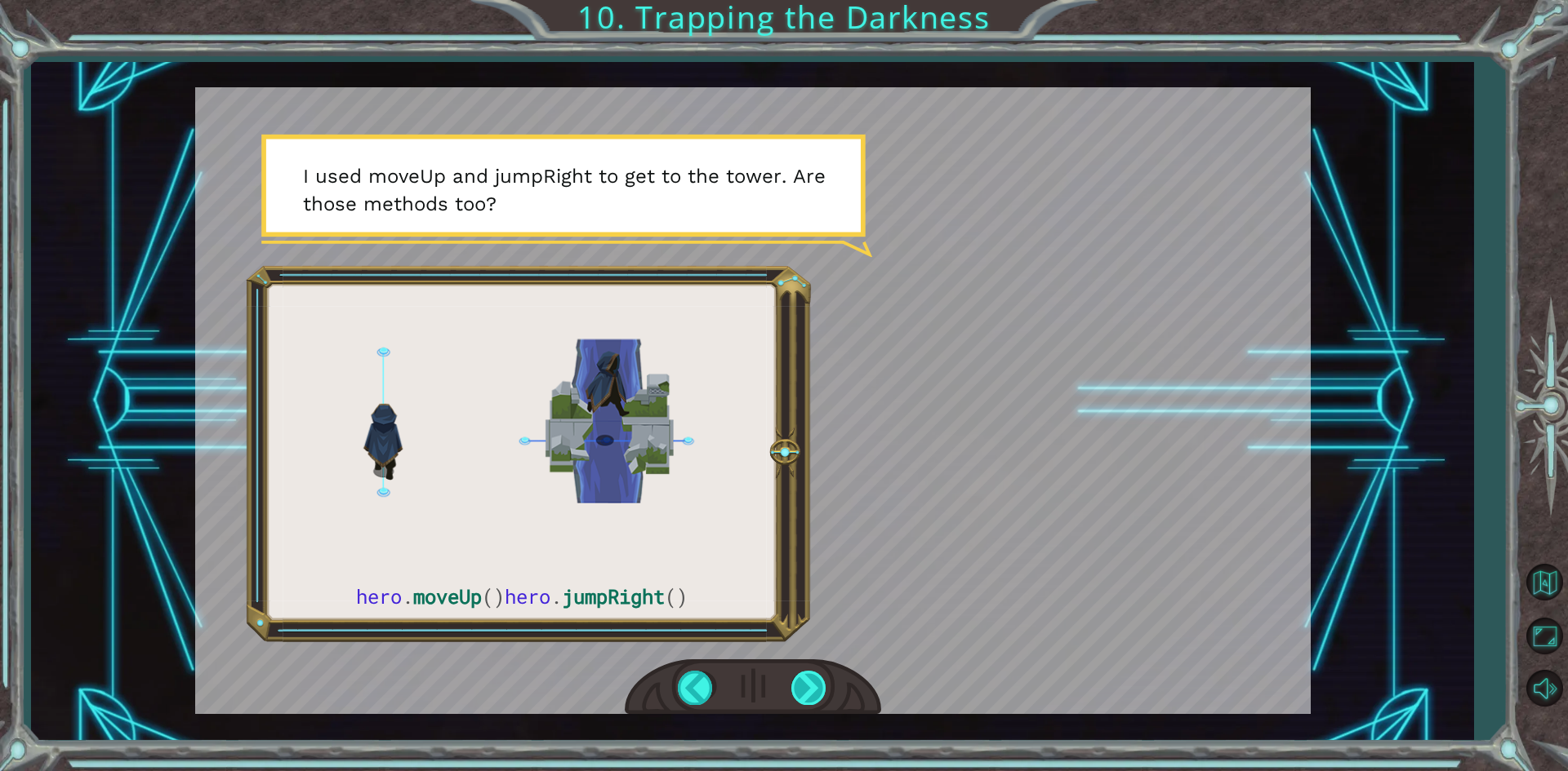
click at [802, 681] on div at bounding box center [809, 688] width 37 height 34
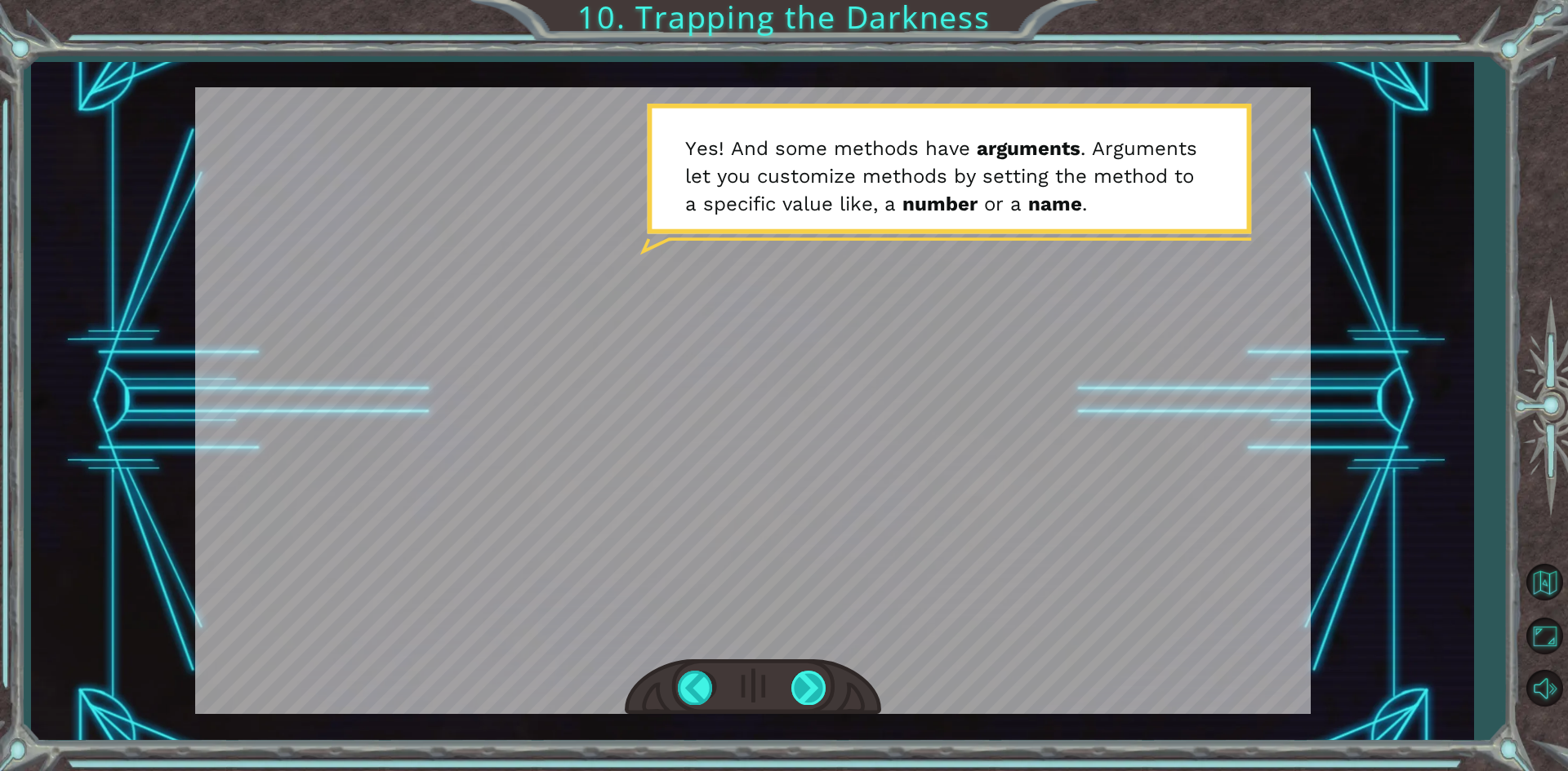
click at [802, 681] on div at bounding box center [809, 688] width 37 height 34
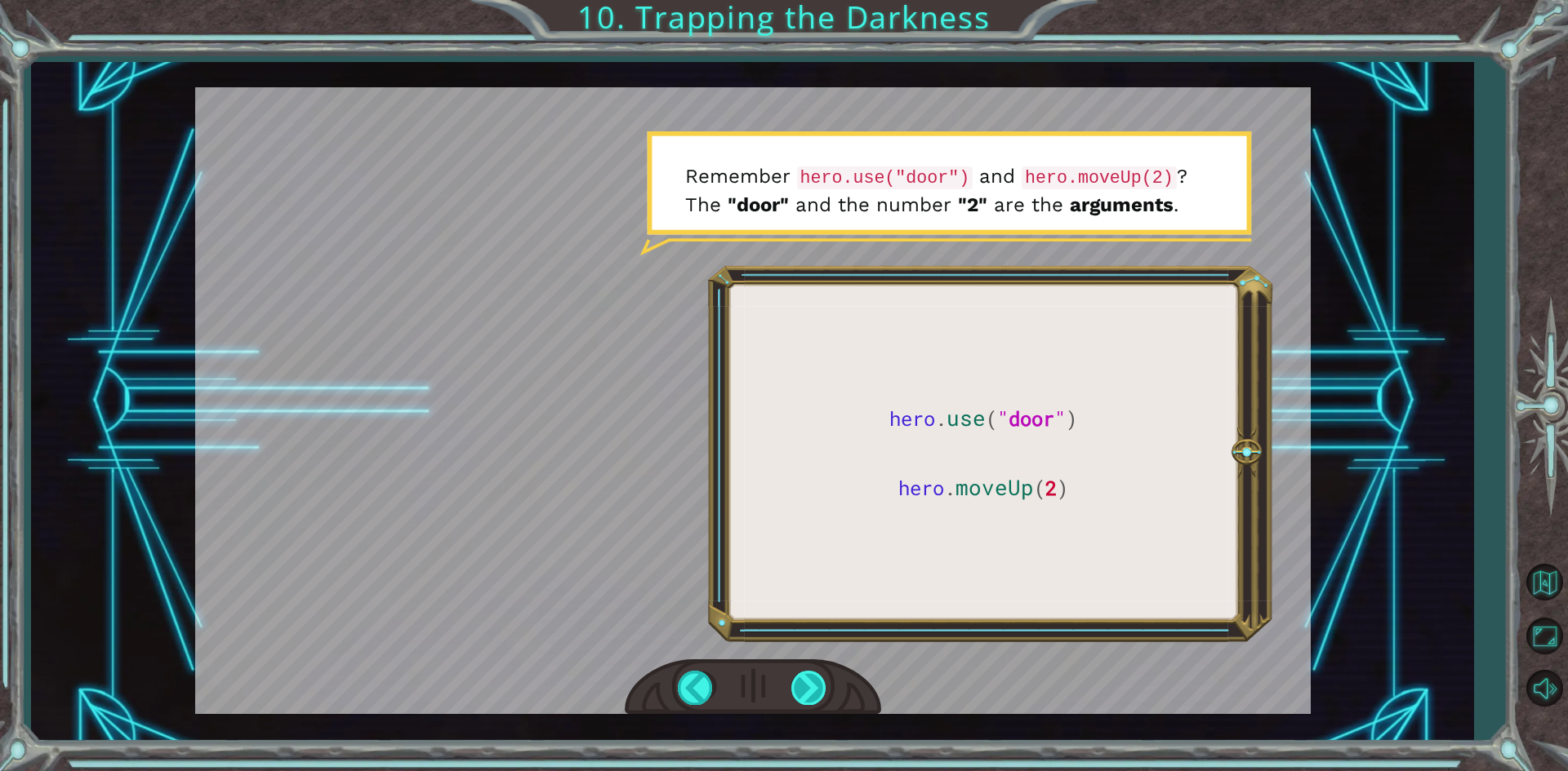
click at [801, 681] on div at bounding box center [809, 688] width 37 height 34
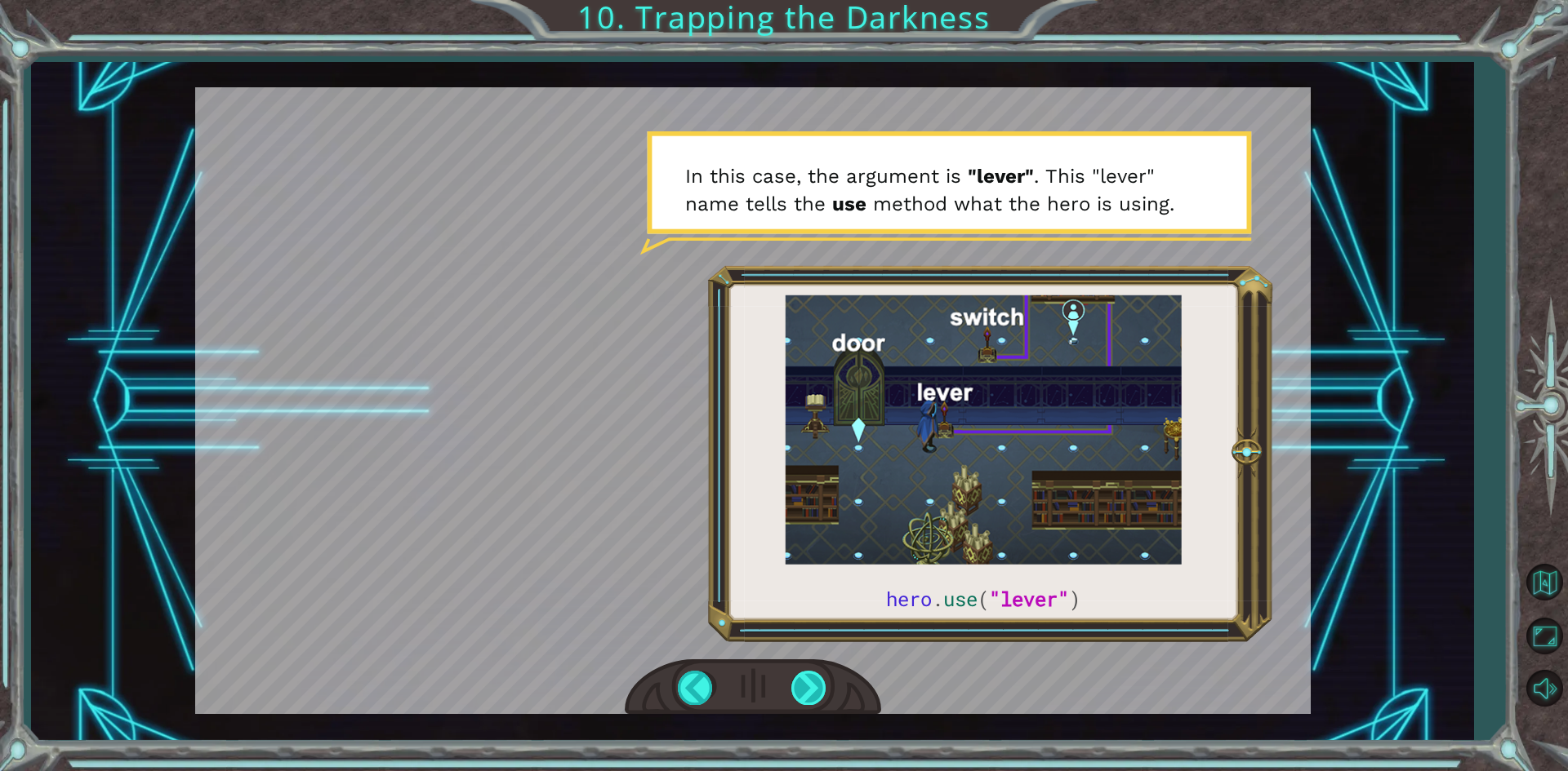
click at [801, 681] on div at bounding box center [809, 688] width 37 height 34
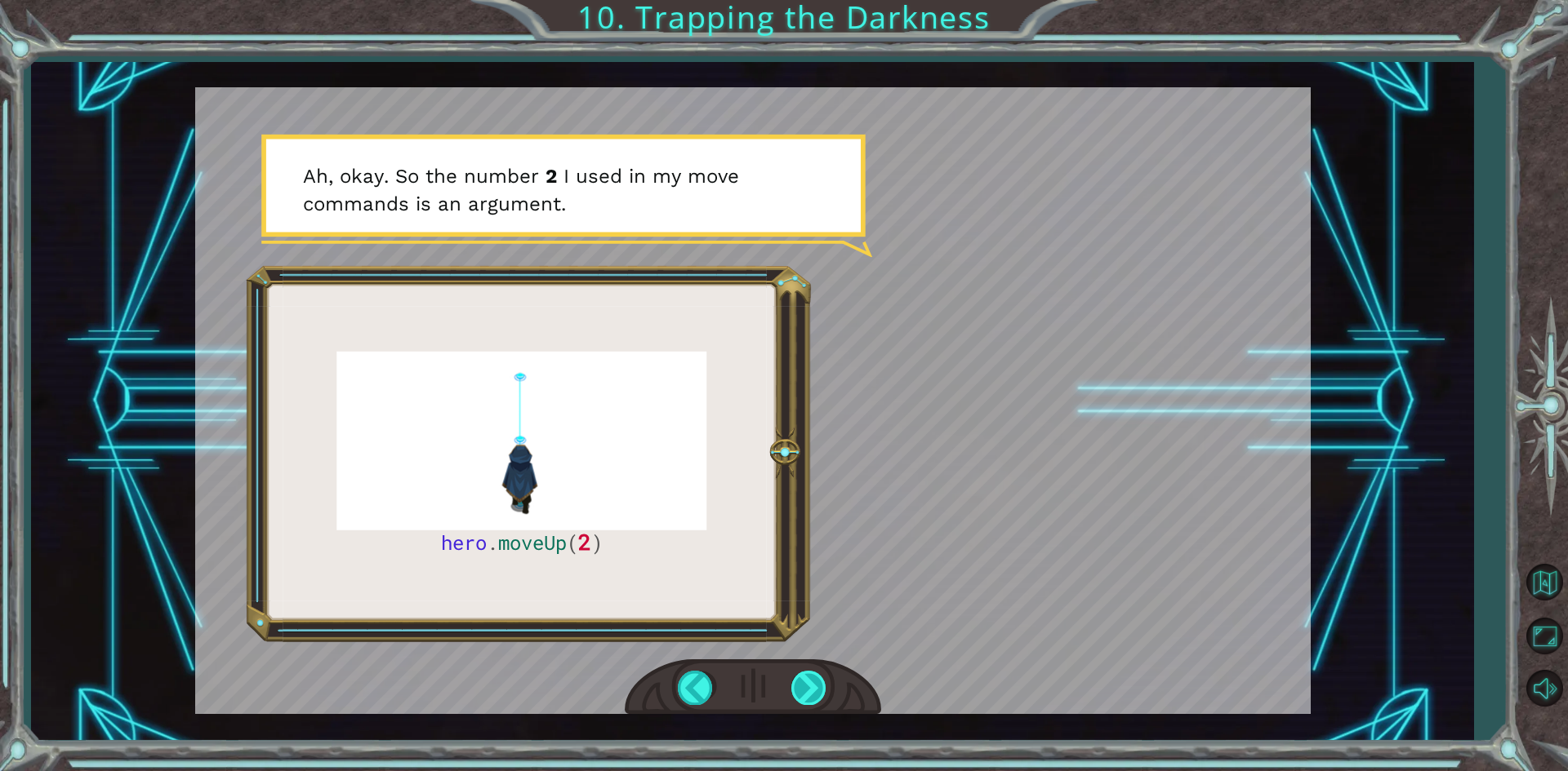
click at [804, 679] on div at bounding box center [809, 688] width 37 height 34
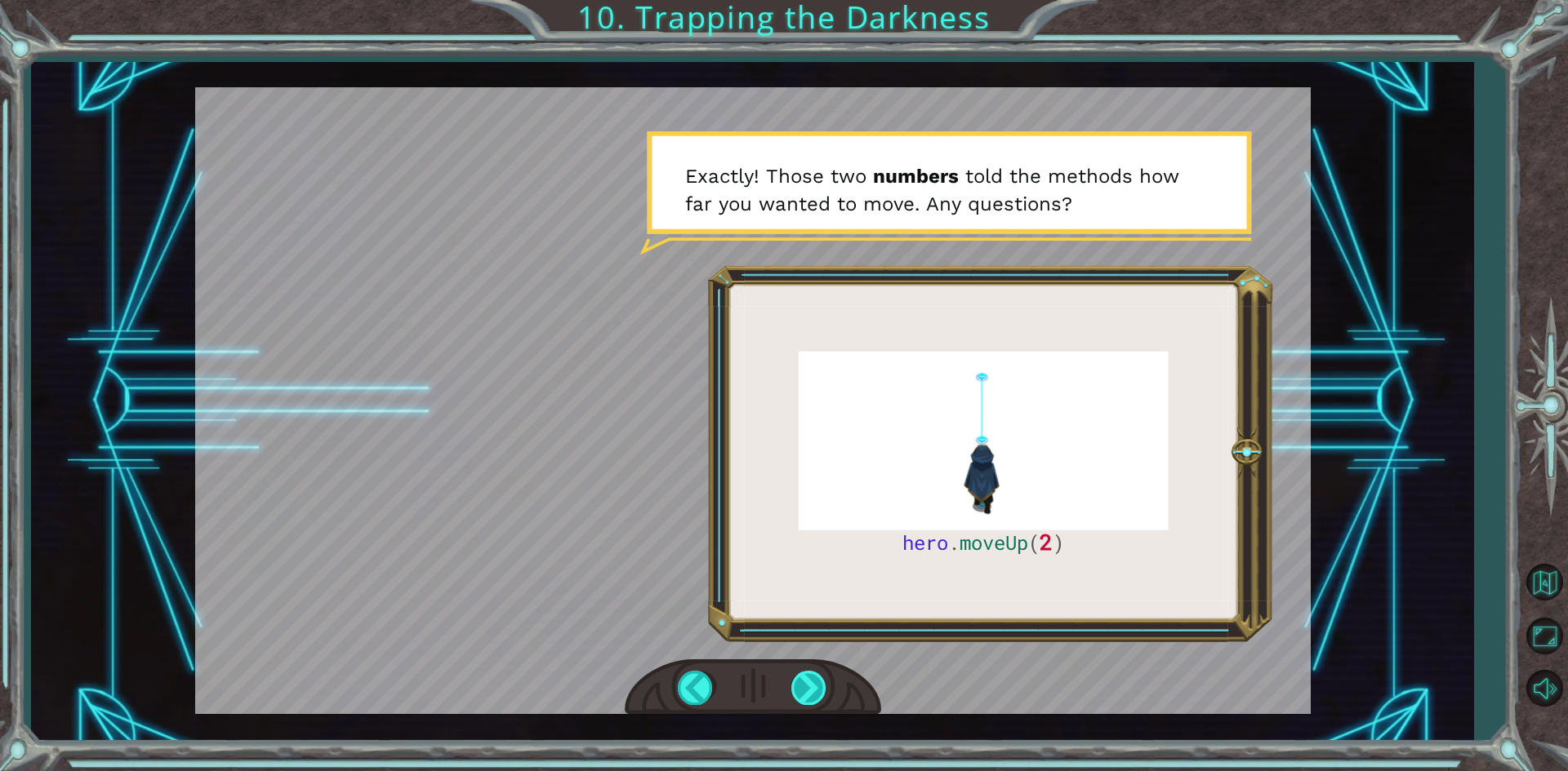
click at [808, 678] on div at bounding box center [809, 688] width 37 height 34
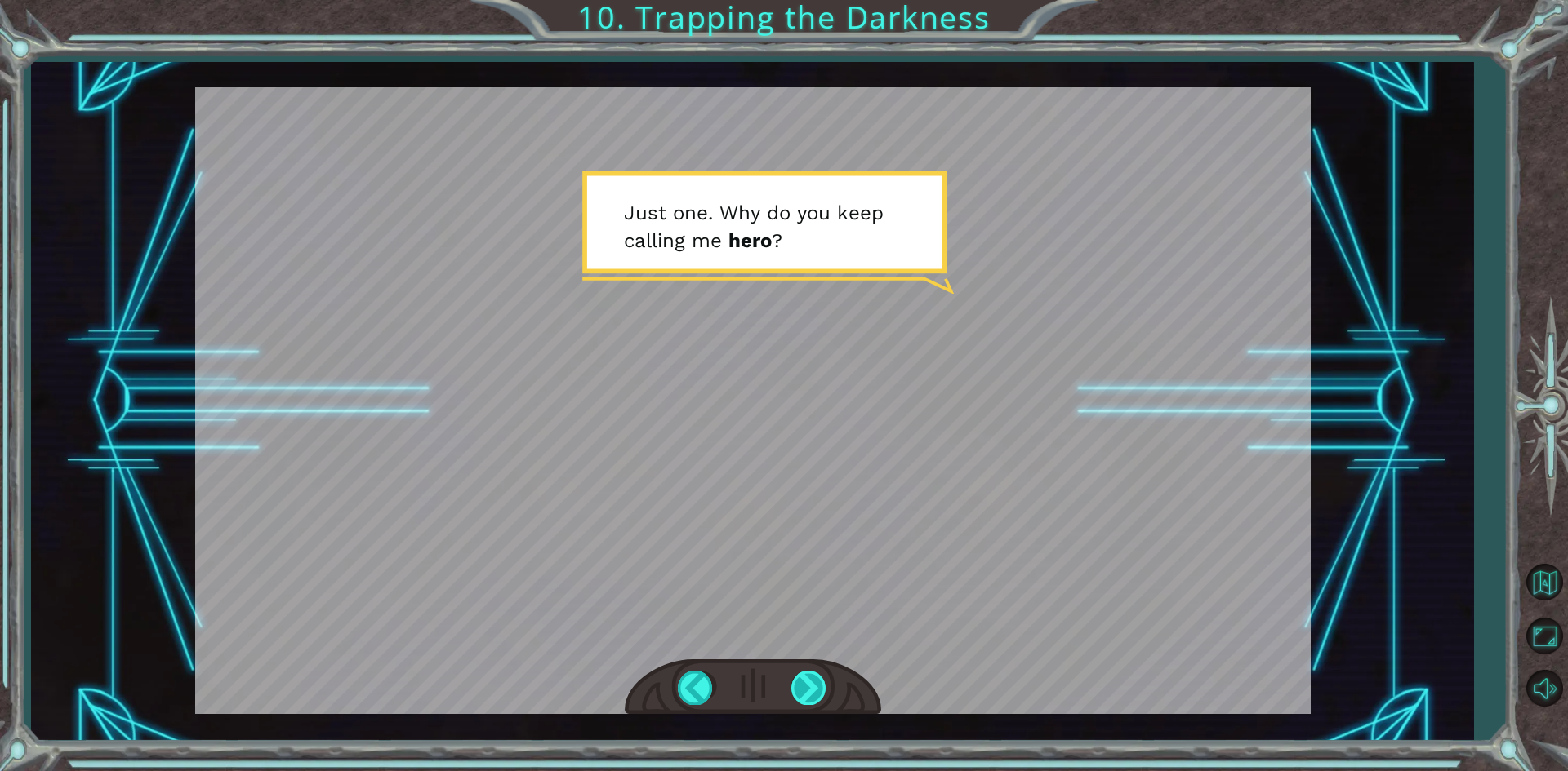
click at [808, 678] on div at bounding box center [809, 688] width 37 height 34
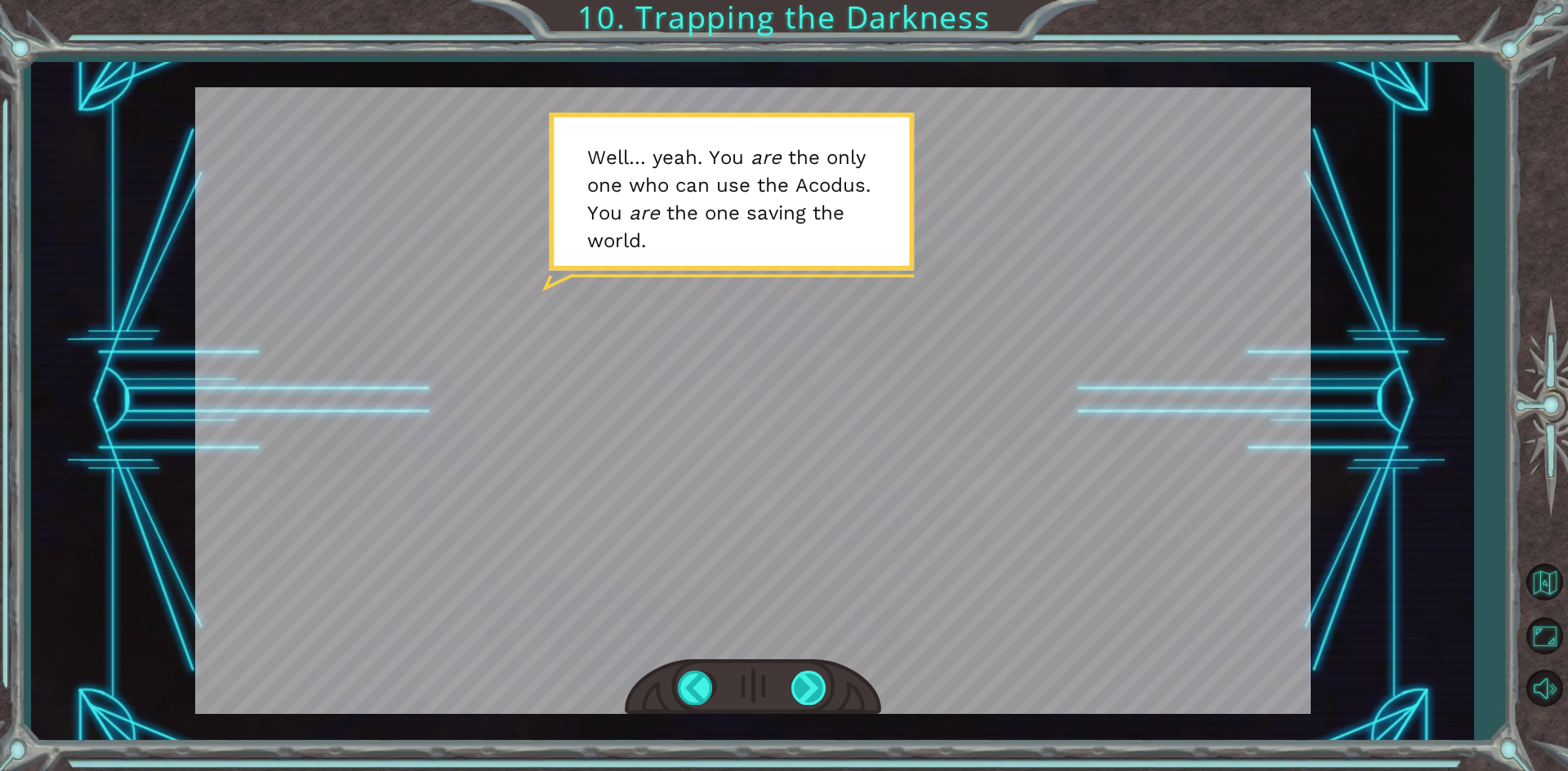
click at [808, 678] on div at bounding box center [809, 688] width 37 height 34
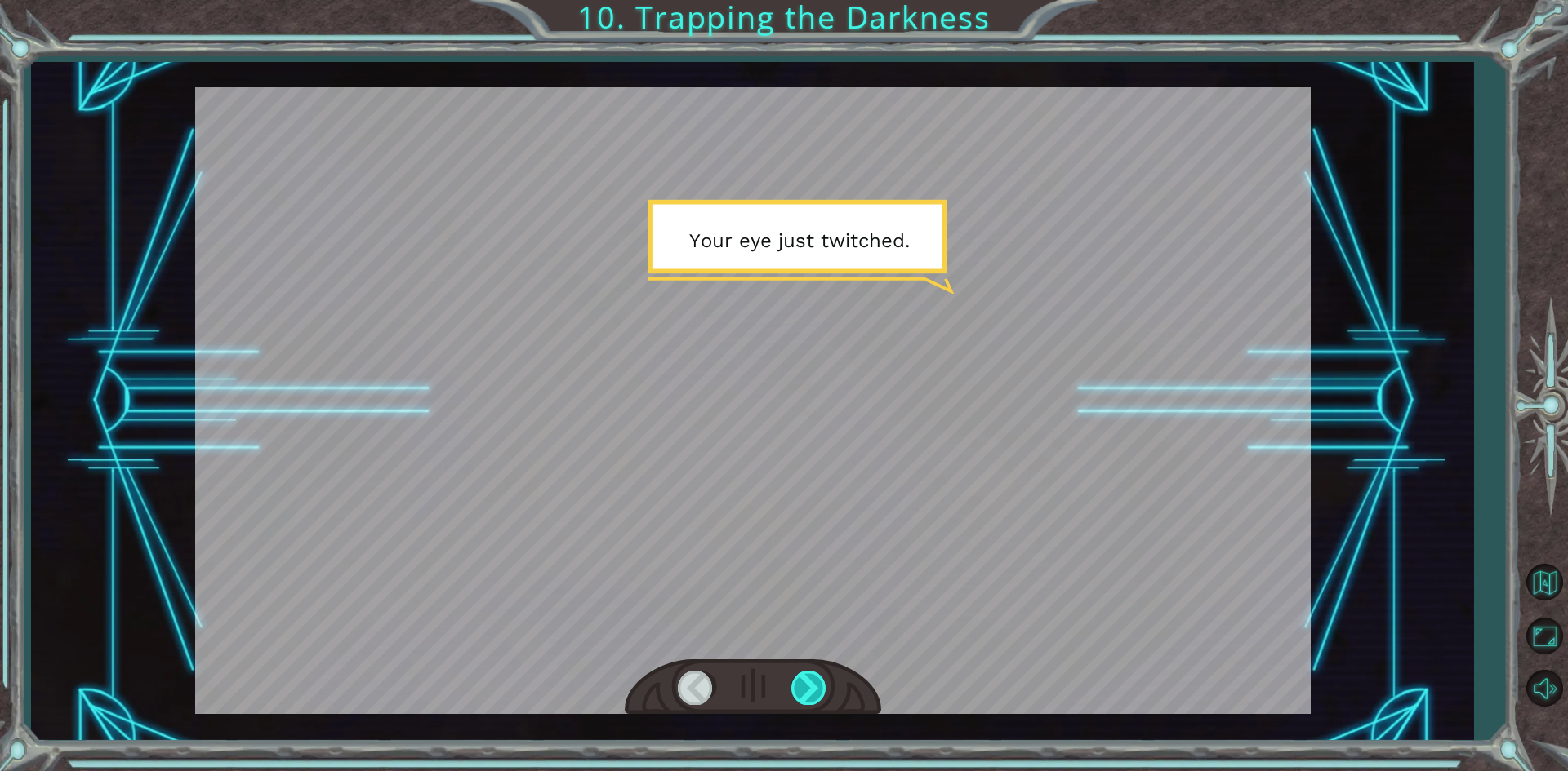
click at [808, 678] on div at bounding box center [809, 688] width 37 height 34
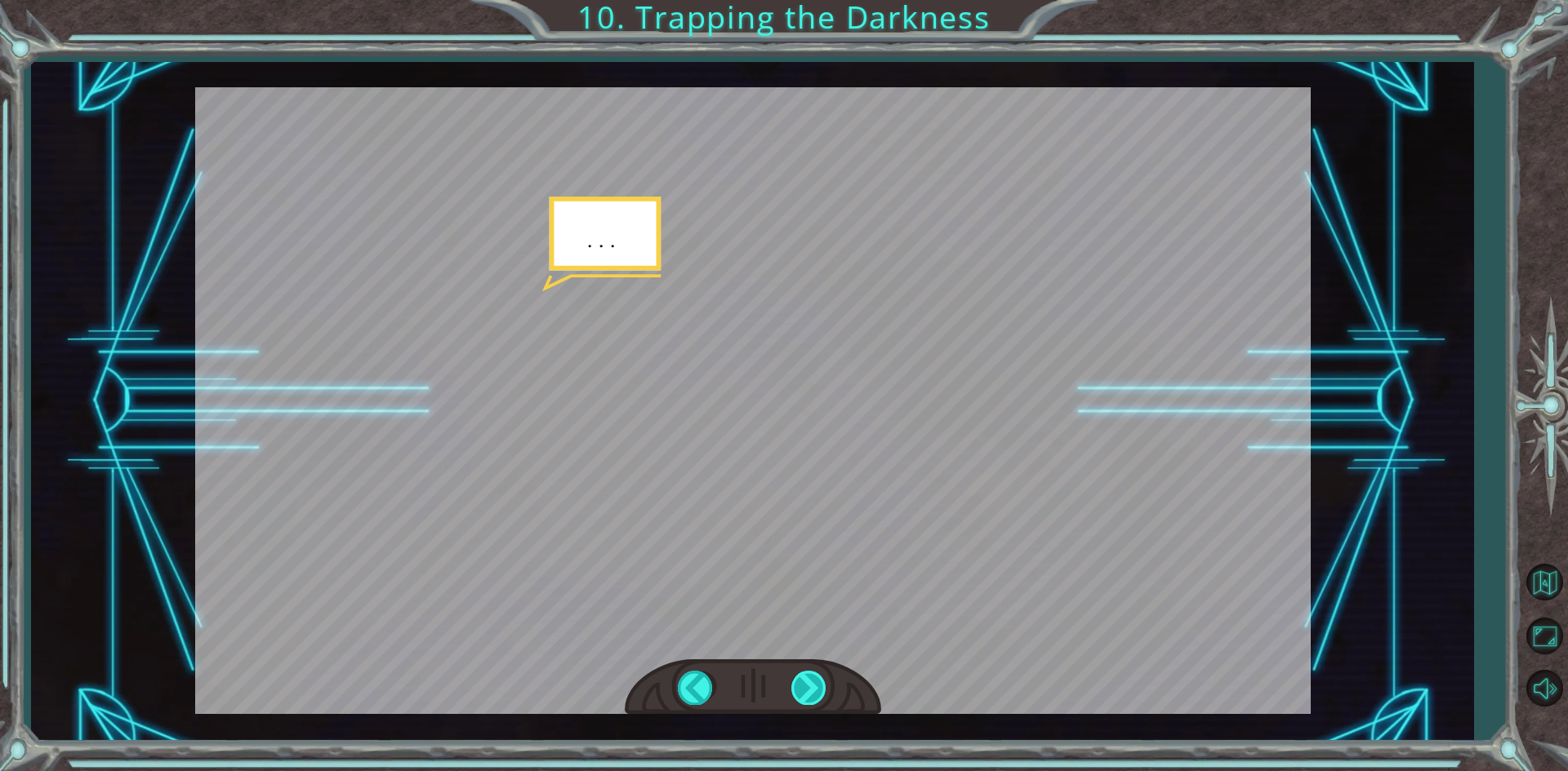
click at [808, 678] on div at bounding box center [809, 688] width 37 height 34
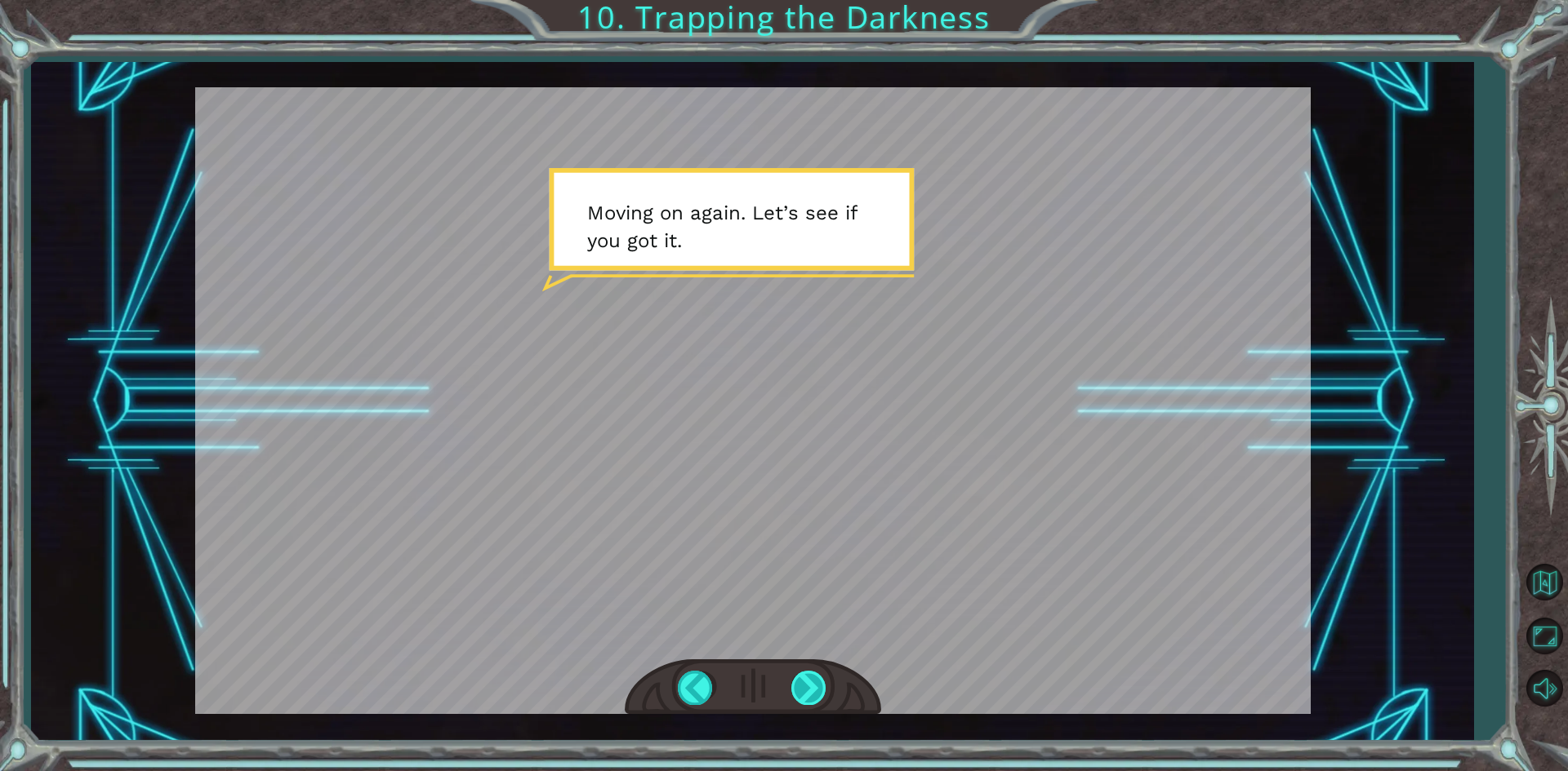
click at [808, 678] on div at bounding box center [809, 688] width 37 height 34
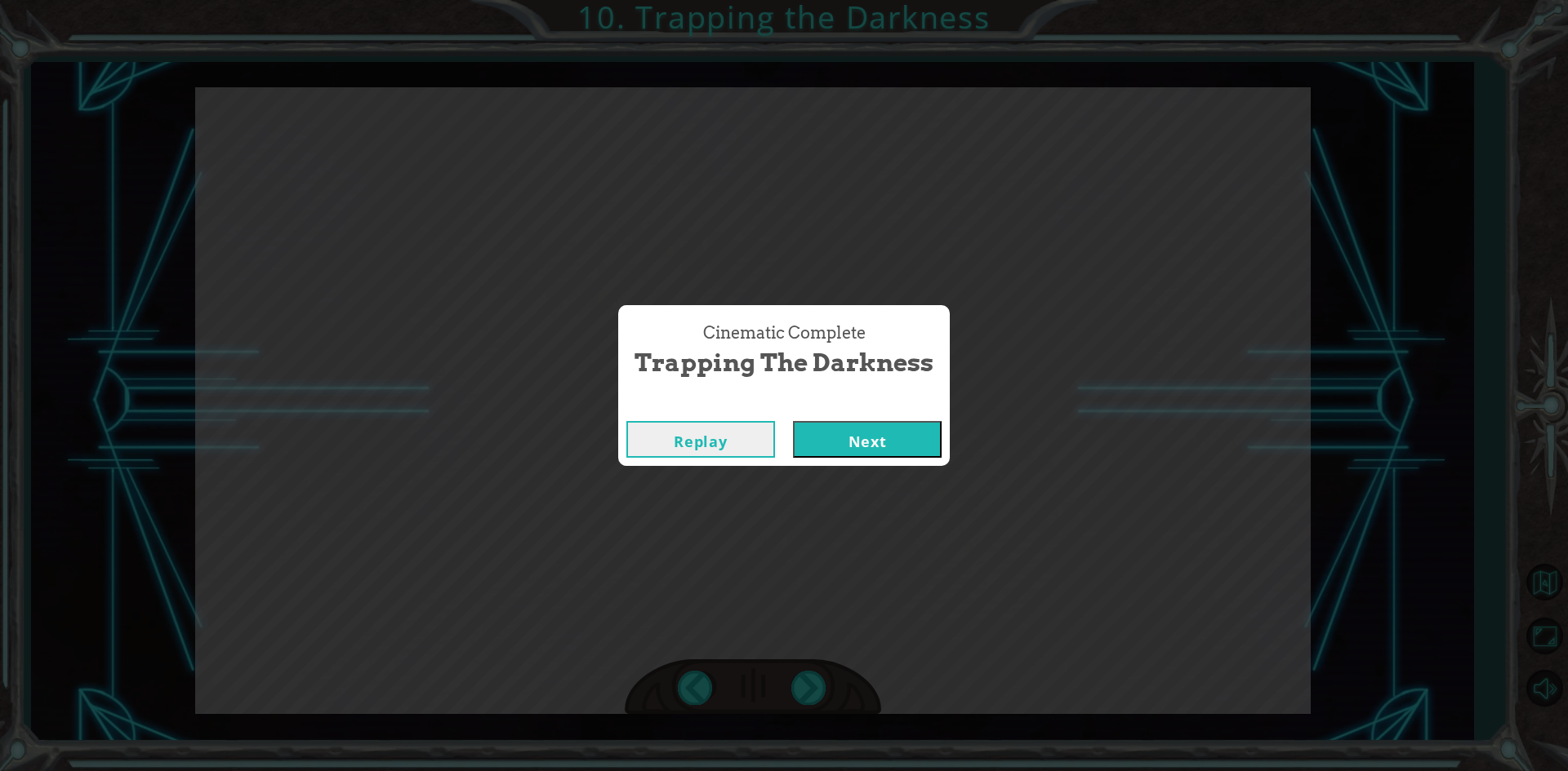
click at [858, 422] on button "Next" at bounding box center [867, 439] width 149 height 37
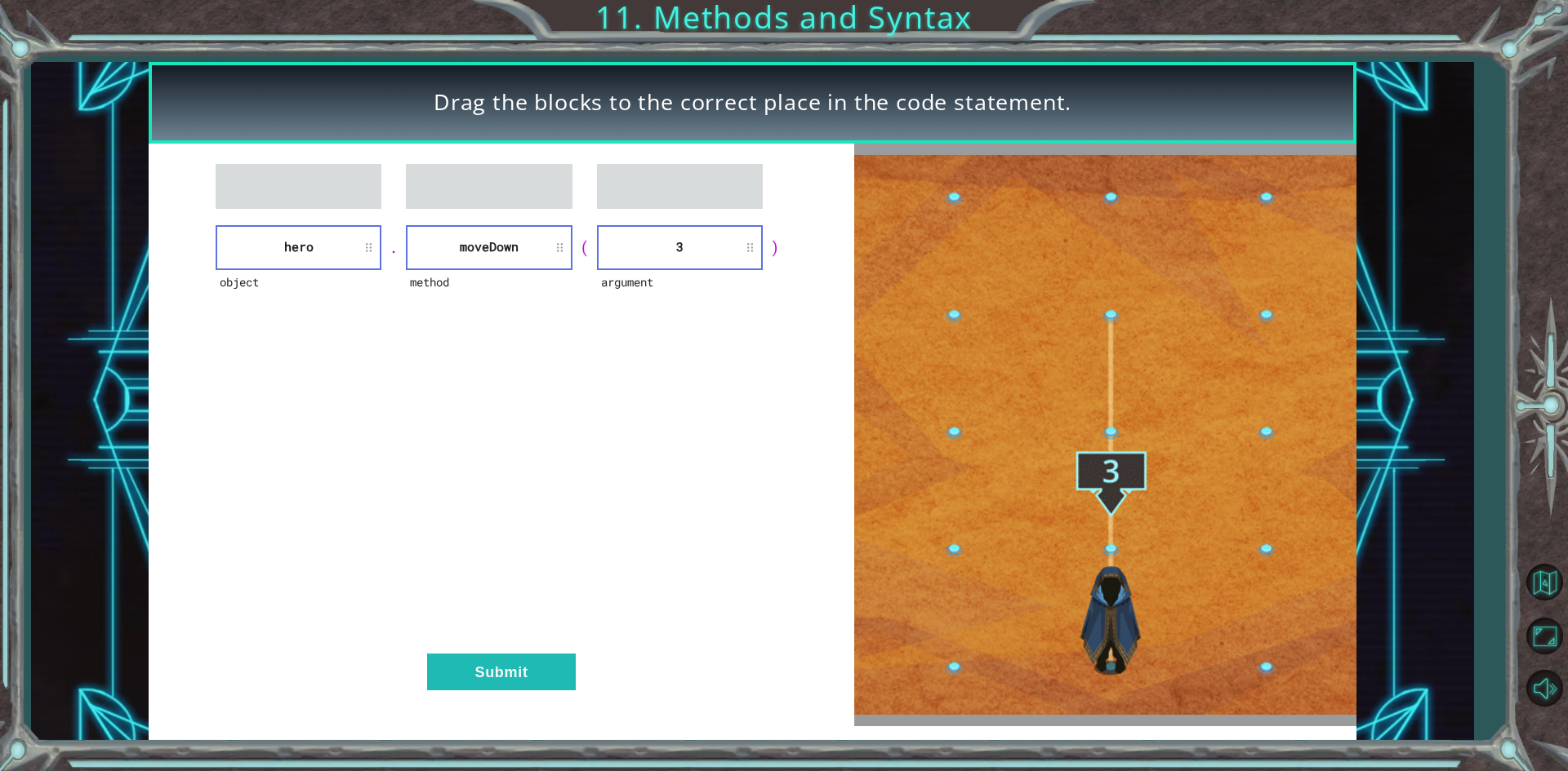
click at [538, 652] on div "object hero . method [GEOGRAPHIC_DATA] ( argument 3 ) Submit" at bounding box center [500, 435] width 705 height 583
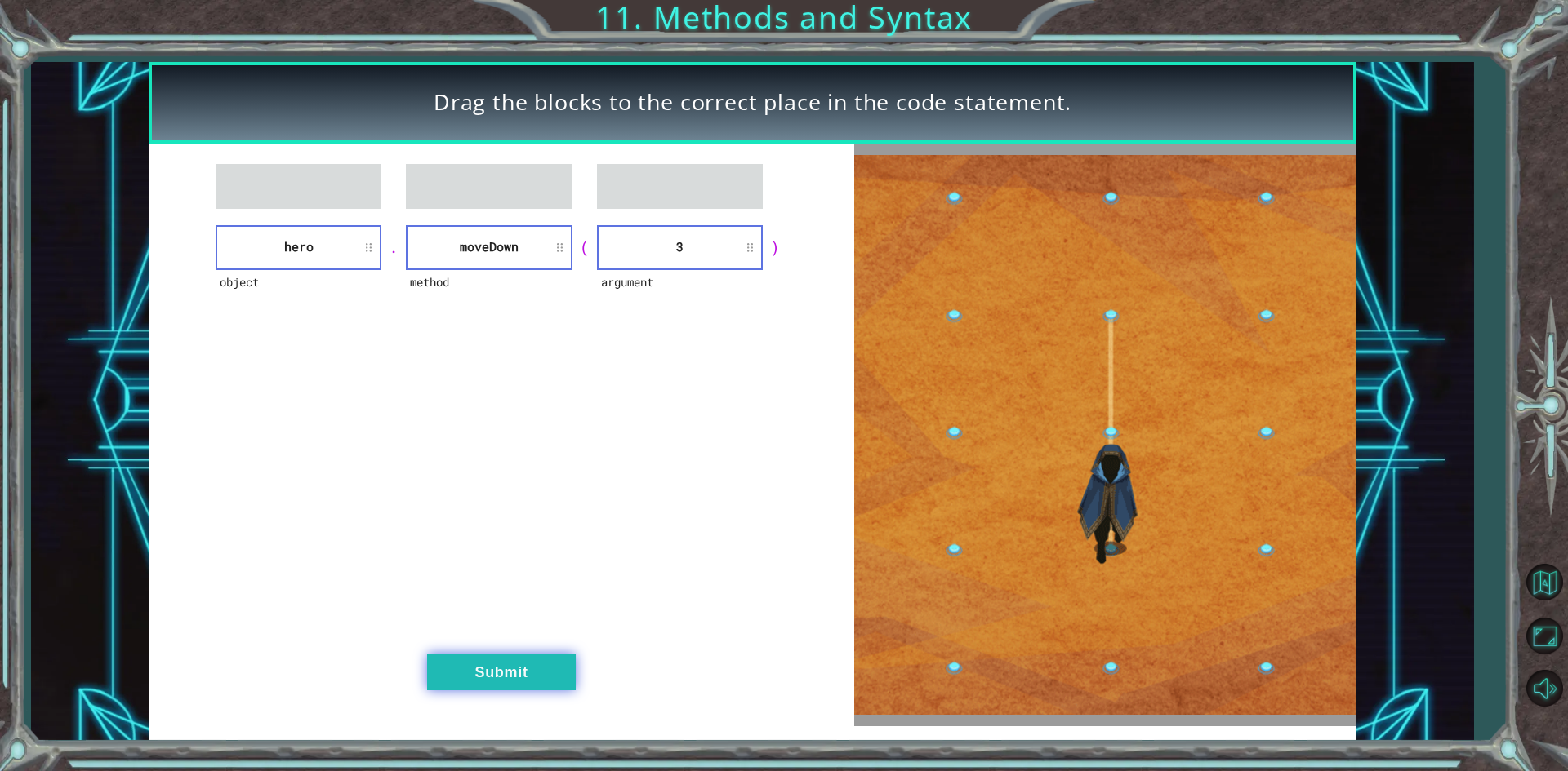
click at [541, 665] on button "Submit" at bounding box center [501, 671] width 149 height 37
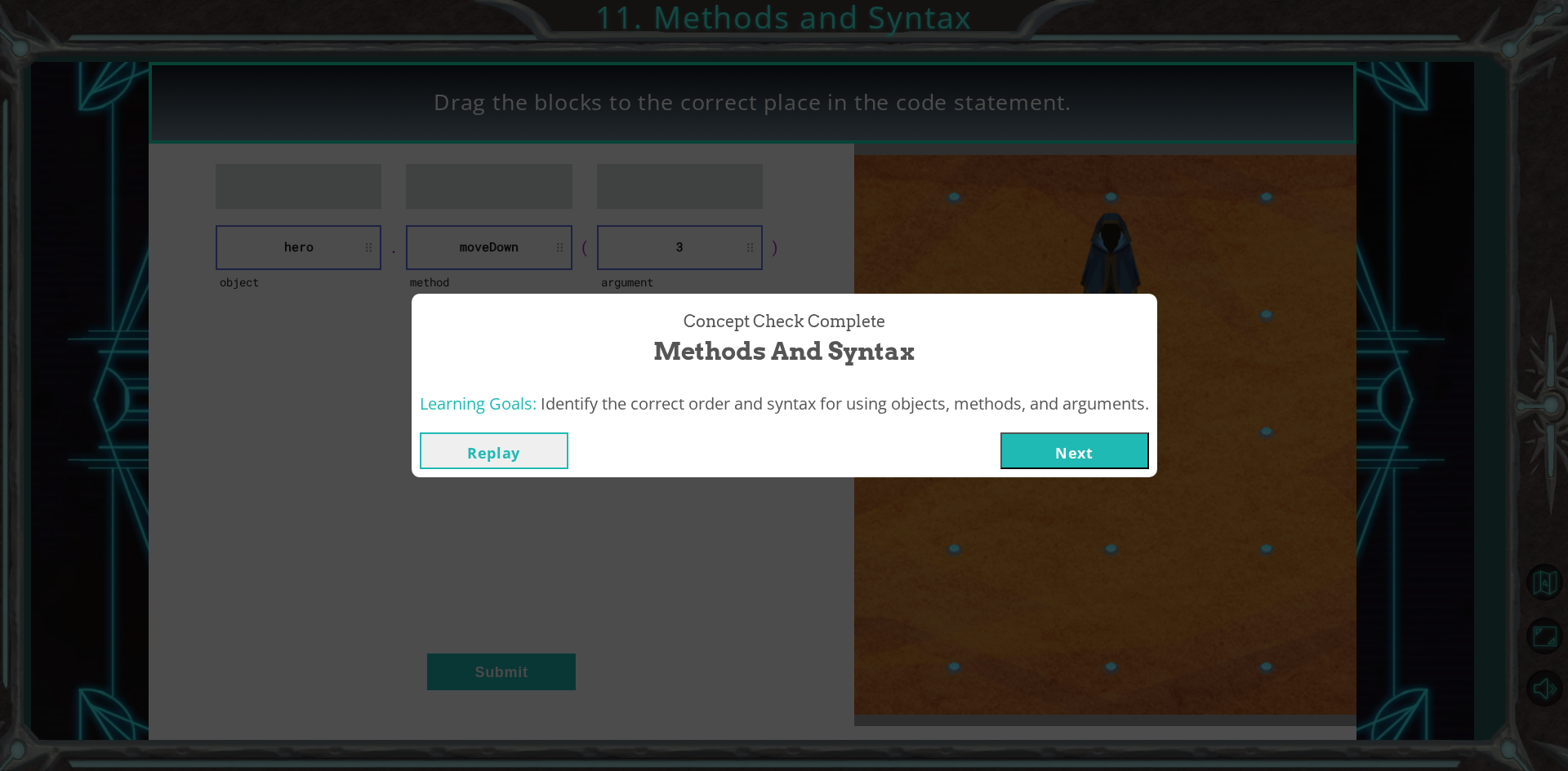
click at [1095, 443] on button "Next" at bounding box center [1075, 450] width 149 height 37
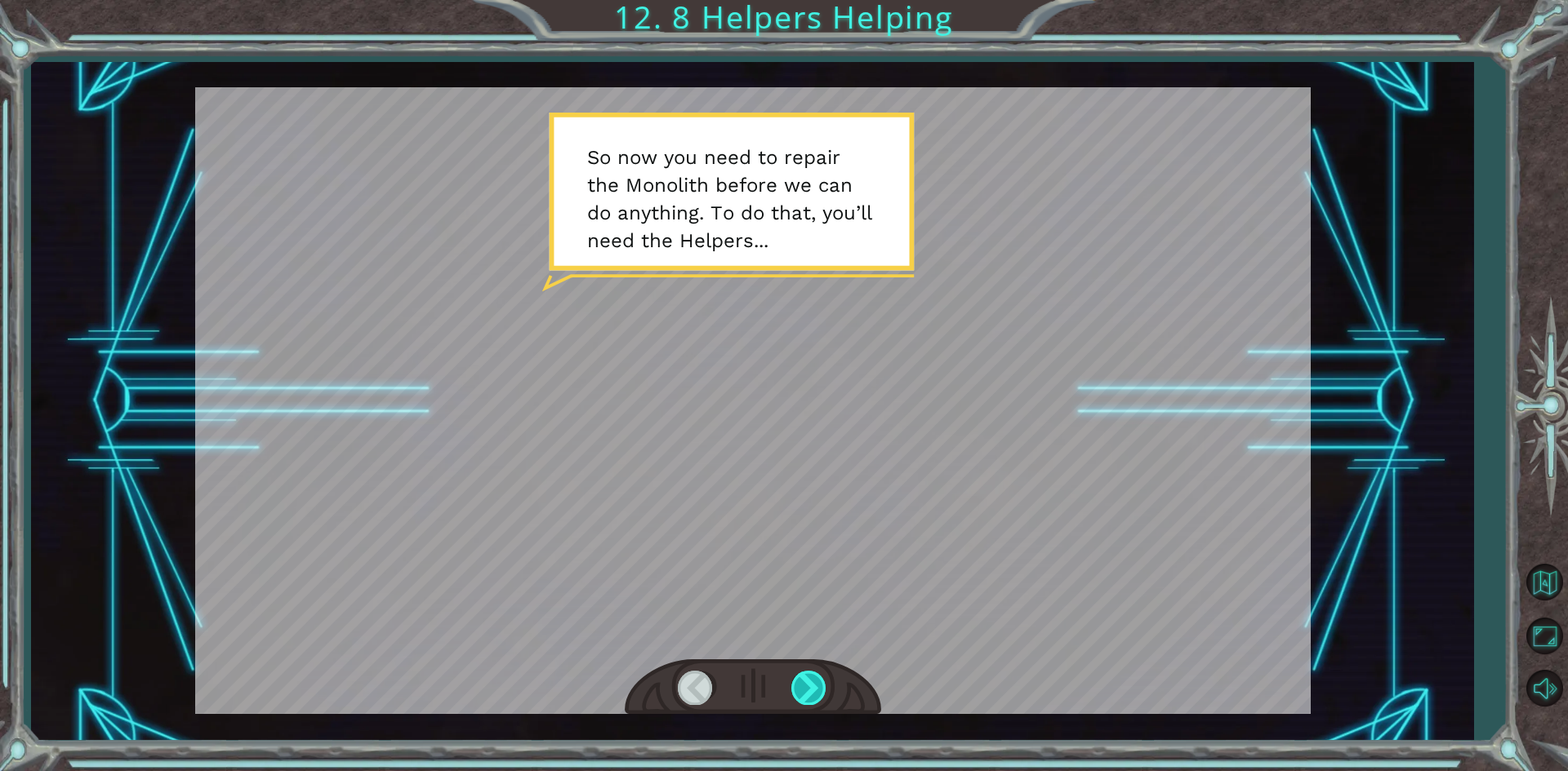
click at [803, 684] on div at bounding box center [809, 688] width 37 height 34
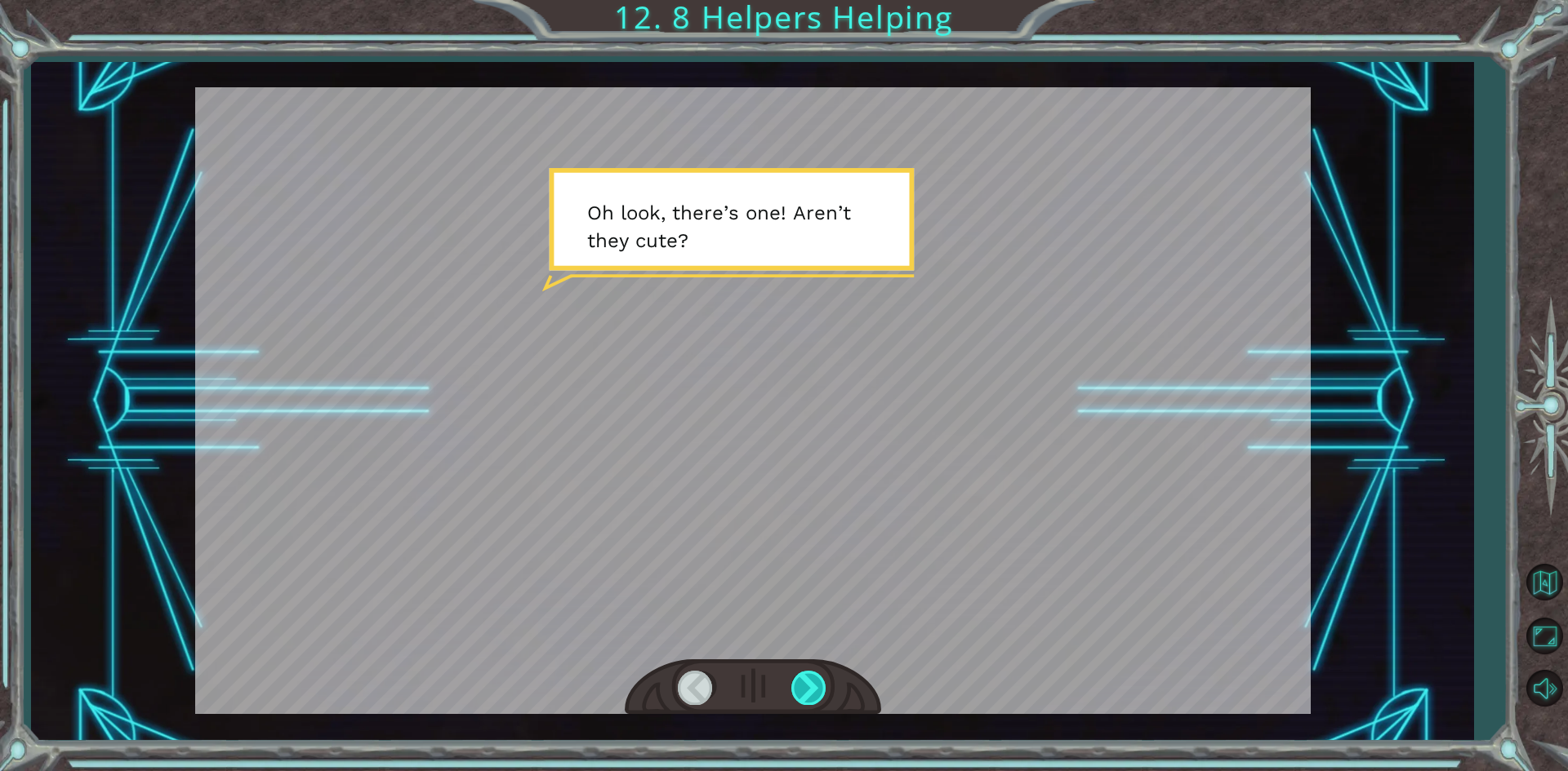
click at [803, 684] on div at bounding box center [809, 688] width 37 height 34
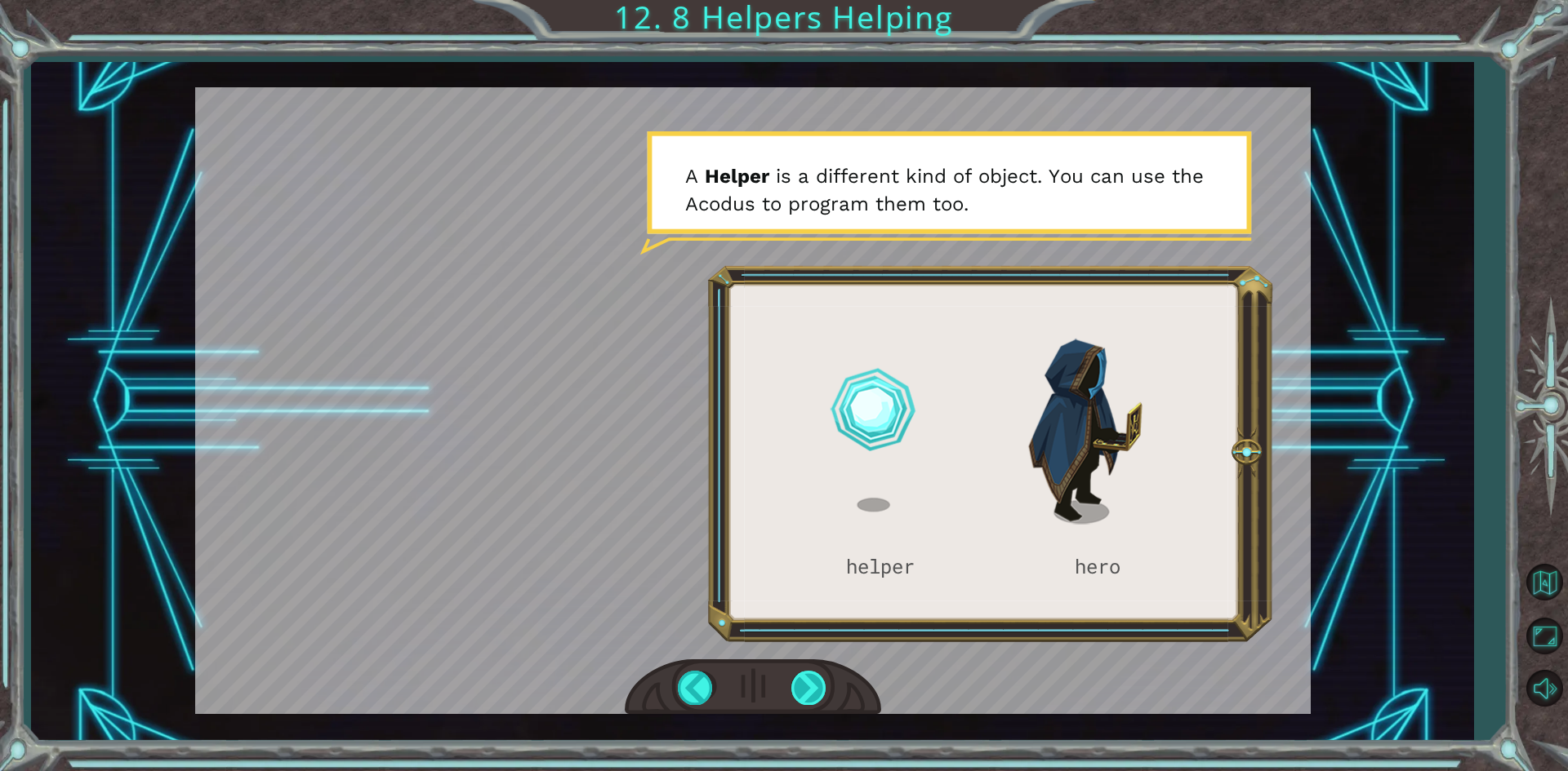
click at [802, 684] on div at bounding box center [809, 688] width 37 height 34
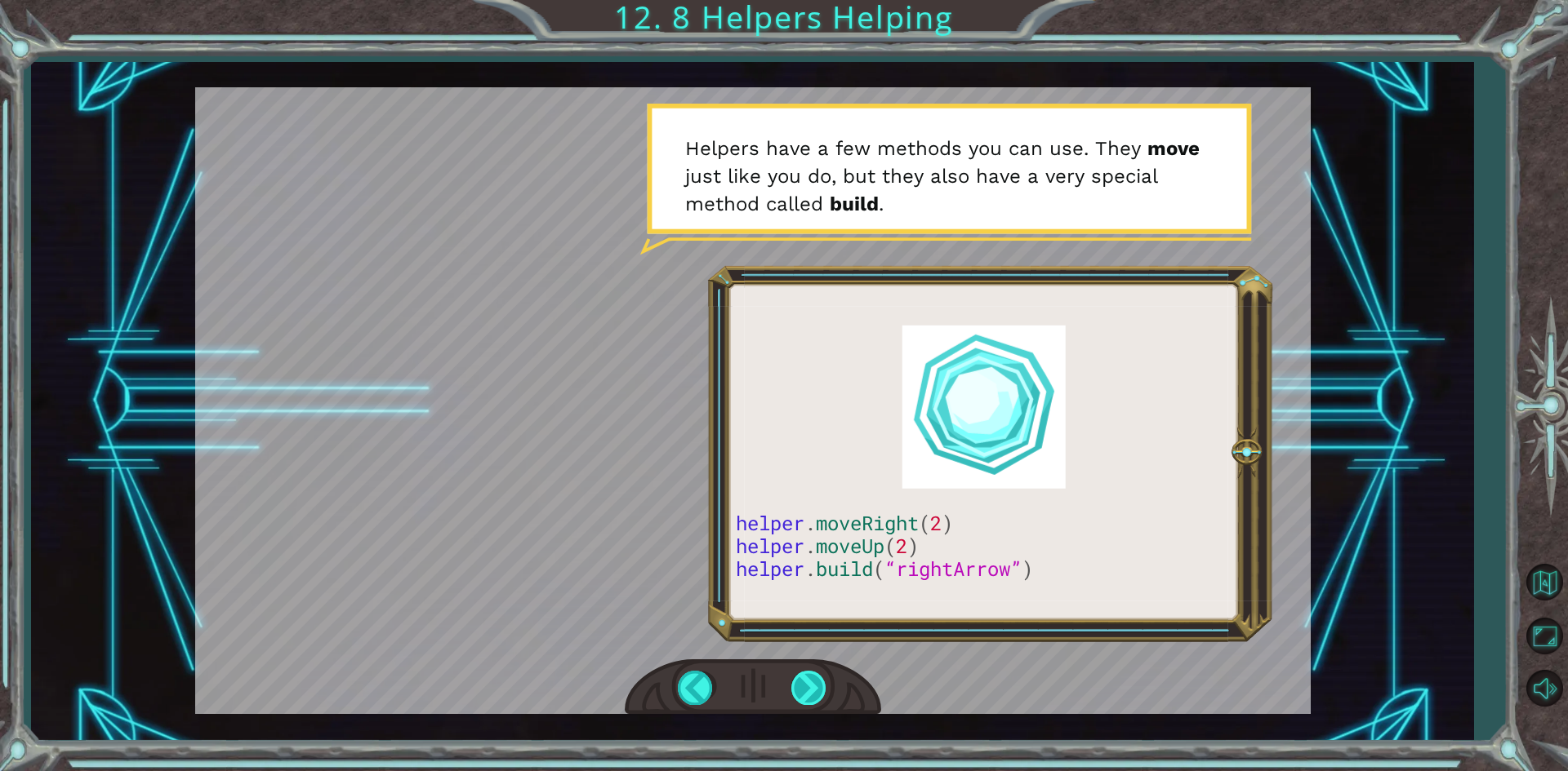
click at [802, 684] on div at bounding box center [809, 688] width 37 height 34
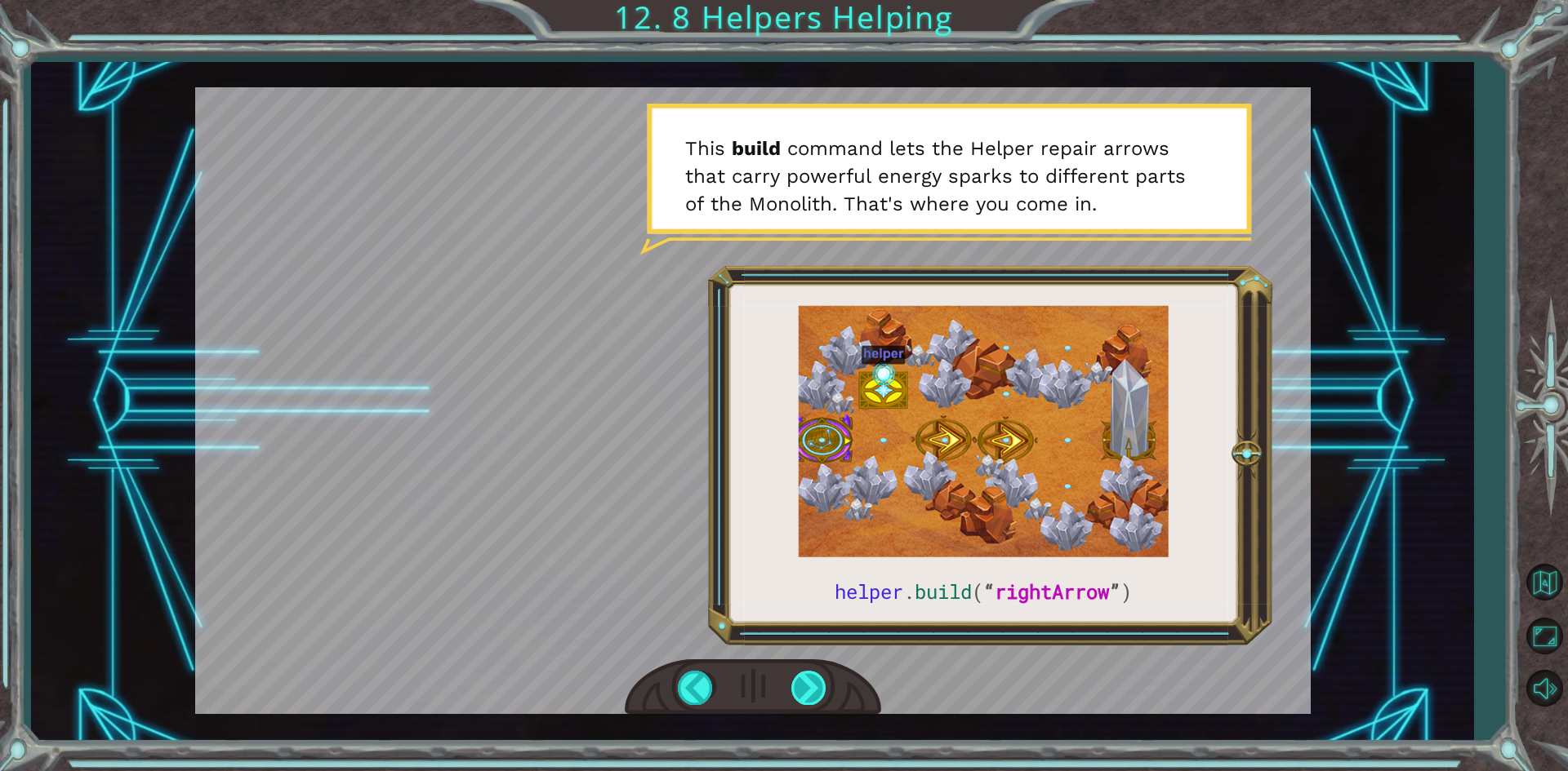
click at [802, 684] on div at bounding box center [809, 688] width 37 height 34
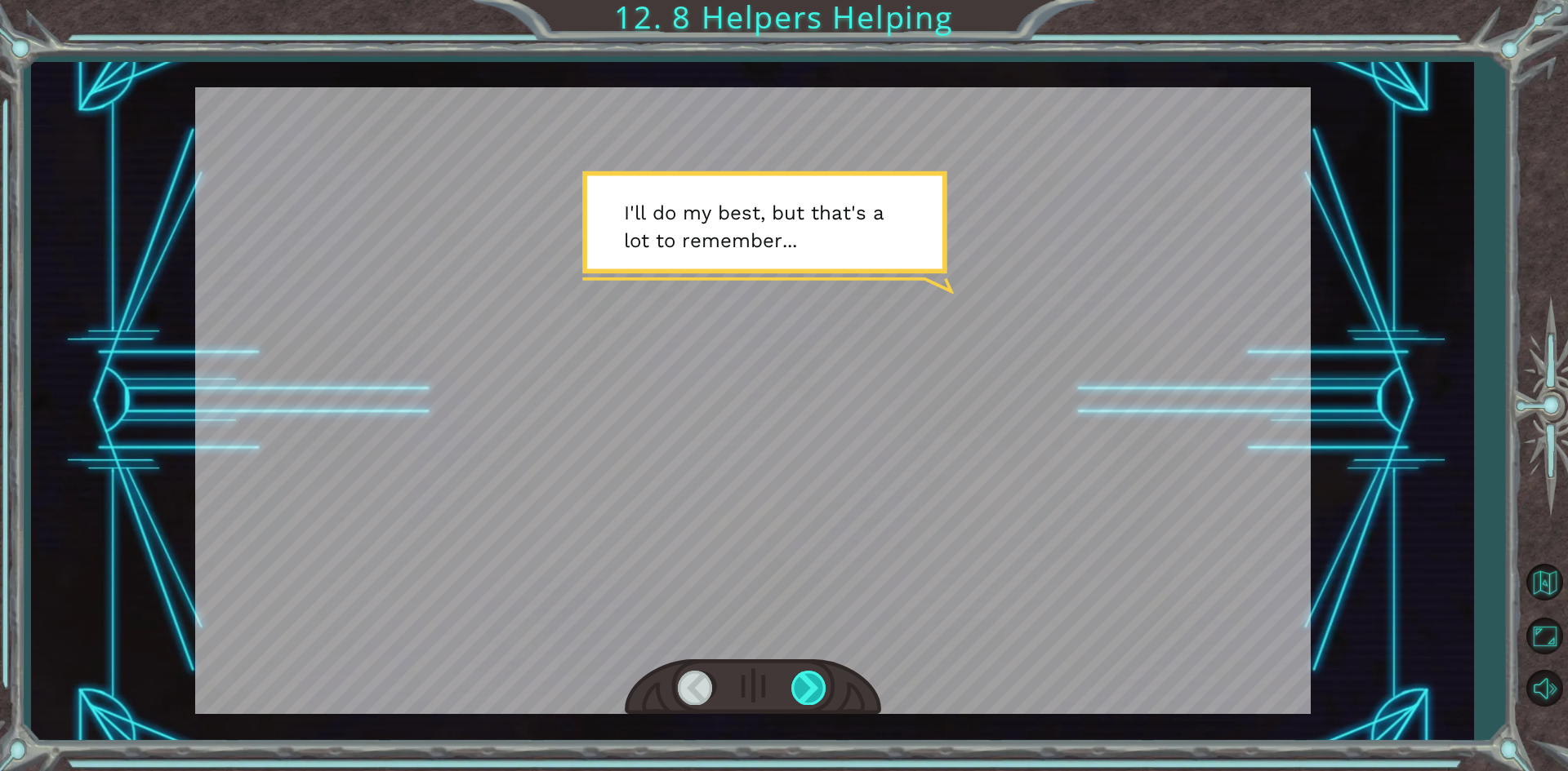
click at [802, 684] on div at bounding box center [809, 688] width 37 height 34
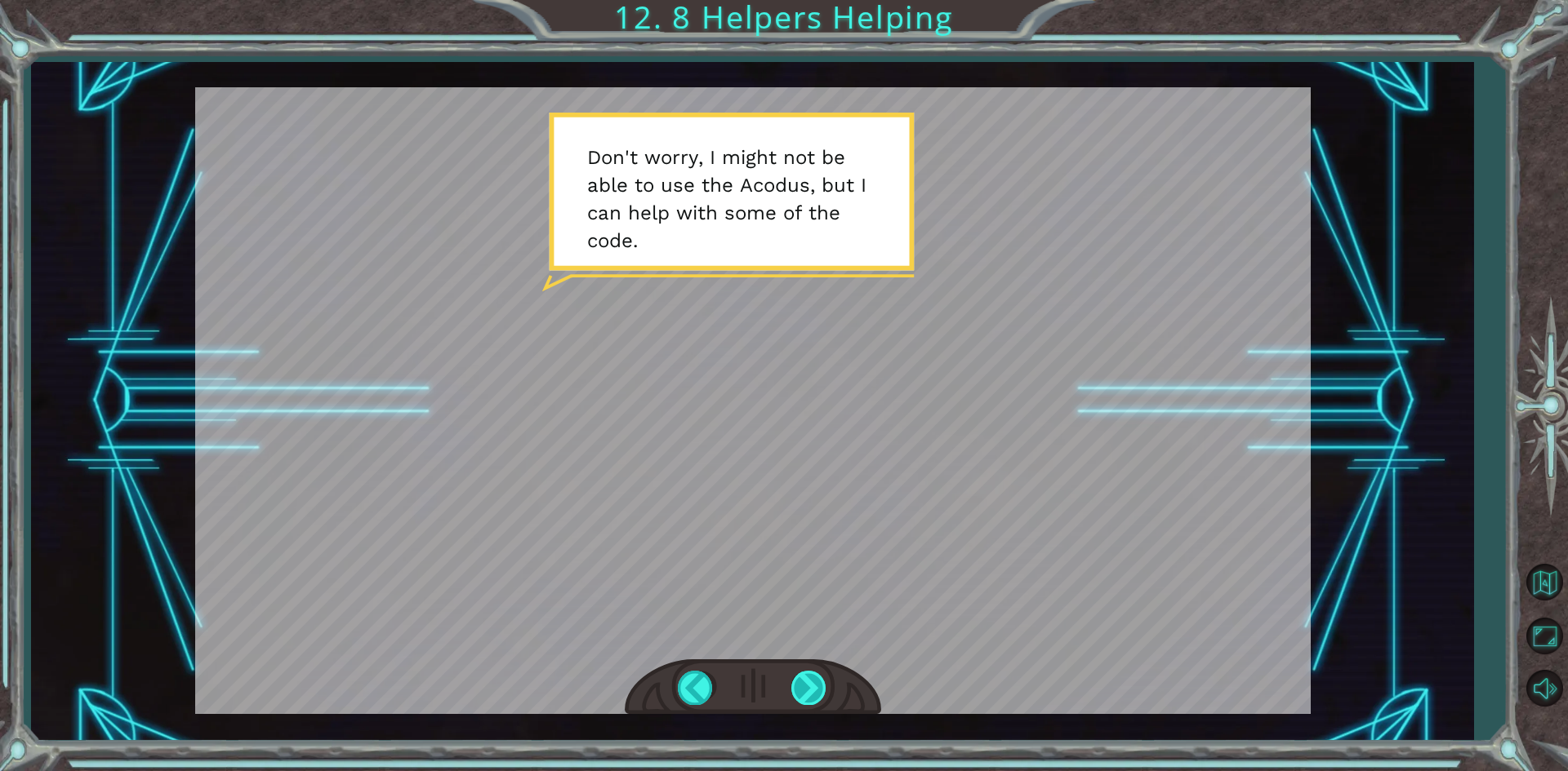
click at [799, 680] on div at bounding box center [809, 688] width 37 height 34
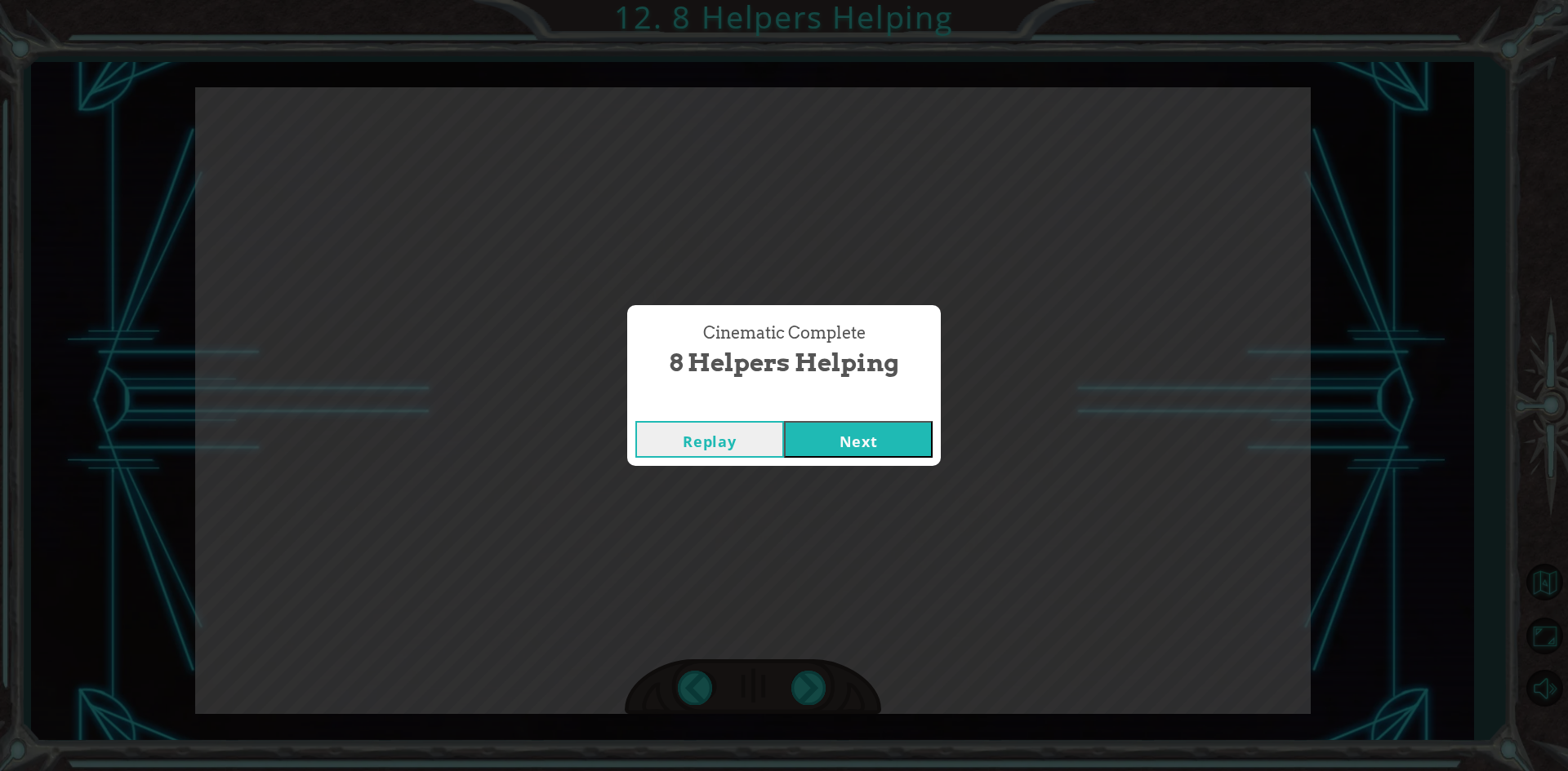
click at [824, 427] on button "Next" at bounding box center [858, 439] width 149 height 37
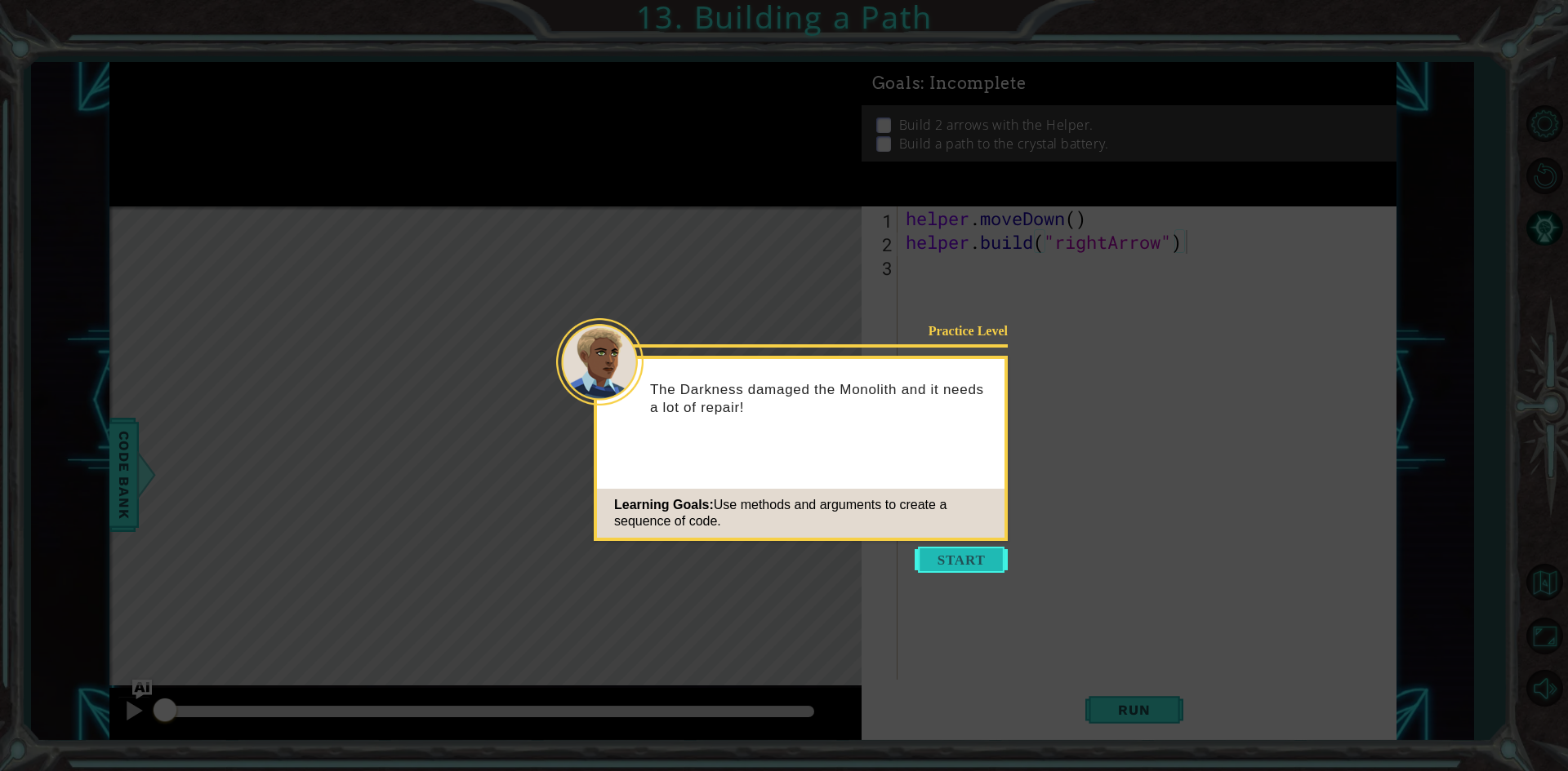
click at [947, 558] on button "Start" at bounding box center [960, 560] width 93 height 26
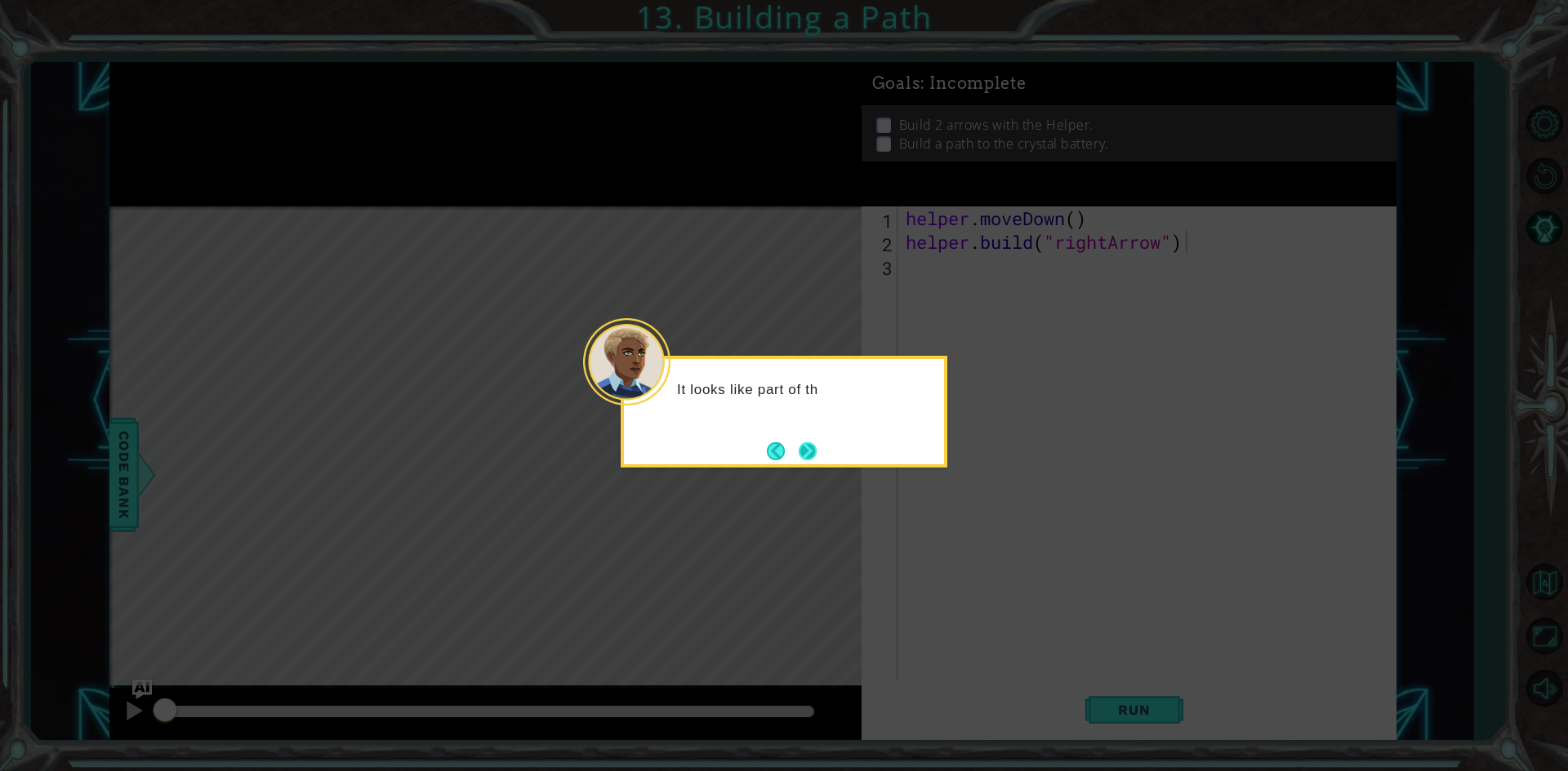
click at [816, 443] on button "Next" at bounding box center [807, 451] width 18 height 18
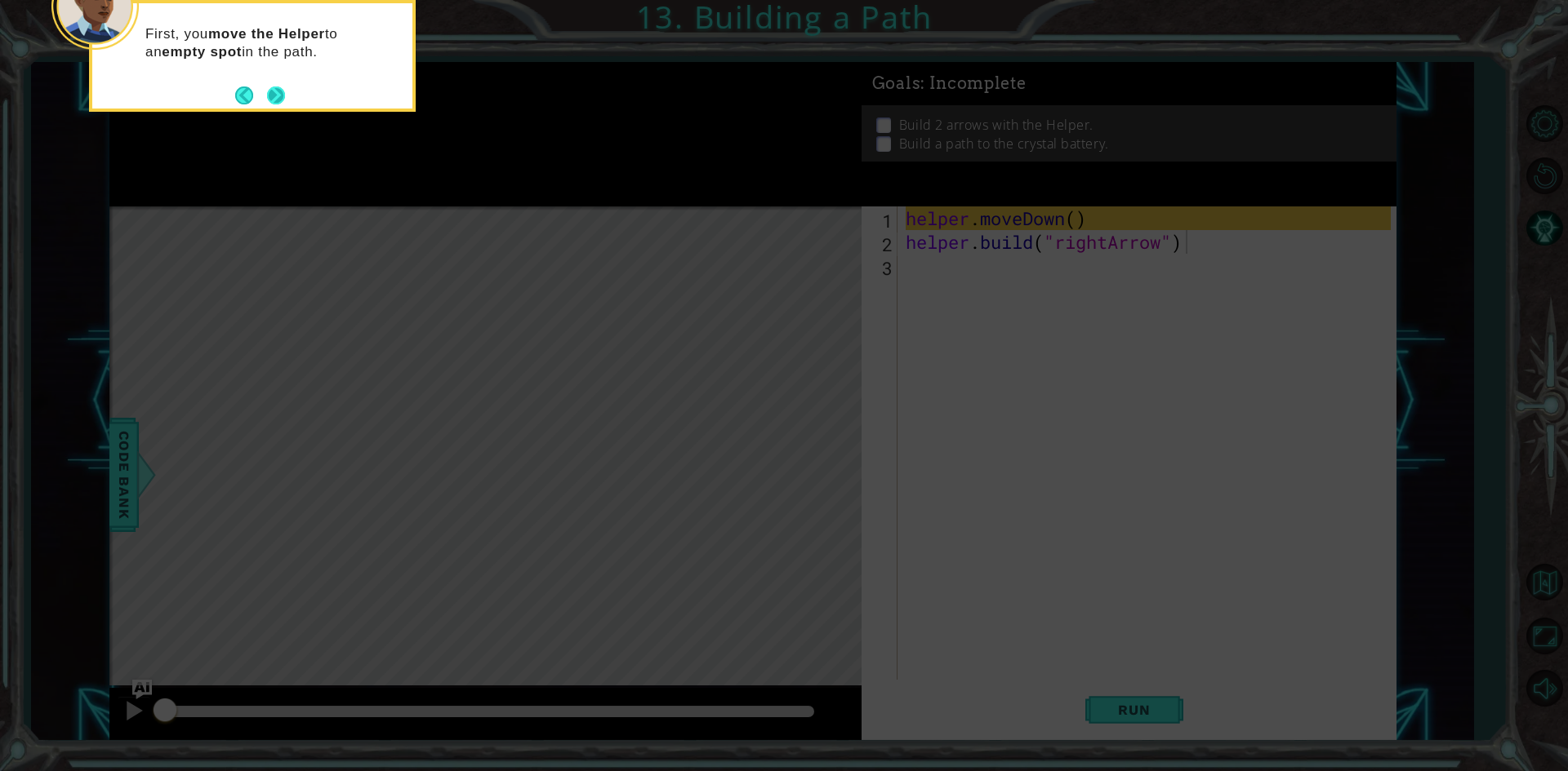
click at [273, 85] on footer at bounding box center [260, 96] width 50 height 24
click at [275, 87] on button "Next" at bounding box center [276, 95] width 18 height 18
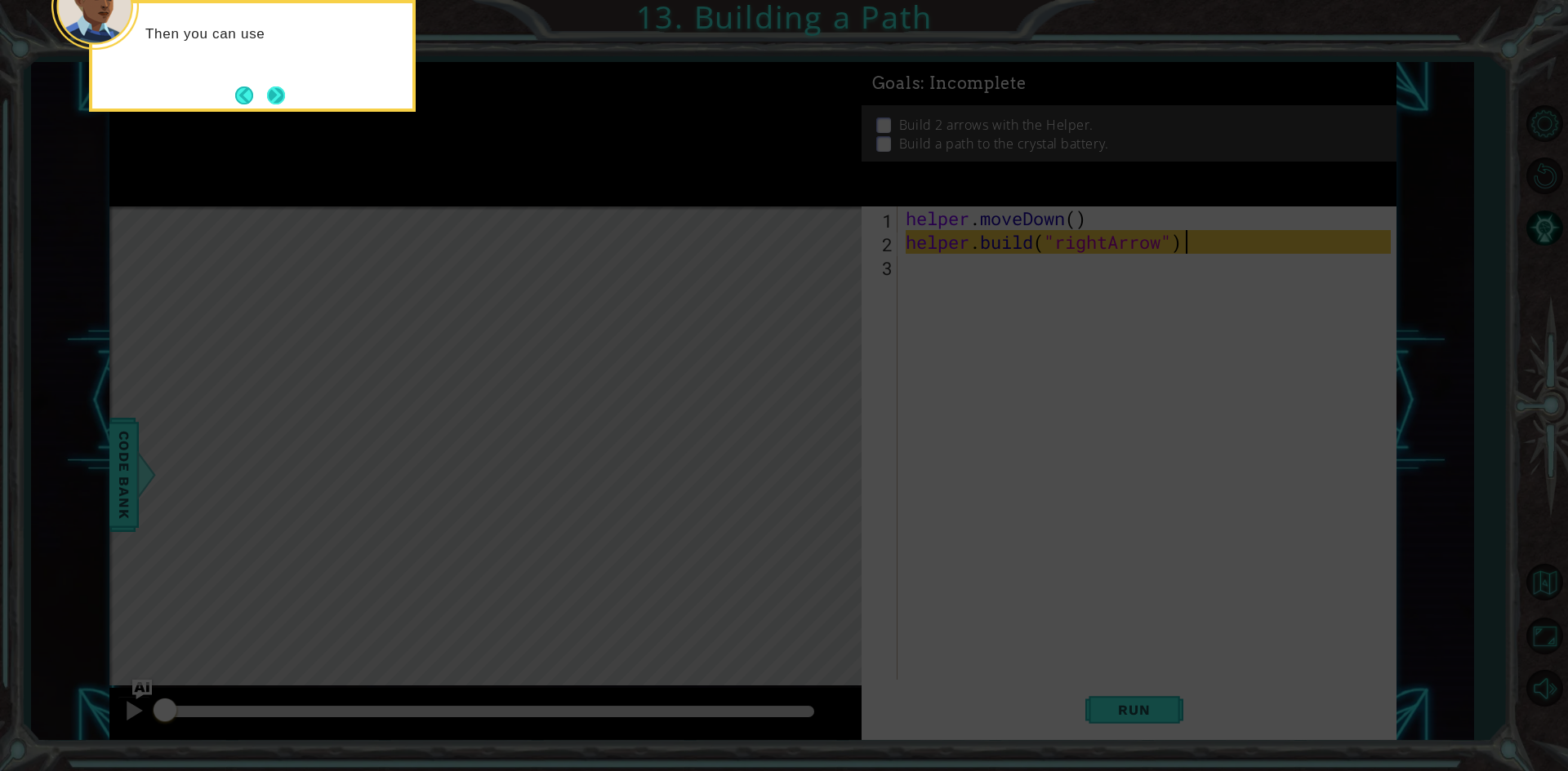
click at [276, 92] on button "Next" at bounding box center [276, 95] width 18 height 18
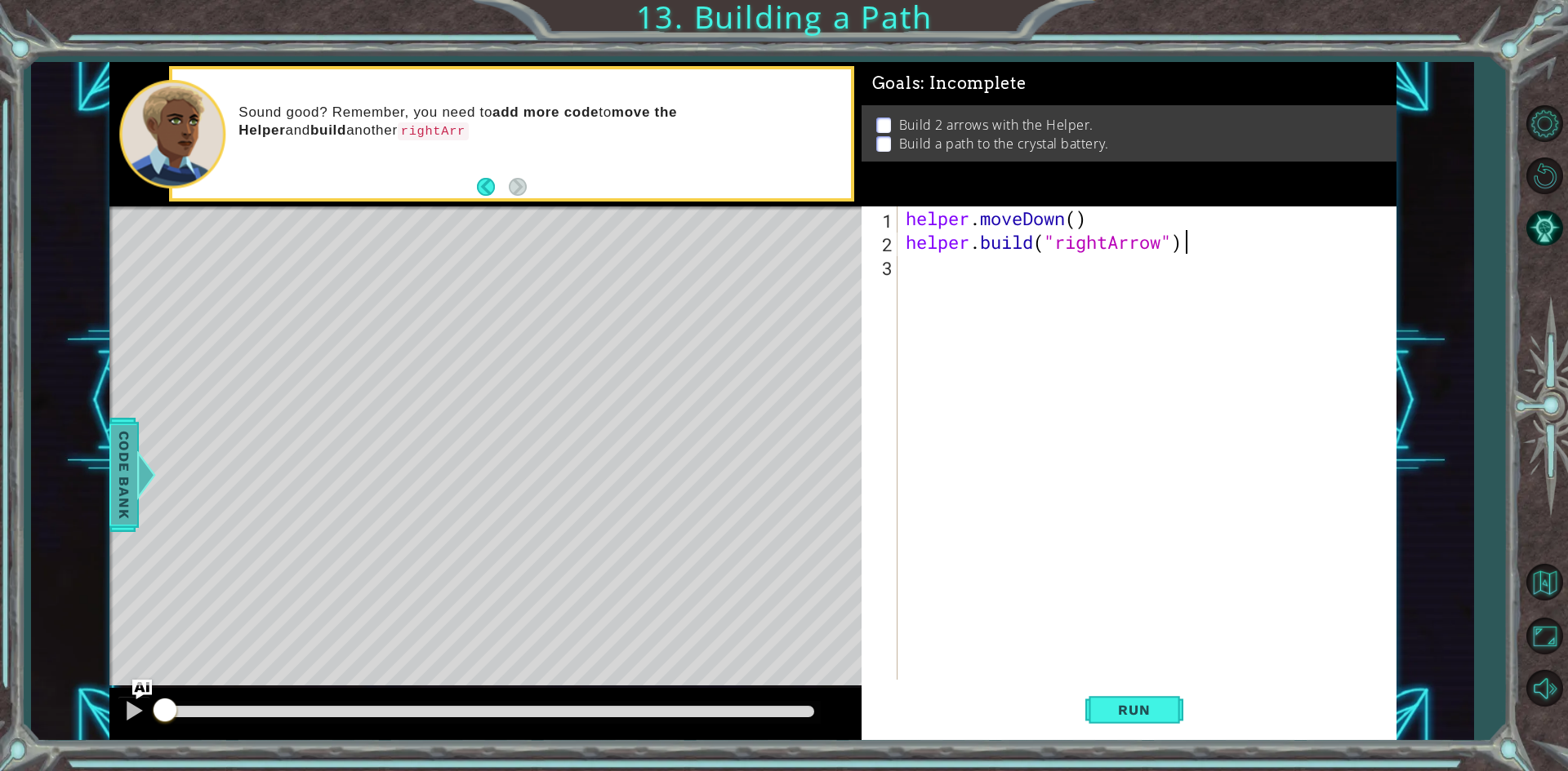
click at [138, 437] on div "Code Bank" at bounding box center [123, 476] width 29 height 115
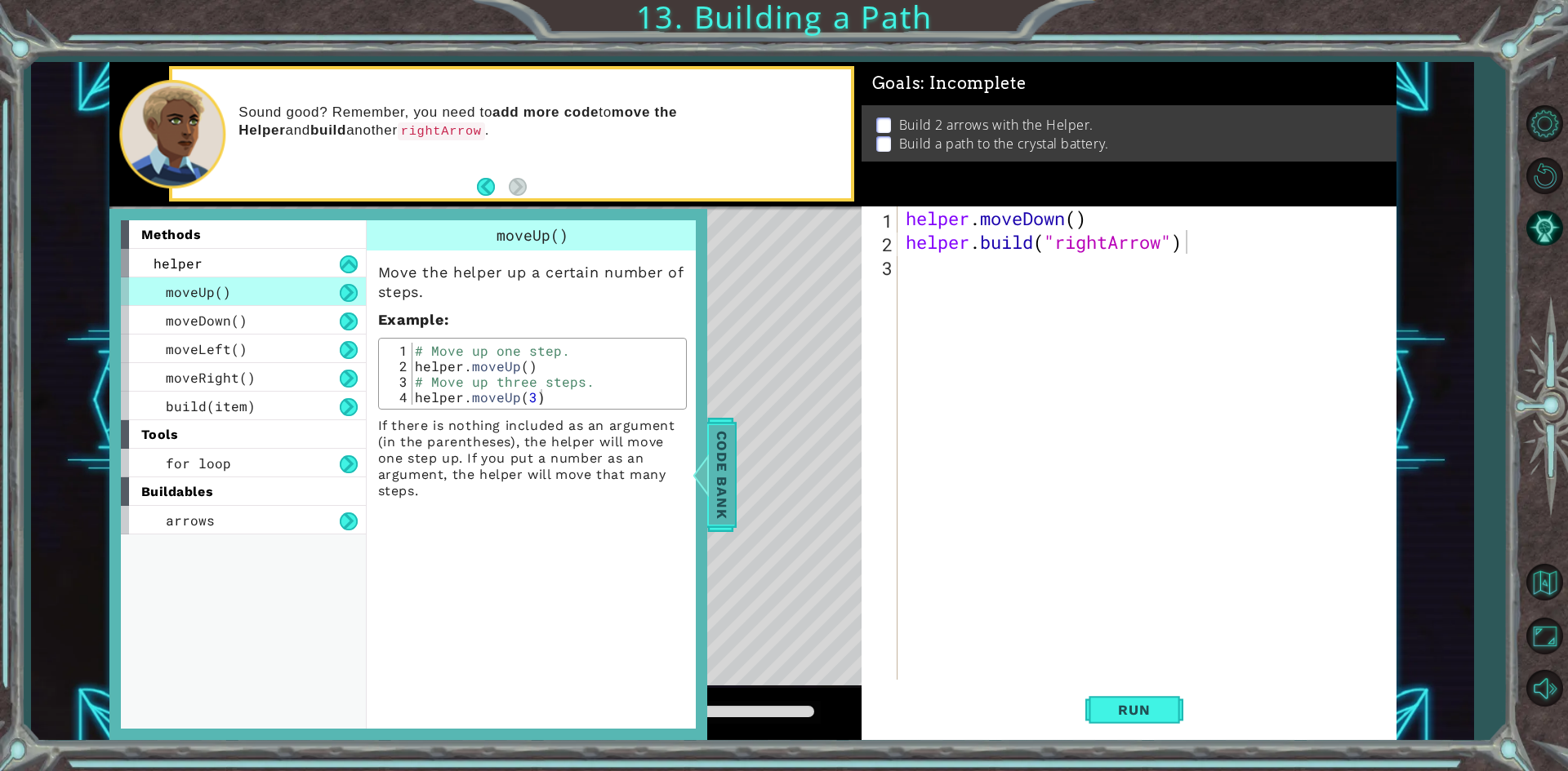
click at [720, 462] on span "Code Bank" at bounding box center [722, 474] width 26 height 100
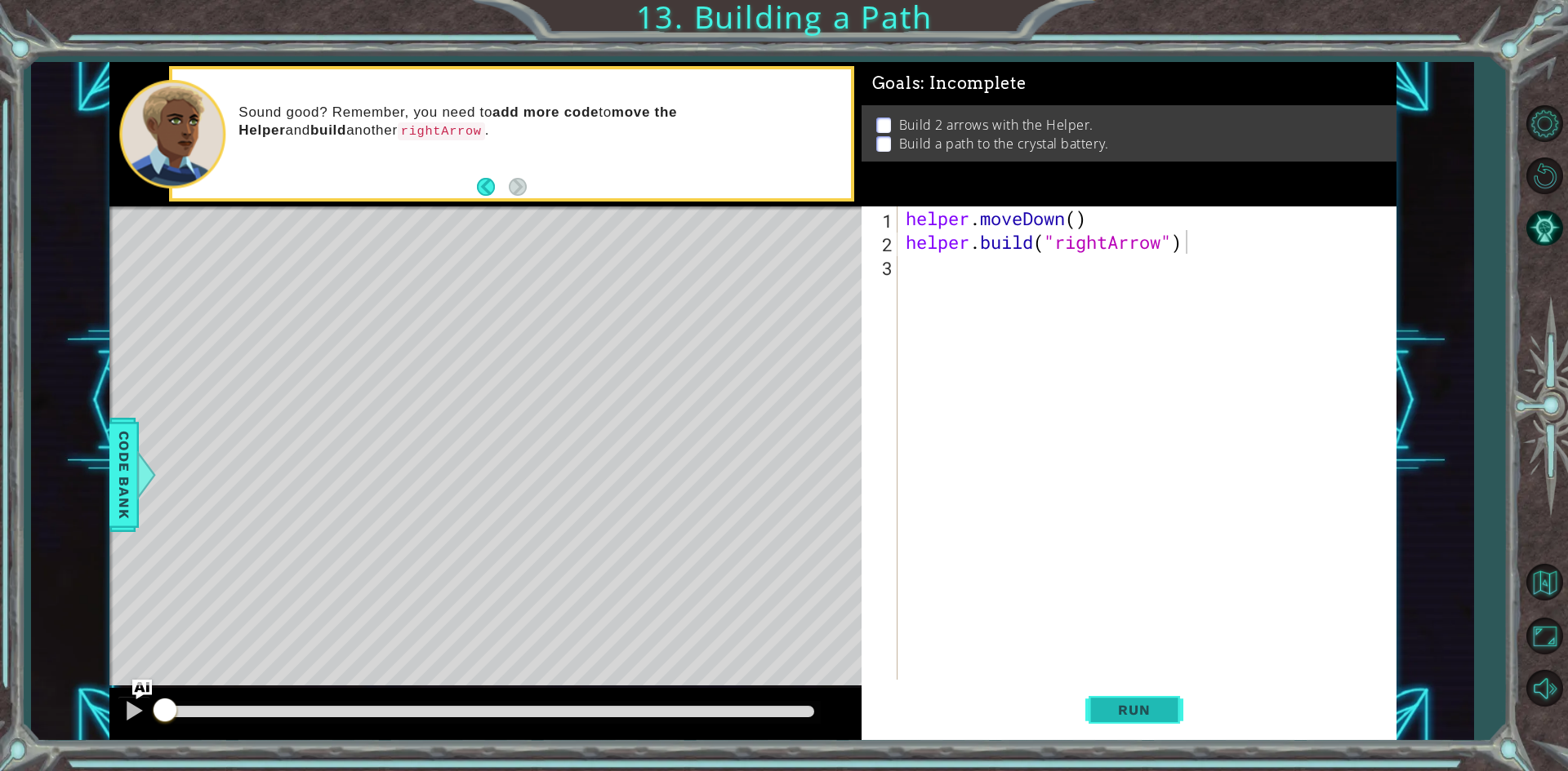
click at [1145, 704] on span "Run" at bounding box center [1133, 710] width 65 height 16
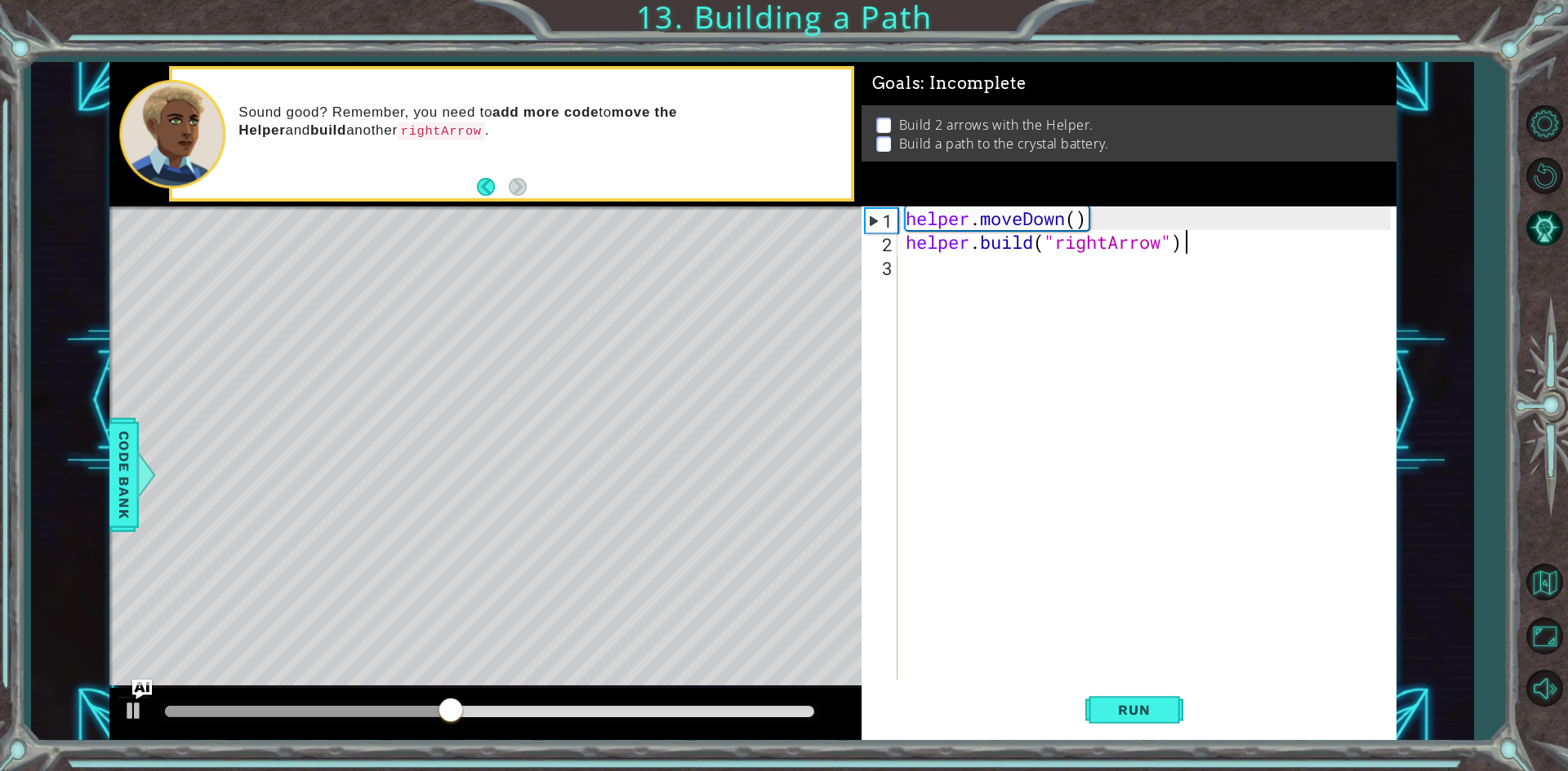
click at [1196, 244] on div "helper . moveDown ( ) helper . build ( "rightArrow" )" at bounding box center [1150, 467] width 497 height 521
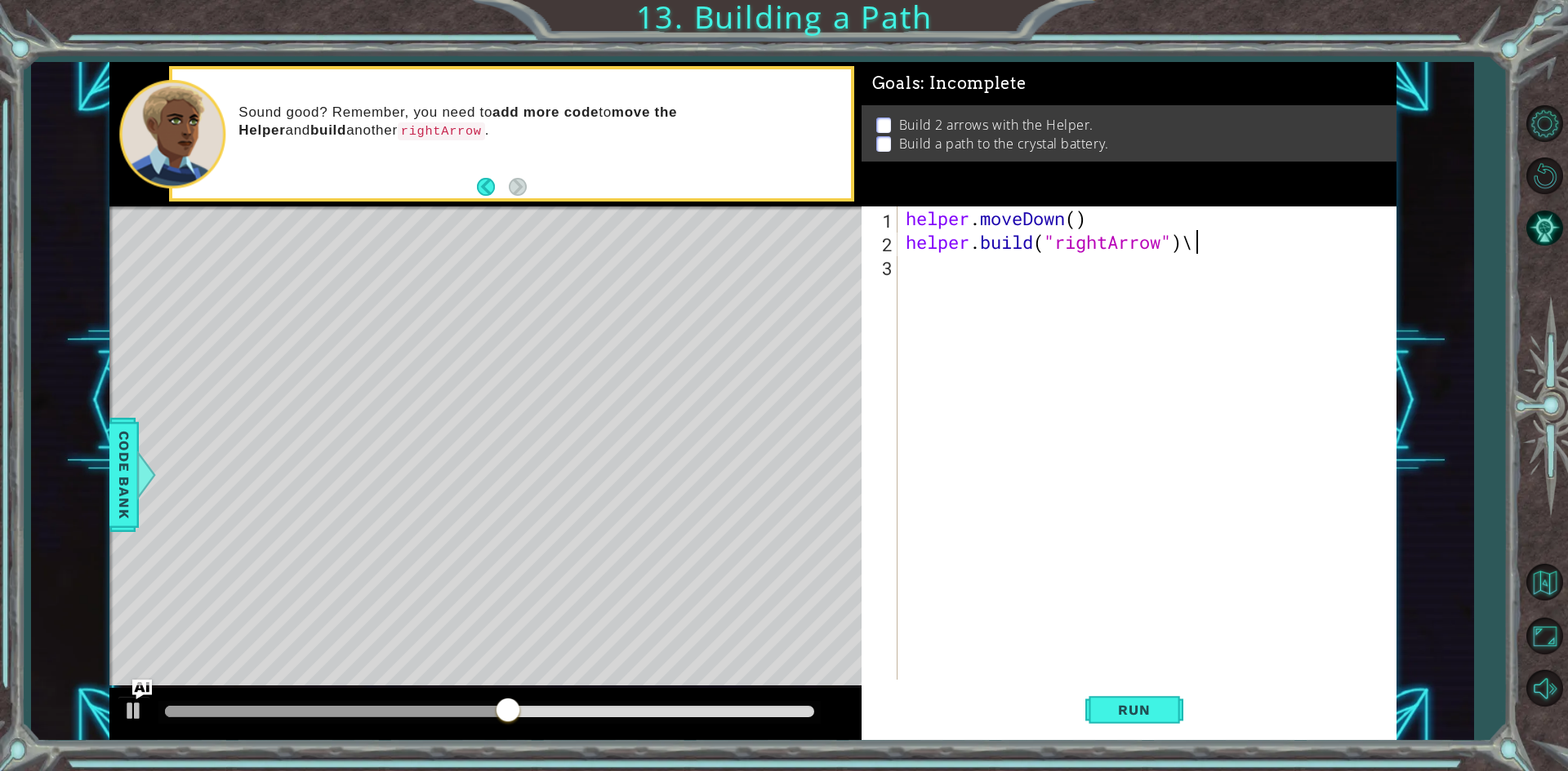
type textarea "[DOMAIN_NAME]("rightArrow")"
type textarea "helper.moveRight(3)"
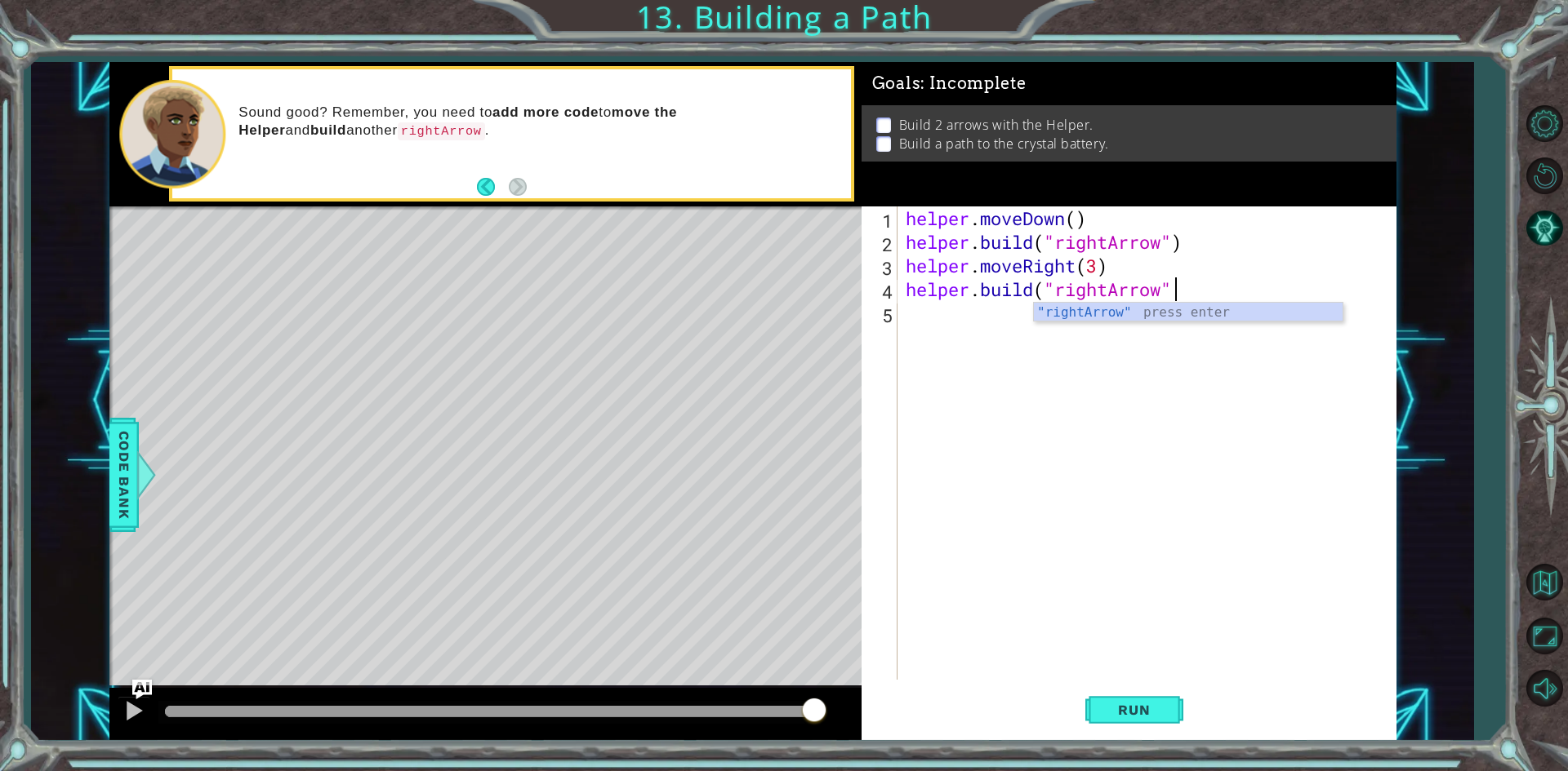
scroll to position [0, 11]
type textarea "[DOMAIN_NAME]("rightArrow")"
click at [1161, 720] on button "Run" at bounding box center [1134, 711] width 98 height 53
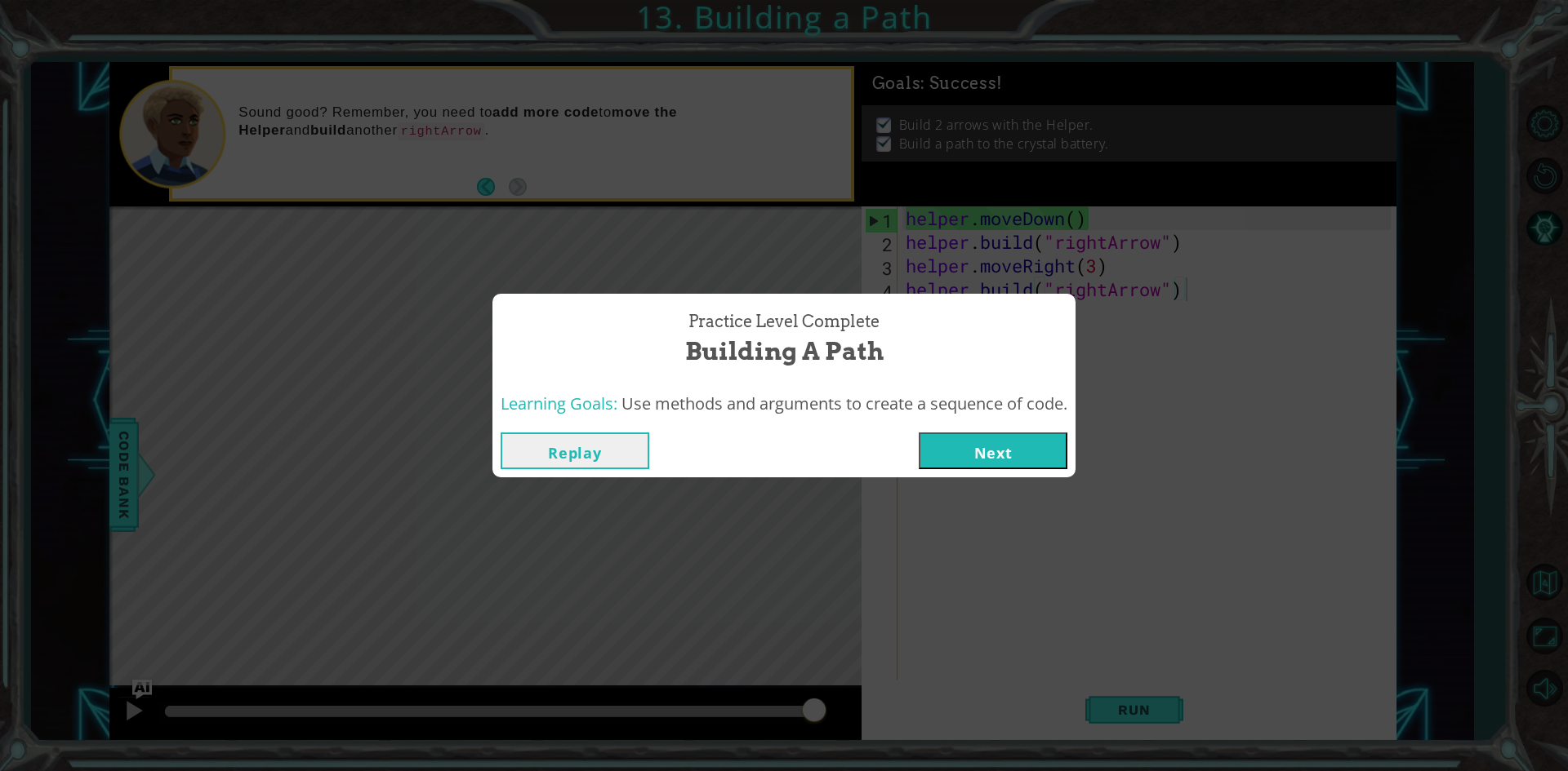
click at [1014, 459] on button "Next" at bounding box center [993, 450] width 149 height 37
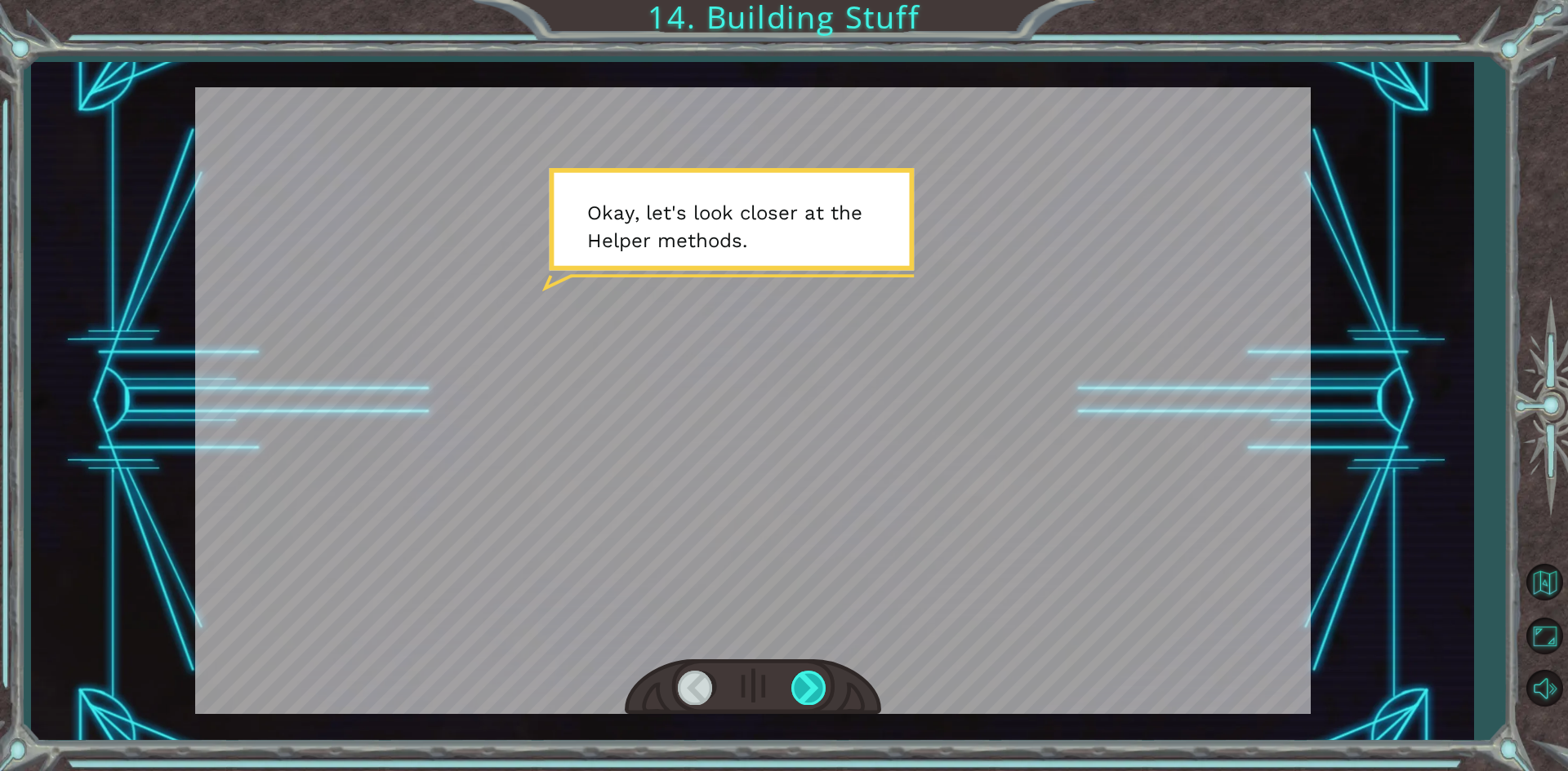
click at [804, 678] on div at bounding box center [809, 688] width 37 height 34
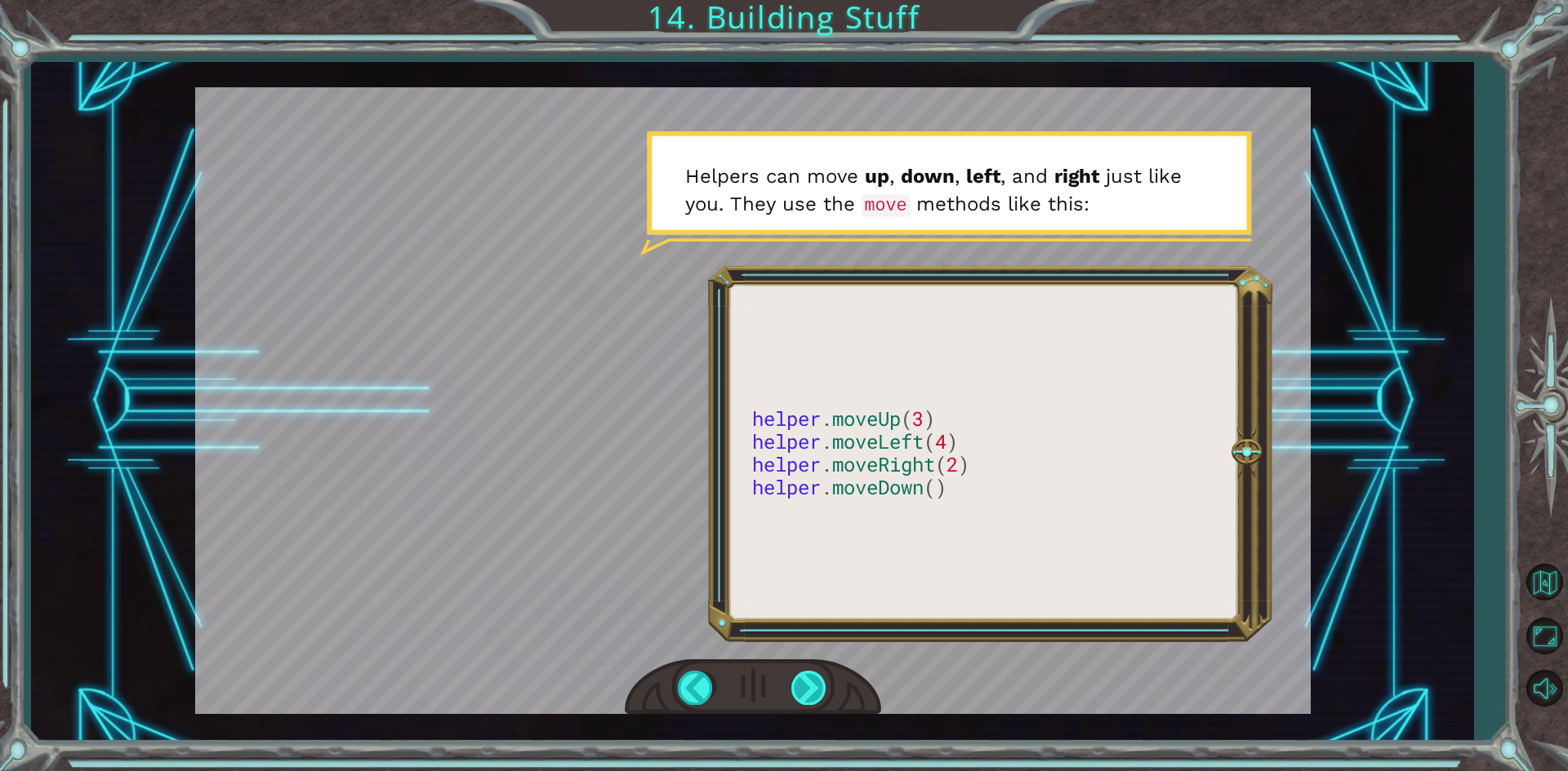
click at [819, 678] on div at bounding box center [809, 688] width 37 height 34
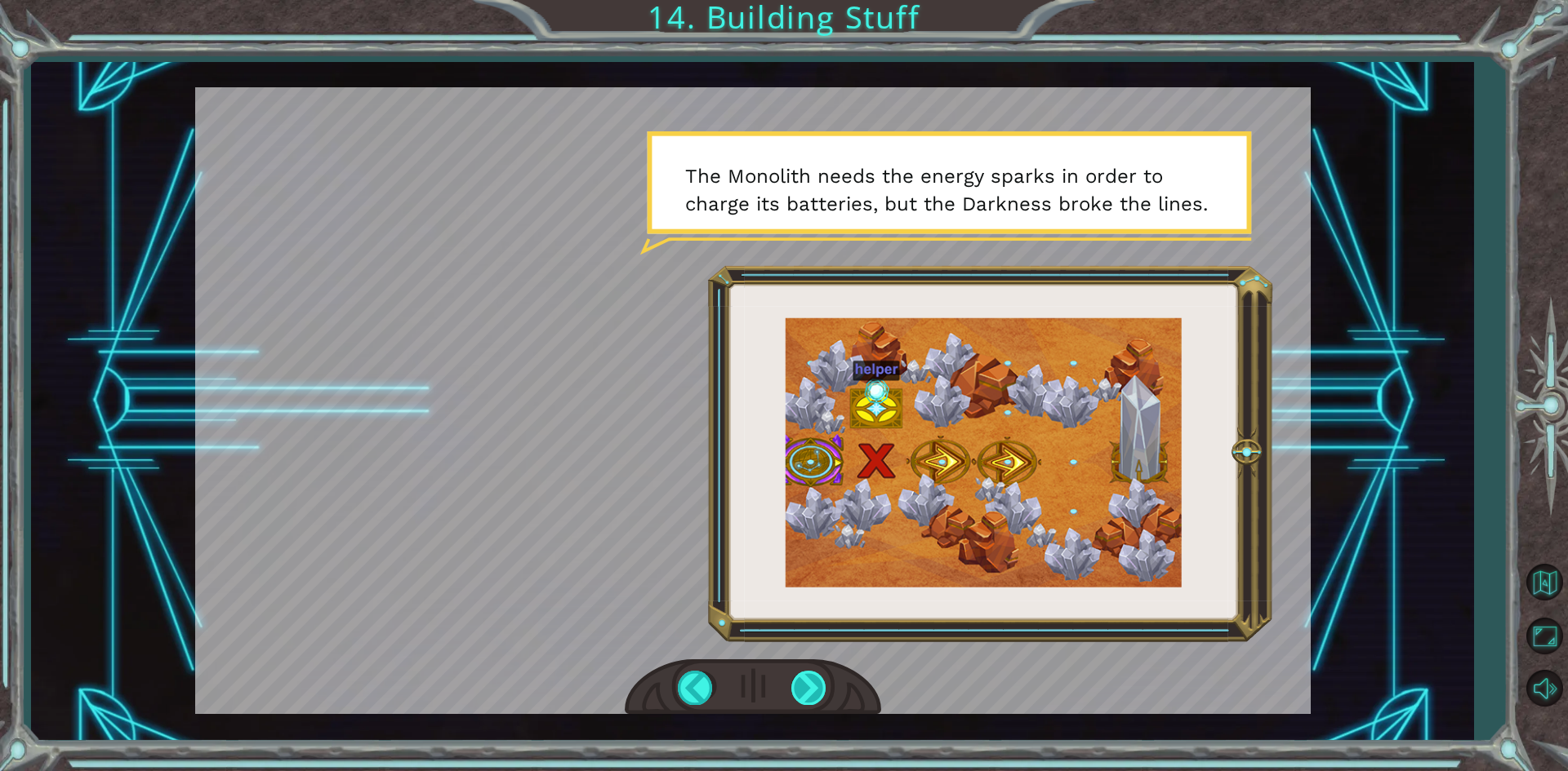
click at [819, 678] on div at bounding box center [809, 688] width 37 height 34
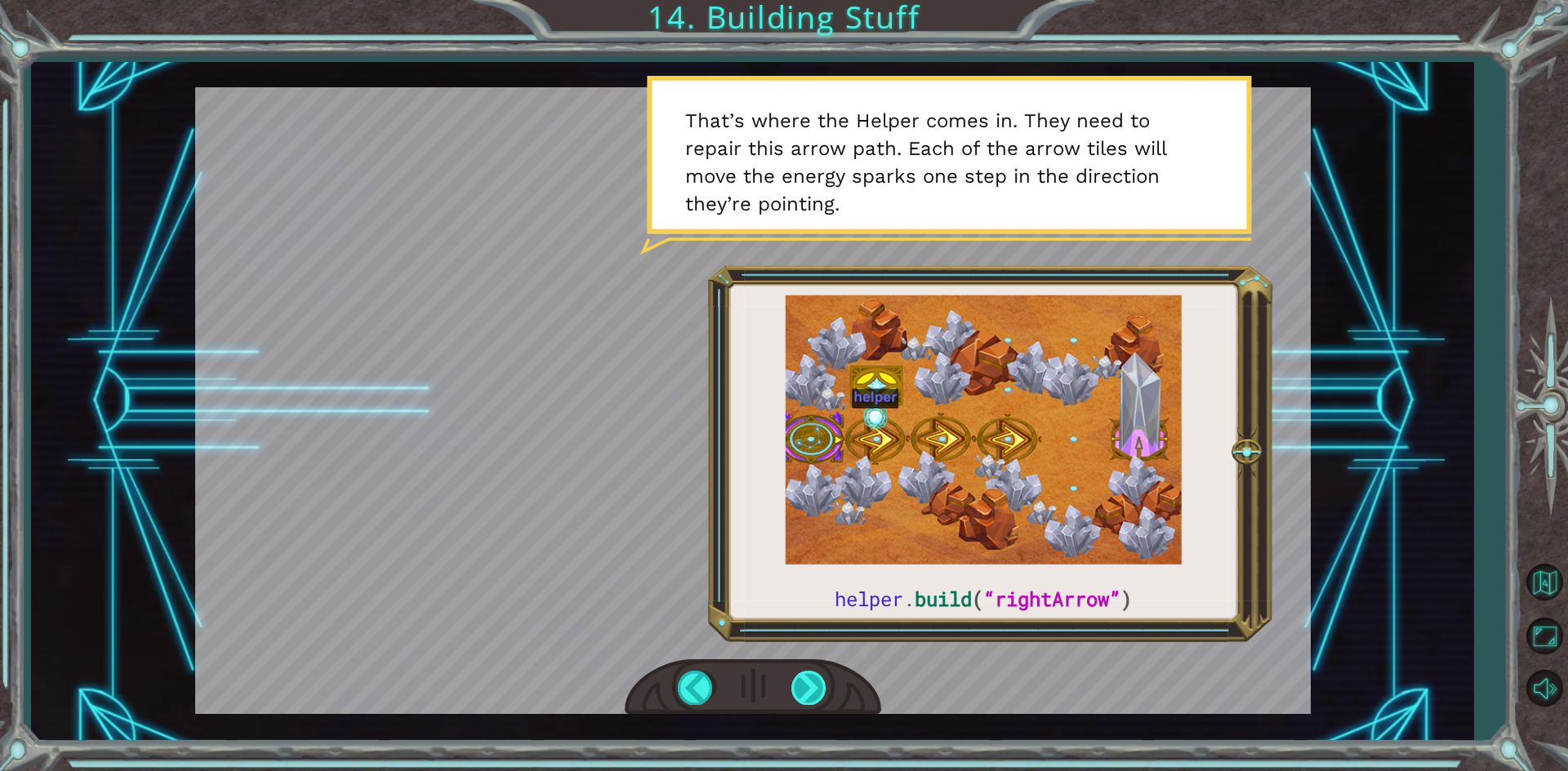
click at [816, 674] on div at bounding box center [809, 688] width 37 height 34
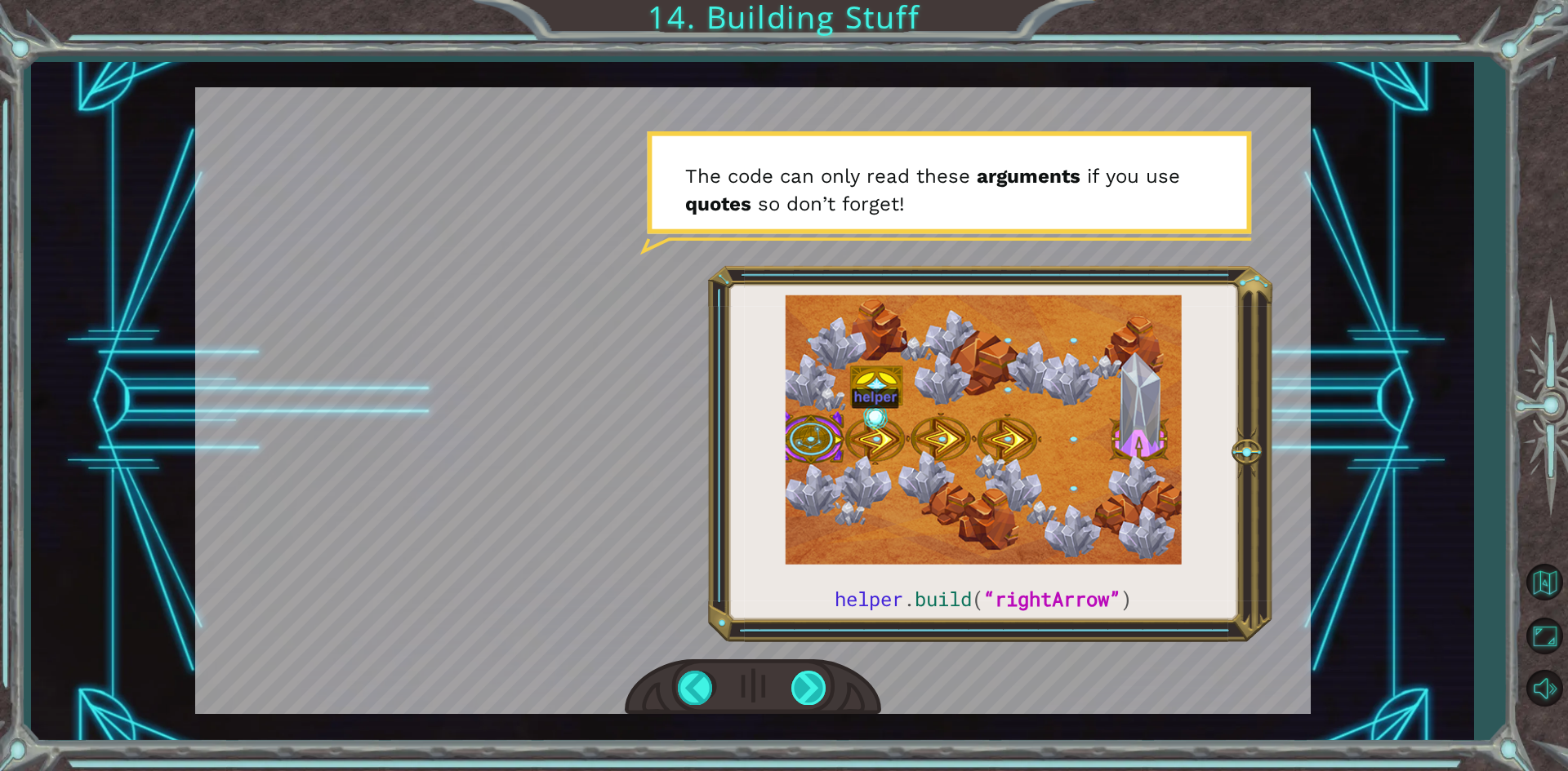
click at [816, 674] on div at bounding box center [809, 688] width 37 height 34
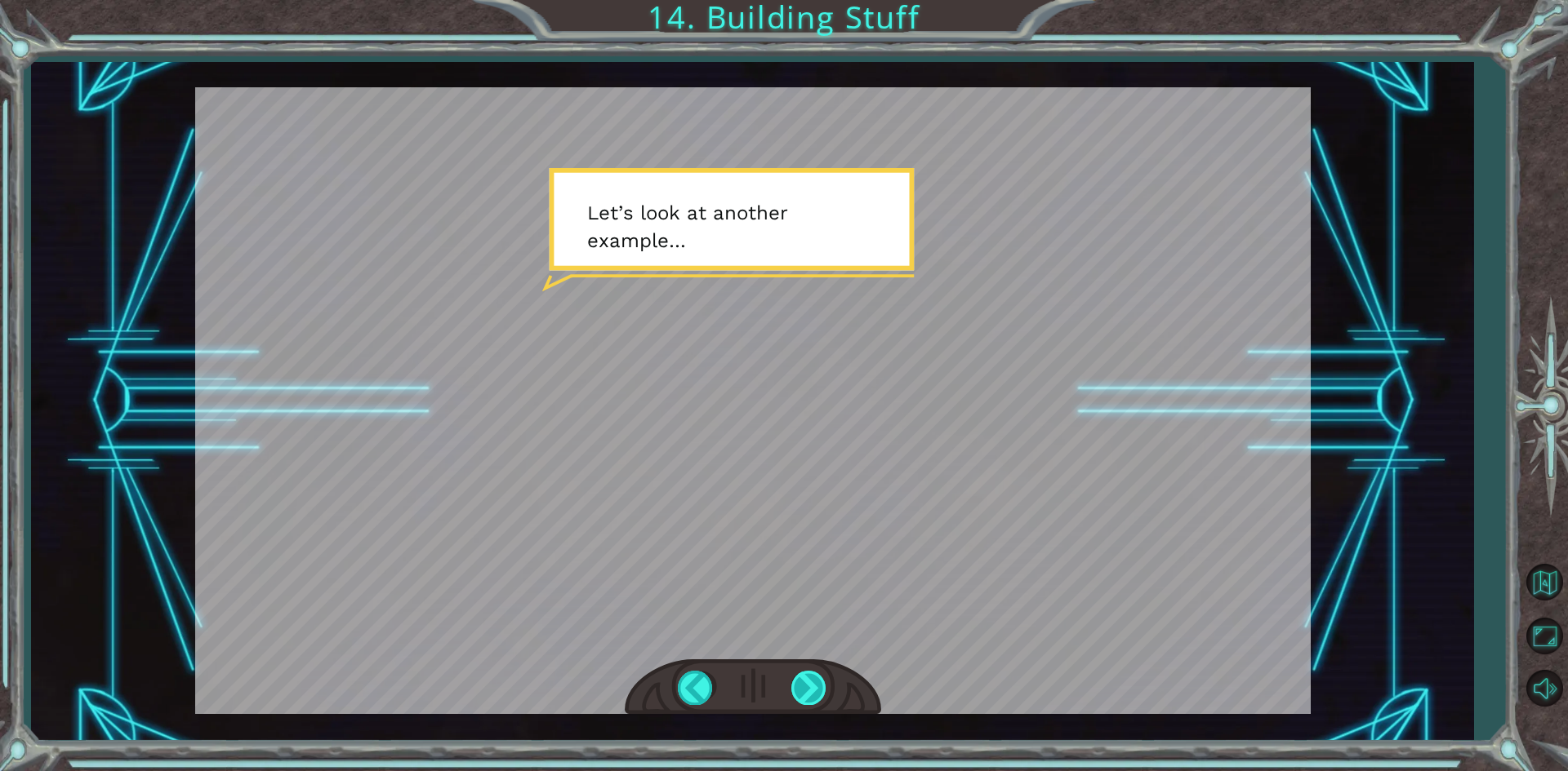
click at [816, 674] on div at bounding box center [809, 688] width 37 height 34
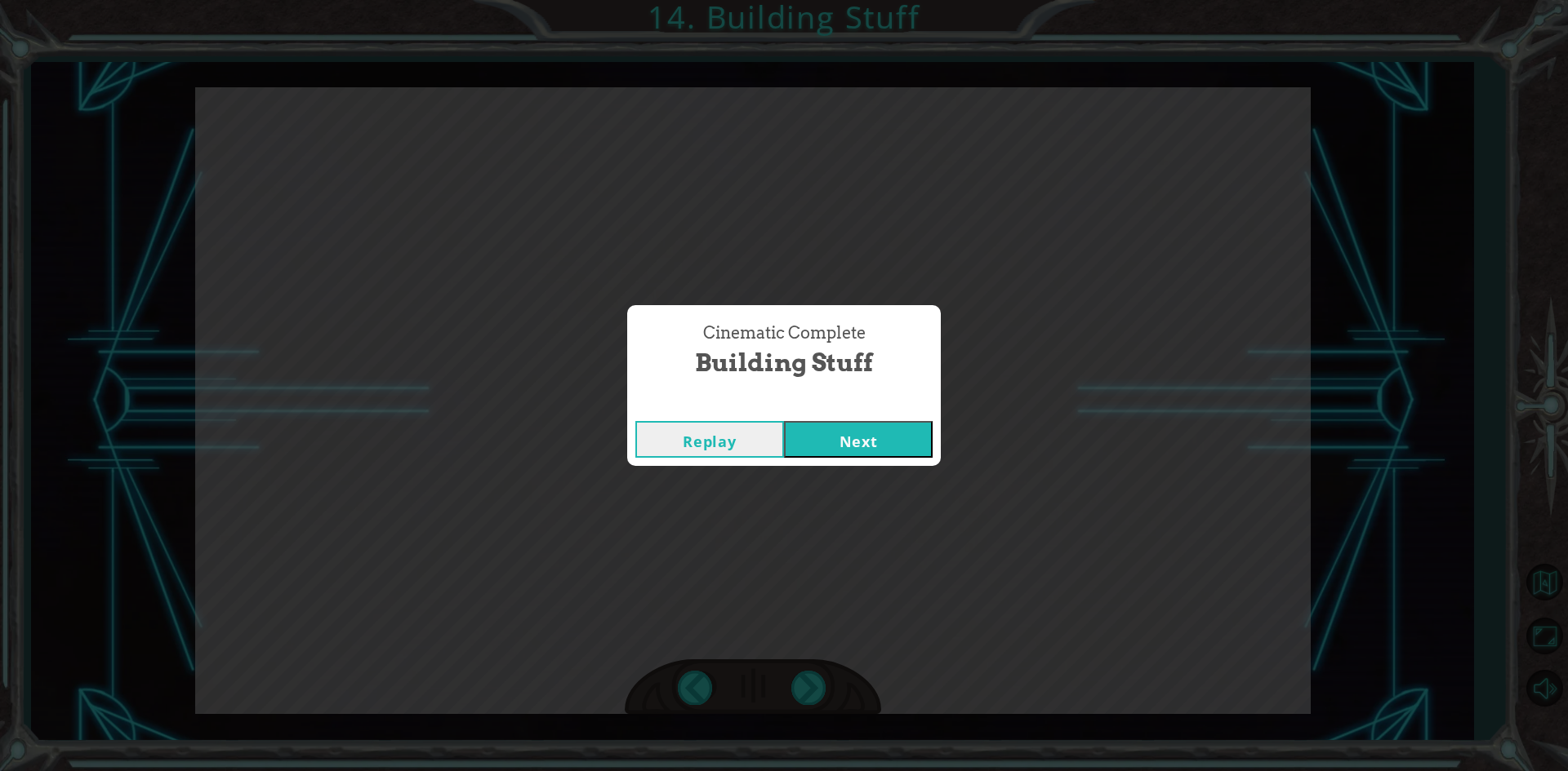
click at [887, 422] on button "Next" at bounding box center [858, 439] width 149 height 37
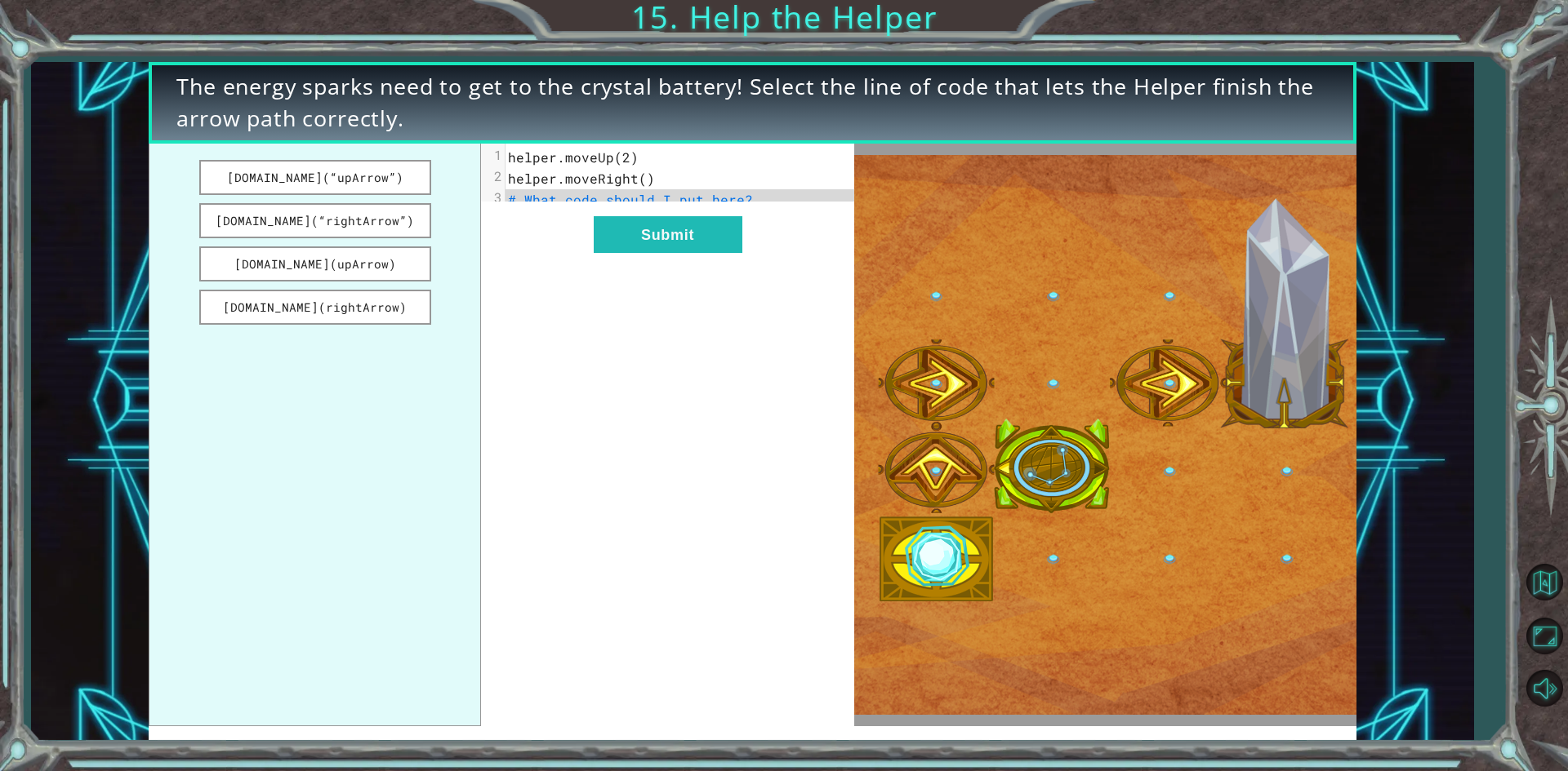
drag, startPoint x: 303, startPoint y: 215, endPoint x: 492, endPoint y: 213, distance: 189.0
click at [499, 216] on div "[DOMAIN_NAME](“upArrow”) [DOMAIN_NAME](“rightArrow”) [DOMAIN_NAME](upArrow) [DO…" at bounding box center [500, 435] width 705 height 583
click at [307, 216] on button "[DOMAIN_NAME](“rightArrow”)" at bounding box center [315, 220] width 232 height 35
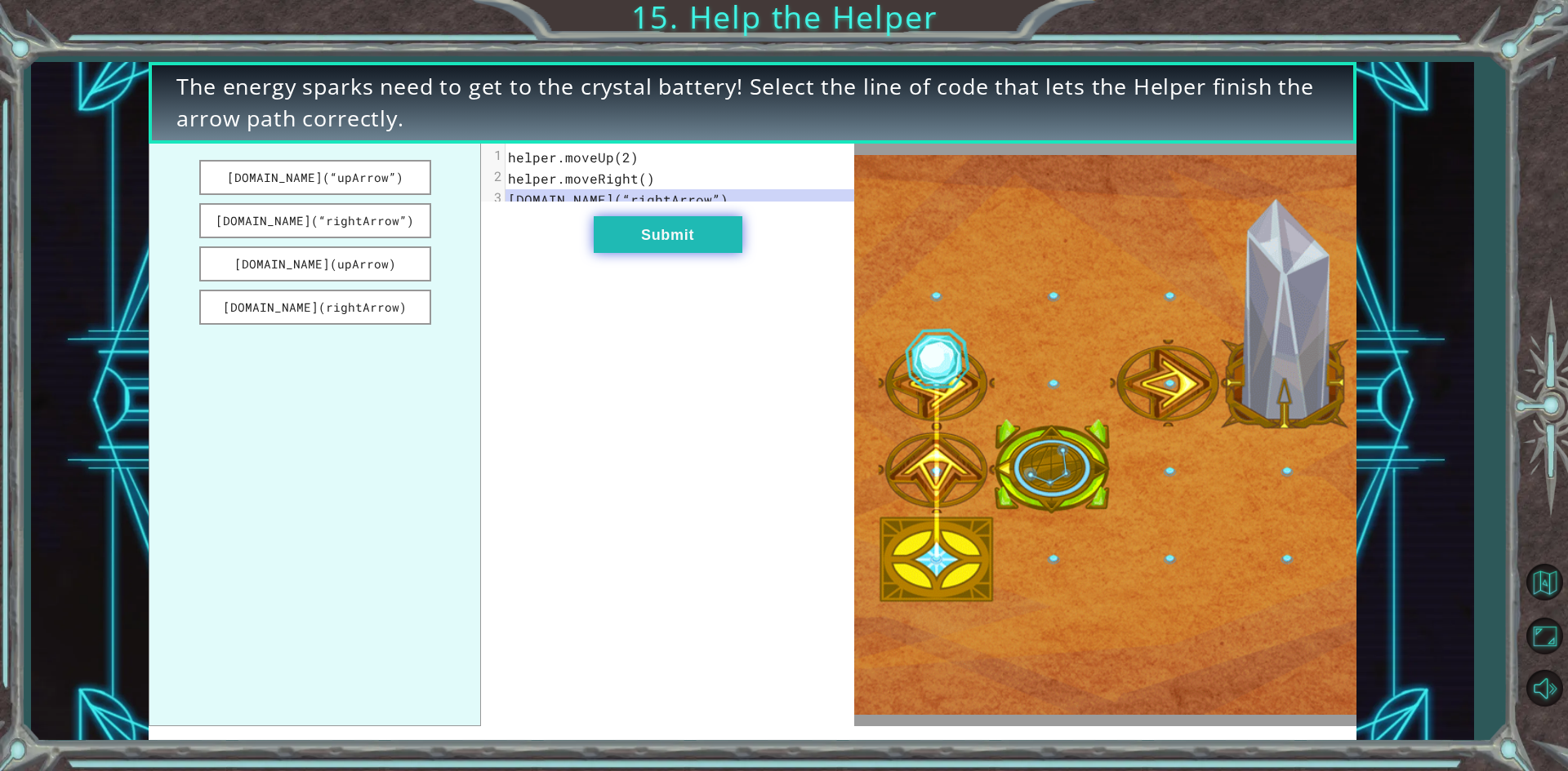
click at [619, 249] on button "Submit" at bounding box center [668, 234] width 149 height 37
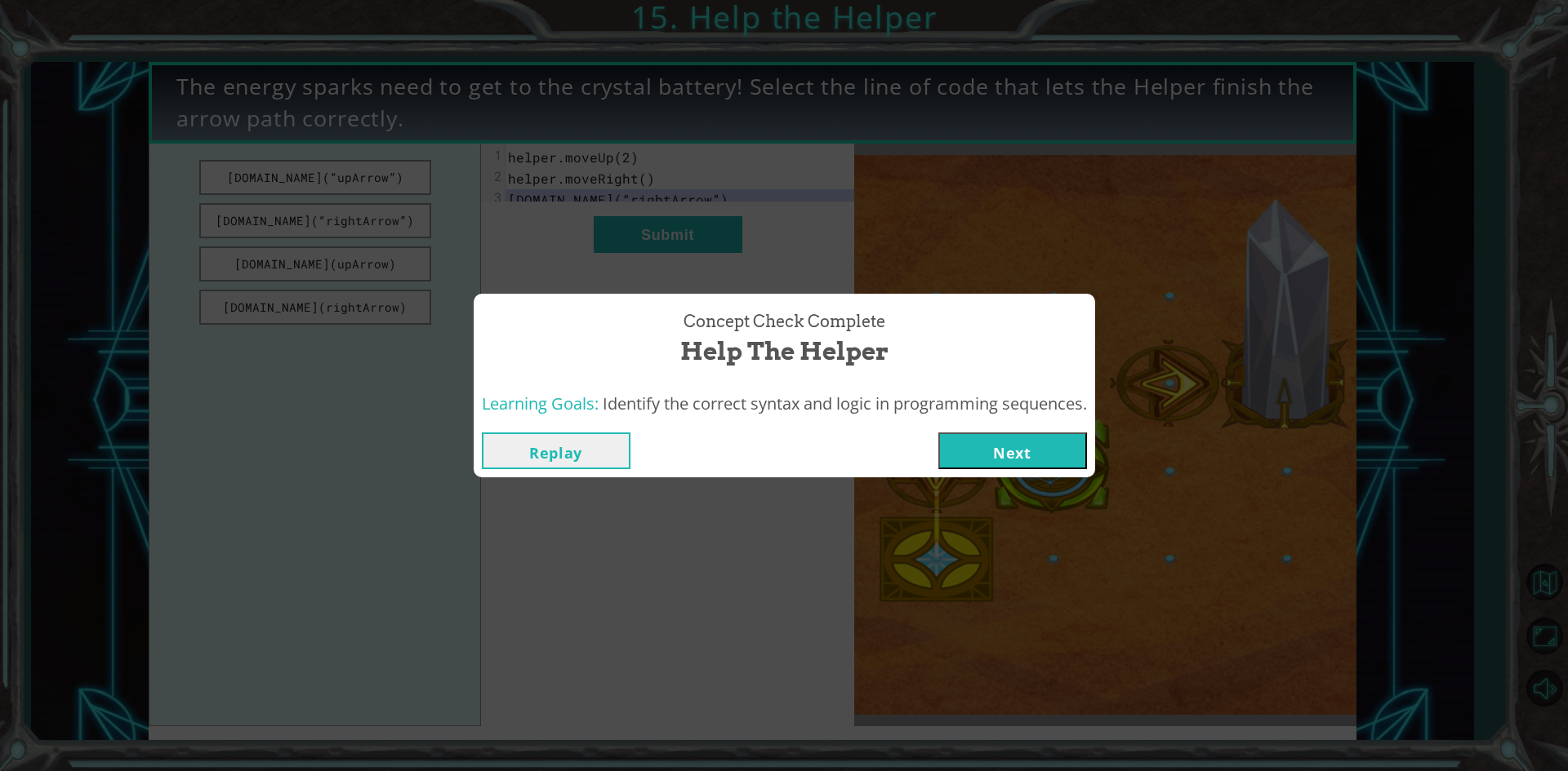
click at [1047, 451] on button "Next" at bounding box center [1013, 450] width 149 height 37
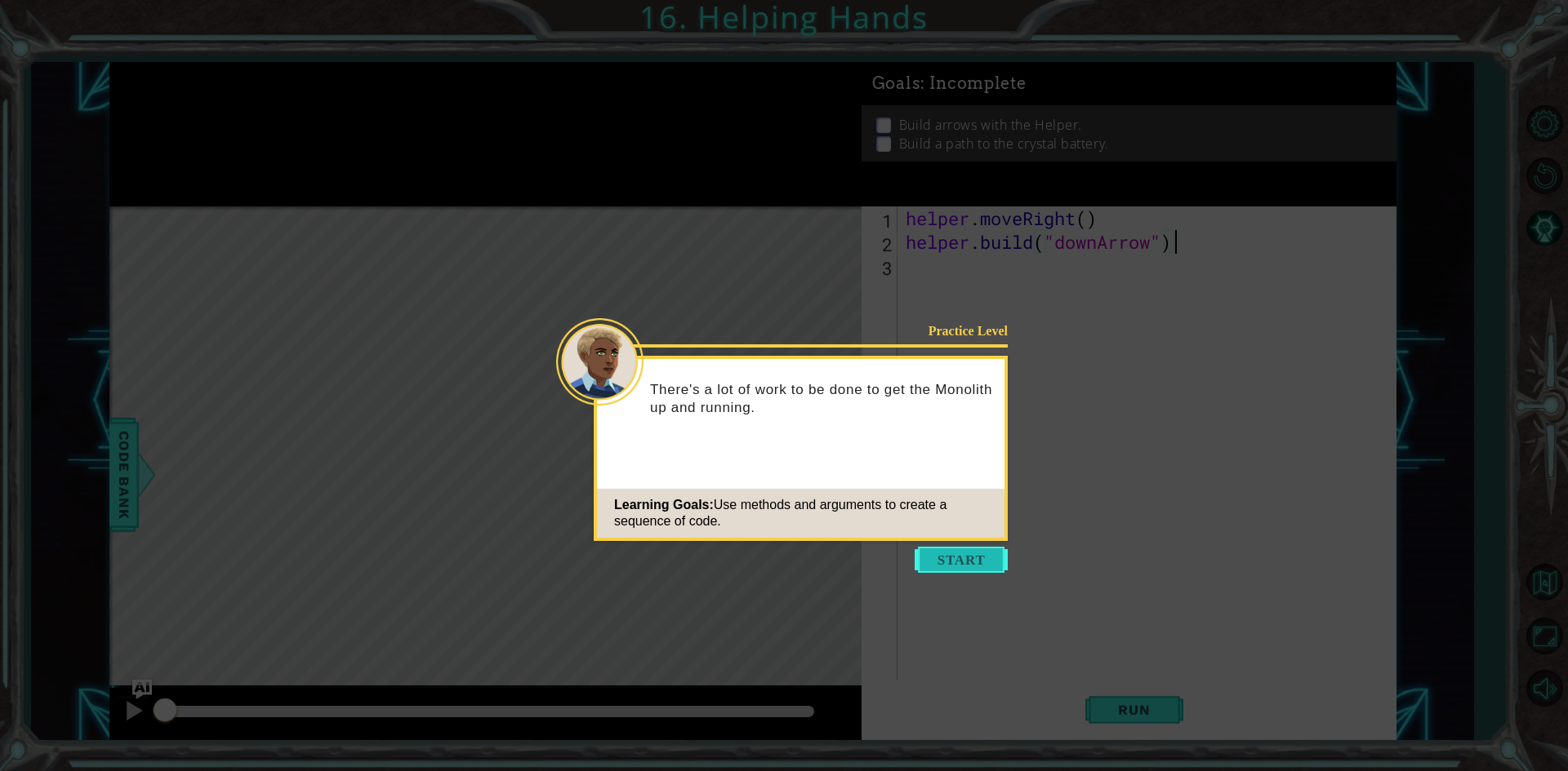
click at [952, 559] on button "Start" at bounding box center [960, 560] width 93 height 26
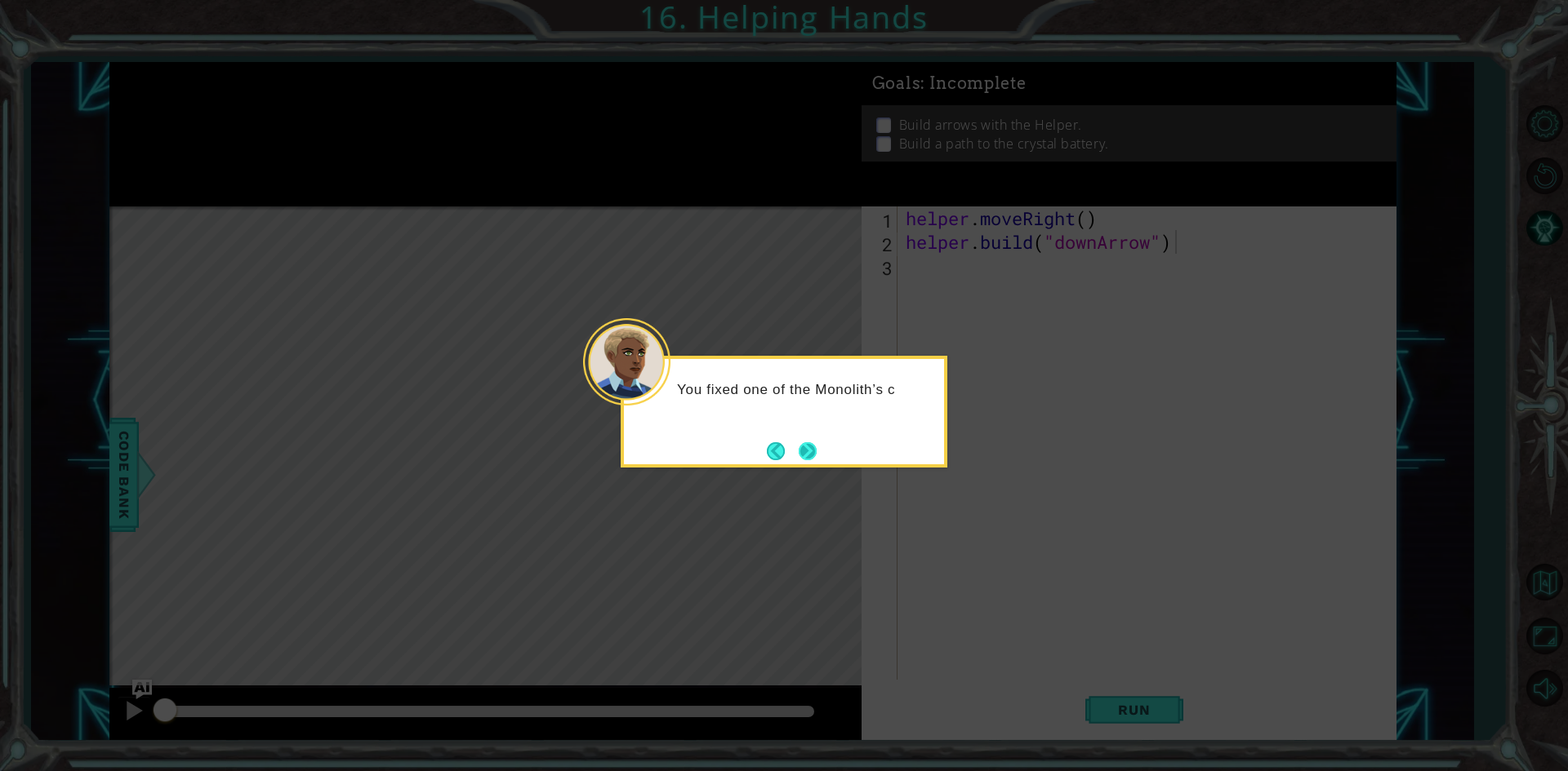
click at [816, 443] on button "Next" at bounding box center [807, 451] width 18 height 18
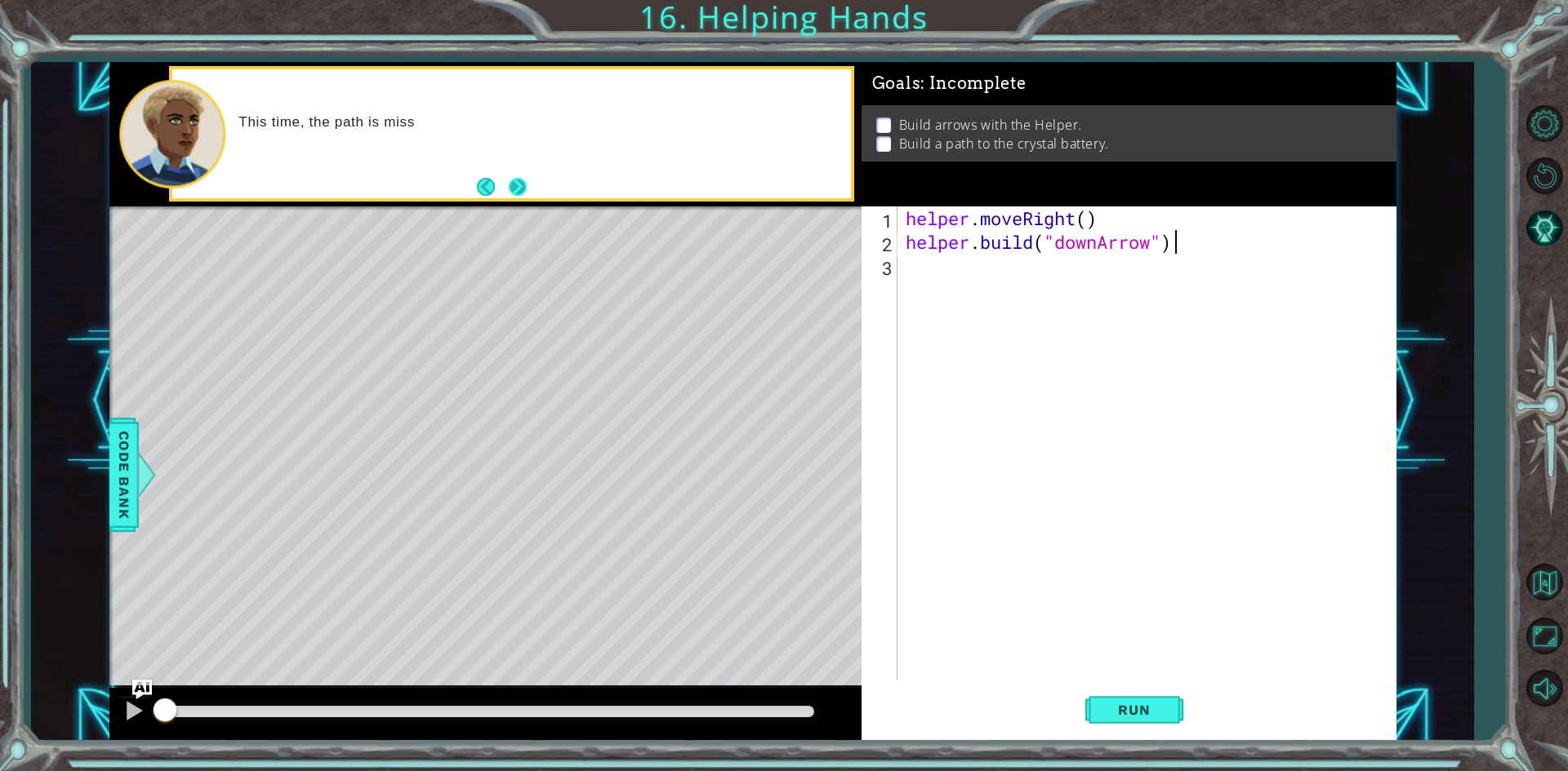
click at [526, 178] on button "Next" at bounding box center [517, 186] width 18 height 18
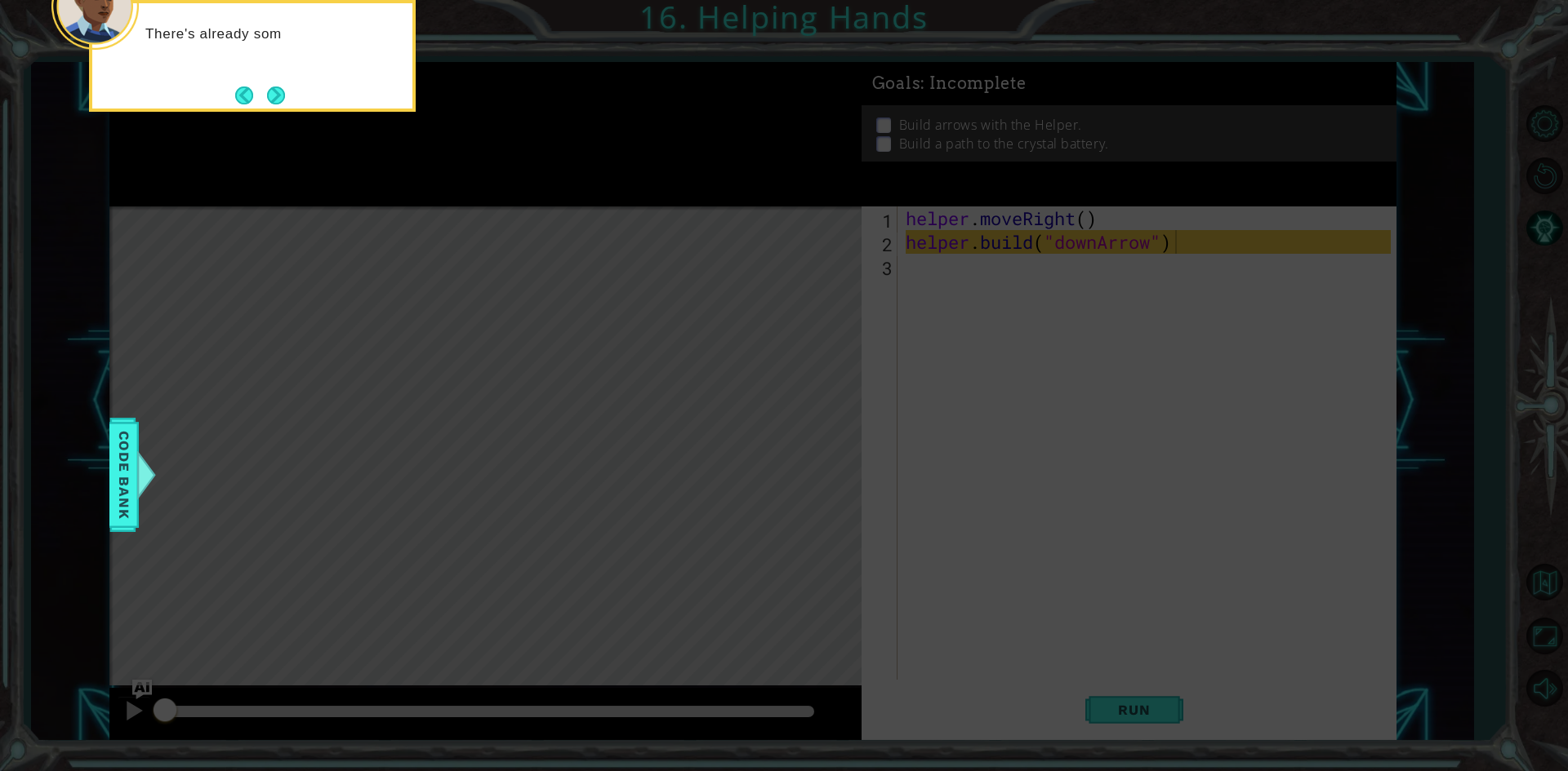
click at [285, 89] on button "Next" at bounding box center [276, 95] width 18 height 18
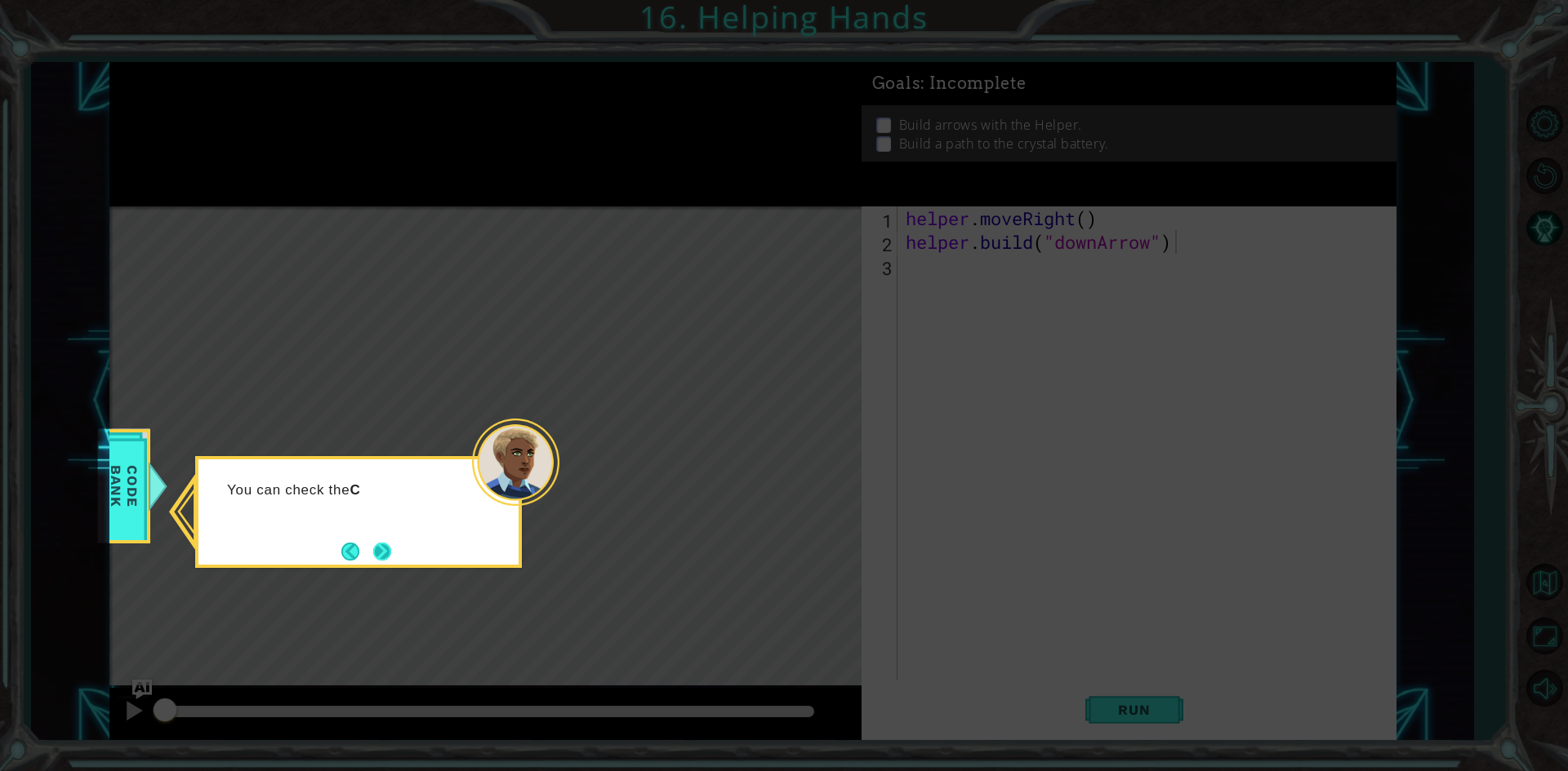
click at [382, 559] on button "Next" at bounding box center [382, 551] width 18 height 18
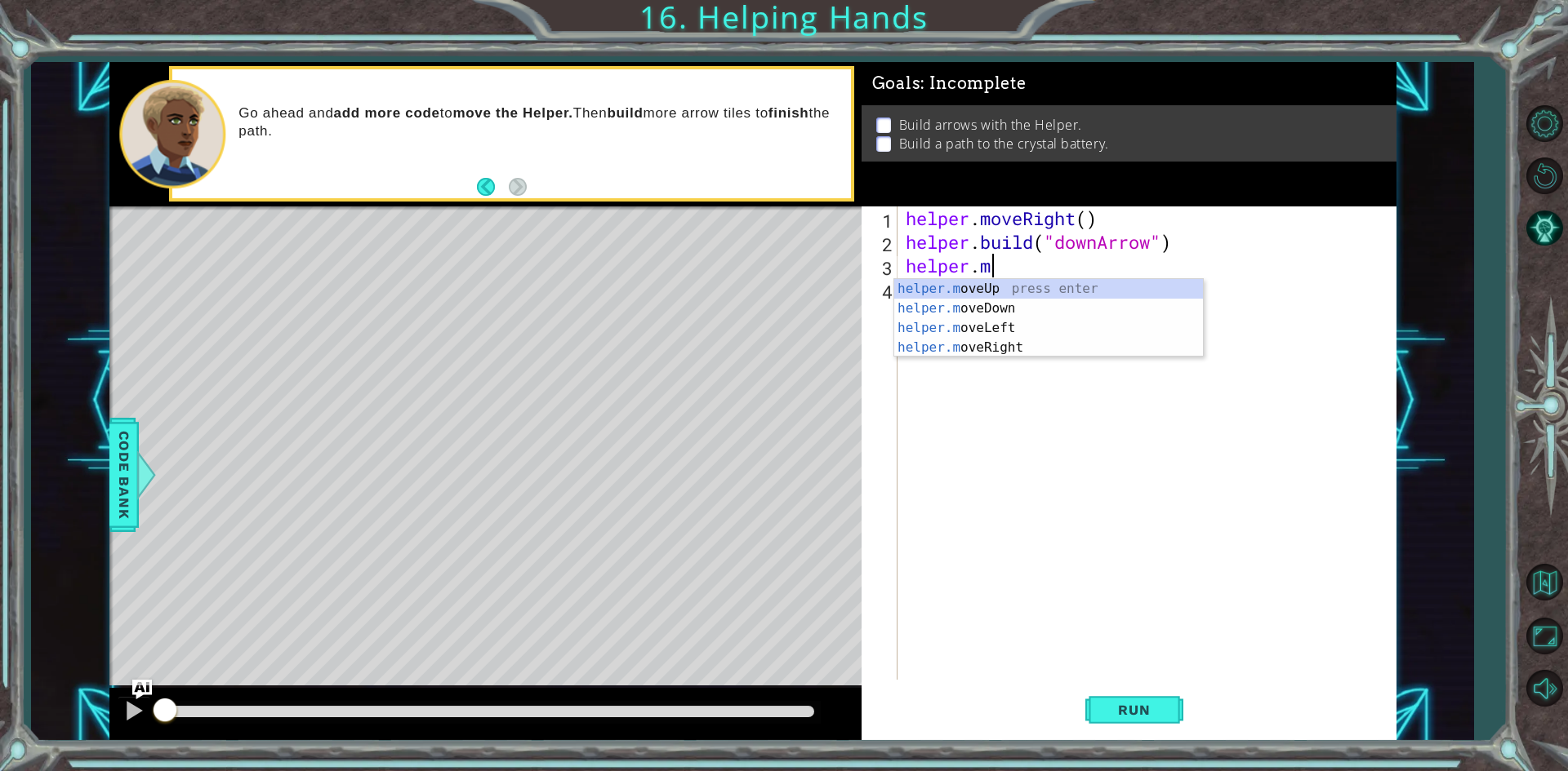
scroll to position [0, 4]
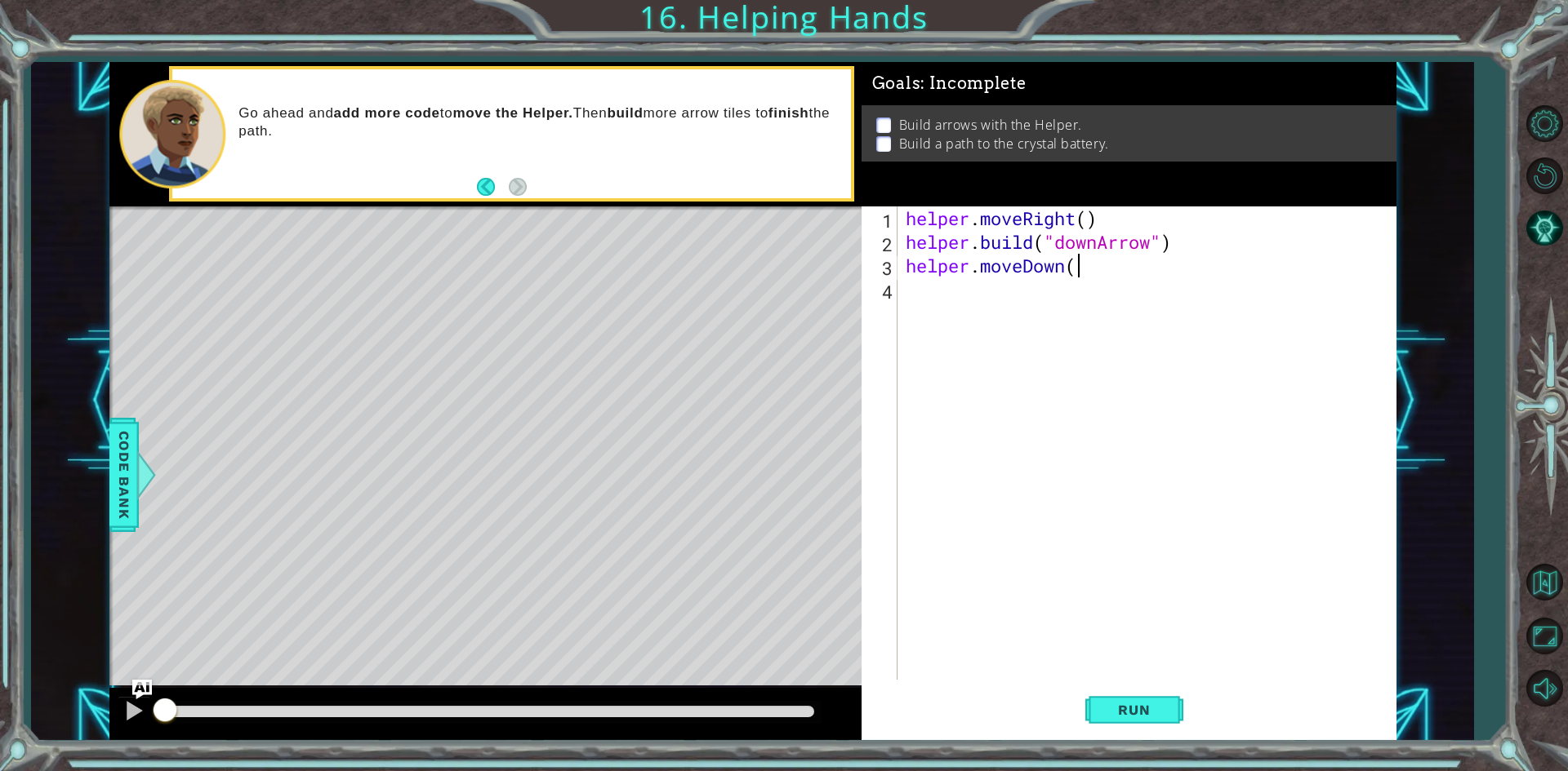
type textarea "helper.moveDown()"
type textarea "[DOMAIN_NAME]("downArrow")"
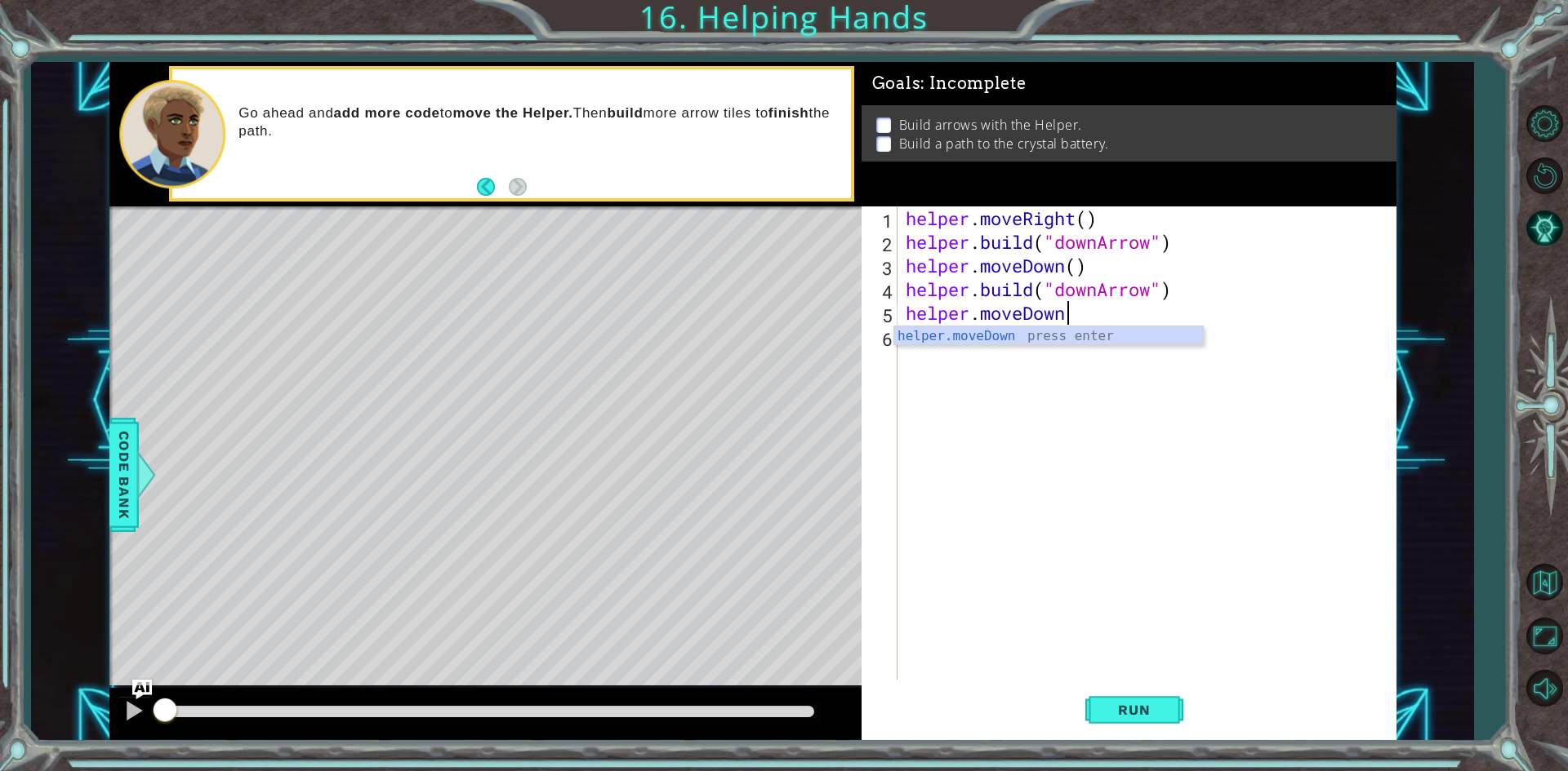
type textarea "helper.moveDown()"
type textarea "[DOMAIN_NAME]("rightArrow")"
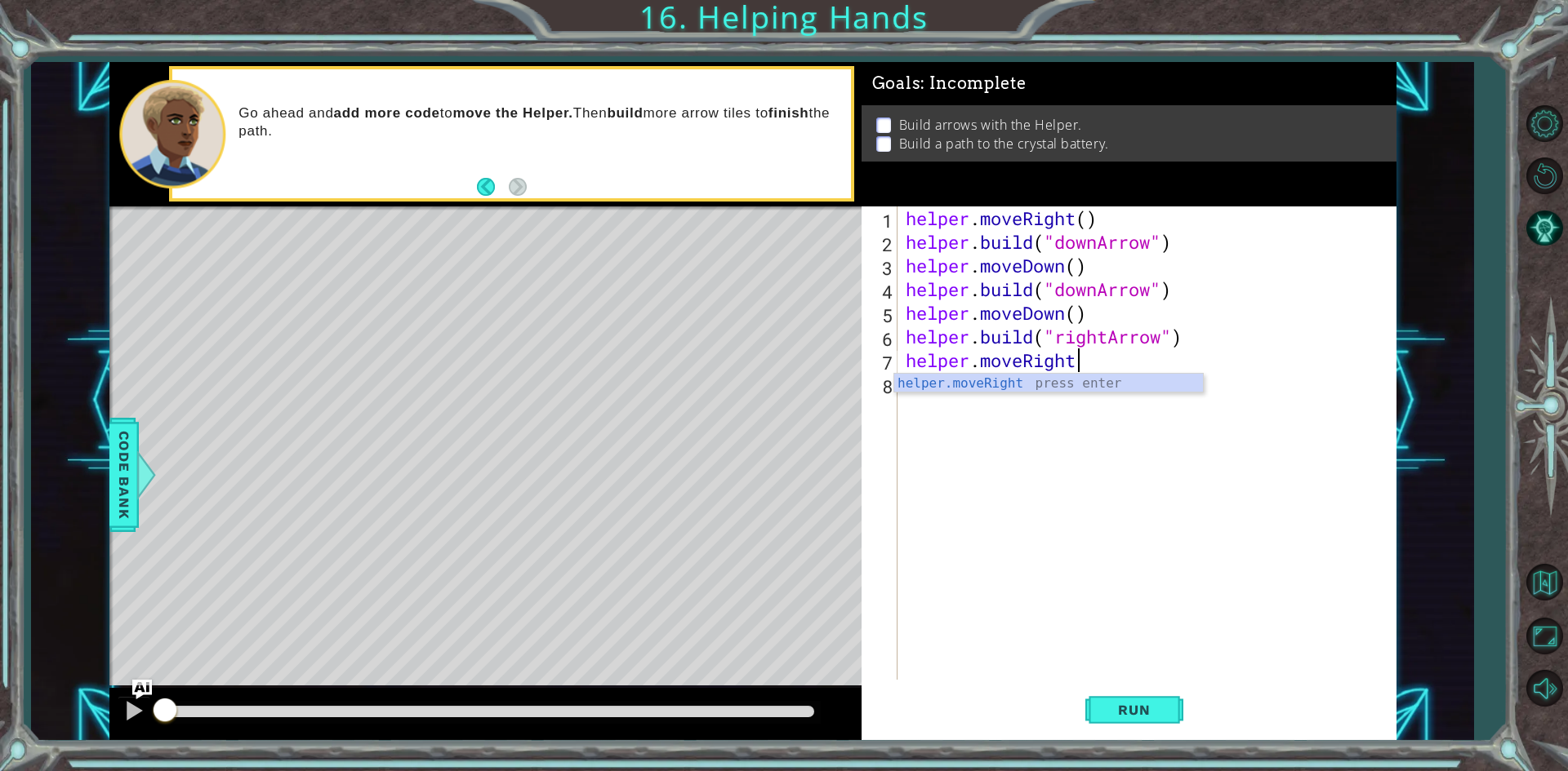
scroll to position [0, 8]
type textarea "helper.moveRight()"
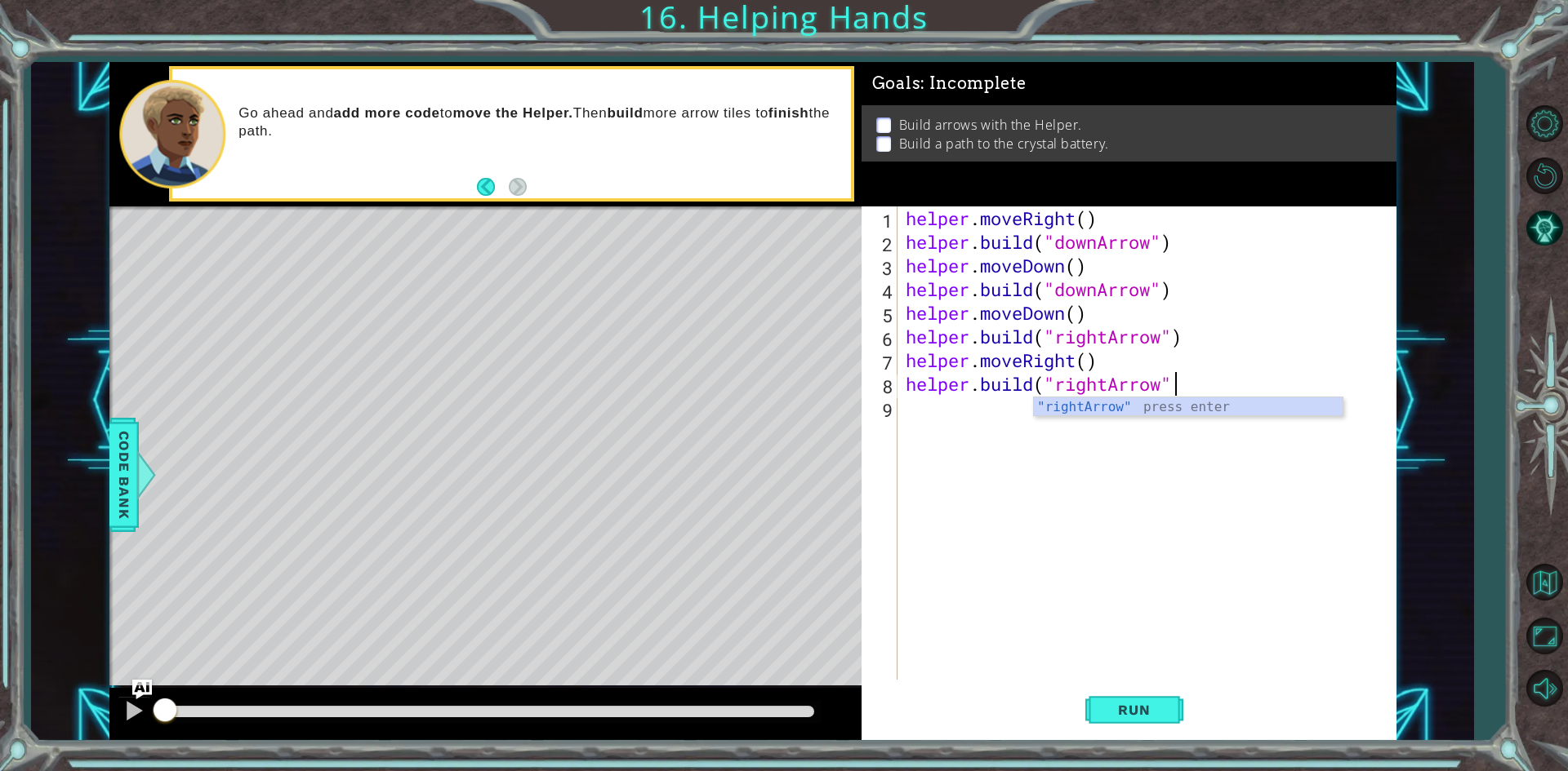
scroll to position [0, 11]
type textarea "[DOMAIN_NAME]("rightArrow")"
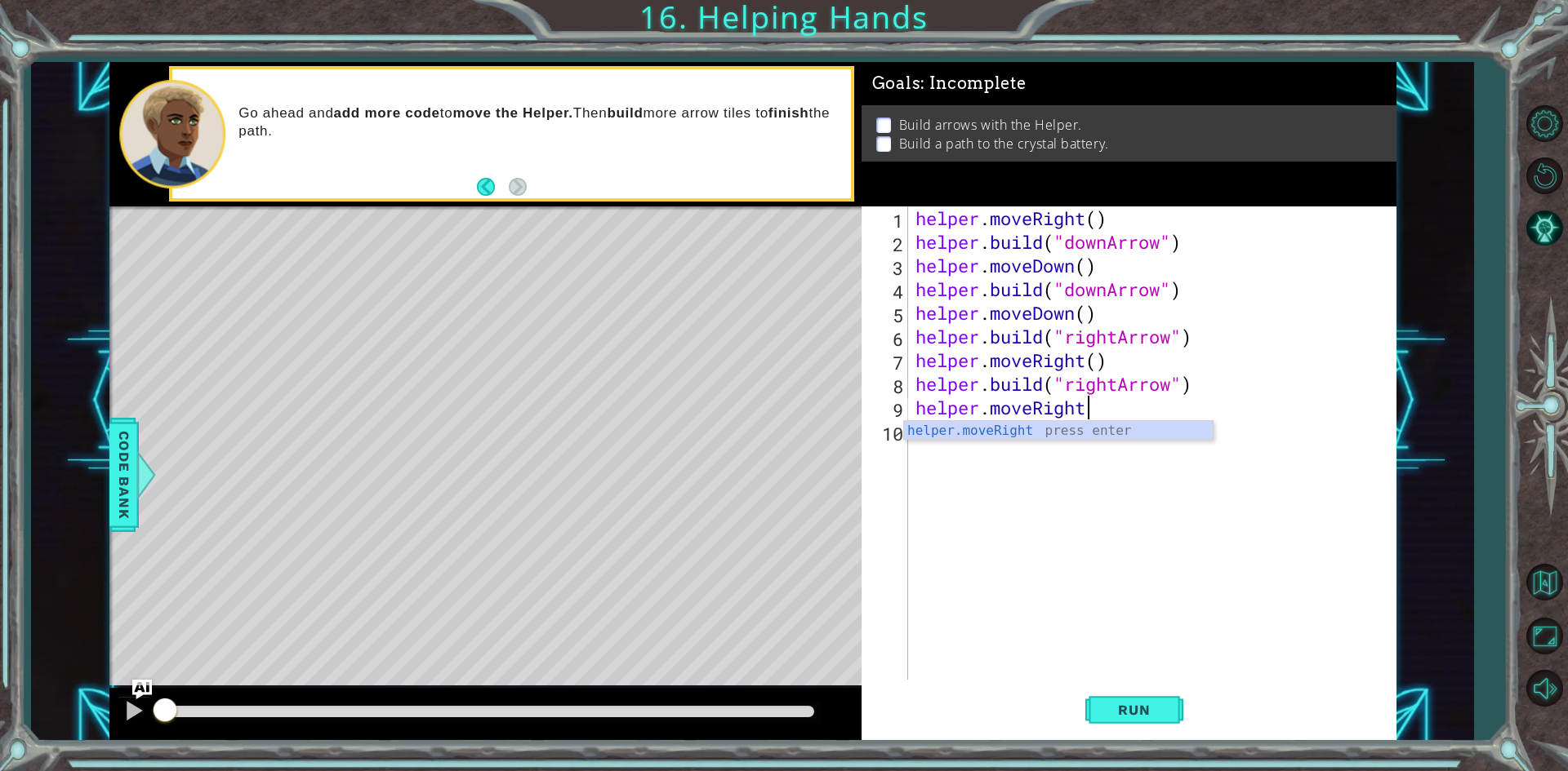
scroll to position [0, 8]
type textarea "helper.moveRight()"
click at [1112, 720] on button "Run" at bounding box center [1134, 711] width 98 height 53
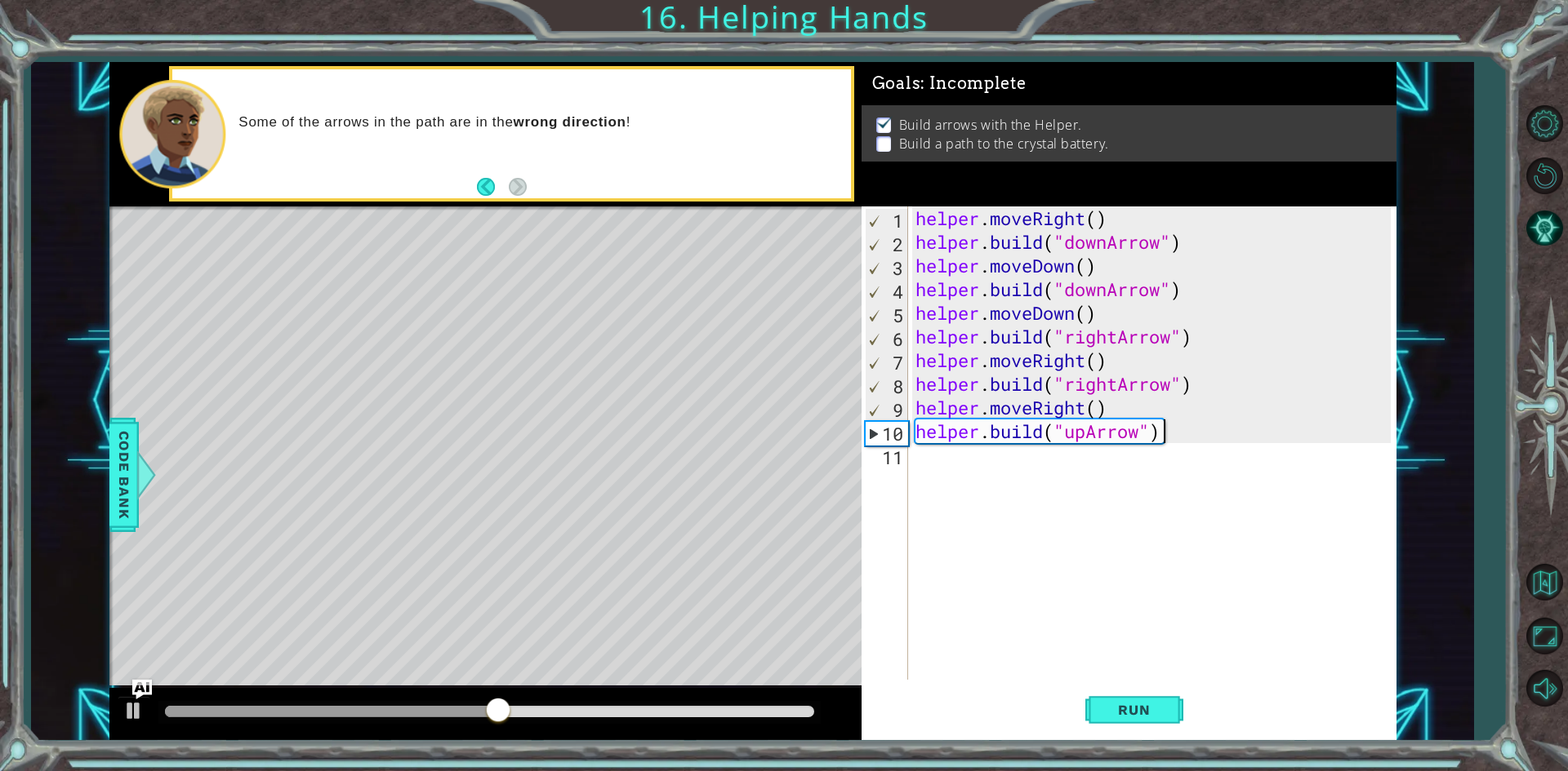
click at [1109, 291] on div "helper . moveRight ( ) helper . build ( "downArrow" ) helper . moveDown ( ) hel…" at bounding box center [1155, 467] width 486 height 521
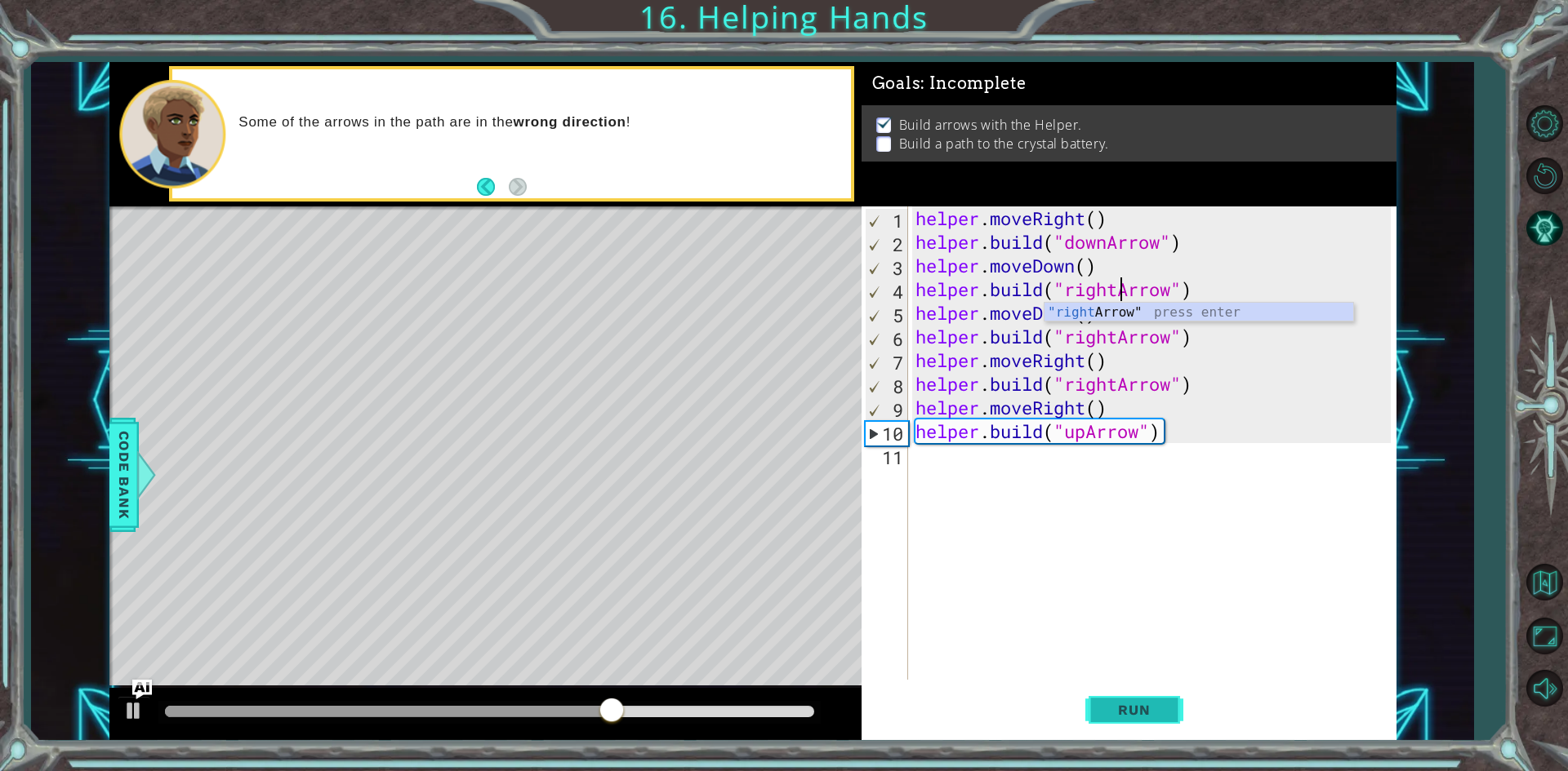
type textarea "[DOMAIN_NAME]("rightArrow")"
click at [1107, 712] on span "Run" at bounding box center [1133, 710] width 65 height 16
click at [1161, 713] on span "Run" at bounding box center [1133, 710] width 65 height 16
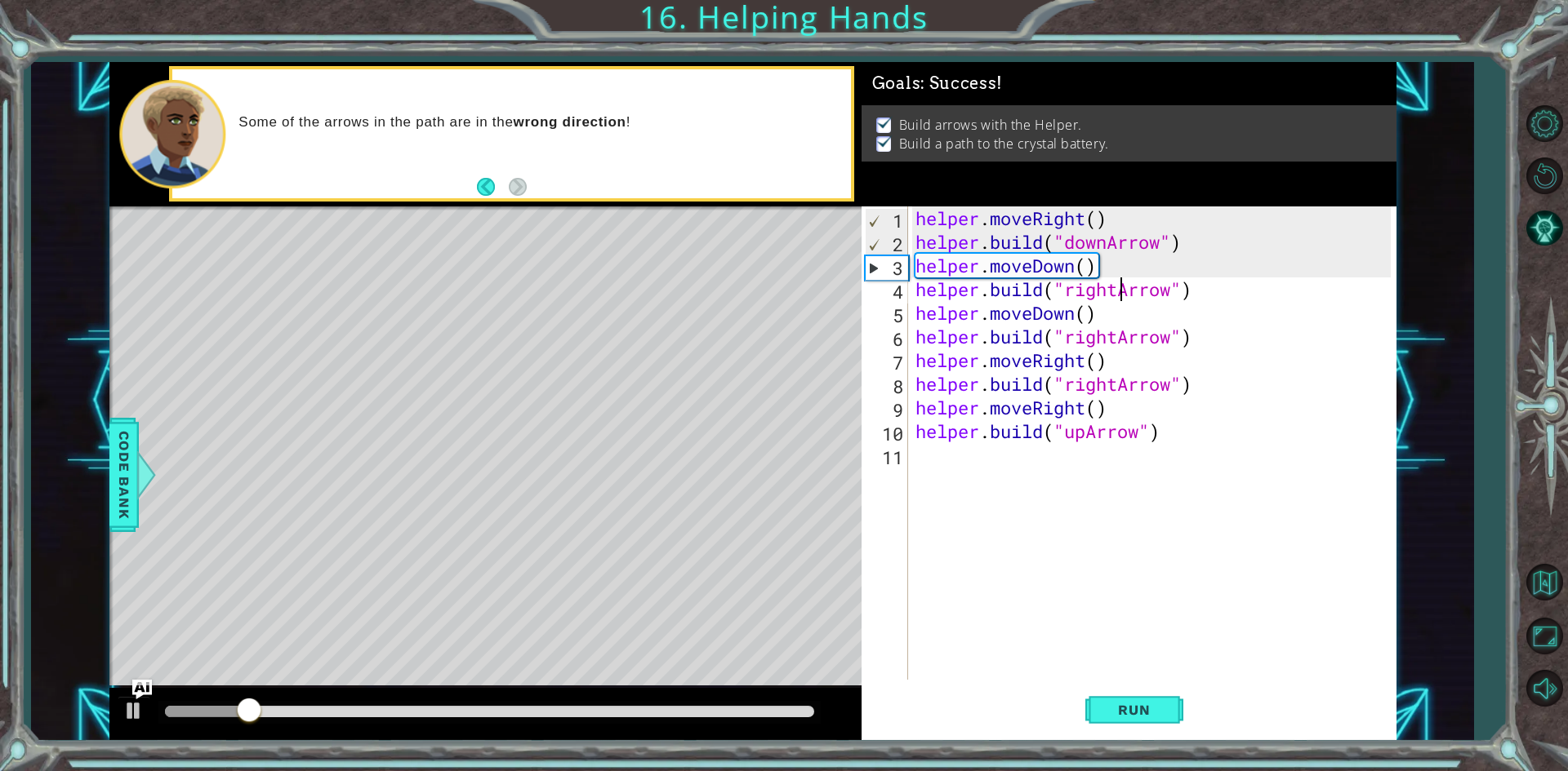
click at [685, 703] on div at bounding box center [489, 713] width 662 height 23
click at [785, 713] on div at bounding box center [489, 712] width 649 height 11
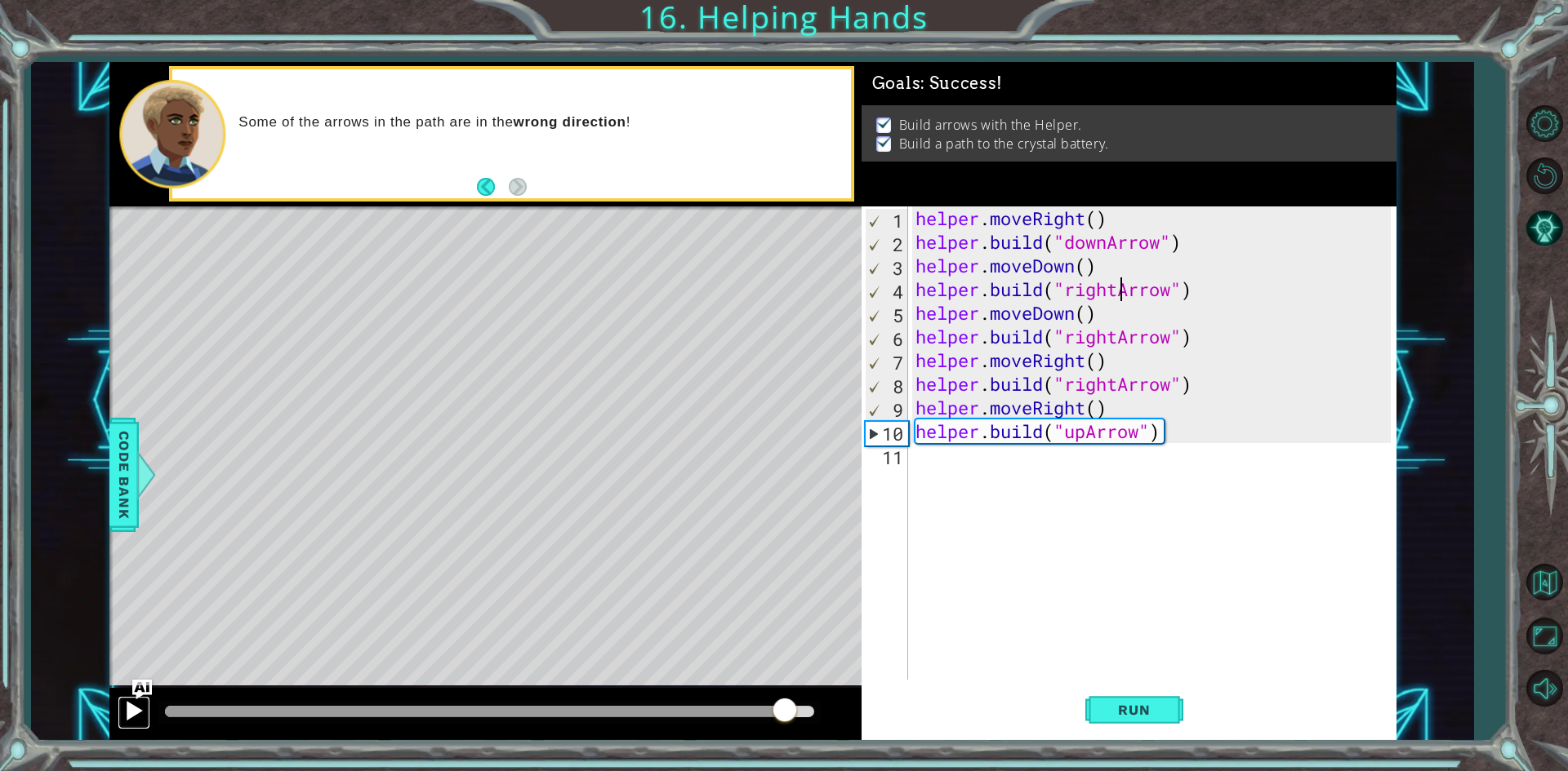
click at [127, 716] on div at bounding box center [134, 711] width 22 height 22
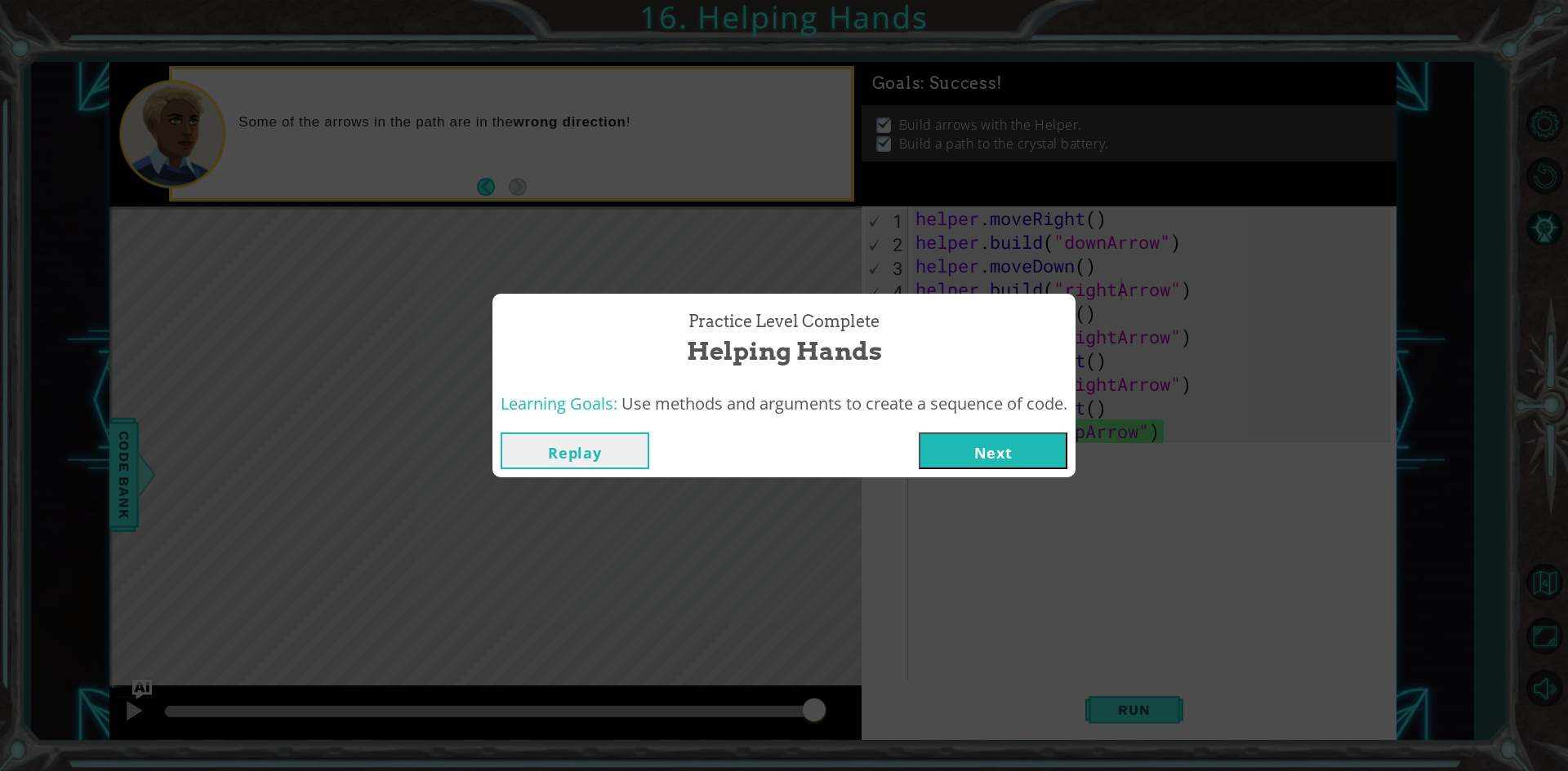
click at [1022, 458] on button "Next" at bounding box center [993, 450] width 149 height 37
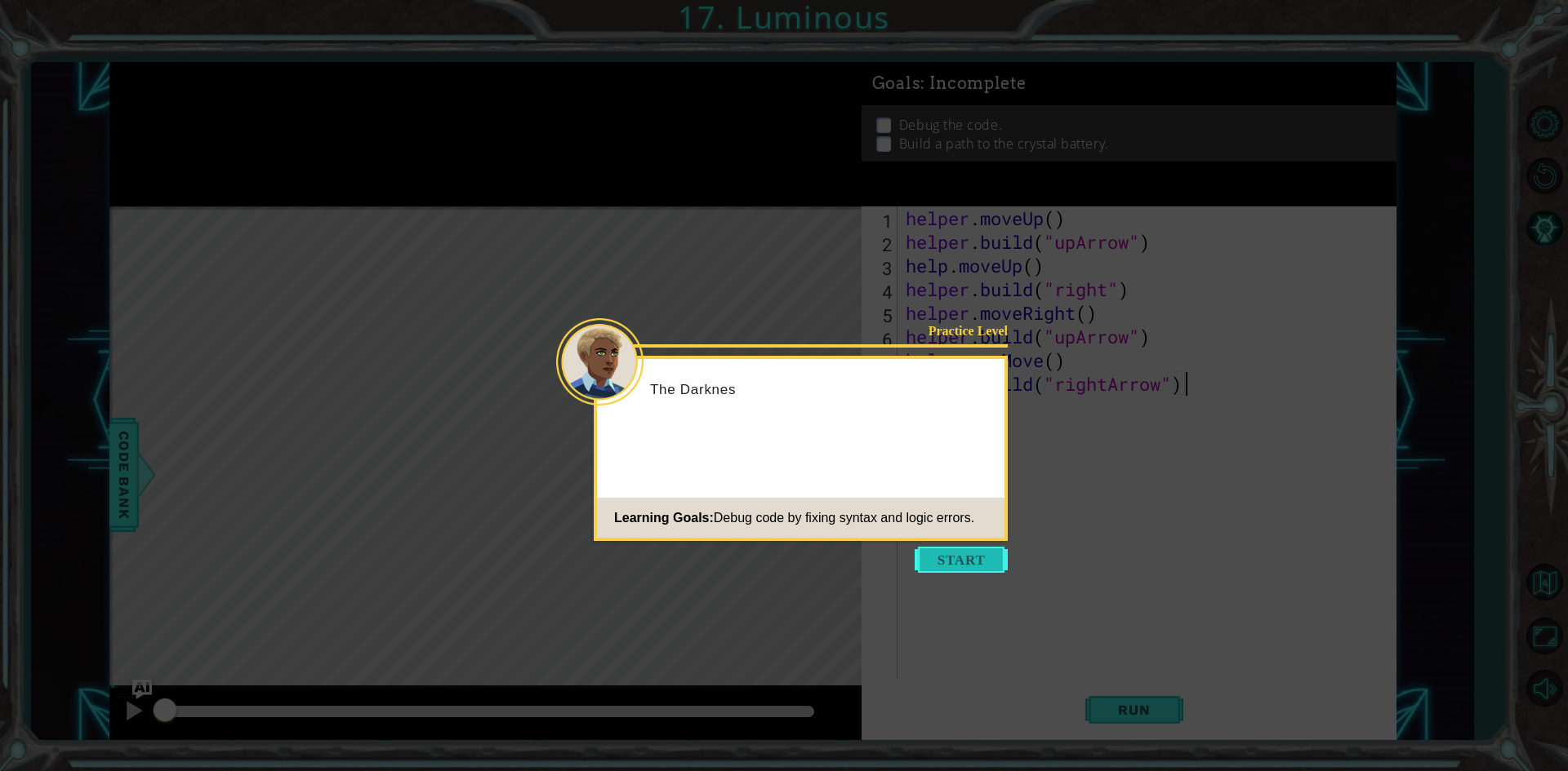
click at [975, 552] on button "Start" at bounding box center [960, 560] width 93 height 26
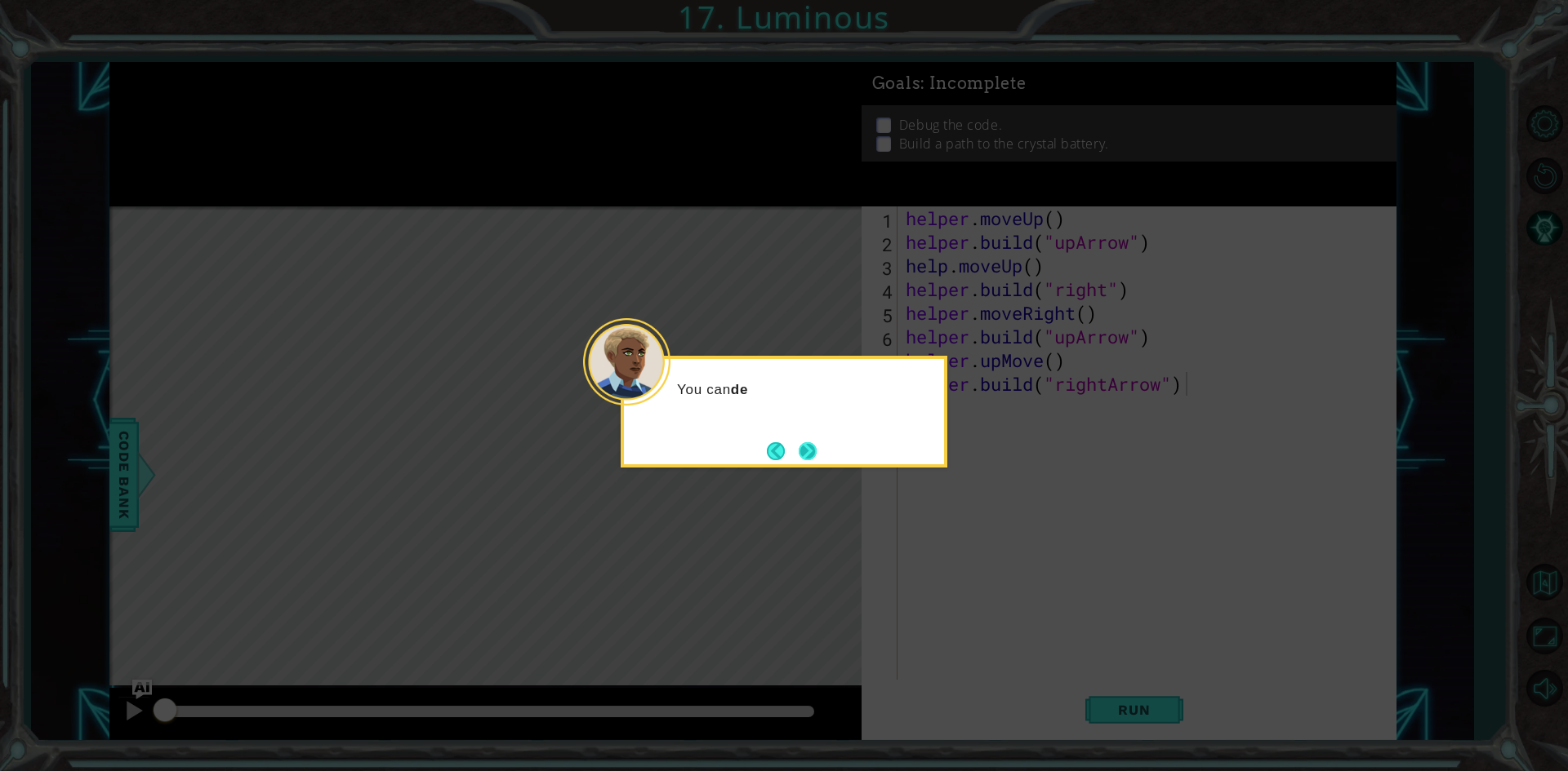
click at [808, 448] on button "Next" at bounding box center [807, 451] width 18 height 18
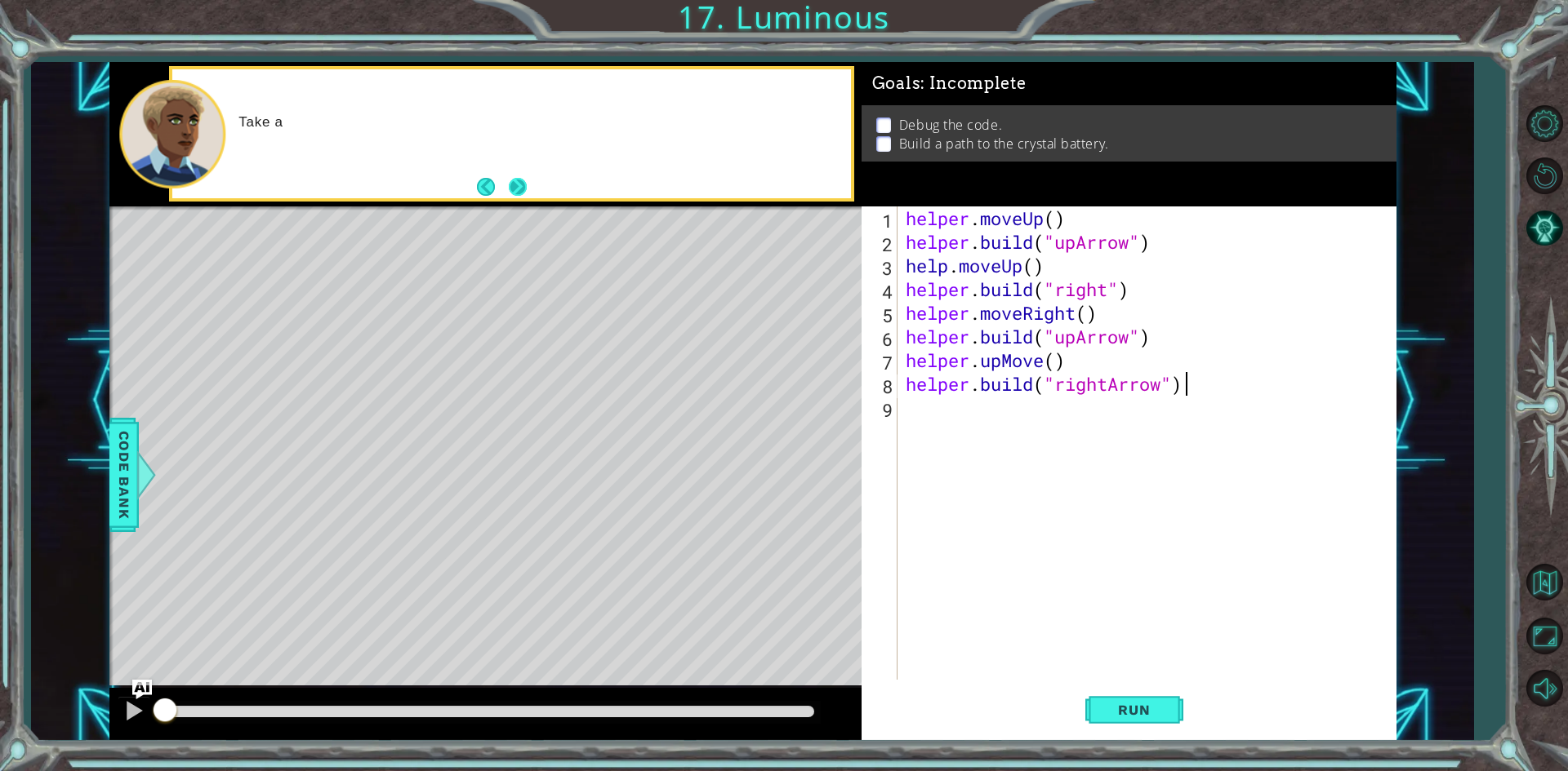
click at [524, 186] on button "Next" at bounding box center [517, 186] width 18 height 18
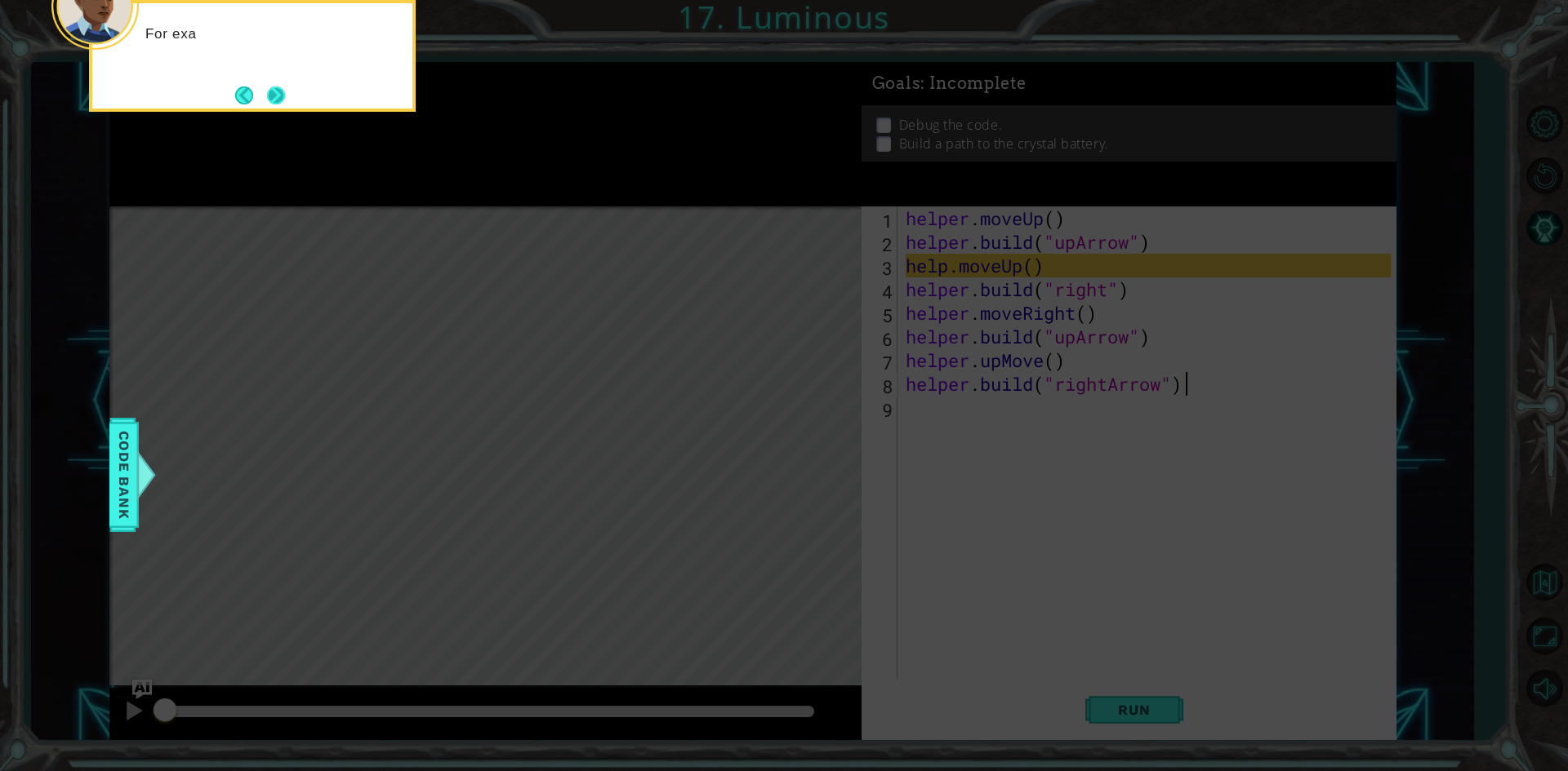
click at [272, 92] on button "Next" at bounding box center [276, 95] width 28 height 28
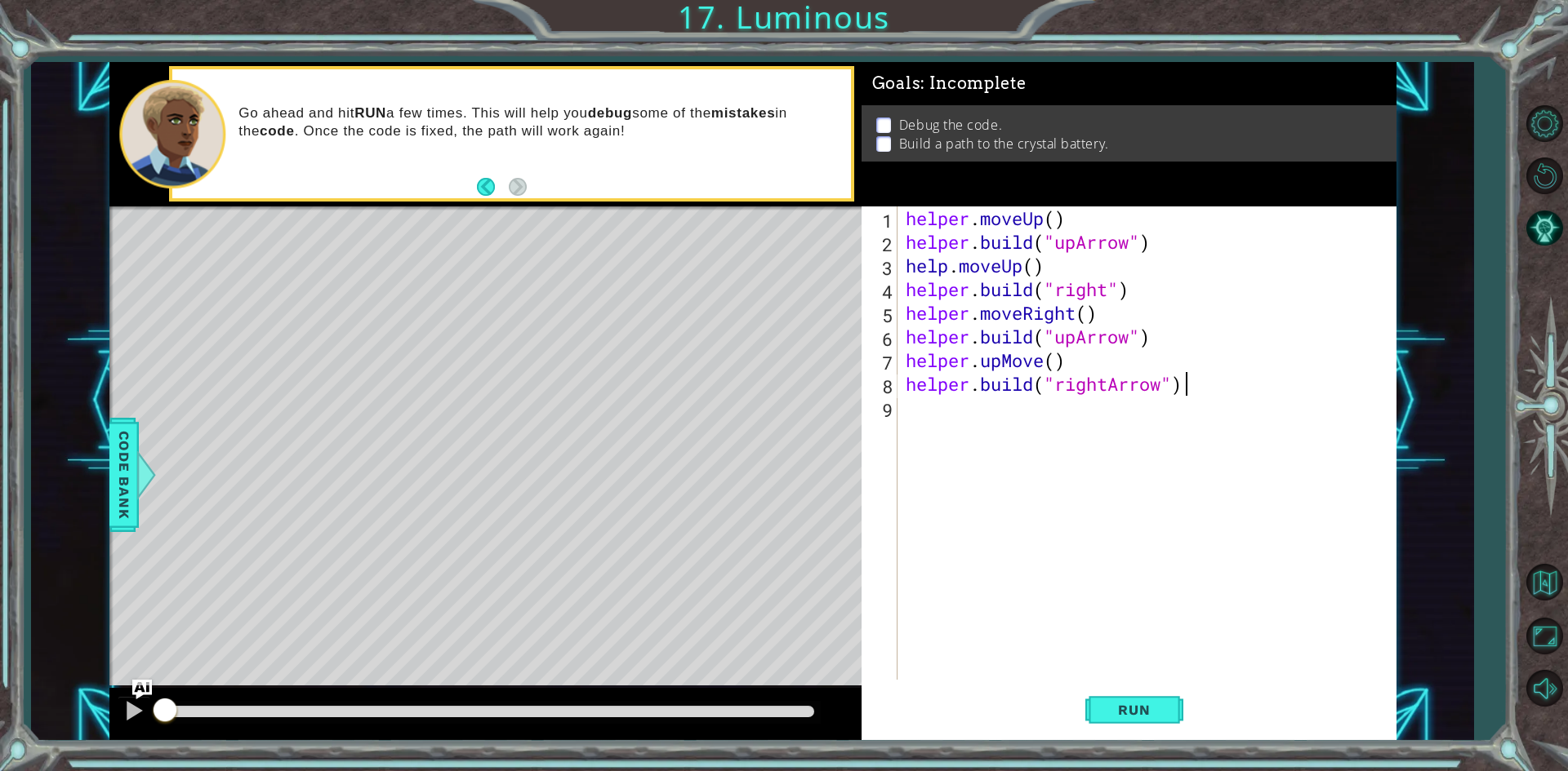
click at [951, 266] on div "helper . moveUp ( ) helper . build ( "upArrow" ) help . moveUp ( ) helper . bui…" at bounding box center [1150, 467] width 497 height 521
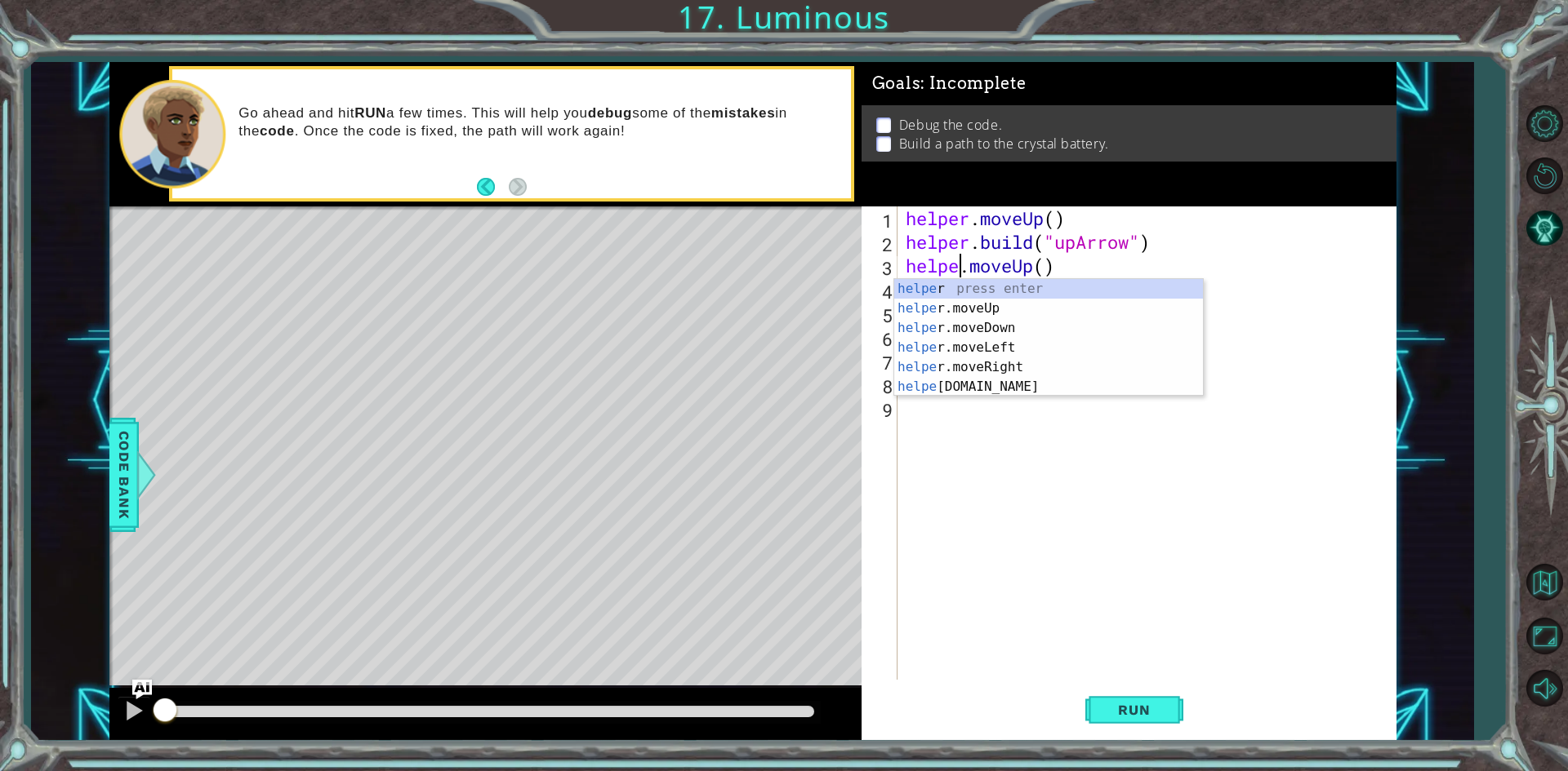
scroll to position [0, 3]
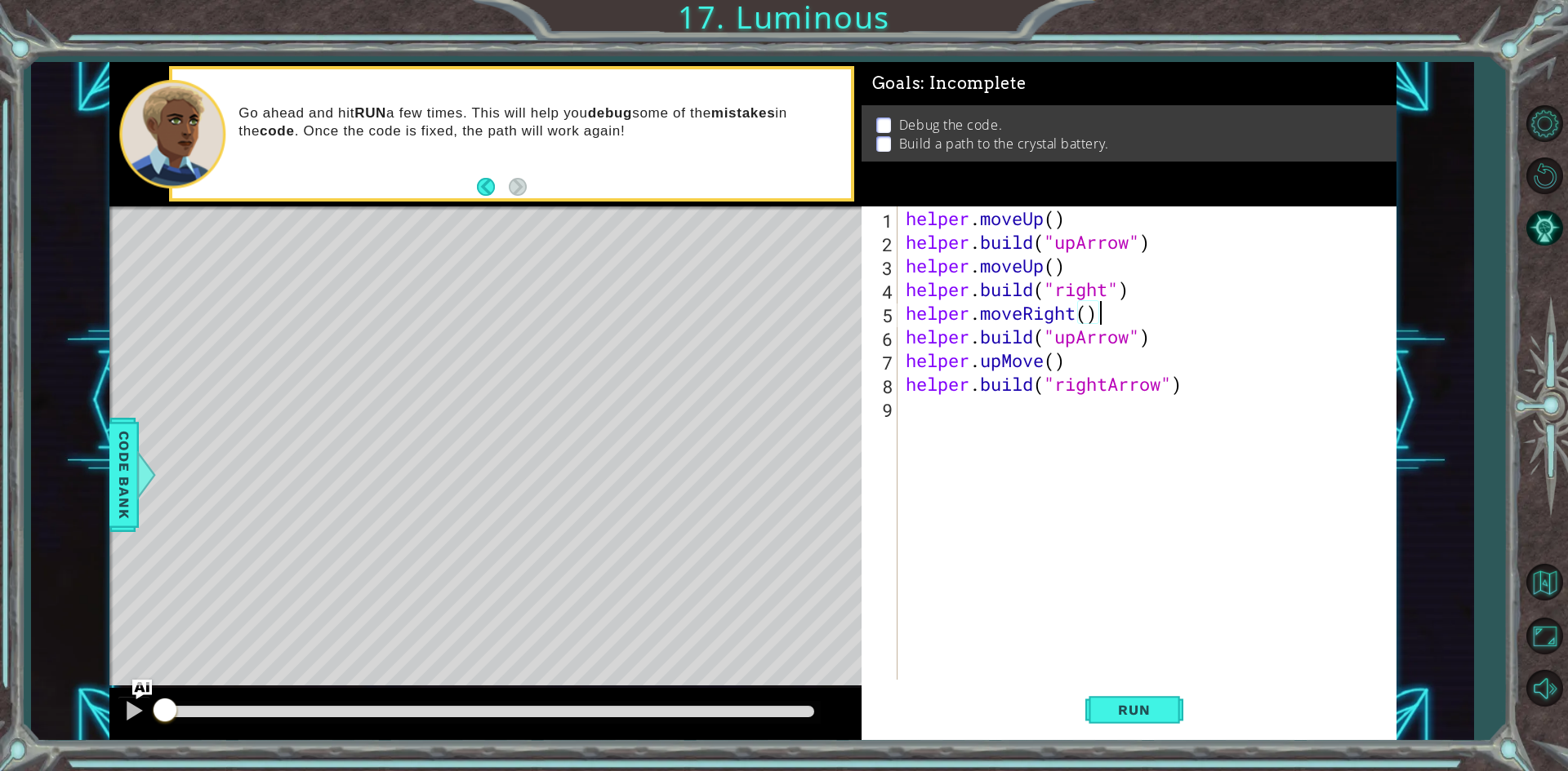
click at [1273, 307] on div "helper . moveUp ( ) helper . build ( "upArrow" ) helper . moveUp ( ) helper . b…" at bounding box center [1150, 467] width 497 height 521
click at [1037, 291] on div "helper . moveUp ( ) helper . build ( "upArrow" ) helper . moveUp ( ) helper . b…" at bounding box center [1150, 467] width 497 height 521
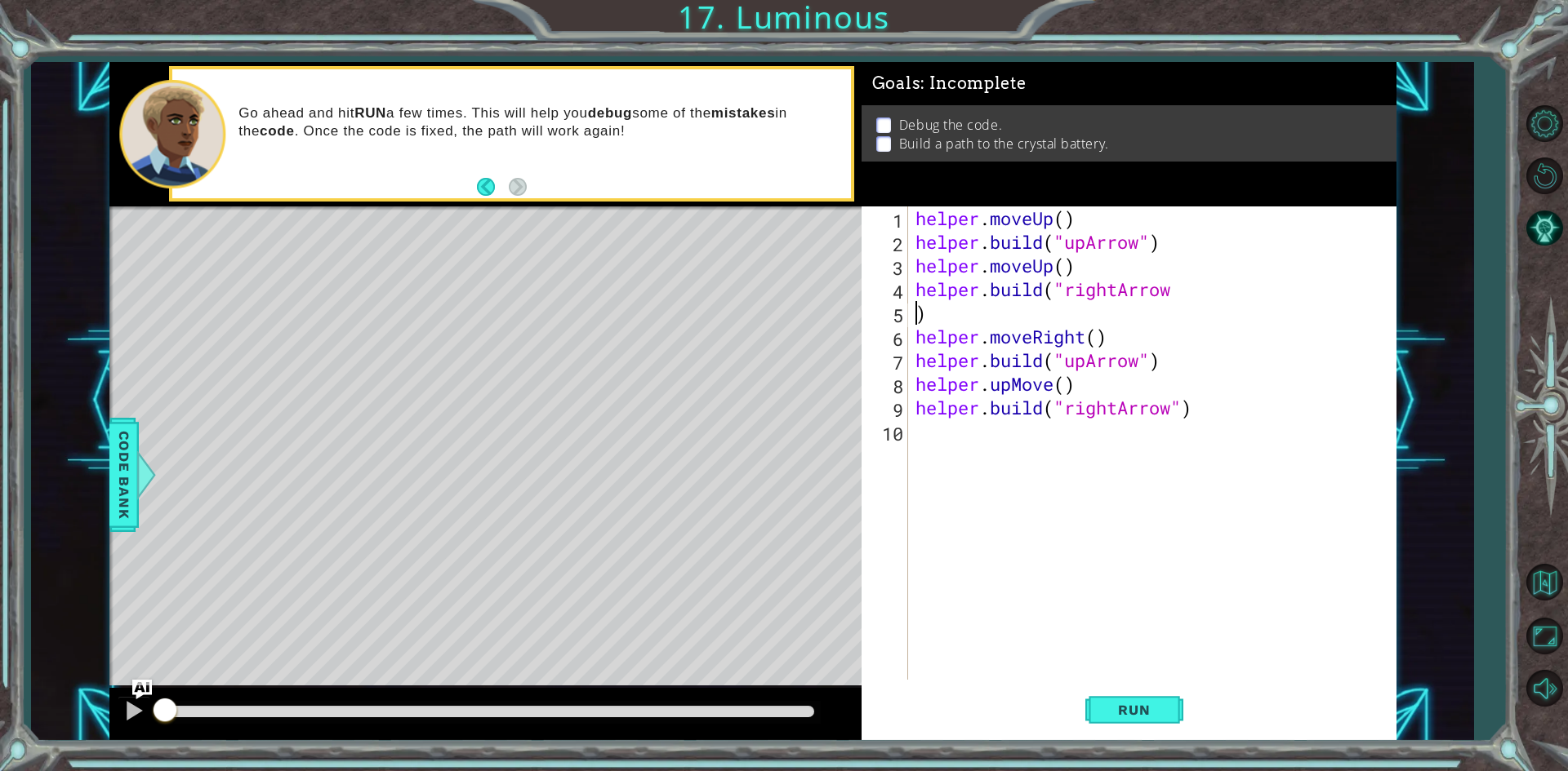
scroll to position [0, 0]
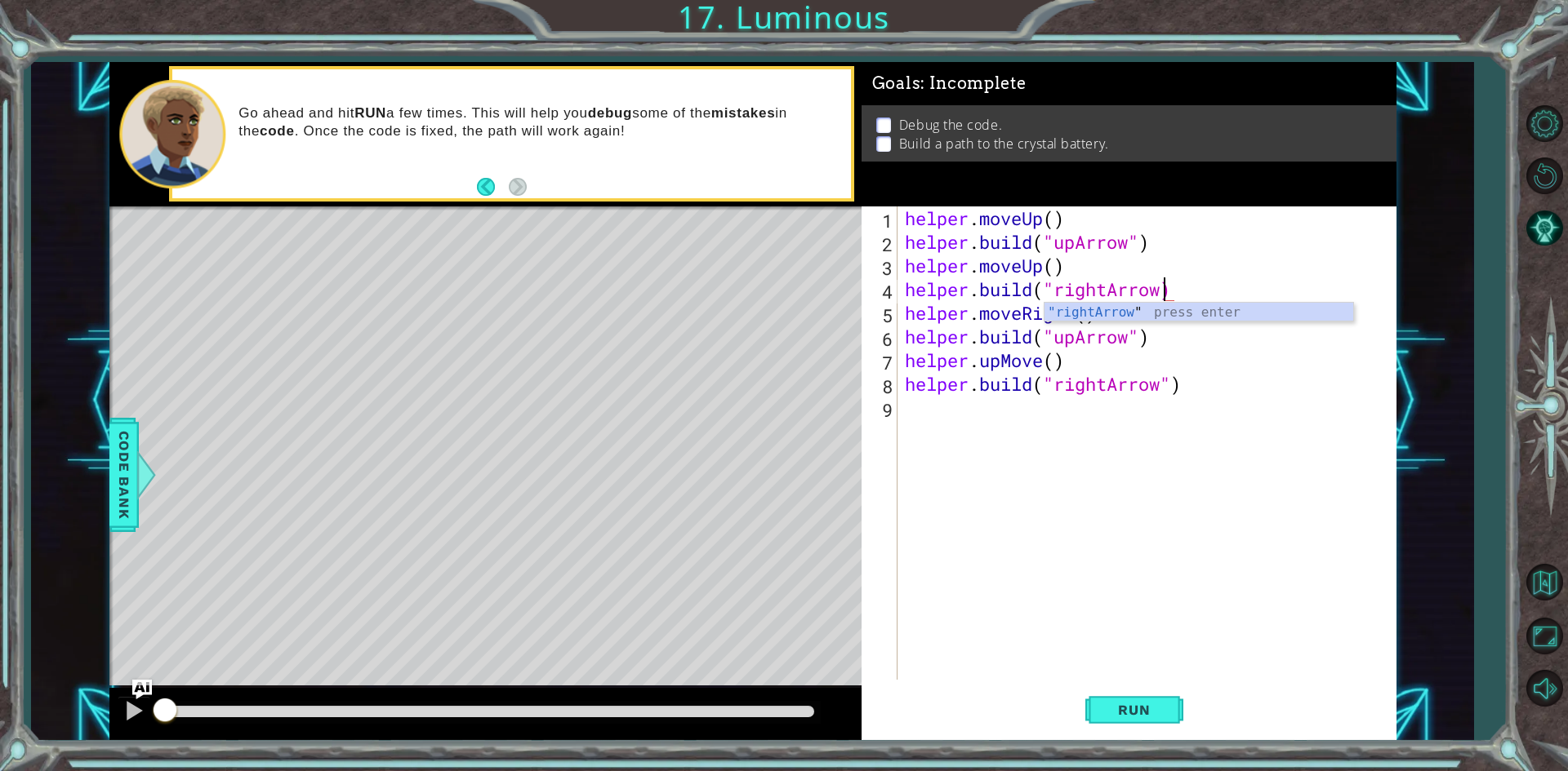
type textarea "[DOMAIN_NAME]("rightArrow")"
click at [1202, 479] on div "helper . moveUp ( ) helper . build ( "upArrow" ) helper . moveUp ( ) helper . b…" at bounding box center [1149, 467] width 498 height 521
click at [1142, 313] on div "helper . moveUp ( ) helper . build ( "upArrow" ) helper . moveUp ( ) helper . b…" at bounding box center [1149, 467] width 498 height 521
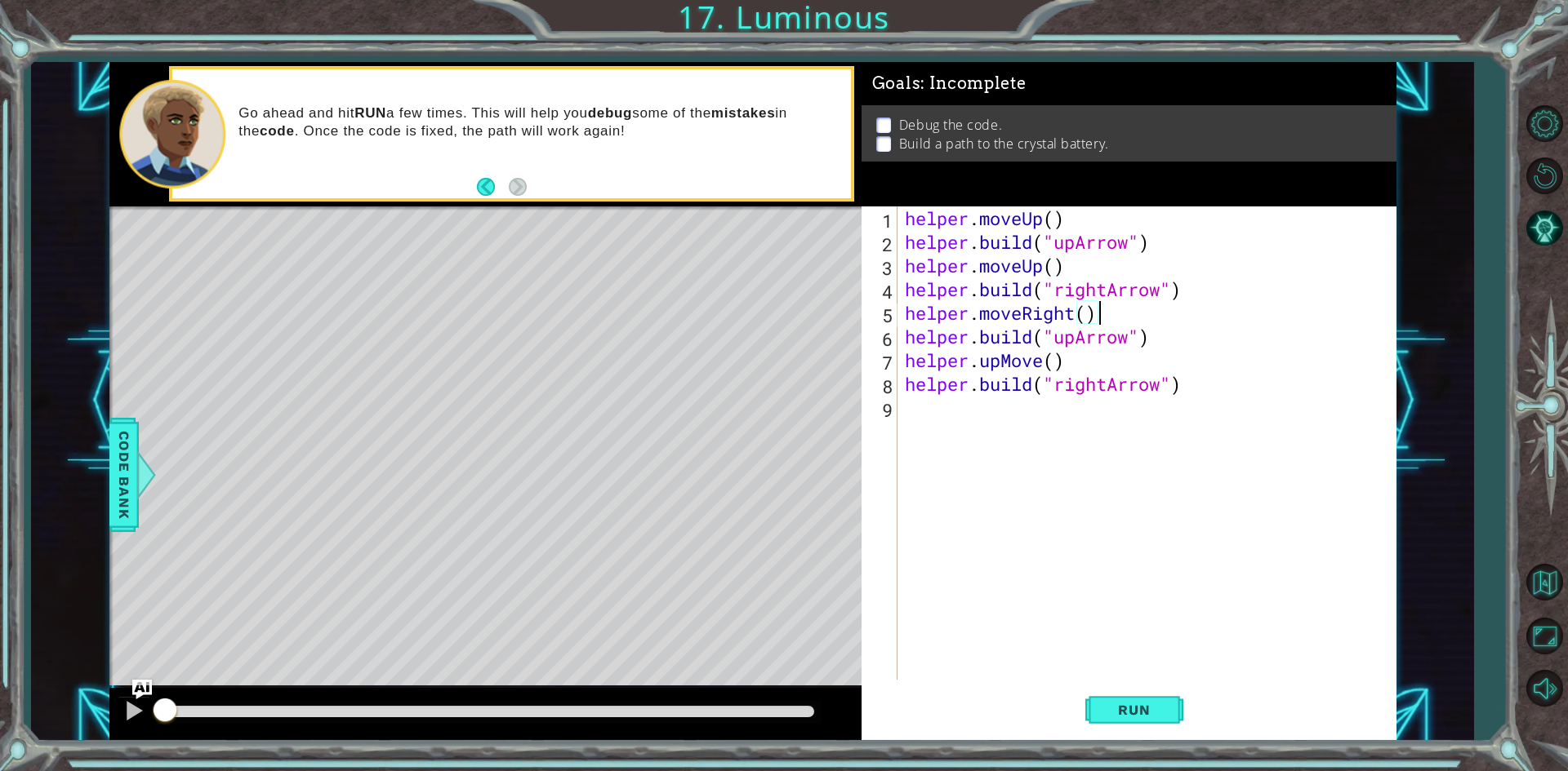
click at [1133, 336] on div "helper . moveUp ( ) helper . build ( "upArrow" ) helper . moveUp ( ) helper . b…" at bounding box center [1149, 467] width 498 height 521
type textarea "[DOMAIN_NAME]("RightArrow")"
click at [1174, 505] on div "helper . moveUp ( ) helper . build ( "upArrow" ) helper . moveUp ( ) helper . b…" at bounding box center [1149, 467] width 498 height 521
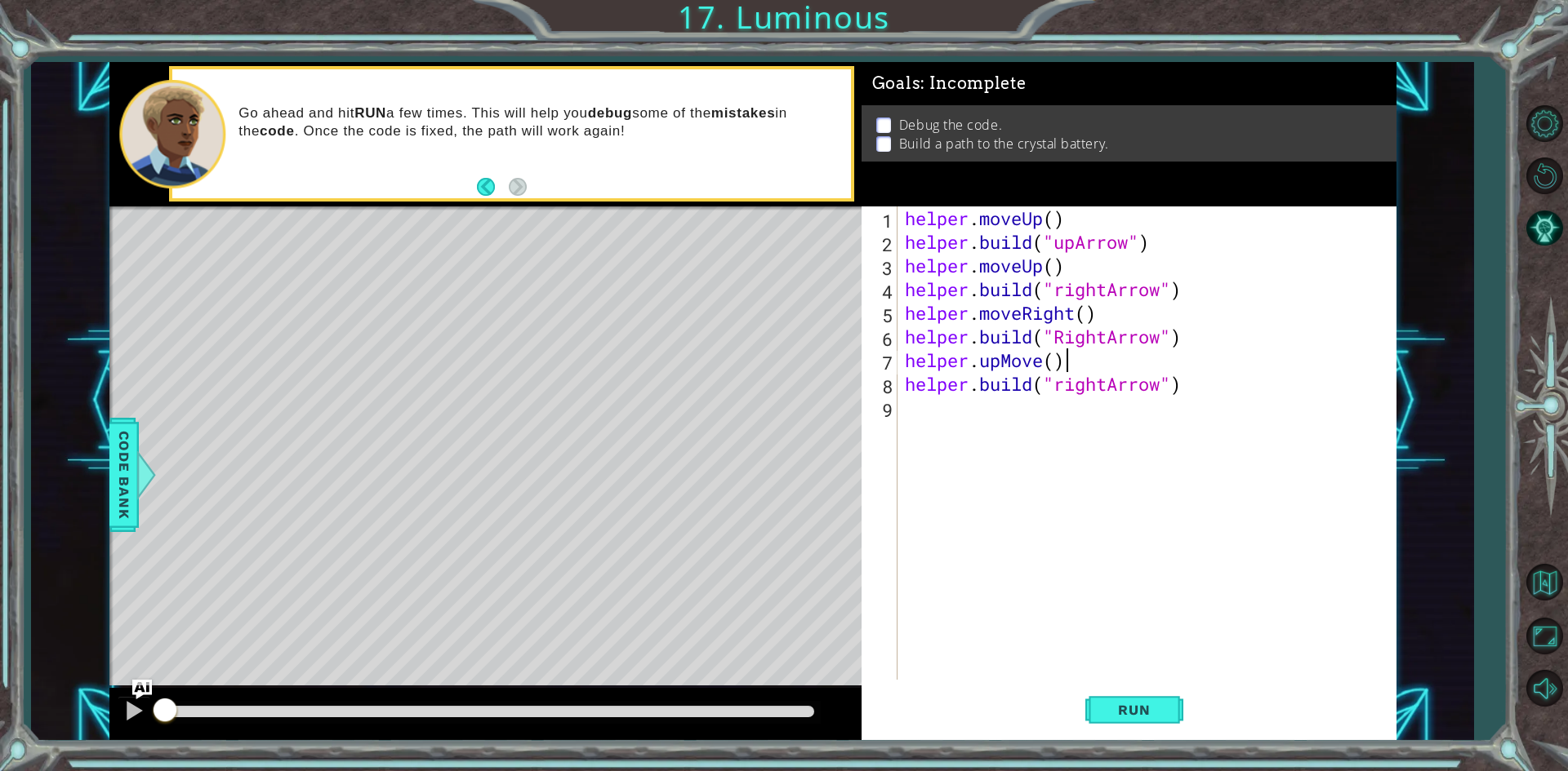
click at [1208, 369] on div "helper . moveUp ( ) helper . build ( "upArrow" ) helper . moveUp ( ) helper . b…" at bounding box center [1149, 467] width 498 height 521
click at [1044, 362] on div "helper . moveUp ( ) helper . build ( "upArrow" ) helper . moveUp ( ) helper . b…" at bounding box center [1149, 467] width 498 height 521
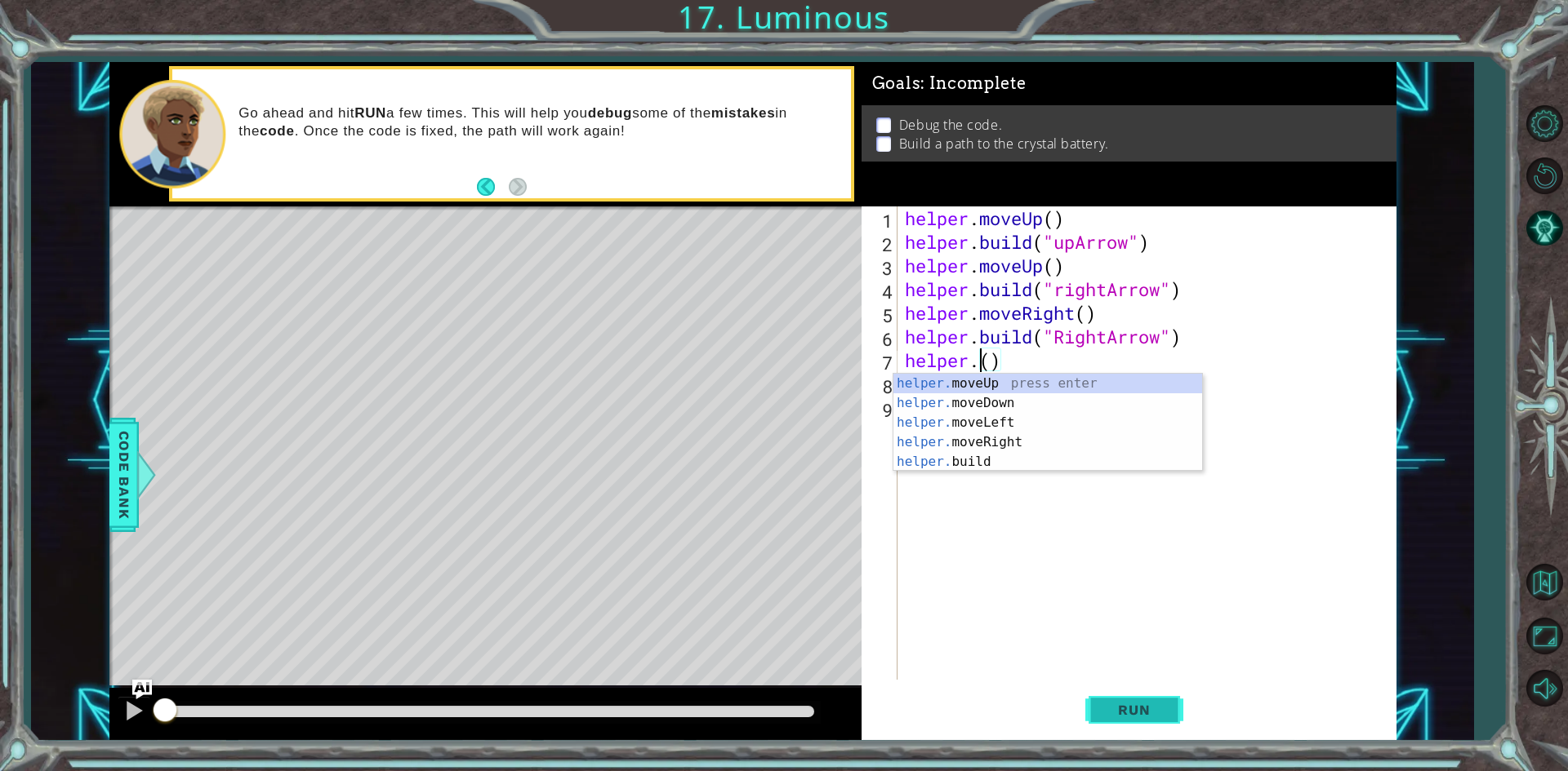
type textarea "helper.()"
click at [1182, 707] on button "Run" at bounding box center [1134, 711] width 98 height 53
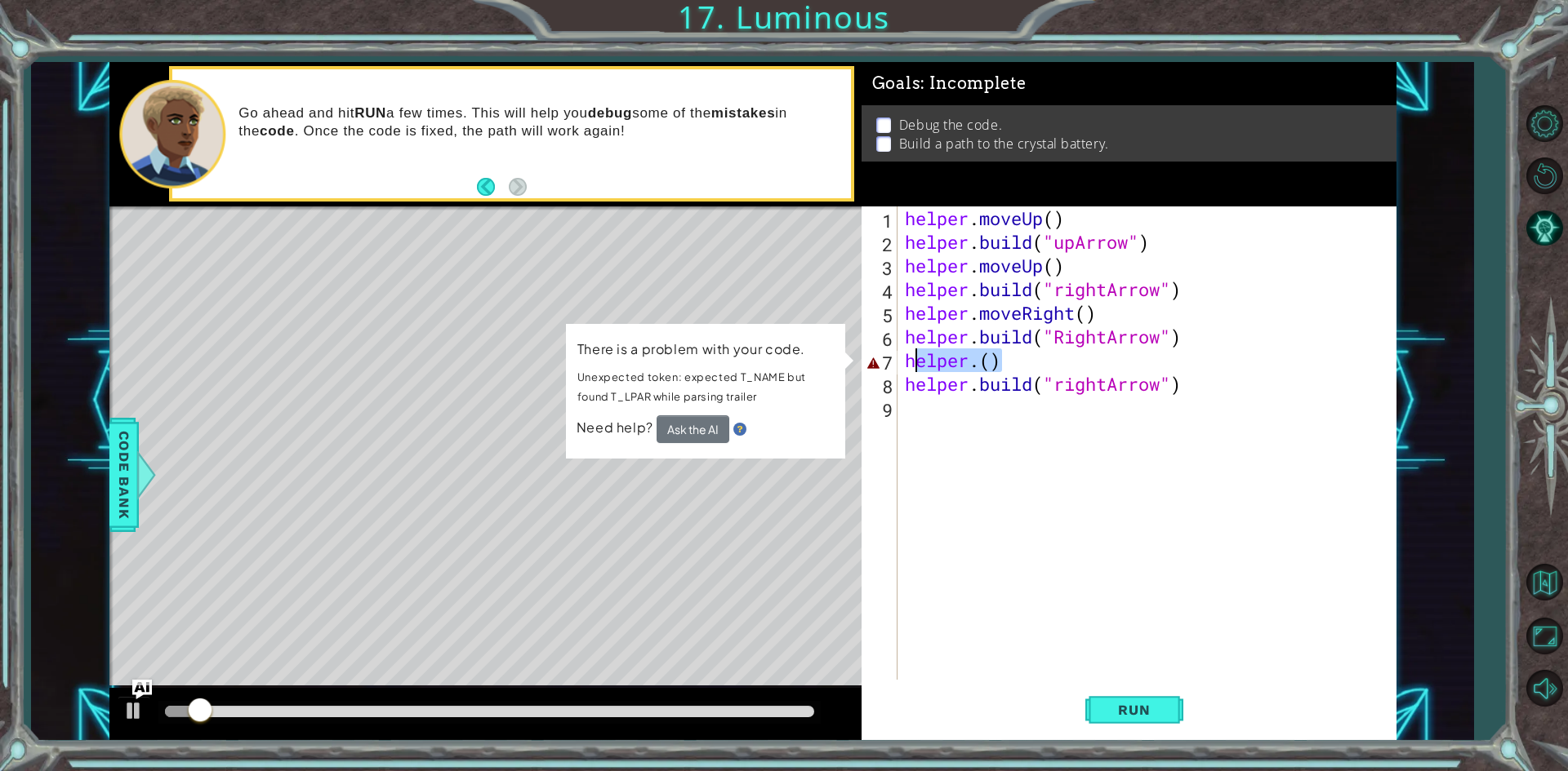
drag, startPoint x: 1025, startPoint y: 362, endPoint x: 910, endPoint y: 361, distance: 115.0
click at [910, 361] on div "helper . moveUp ( ) helper . build ( "upArrow" ) helper . moveUp ( ) helper . b…" at bounding box center [1149, 467] width 498 height 521
click at [1008, 511] on div "helper . moveUp ( ) helper . build ( "upArrow" ) helper . moveUp ( ) helper . b…" at bounding box center [1149, 467] width 498 height 521
click at [1007, 424] on div "helper . moveUp ( ) helper . build ( "upArrow" ) helper . moveUp ( ) helper . b…" at bounding box center [1149, 467] width 498 height 521
drag, startPoint x: 1003, startPoint y: 357, endPoint x: 909, endPoint y: 361, distance: 94.1
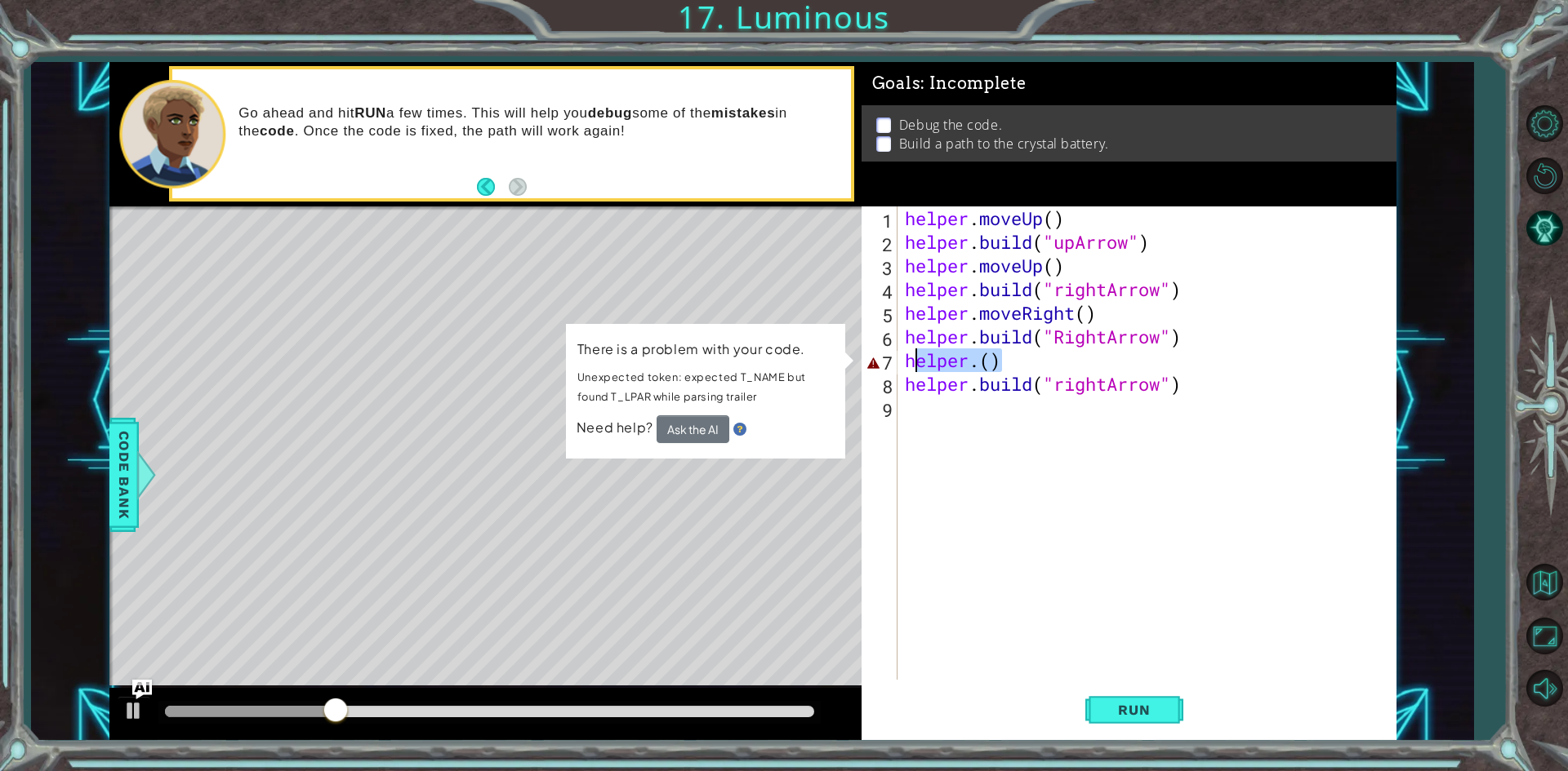
click at [909, 361] on div "helper . moveUp ( ) helper . build ( "upArrow" ) helper . moveUp ( ) helper . b…" at bounding box center [1149, 467] width 498 height 521
type textarea "helper.()"
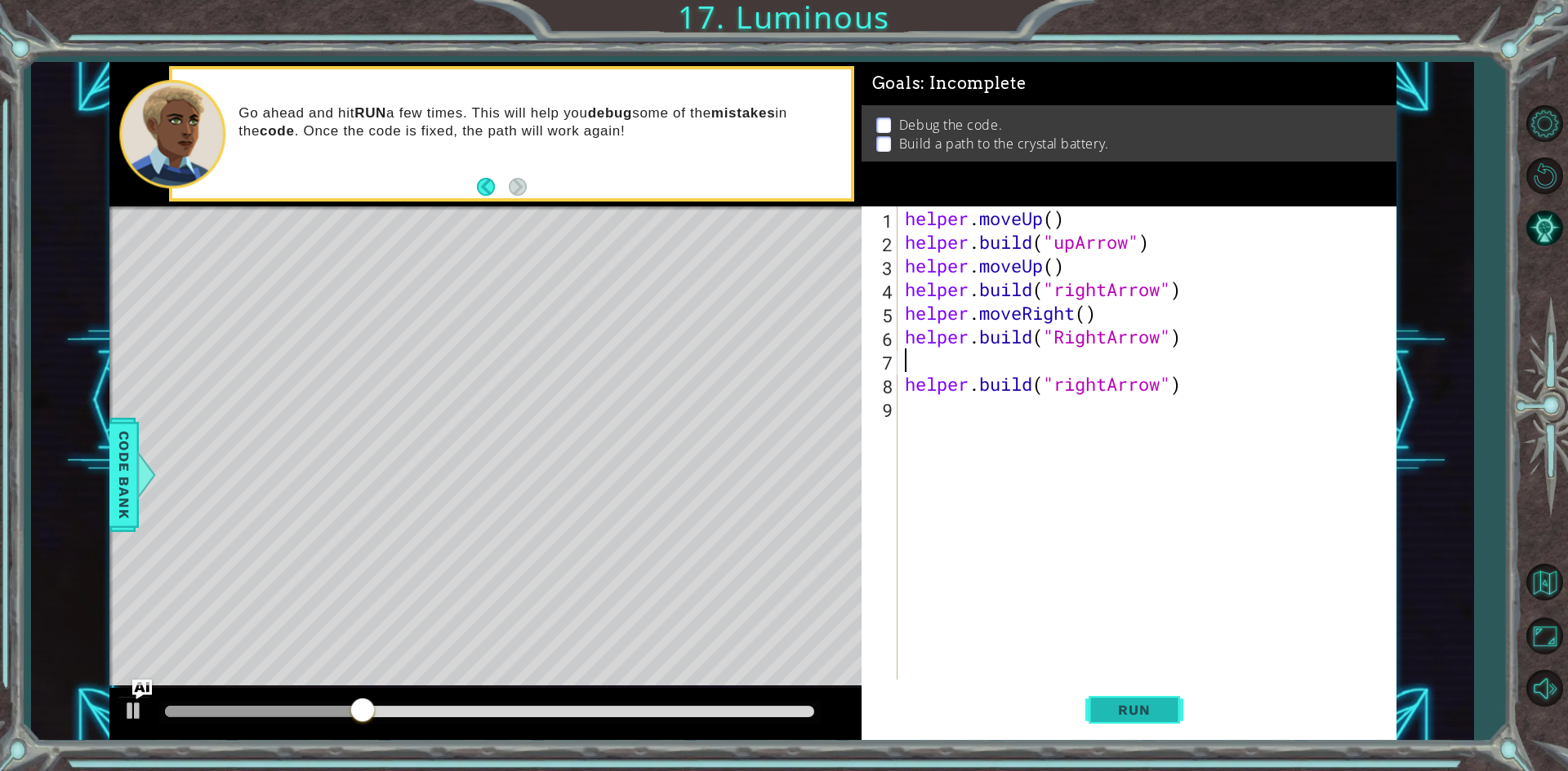
click at [1130, 711] on span "Run" at bounding box center [1133, 710] width 65 height 16
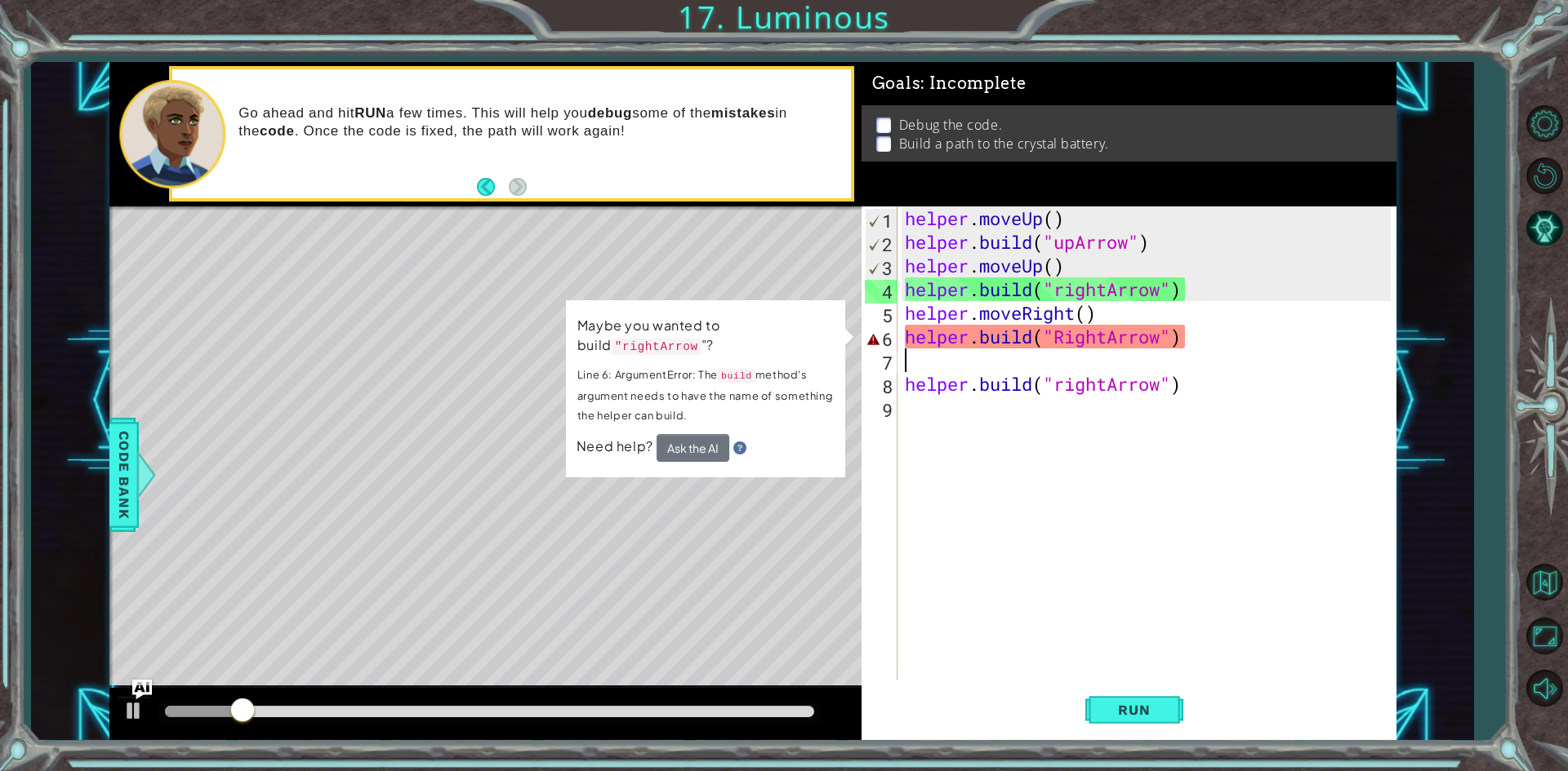
click at [1069, 334] on div "helper . moveUp ( ) helper . build ( "upArrow" ) helper . moveUp ( ) helper . b…" at bounding box center [1149, 467] width 498 height 521
type textarea "[DOMAIN_NAME]("rightArrow")"
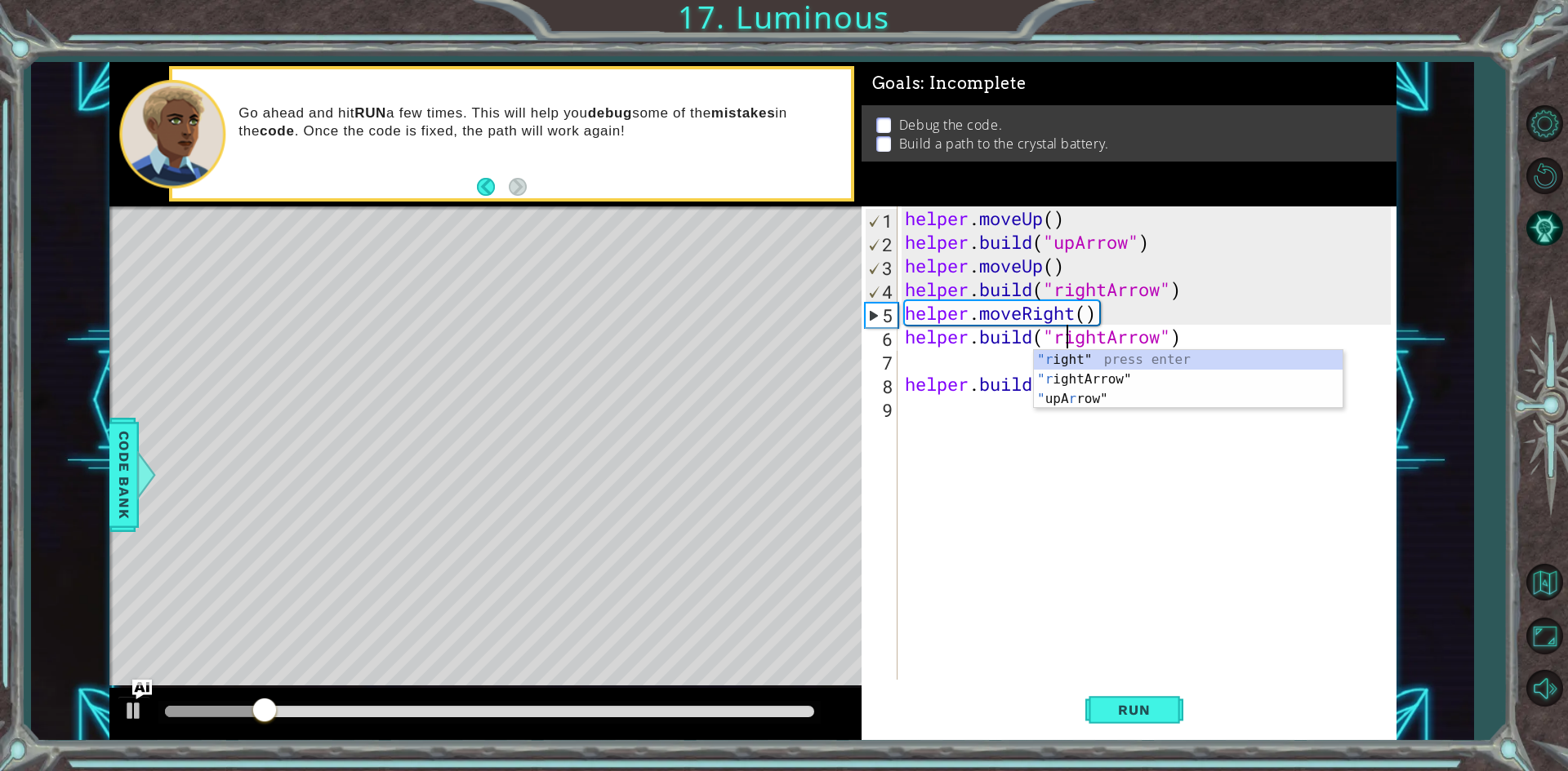
scroll to position [0, 8]
click at [1076, 502] on div "helper . moveUp ( ) helper . build ( "upArrow" ) helper . moveUp ( ) helper . b…" at bounding box center [1149, 467] width 498 height 521
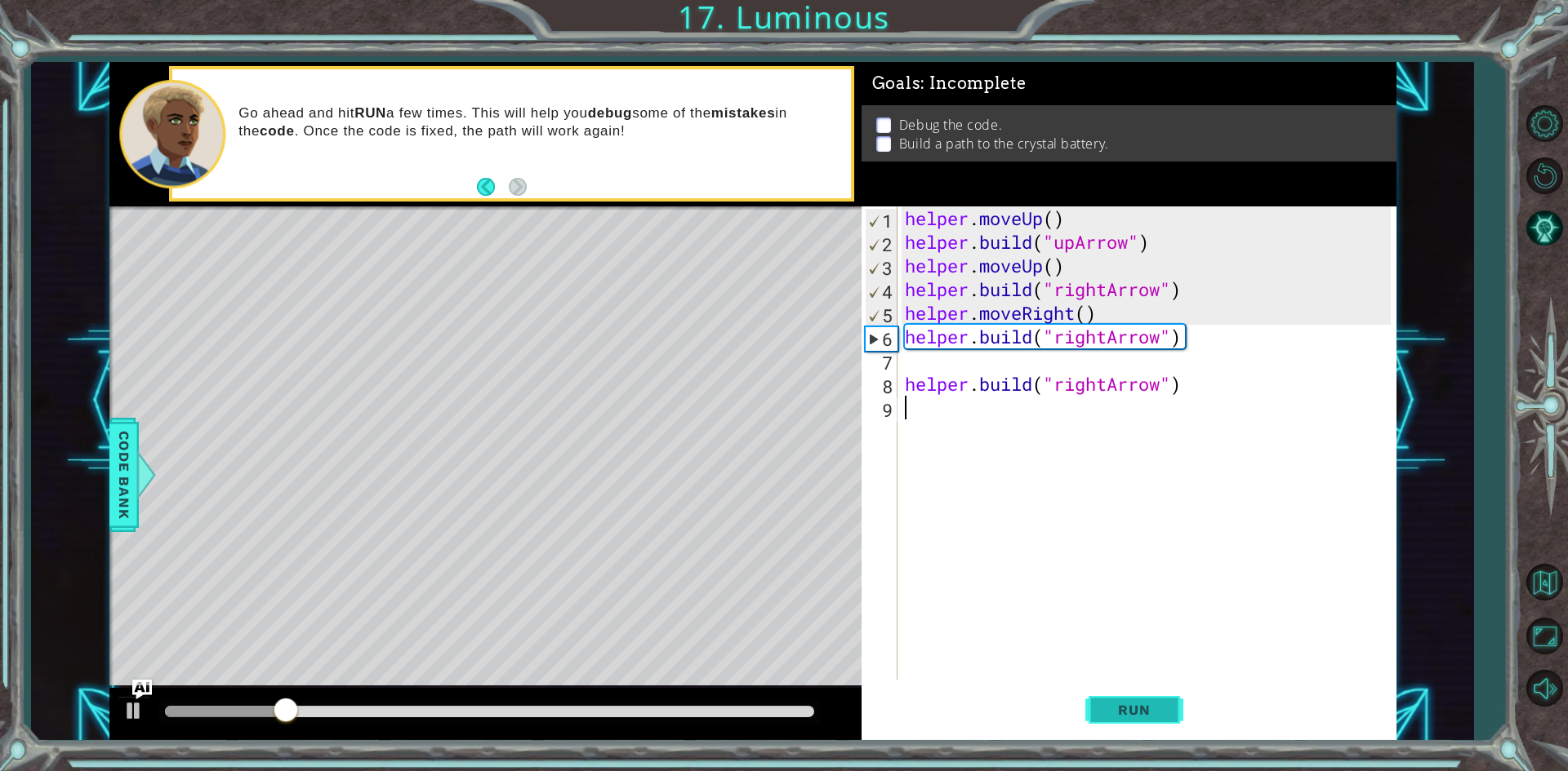
click at [1140, 707] on span "Run" at bounding box center [1133, 710] width 65 height 16
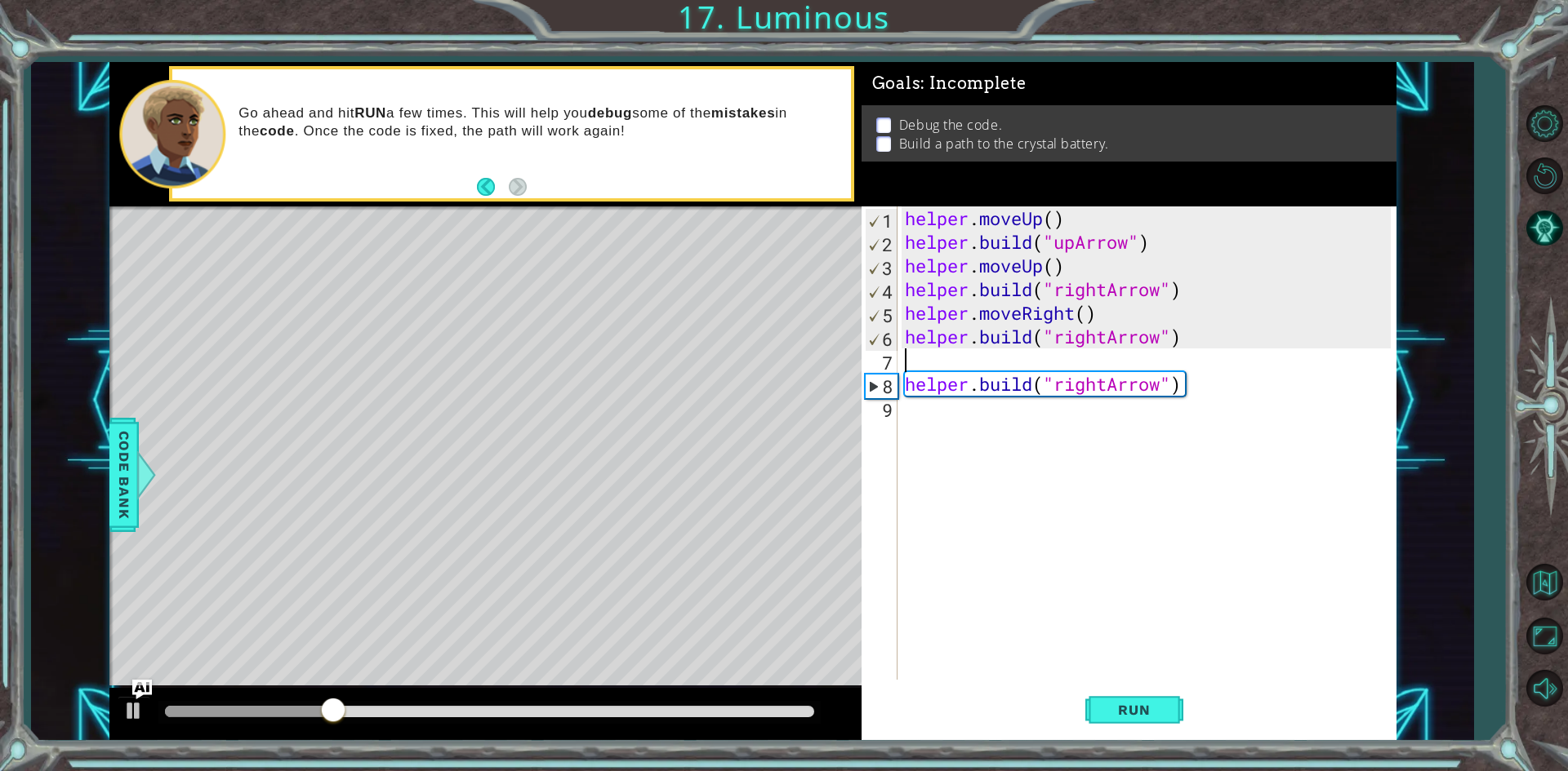
click at [1001, 361] on div "helper . moveUp ( ) helper . build ( "upArrow" ) helper . moveUp ( ) helper . b…" at bounding box center [1149, 467] width 498 height 521
type textarea "helper.moveRight()"
click at [1106, 494] on div "helper . moveUp ( ) helper . build ( "upArrow" ) helper . moveUp ( ) helper . b…" at bounding box center [1149, 467] width 498 height 521
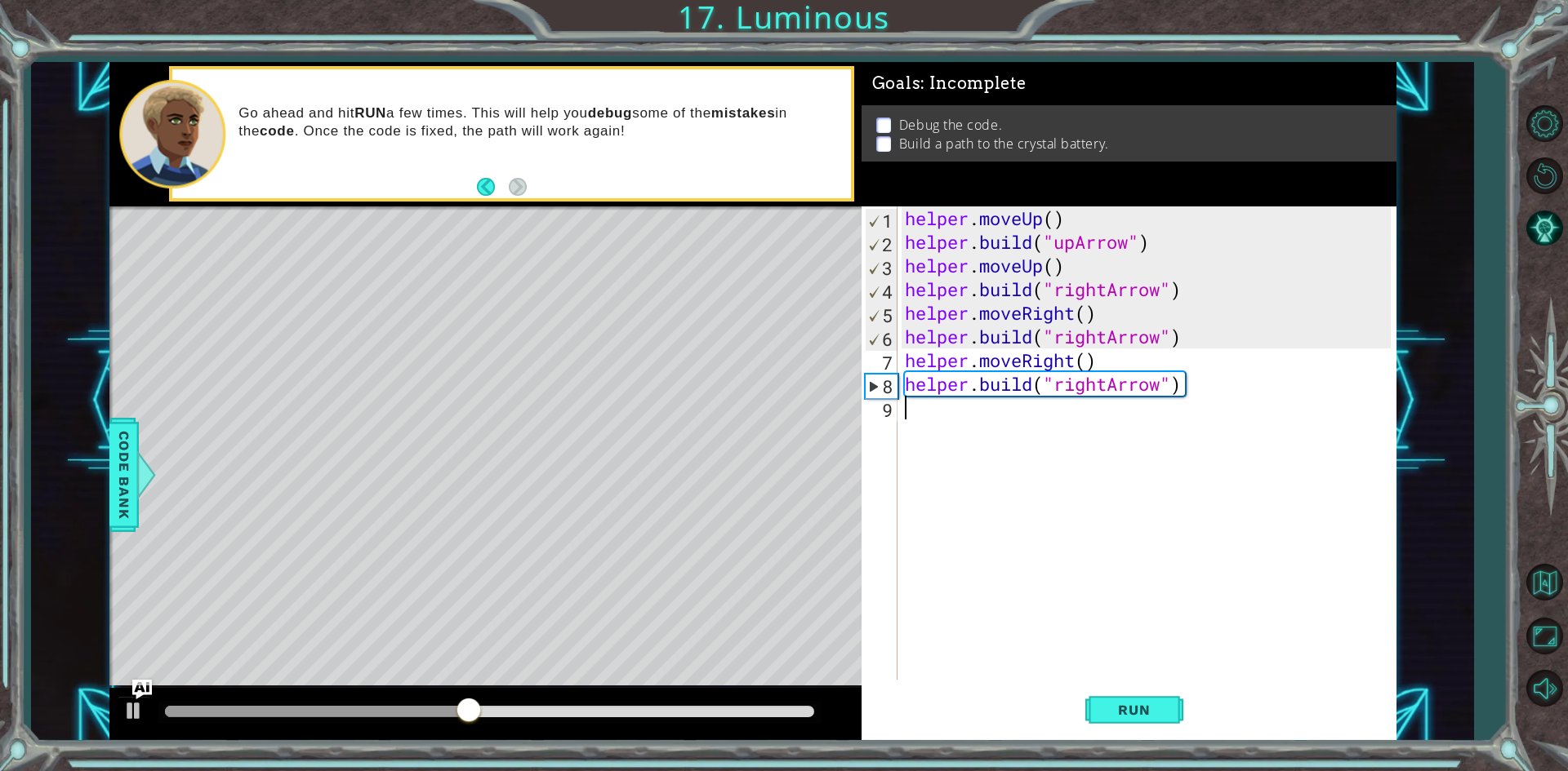
click at [1214, 386] on div "helper . moveUp ( ) helper . build ( "upArrow" ) helper . moveUp ( ) helper . b…" at bounding box center [1149, 467] width 498 height 521
click at [1106, 387] on div "helper . moveUp ( ) helper . build ( "upArrow" ) helper . moveUp ( ) helper . b…" at bounding box center [1149, 467] width 498 height 521
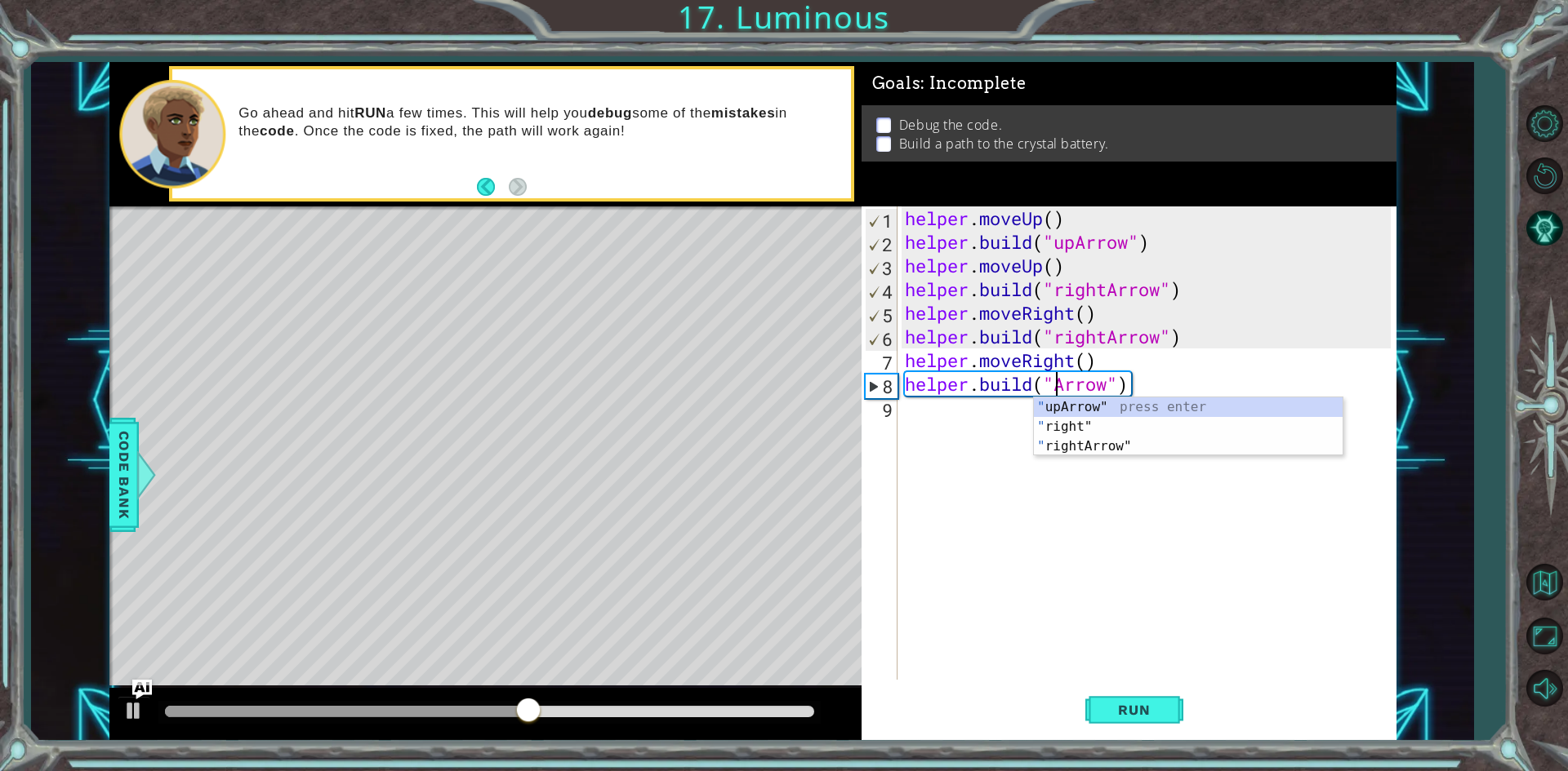
scroll to position [0, 8]
type textarea "[DOMAIN_NAME]("upArrow")"
click at [1126, 715] on span "Run" at bounding box center [1133, 710] width 65 height 16
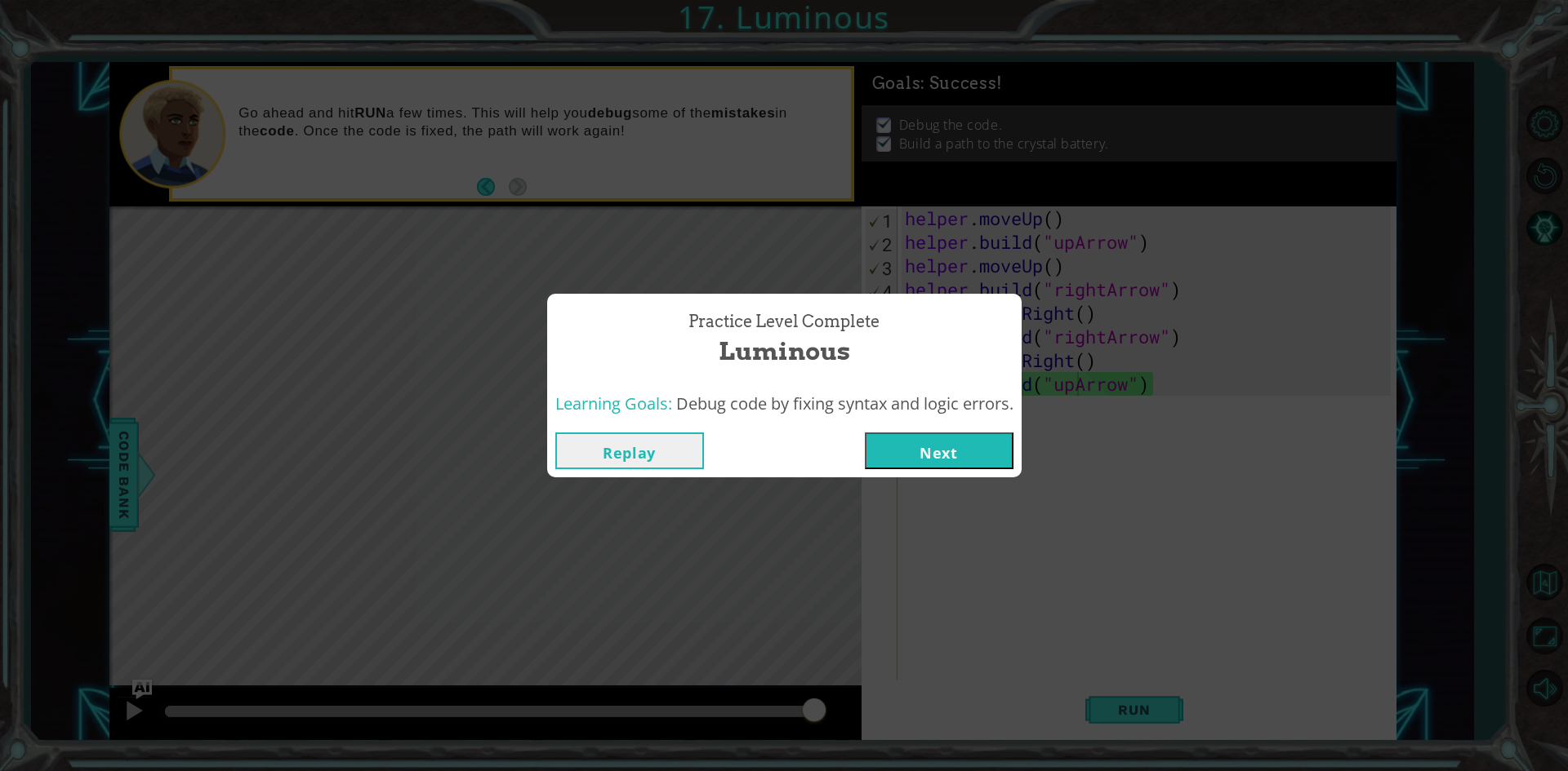
click at [913, 445] on button "Next" at bounding box center [939, 450] width 149 height 37
